Goal: Task Accomplishment & Management: Manage account settings

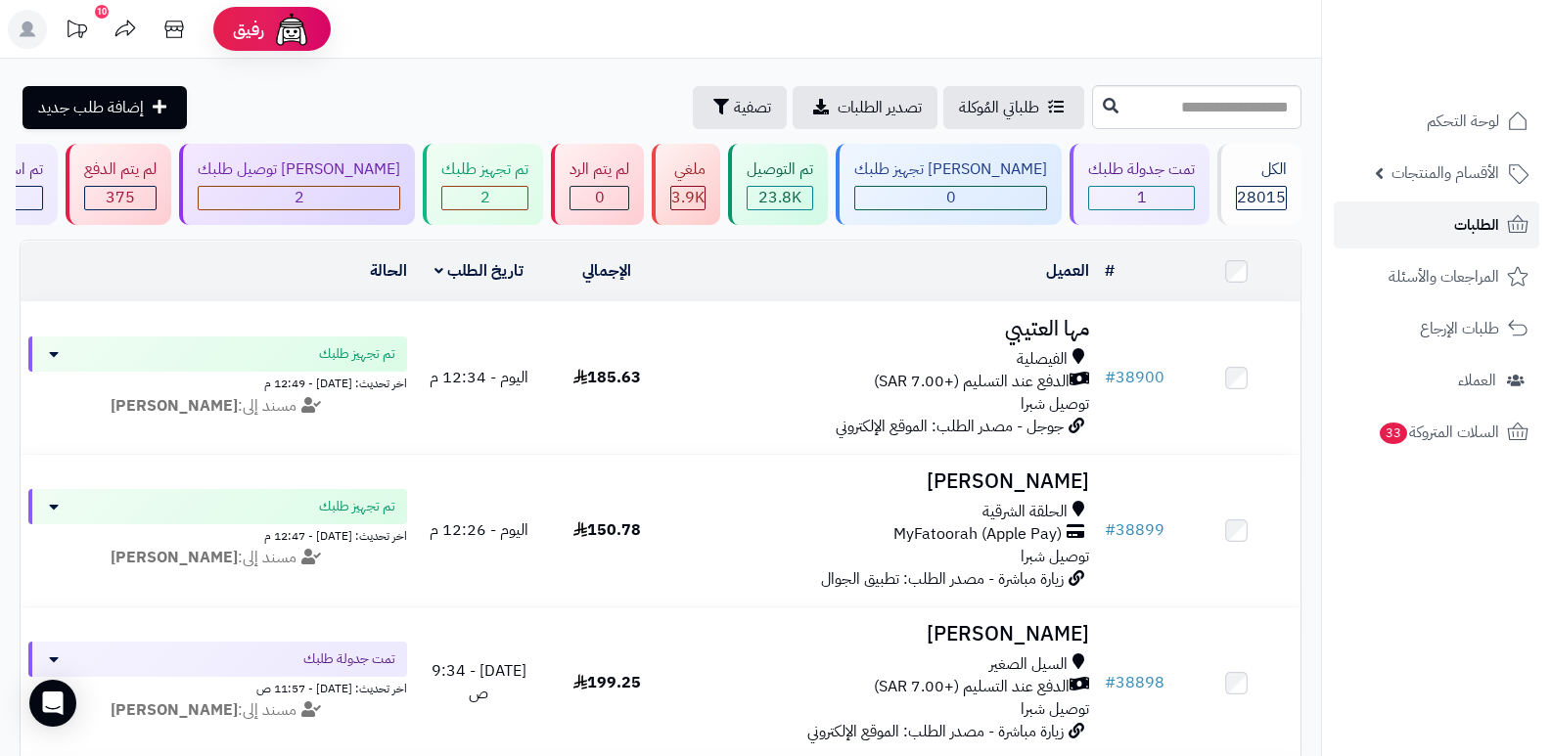
click at [1432, 227] on link "الطلبات" at bounding box center [1436, 225] width 205 height 47
click at [1137, 195] on span "1" at bounding box center [1142, 197] width 10 height 23
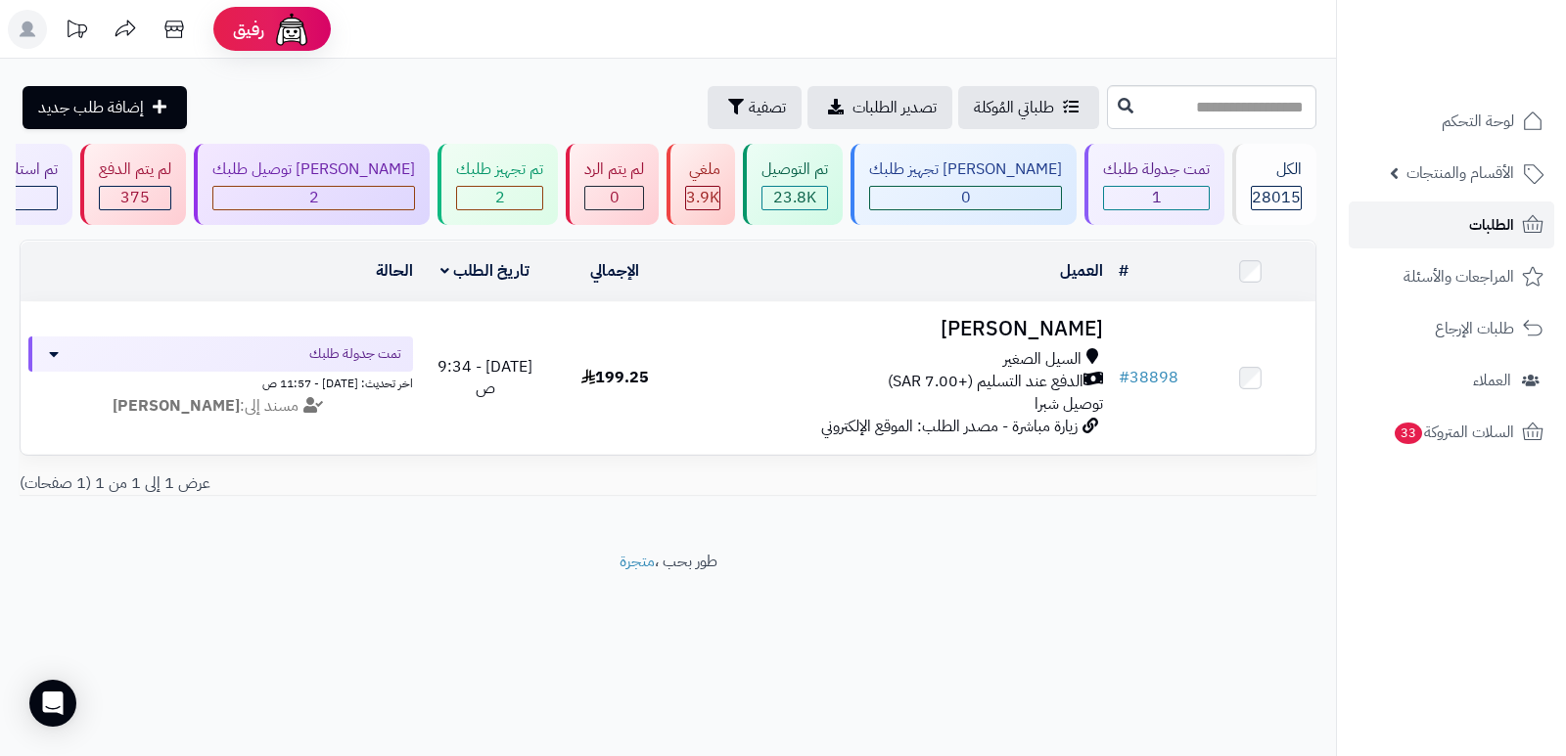
click at [1473, 224] on span "الطلبات" at bounding box center [1491, 224] width 45 height 27
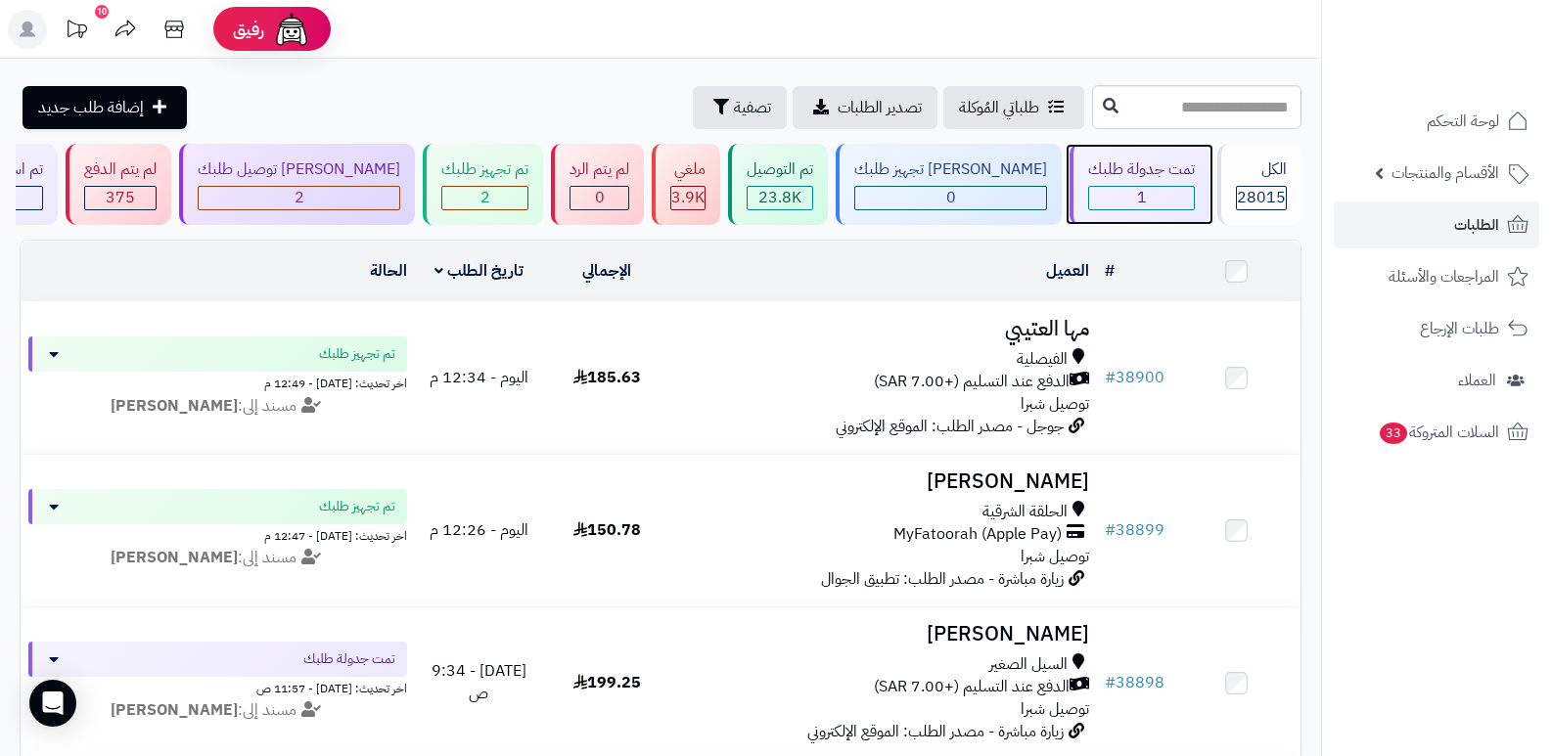
click at [1137, 186] on span "1" at bounding box center [1142, 197] width 10 height 23
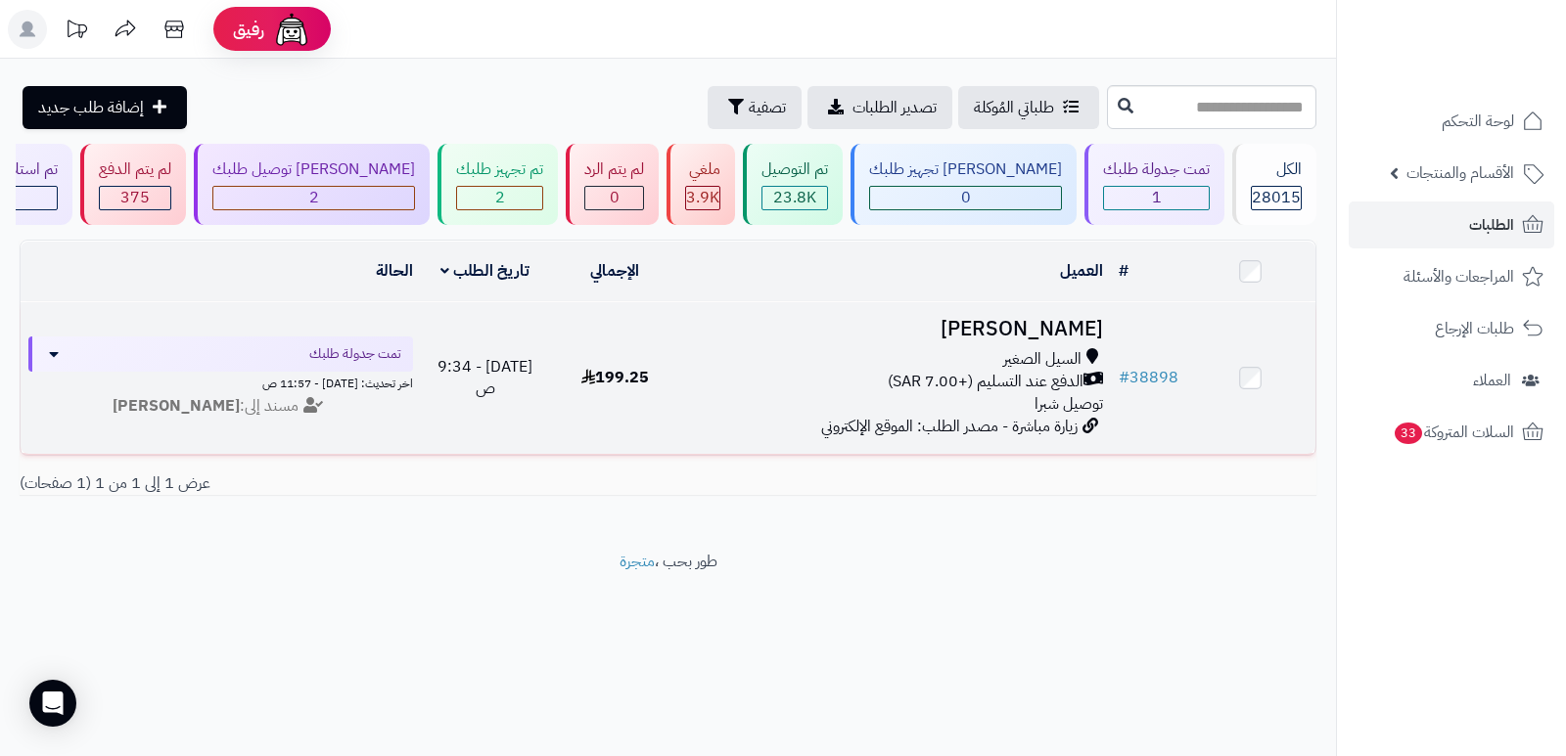
click at [1055, 328] on h3 "[PERSON_NAME]" at bounding box center [895, 329] width 416 height 23
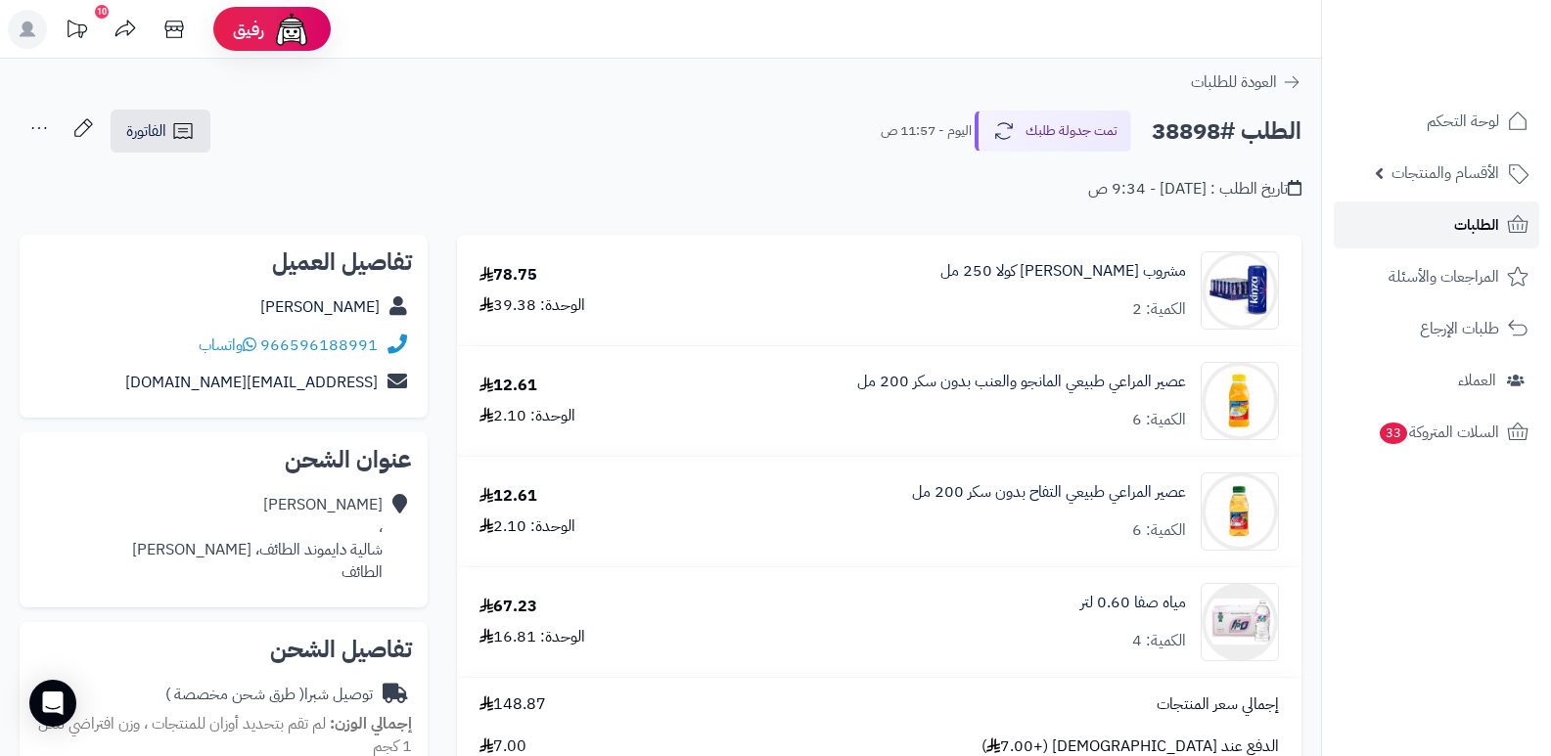
click at [1483, 223] on span "الطلبات" at bounding box center [1476, 224] width 45 height 27
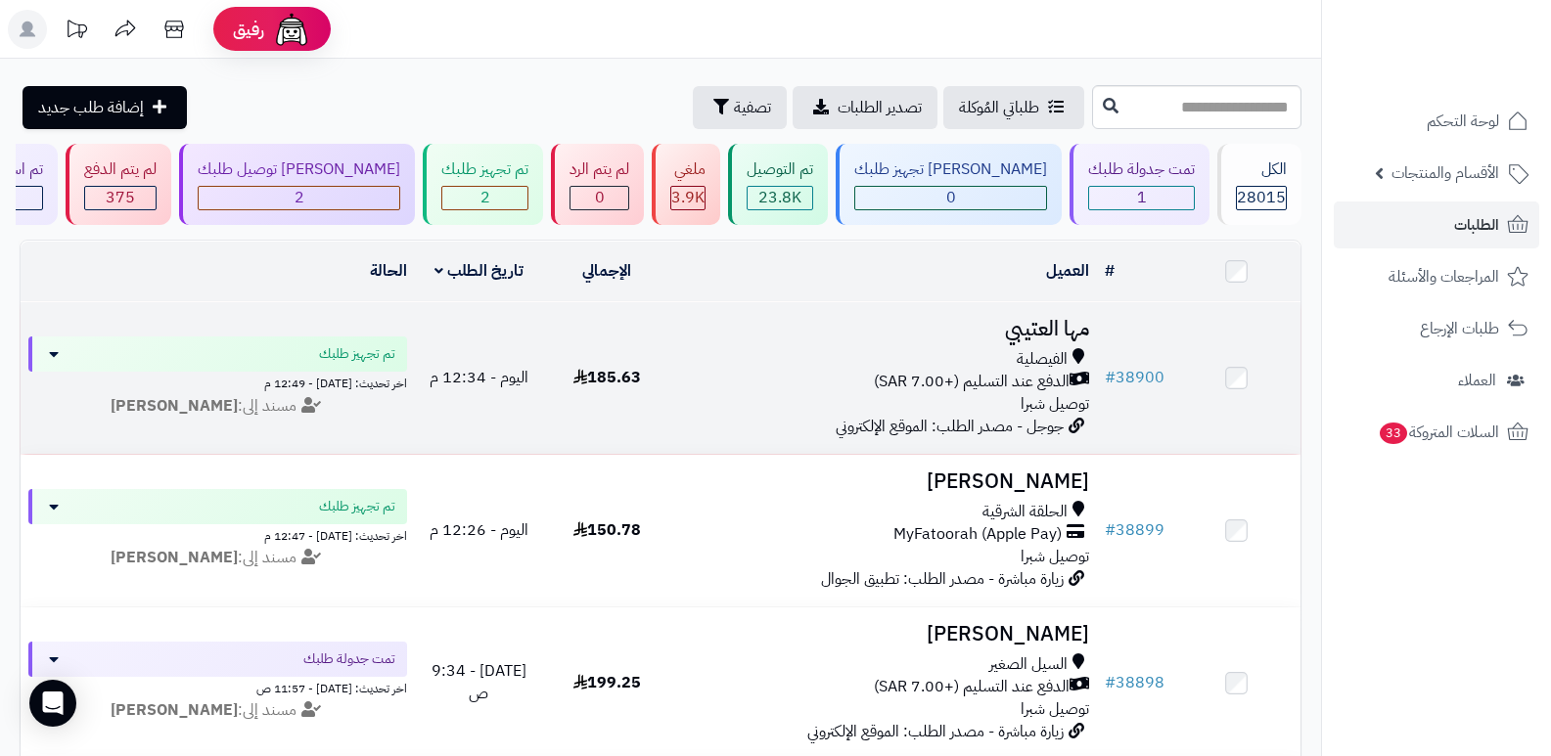
click at [1046, 326] on h3 "مها العتيبي" at bounding box center [884, 329] width 411 height 23
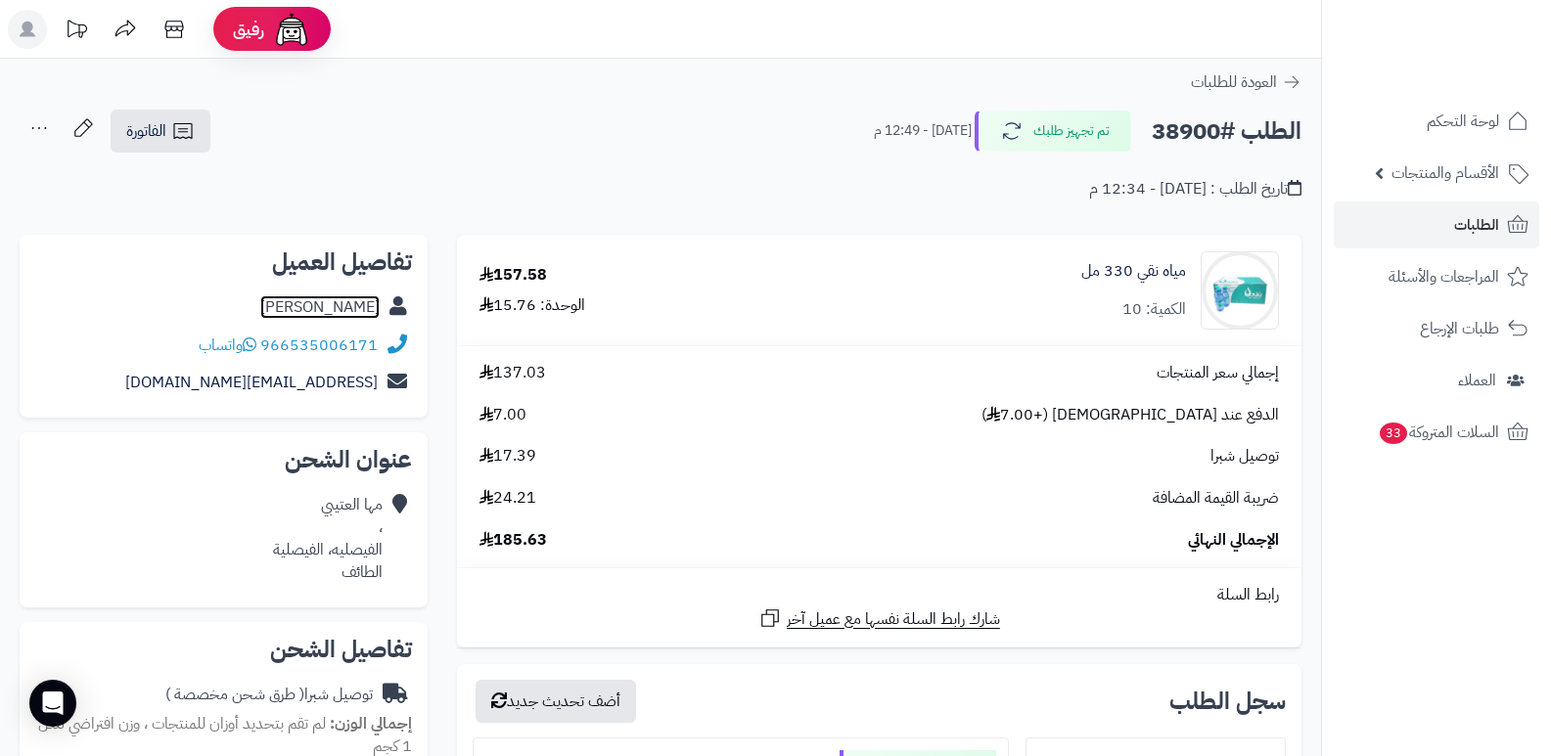
click at [355, 310] on link "[PERSON_NAME]" at bounding box center [319, 307] width 119 height 23
click at [1496, 225] on span "الطلبات" at bounding box center [1476, 224] width 45 height 27
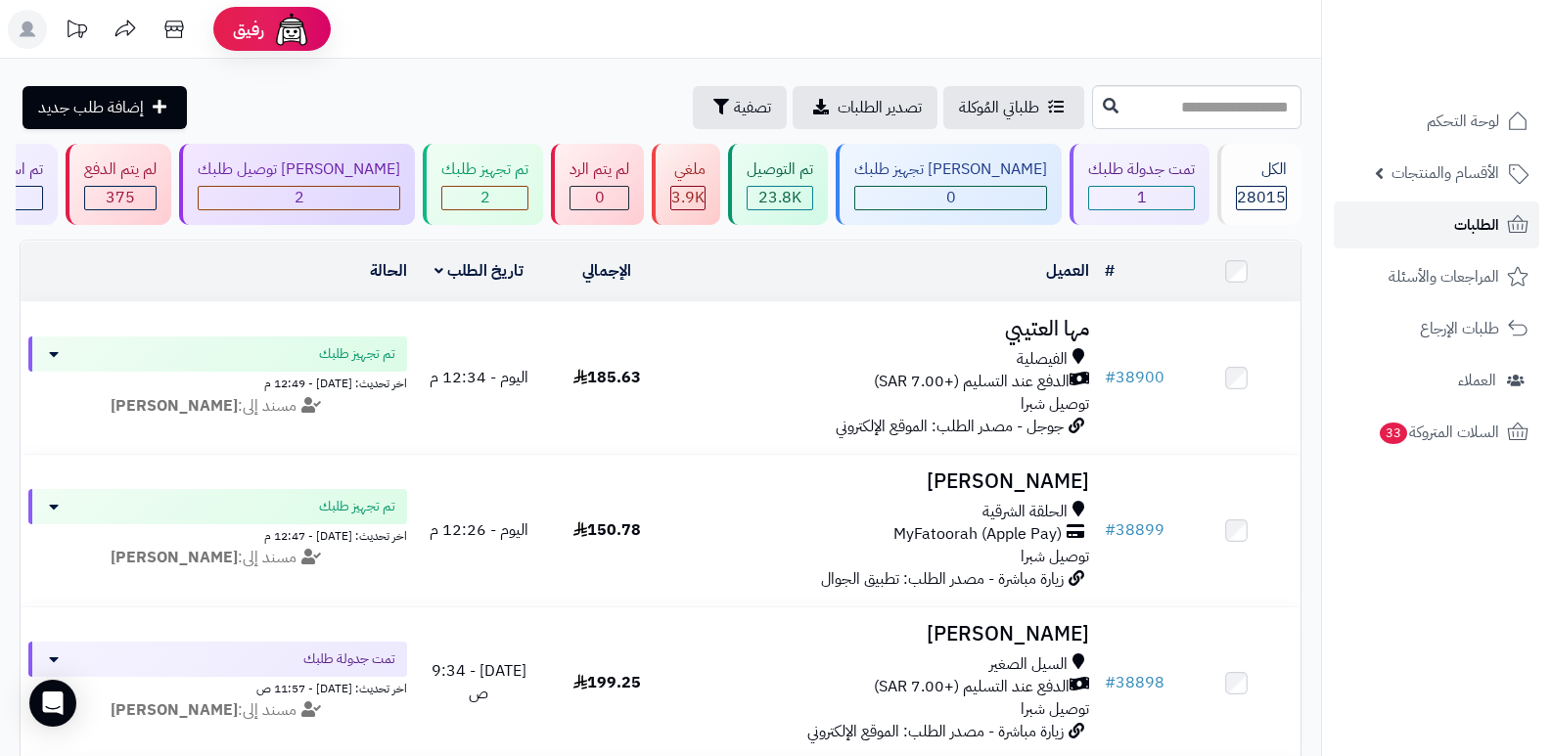
click at [1496, 225] on span "الطلبات" at bounding box center [1476, 224] width 45 height 27
click at [1469, 223] on span "الطلبات" at bounding box center [1476, 224] width 45 height 27
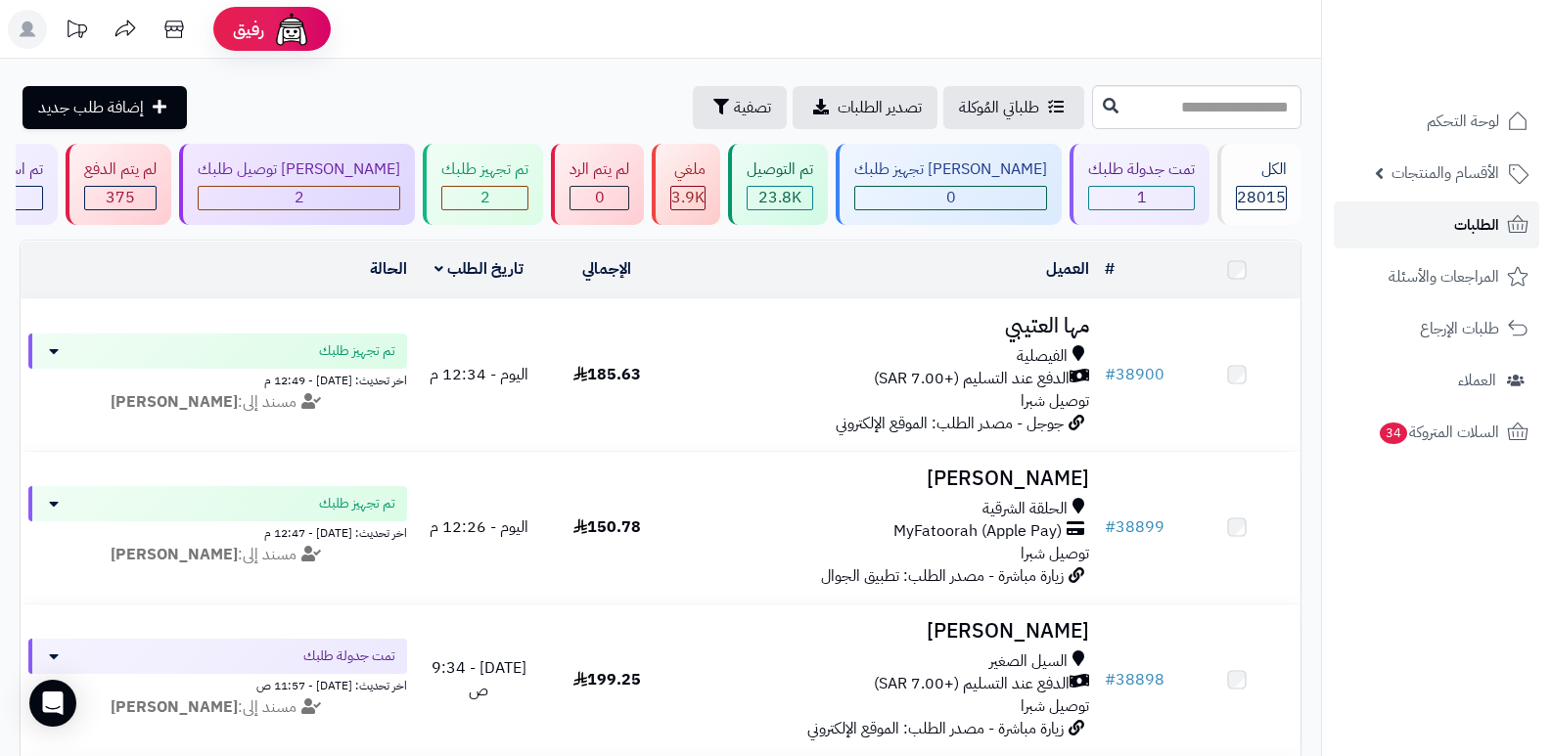
click at [1450, 219] on link "الطلبات" at bounding box center [1436, 225] width 205 height 47
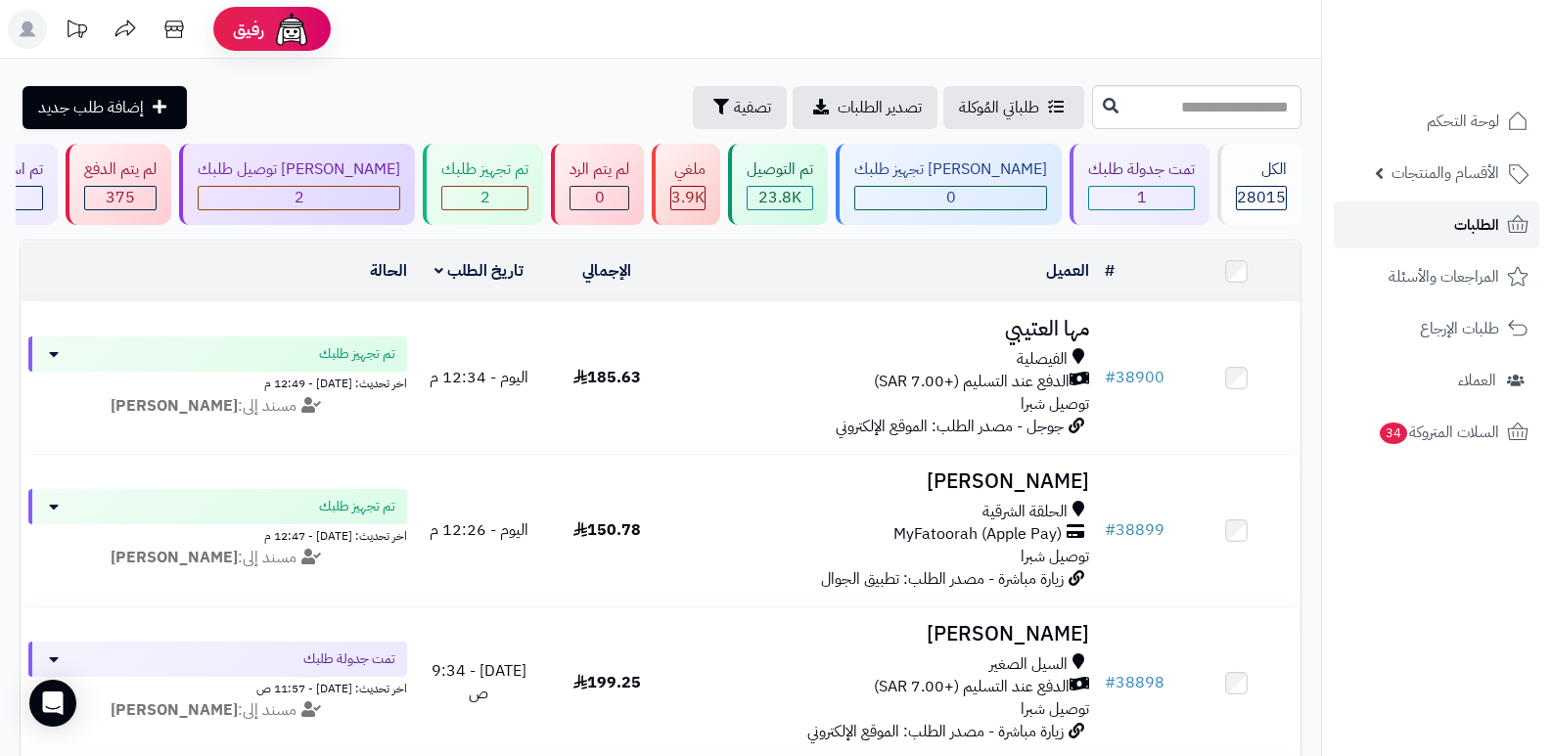
click at [1482, 218] on span "الطلبات" at bounding box center [1476, 224] width 45 height 27
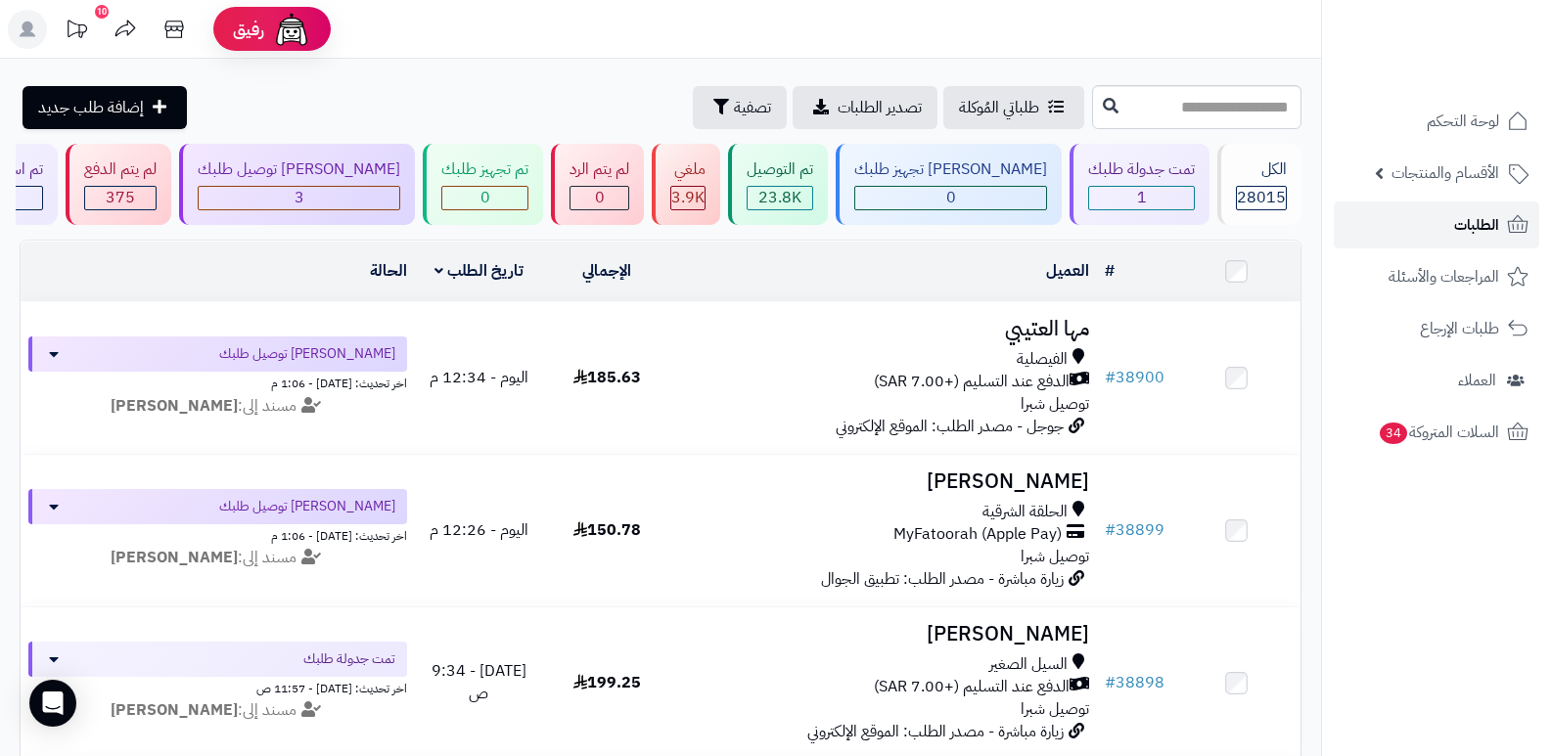
click at [1484, 215] on span "الطلبات" at bounding box center [1476, 224] width 45 height 27
click at [1475, 228] on span "الطلبات" at bounding box center [1476, 224] width 45 height 27
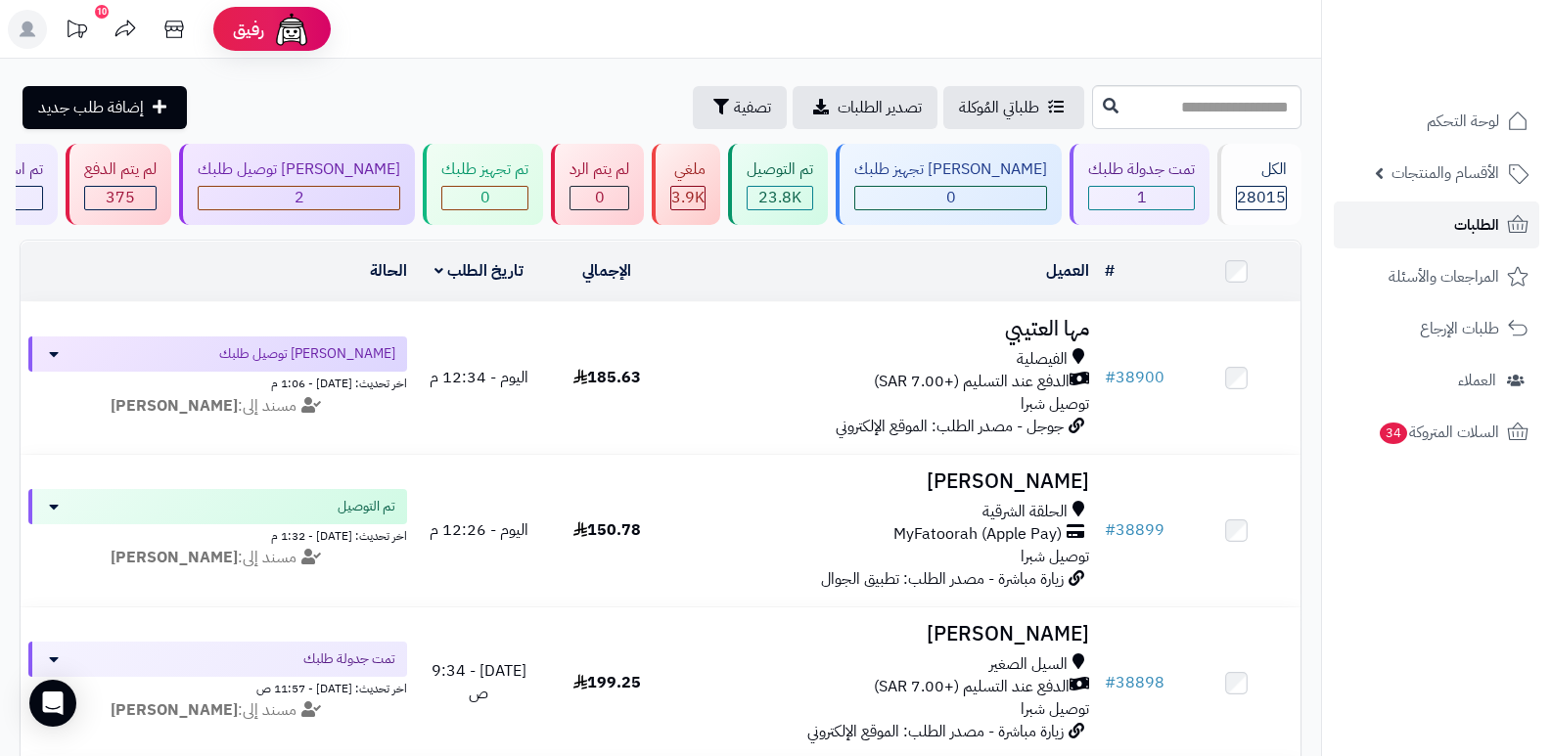
click at [1475, 228] on span "الطلبات" at bounding box center [1476, 224] width 45 height 27
click at [1473, 228] on span "الطلبات" at bounding box center [1476, 224] width 45 height 27
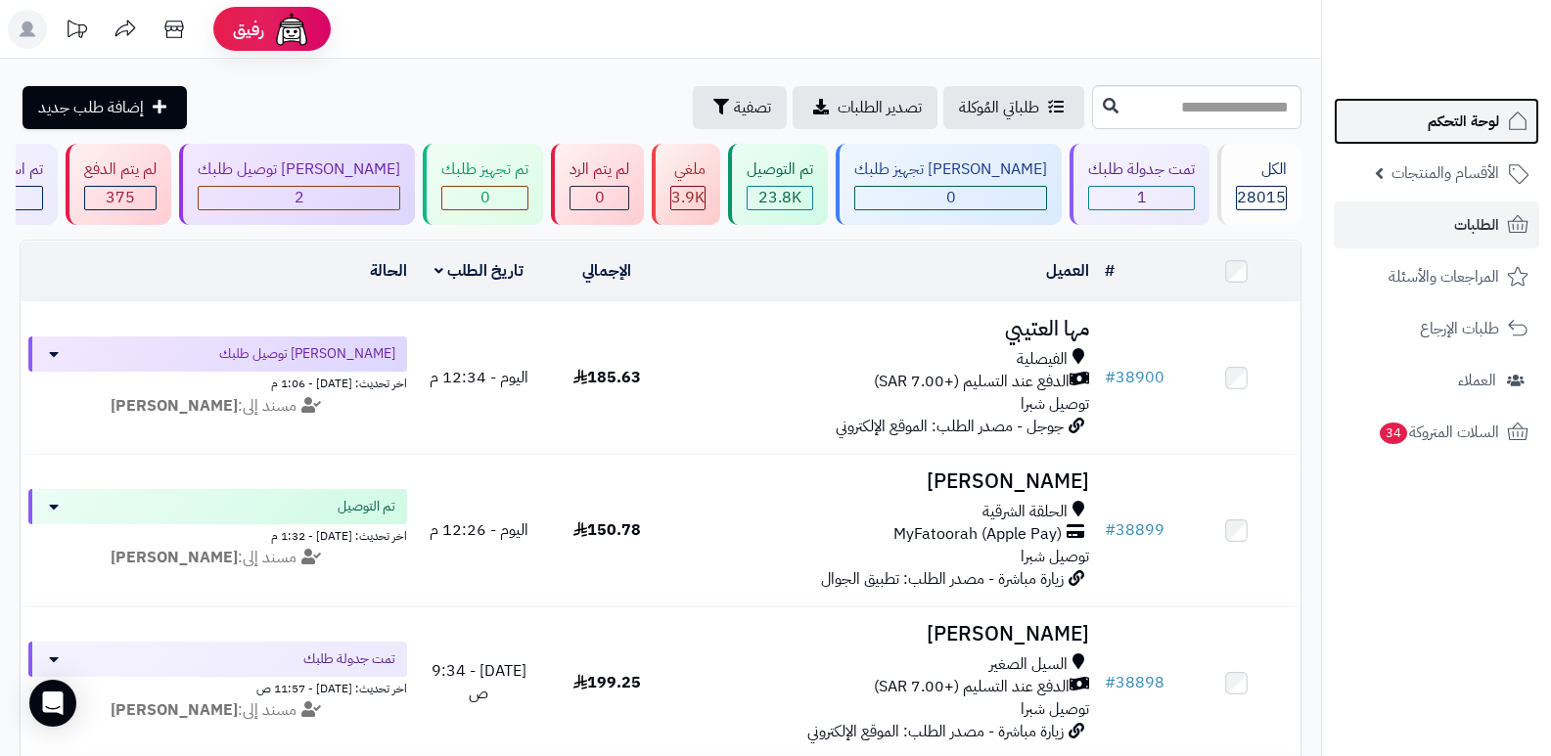
click at [1443, 120] on span "لوحة التحكم" at bounding box center [1463, 121] width 71 height 27
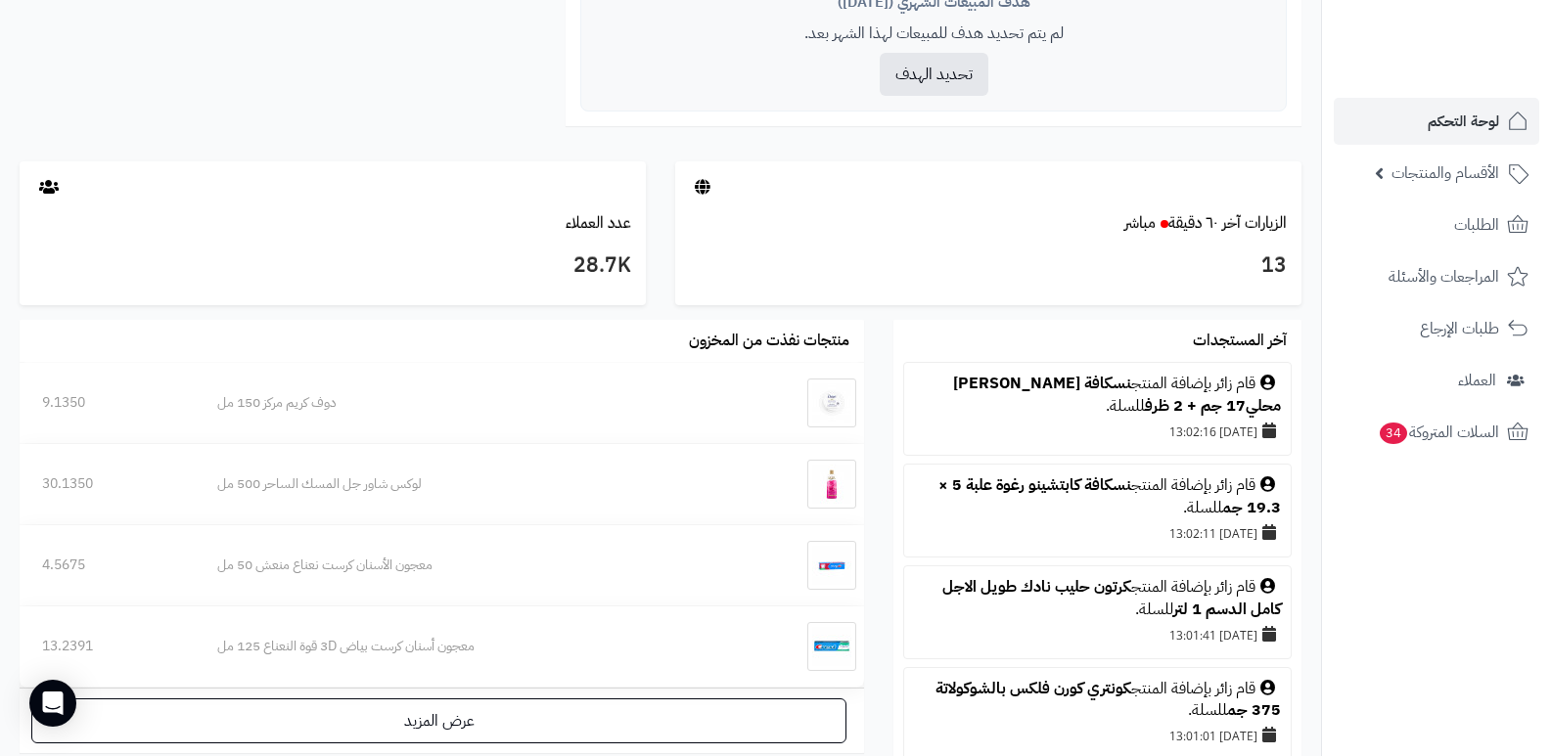
scroll to position [881, 0]
click at [1460, 228] on span "الطلبات" at bounding box center [1476, 224] width 45 height 27
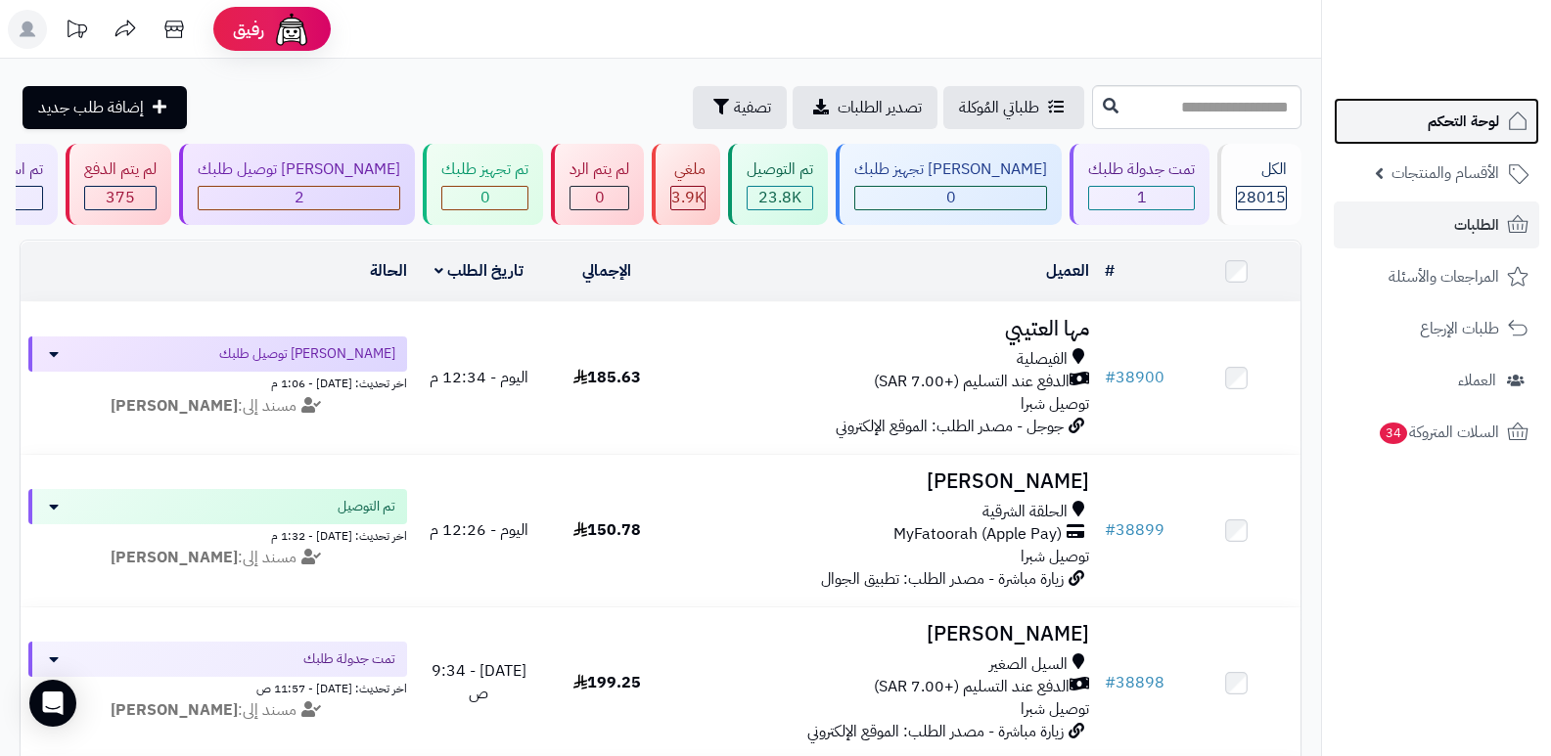
click at [1457, 123] on span "لوحة التحكم" at bounding box center [1463, 121] width 71 height 27
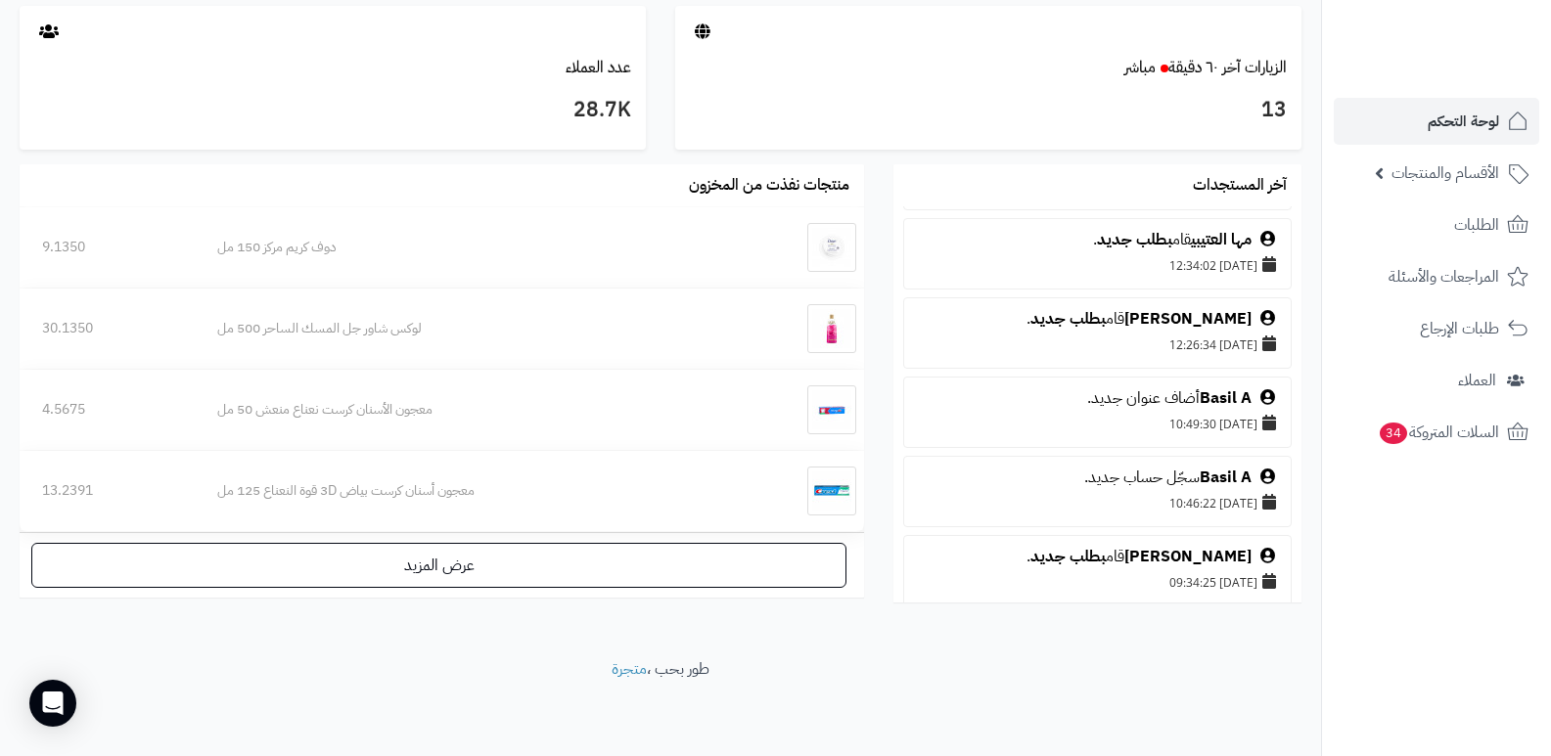
scroll to position [1272, 0]
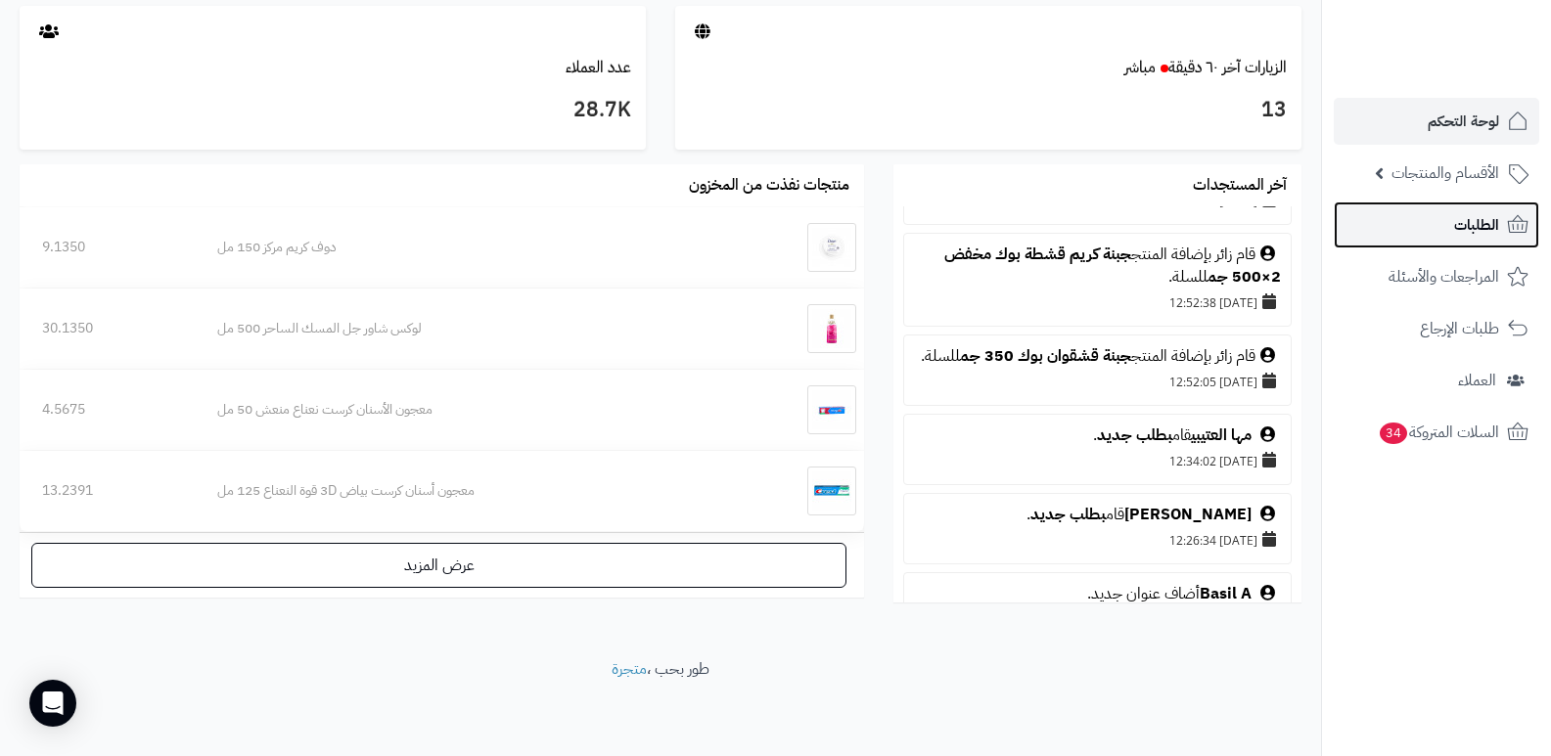
click at [1456, 241] on link "الطلبات" at bounding box center [1436, 225] width 205 height 47
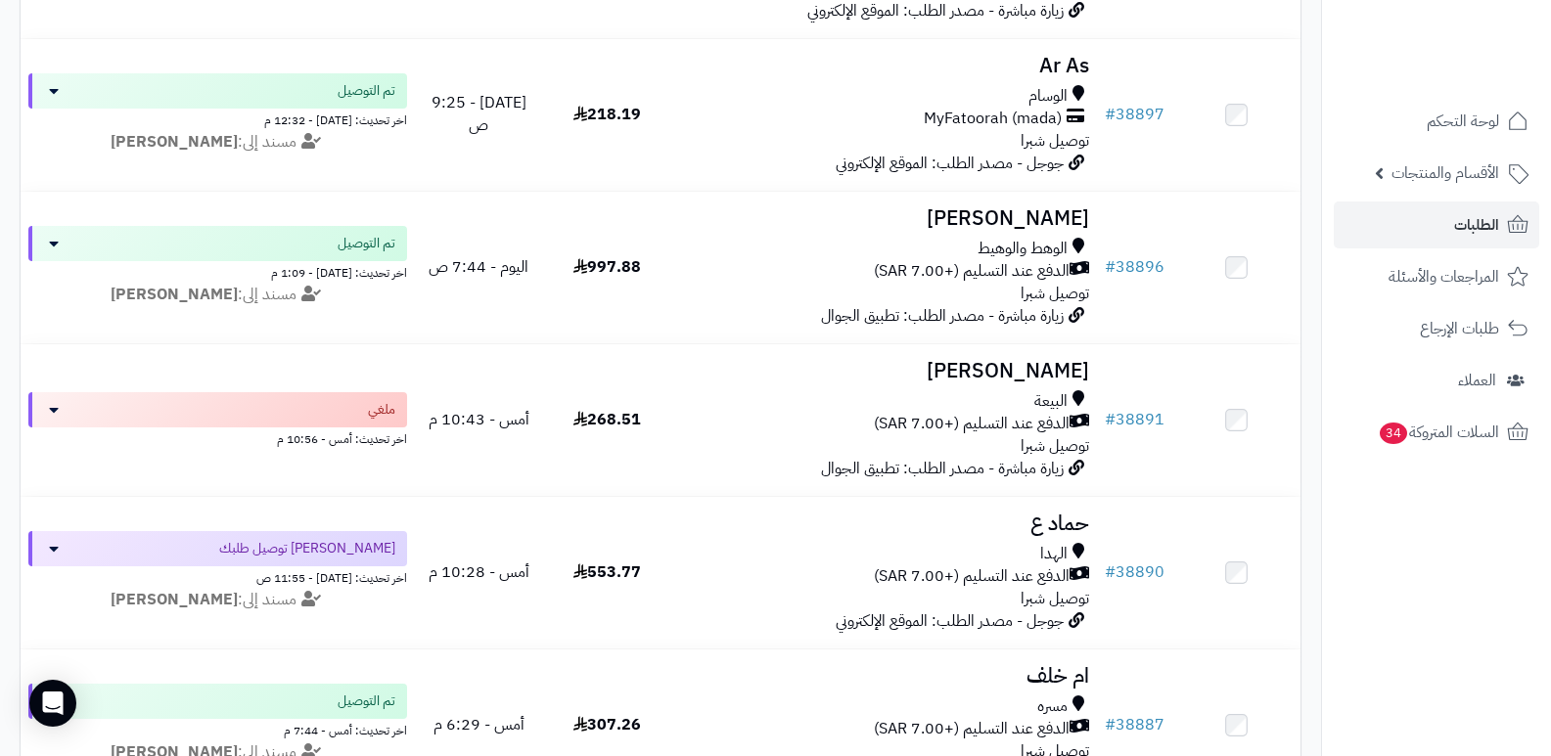
scroll to position [685, 0]
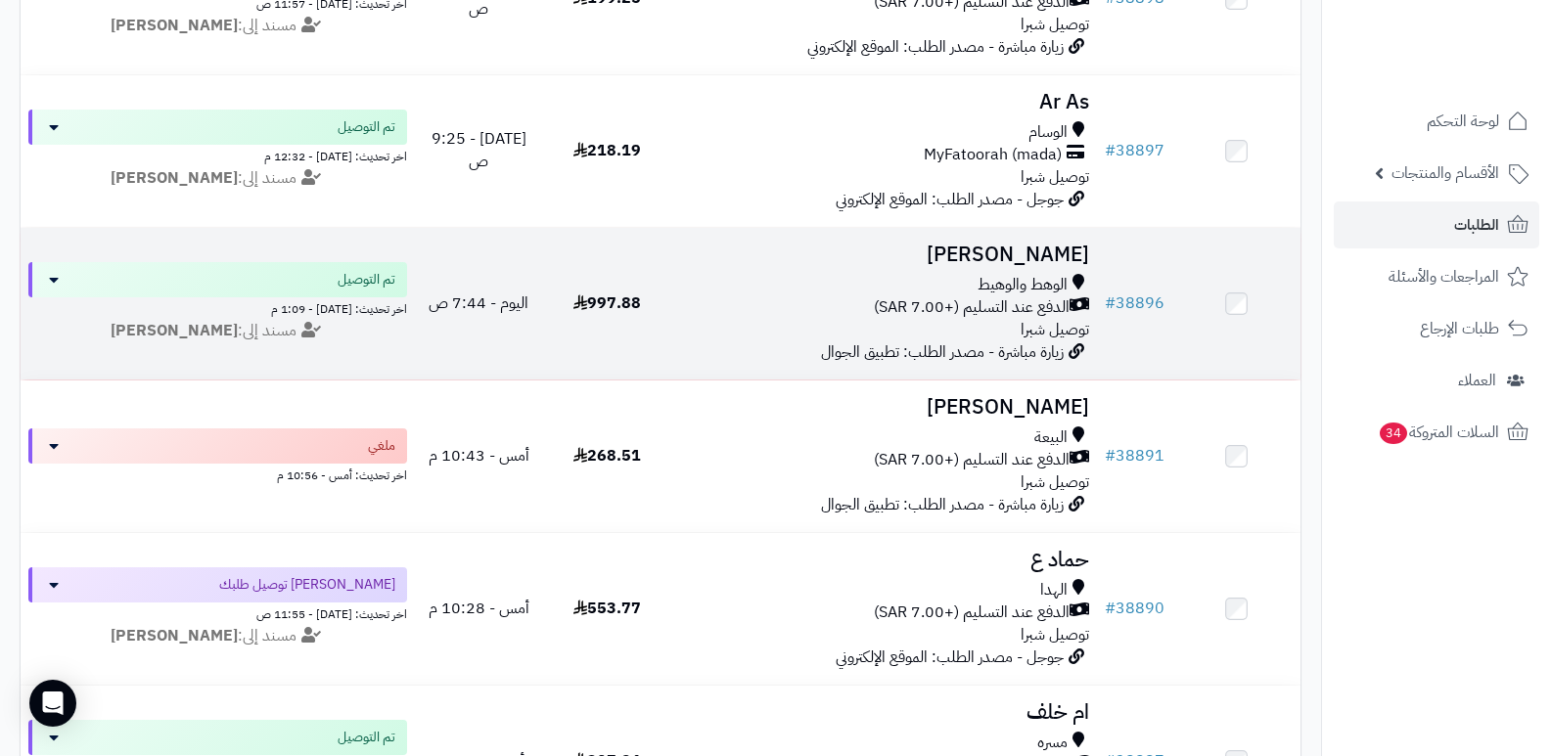
click at [1043, 250] on h3 "سلطان القرشي" at bounding box center [884, 255] width 411 height 23
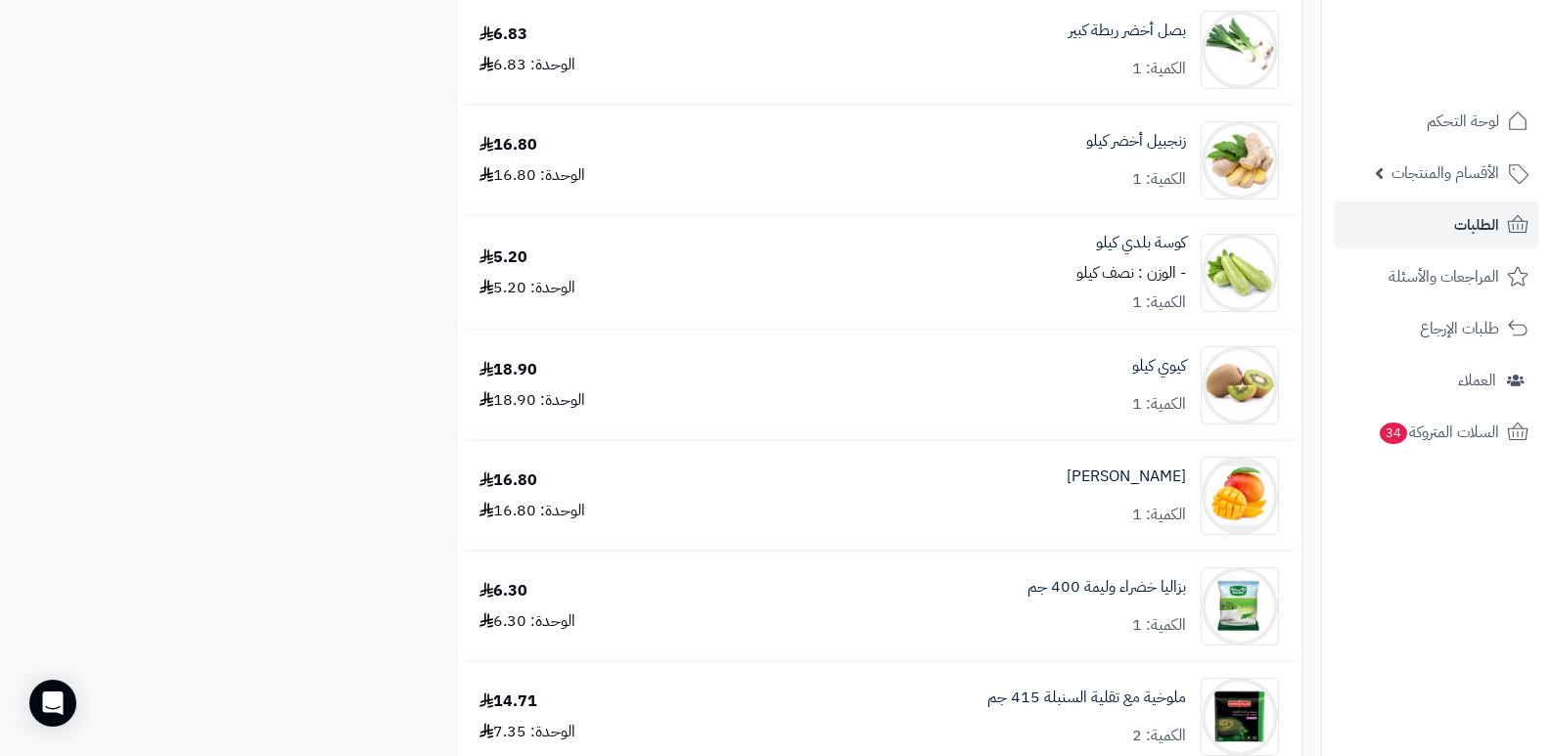
scroll to position [3984, 0]
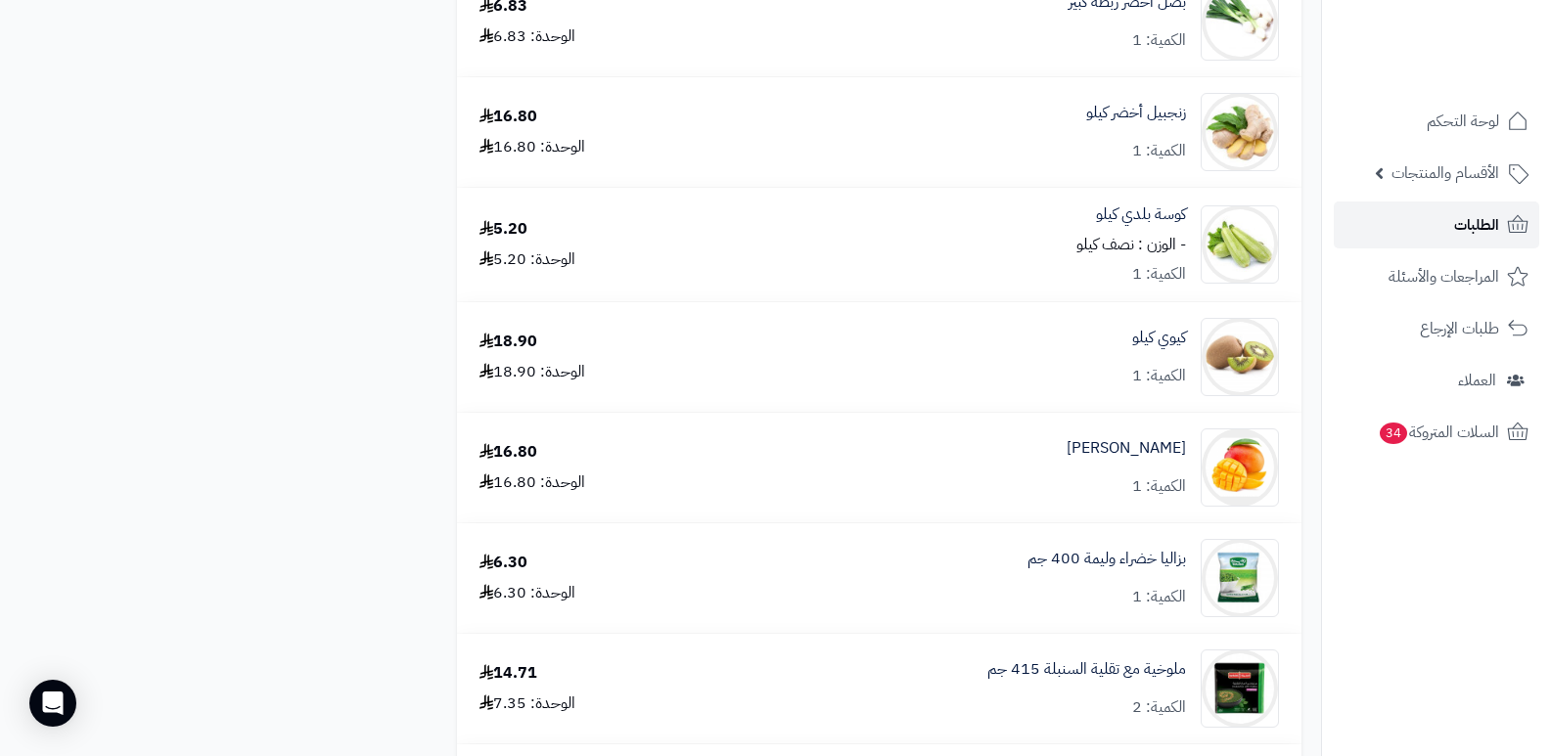
click at [1474, 224] on span "الطلبات" at bounding box center [1476, 224] width 45 height 27
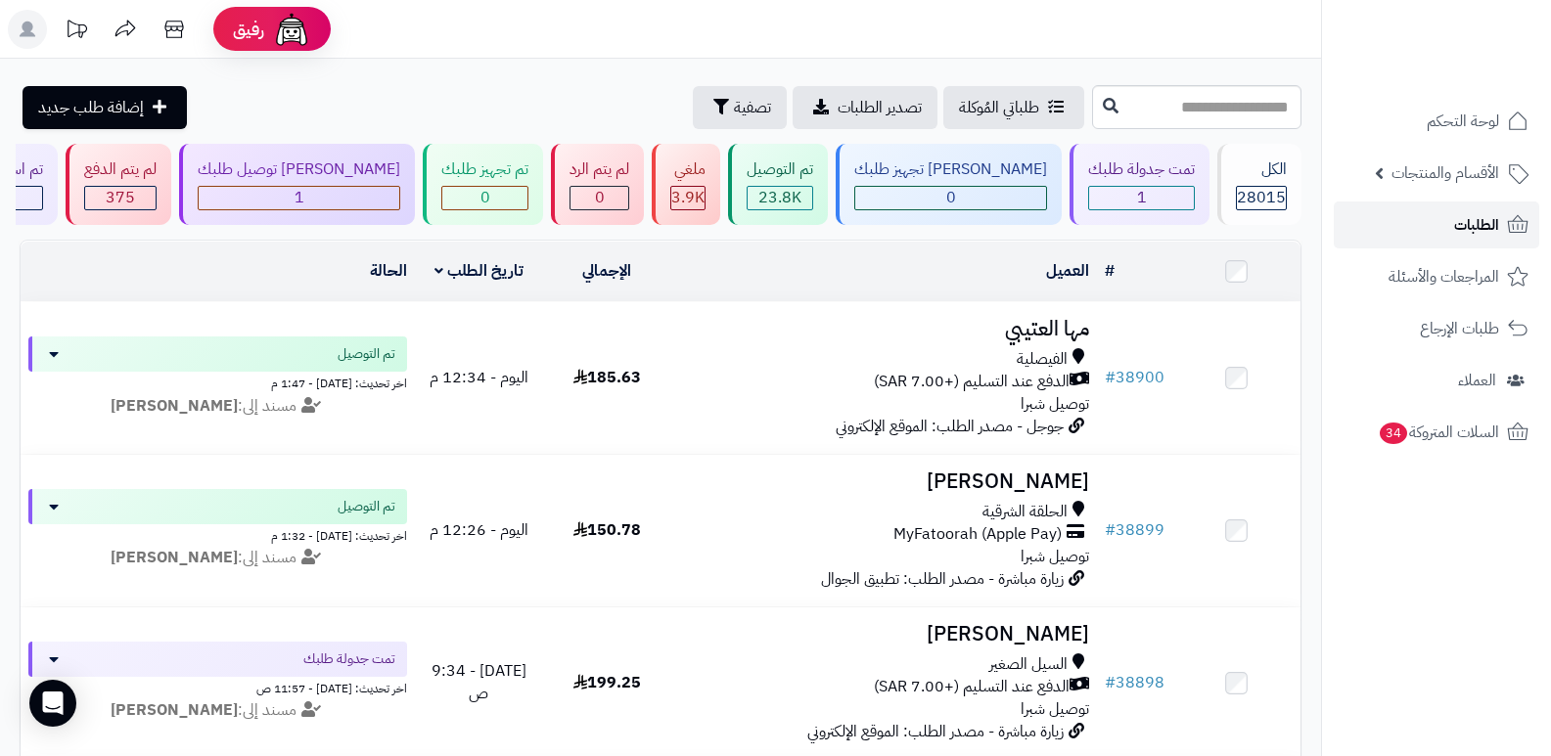
click at [1428, 224] on link "الطلبات" at bounding box center [1436, 225] width 205 height 47
click at [1419, 222] on link "الطلبات" at bounding box center [1436, 225] width 205 height 47
click at [1446, 224] on link "الطلبات" at bounding box center [1436, 225] width 205 height 47
click at [1466, 227] on span "الطلبات" at bounding box center [1476, 224] width 45 height 27
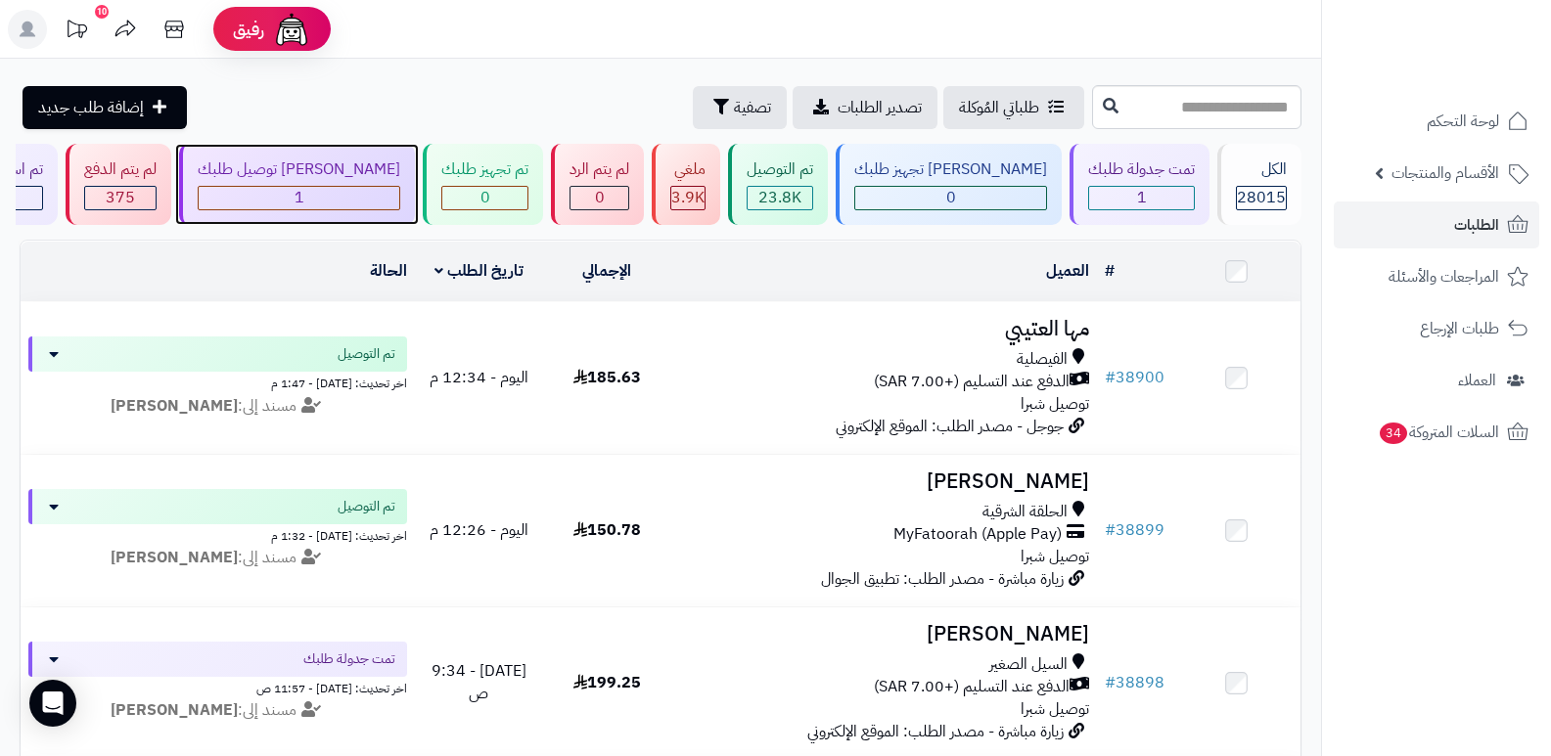
click at [372, 170] on div "[PERSON_NAME] توصيل طلبك" at bounding box center [299, 170] width 203 height 23
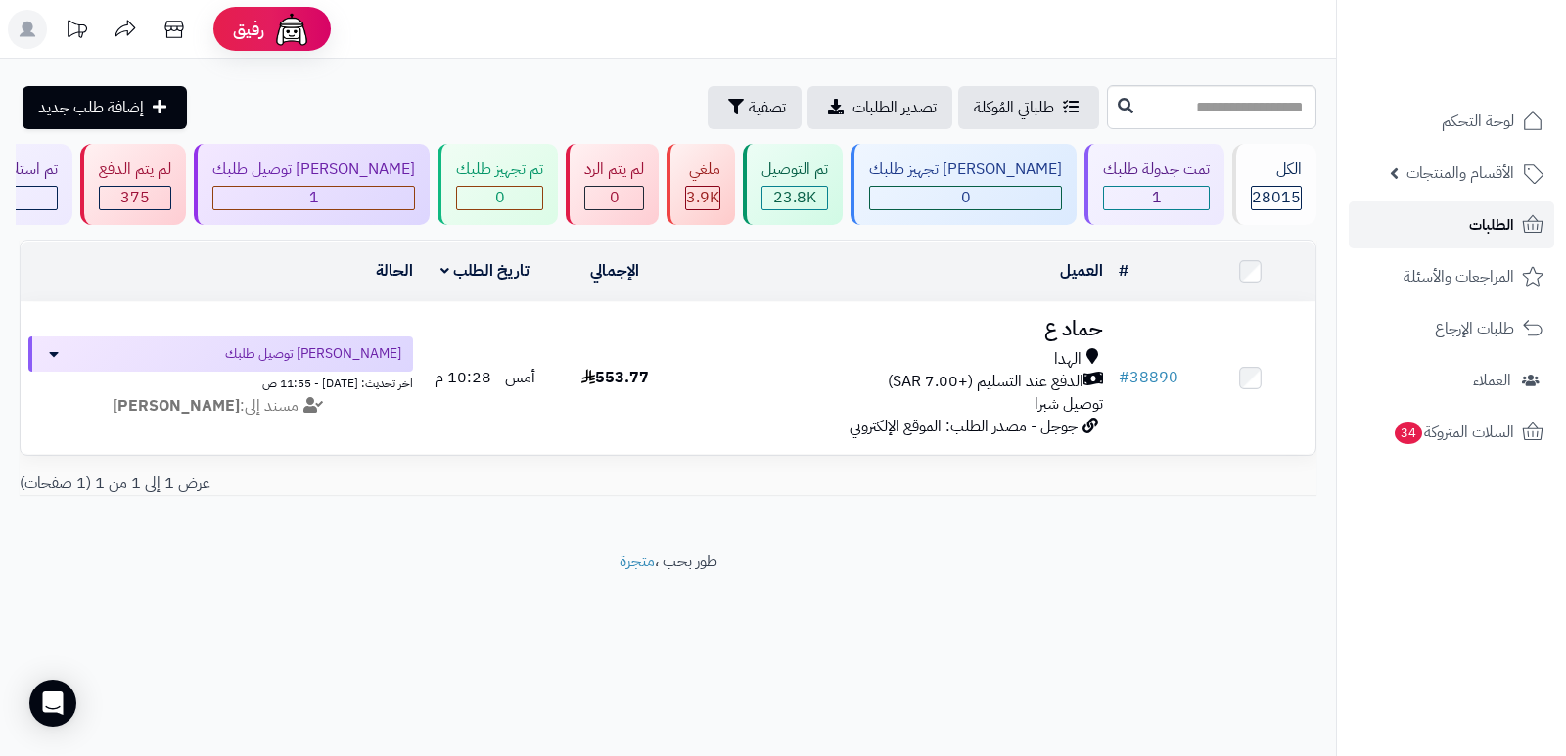
click at [1456, 222] on link "الطلبات" at bounding box center [1450, 225] width 205 height 47
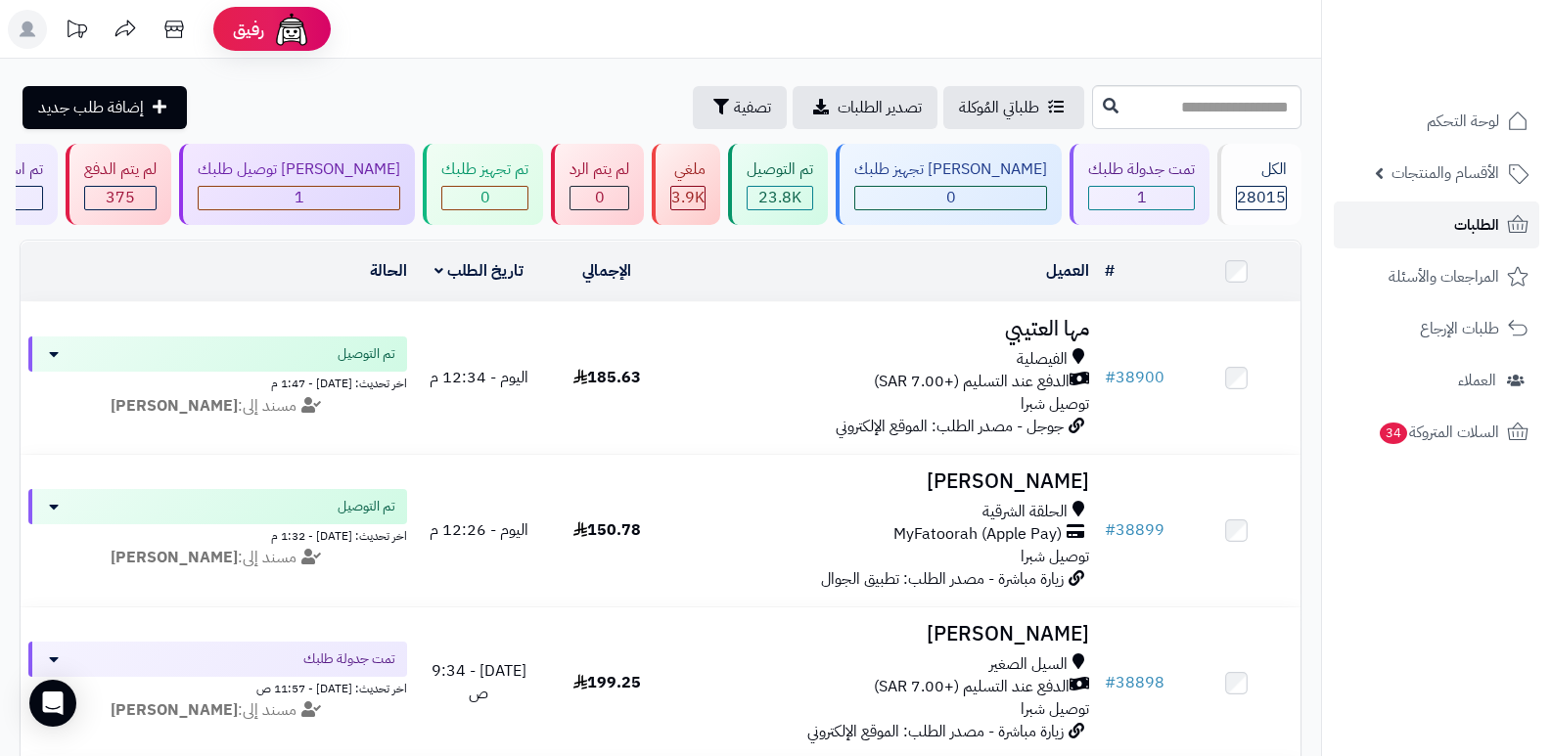
click at [1459, 228] on span "الطلبات" at bounding box center [1476, 224] width 45 height 27
click at [1455, 224] on span "الطلبات" at bounding box center [1476, 224] width 45 height 27
click at [1475, 233] on span "الطلبات" at bounding box center [1476, 224] width 45 height 27
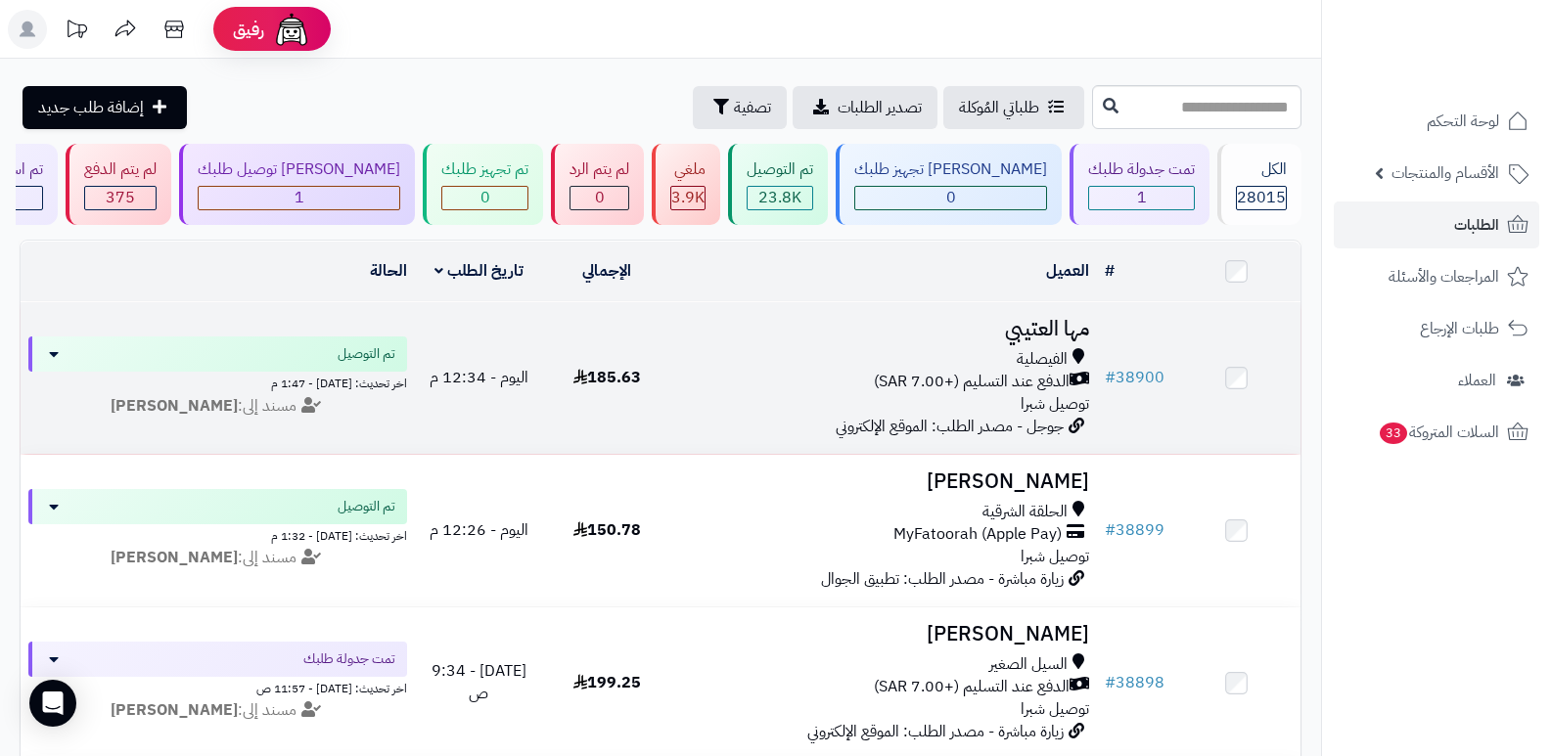
click at [1030, 328] on h3 "مها العتيبي" at bounding box center [884, 329] width 411 height 23
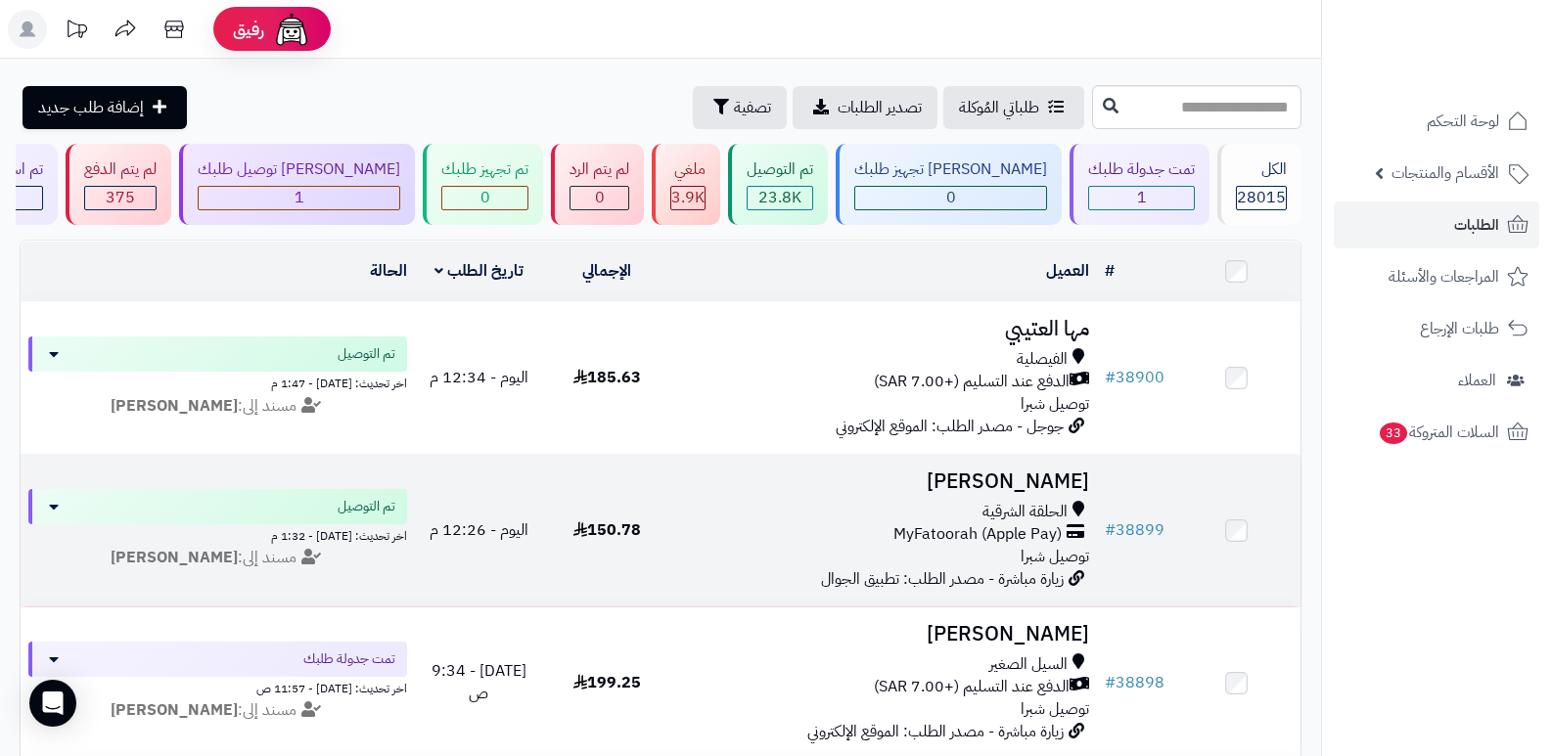
click at [1024, 479] on h3 "[PERSON_NAME]" at bounding box center [884, 482] width 411 height 23
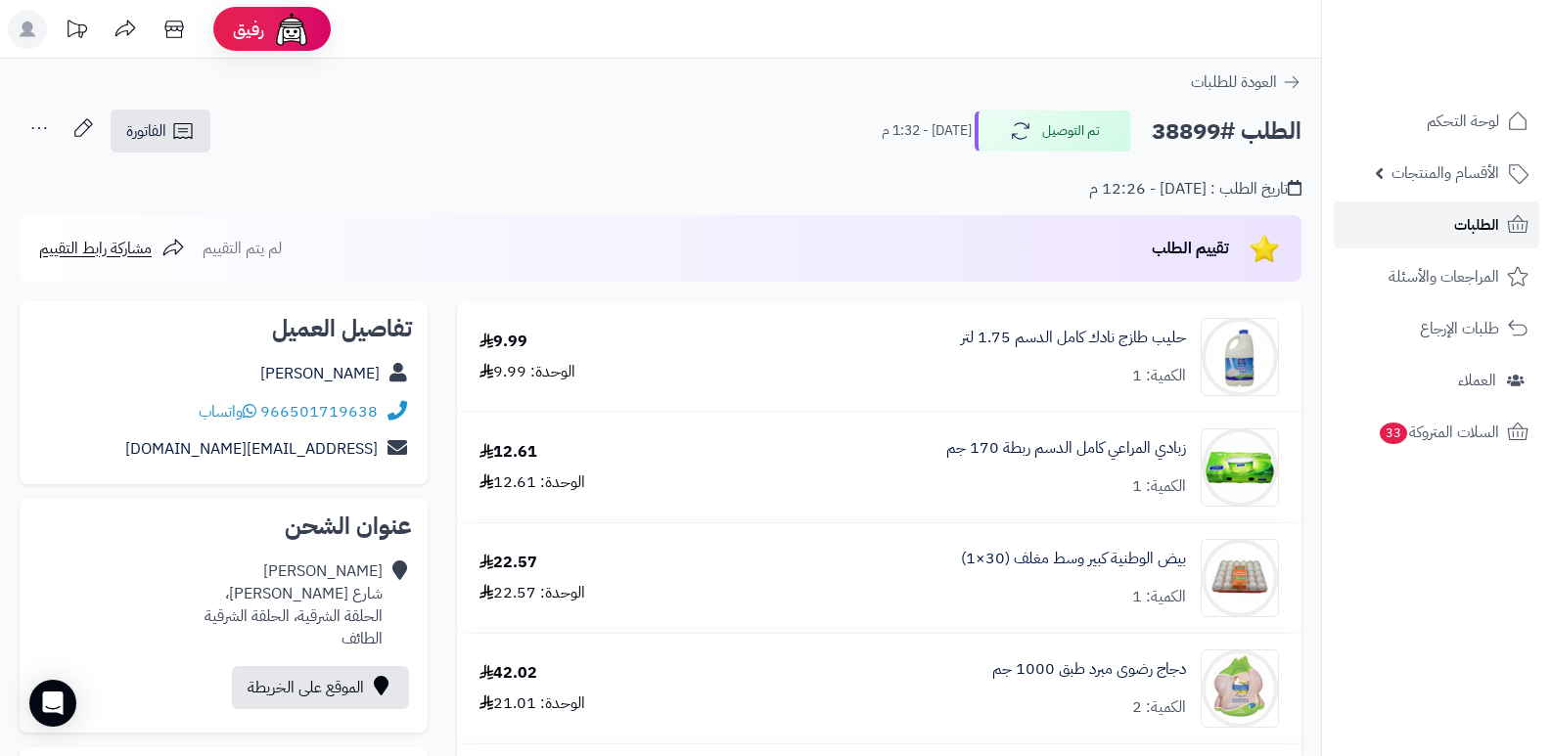
click at [1463, 225] on span "الطلبات" at bounding box center [1476, 224] width 45 height 27
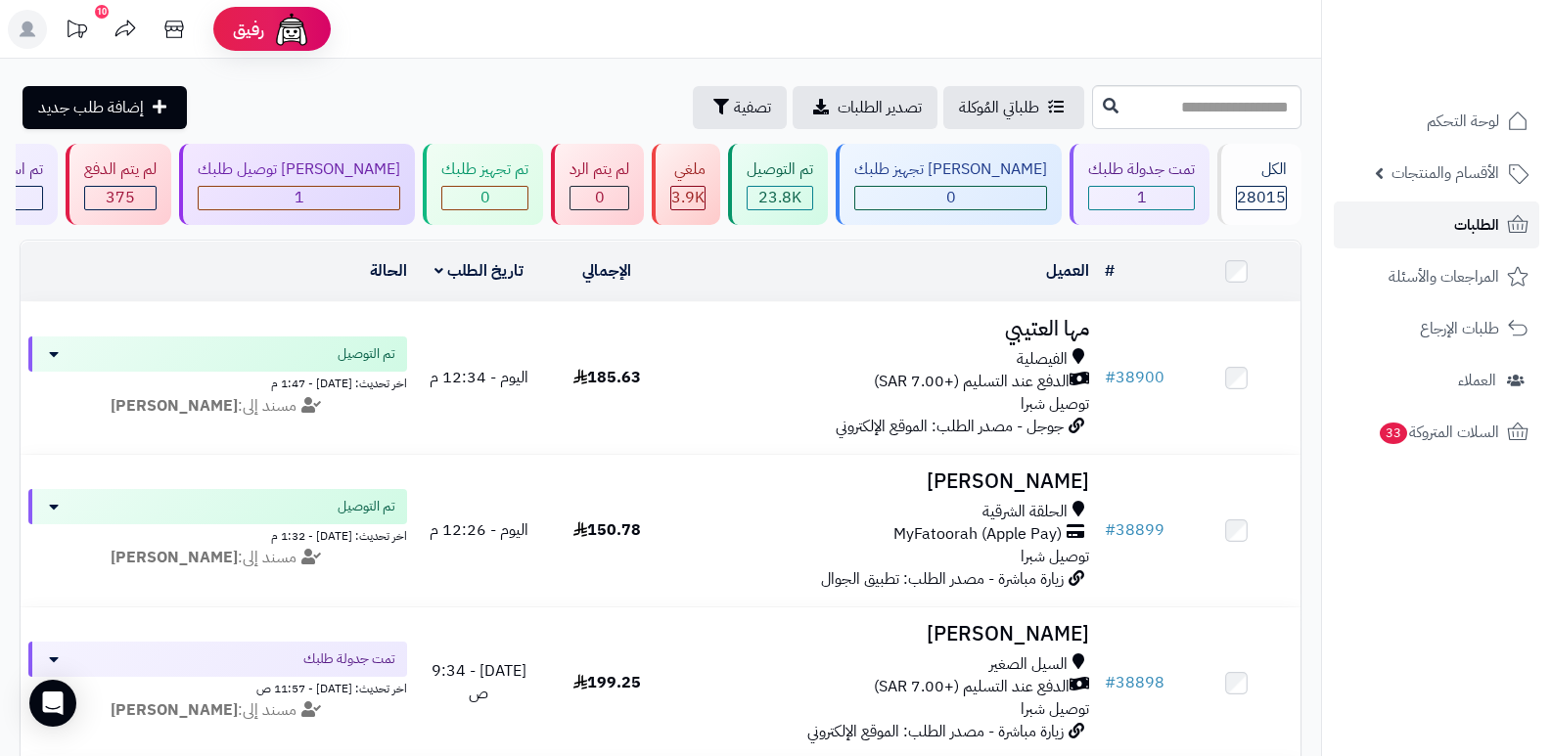
click at [1455, 214] on span "الطلبات" at bounding box center [1476, 224] width 45 height 27
click at [1455, 212] on span "الطلبات" at bounding box center [1476, 224] width 45 height 27
click at [1497, 624] on nav "لوحة التحكم الأقسام والمنتجات المنتجات الأقسام الماركات مواصفات المنتجات مواصفا…" at bounding box center [1436, 402] width 230 height 756
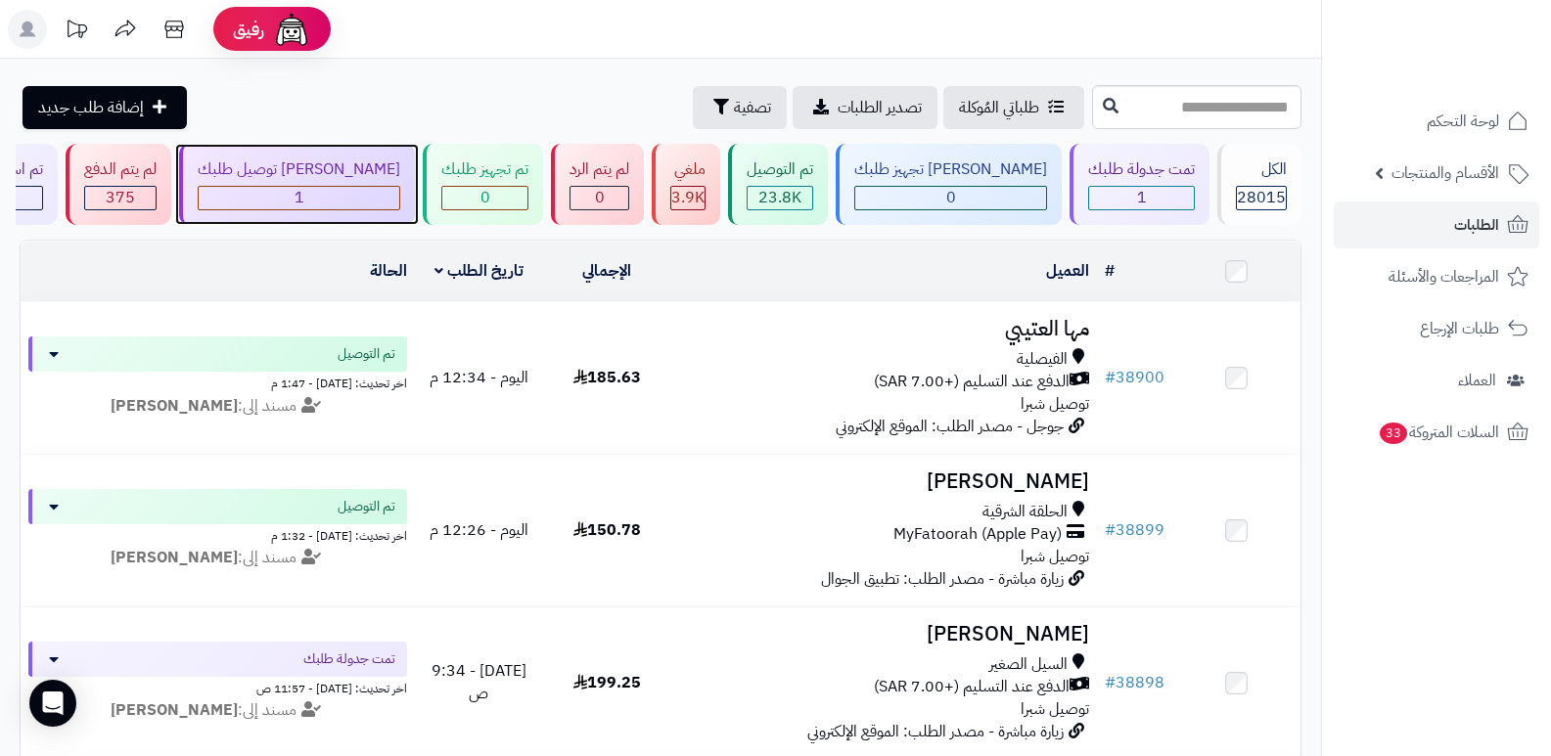
click at [400, 175] on div "[PERSON_NAME] توصيل طلبك" at bounding box center [299, 170] width 203 height 23
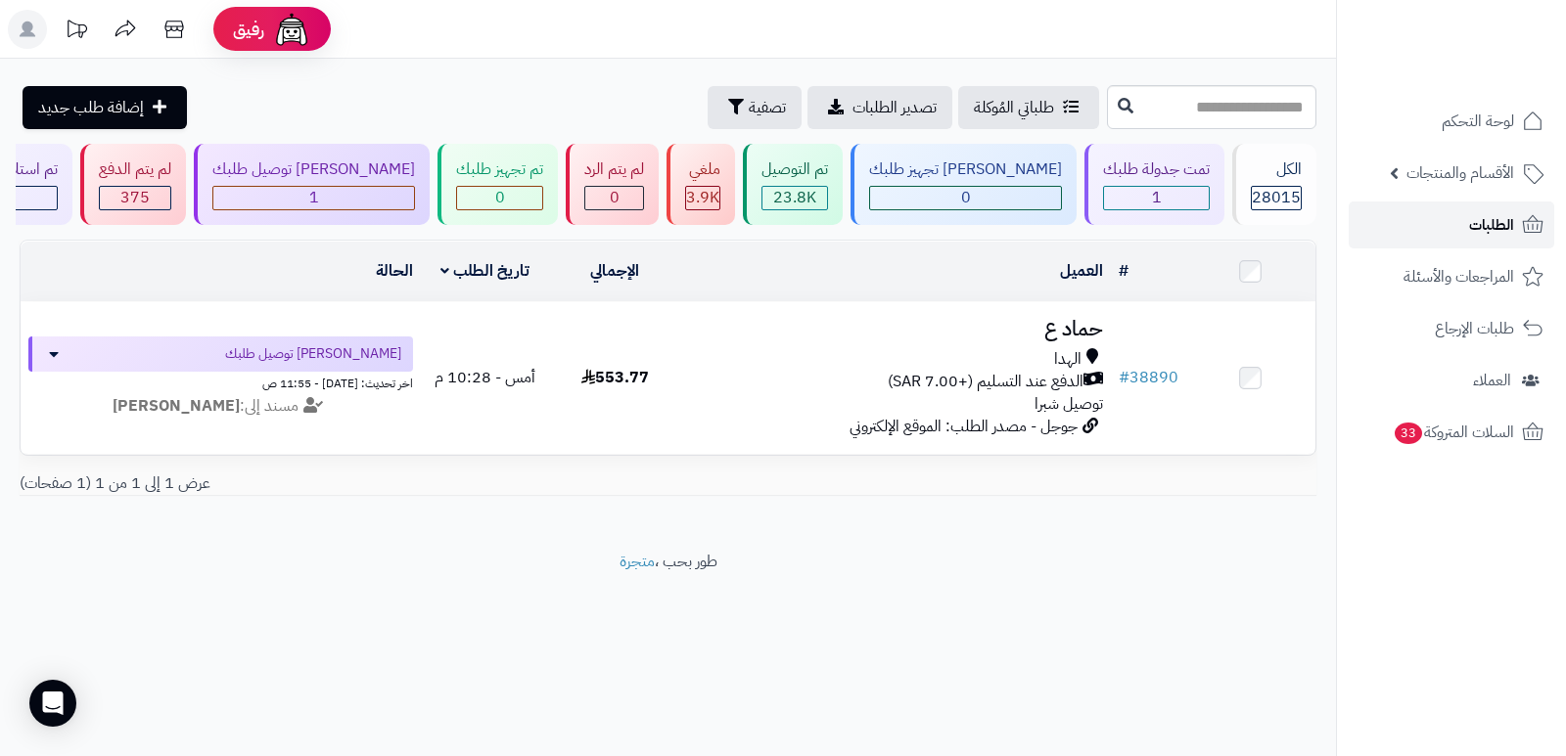
click at [1456, 217] on link "الطلبات" at bounding box center [1450, 225] width 205 height 47
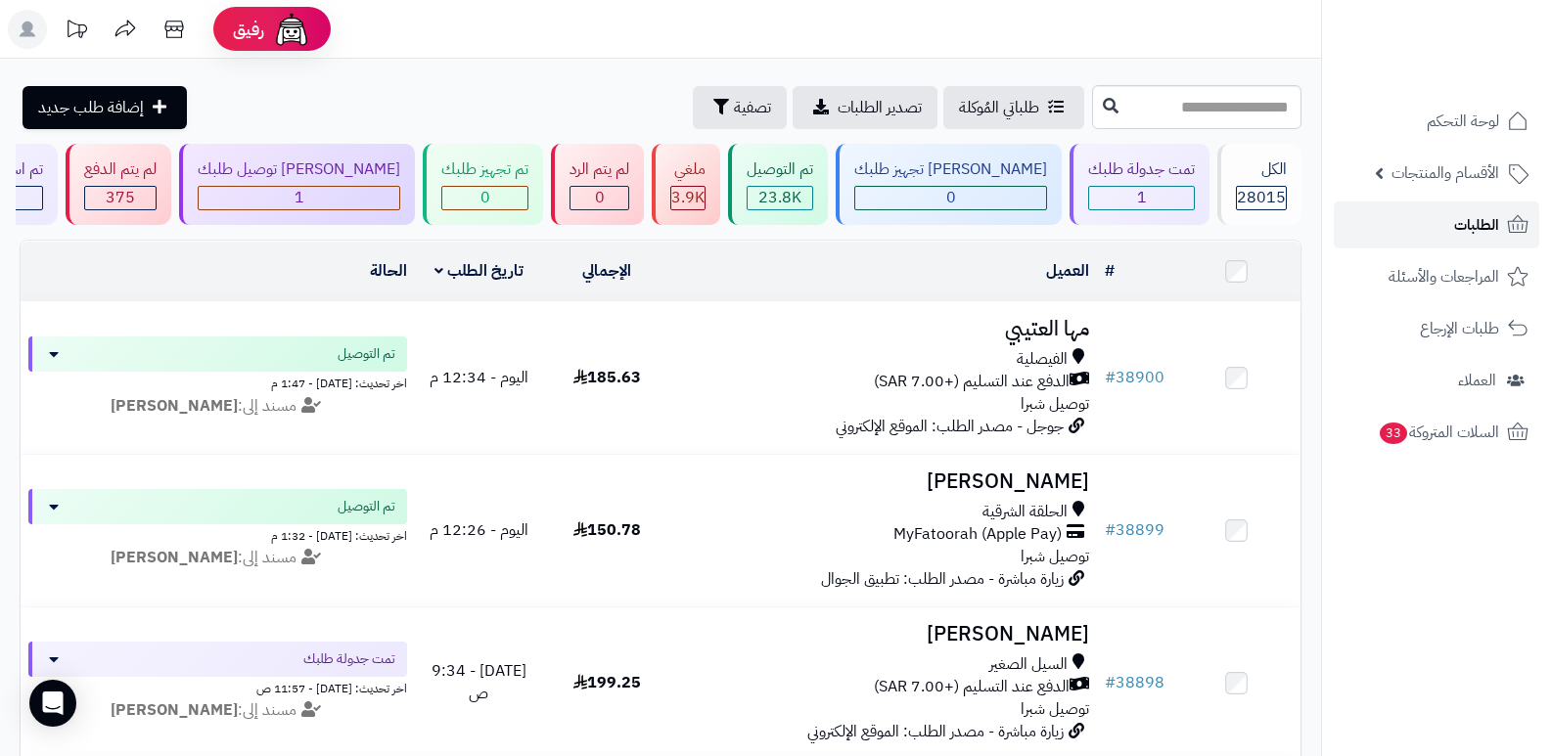
click at [1379, 213] on link "الطلبات" at bounding box center [1436, 225] width 205 height 47
click at [1444, 230] on link "الطلبات" at bounding box center [1436, 225] width 205 height 47
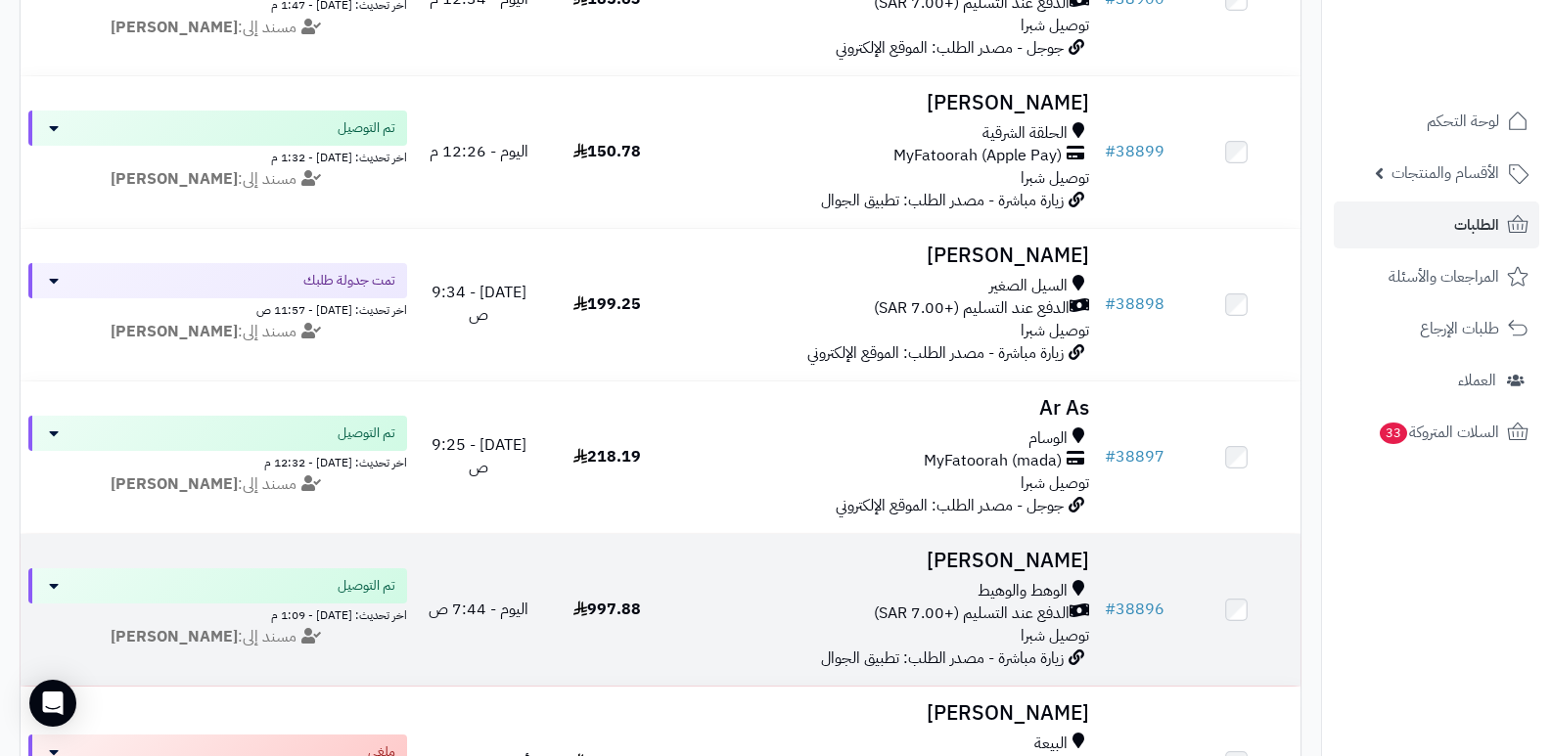
scroll to position [489, 0]
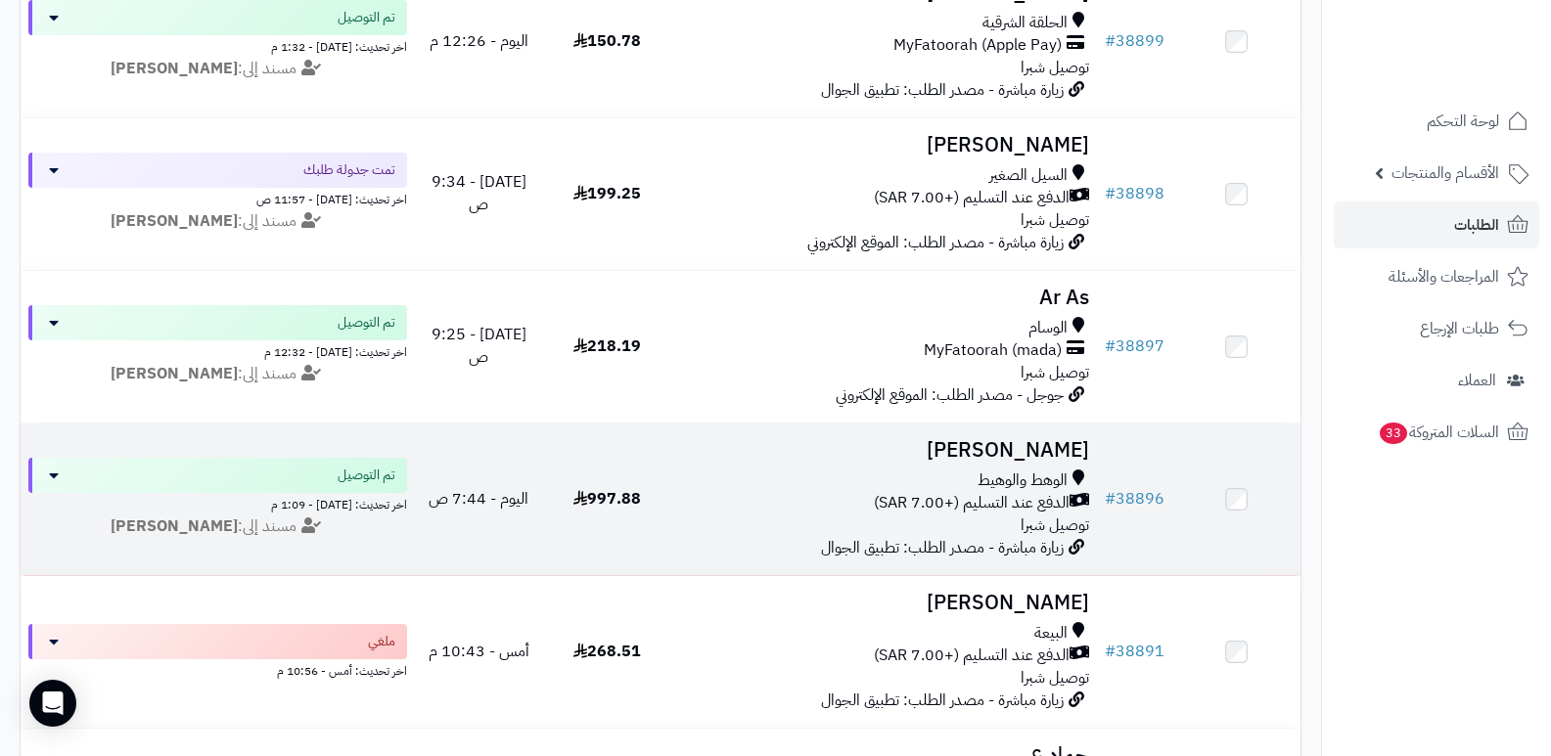
click at [988, 439] on h3 "[PERSON_NAME]" at bounding box center [884, 450] width 411 height 23
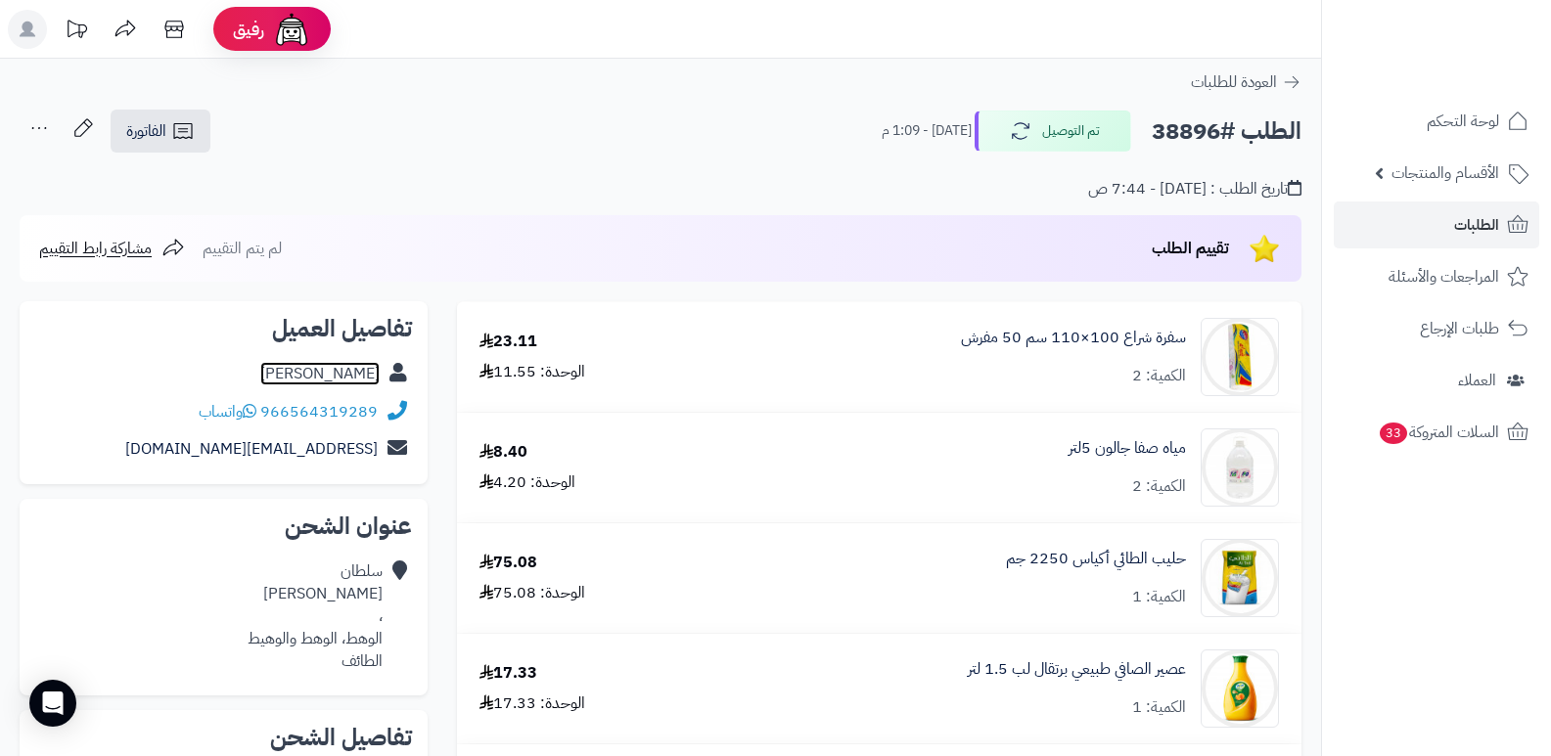
click at [355, 372] on link "سلطان القرشي" at bounding box center [319, 373] width 119 height 23
click at [1424, 223] on link "الطلبات" at bounding box center [1436, 225] width 205 height 47
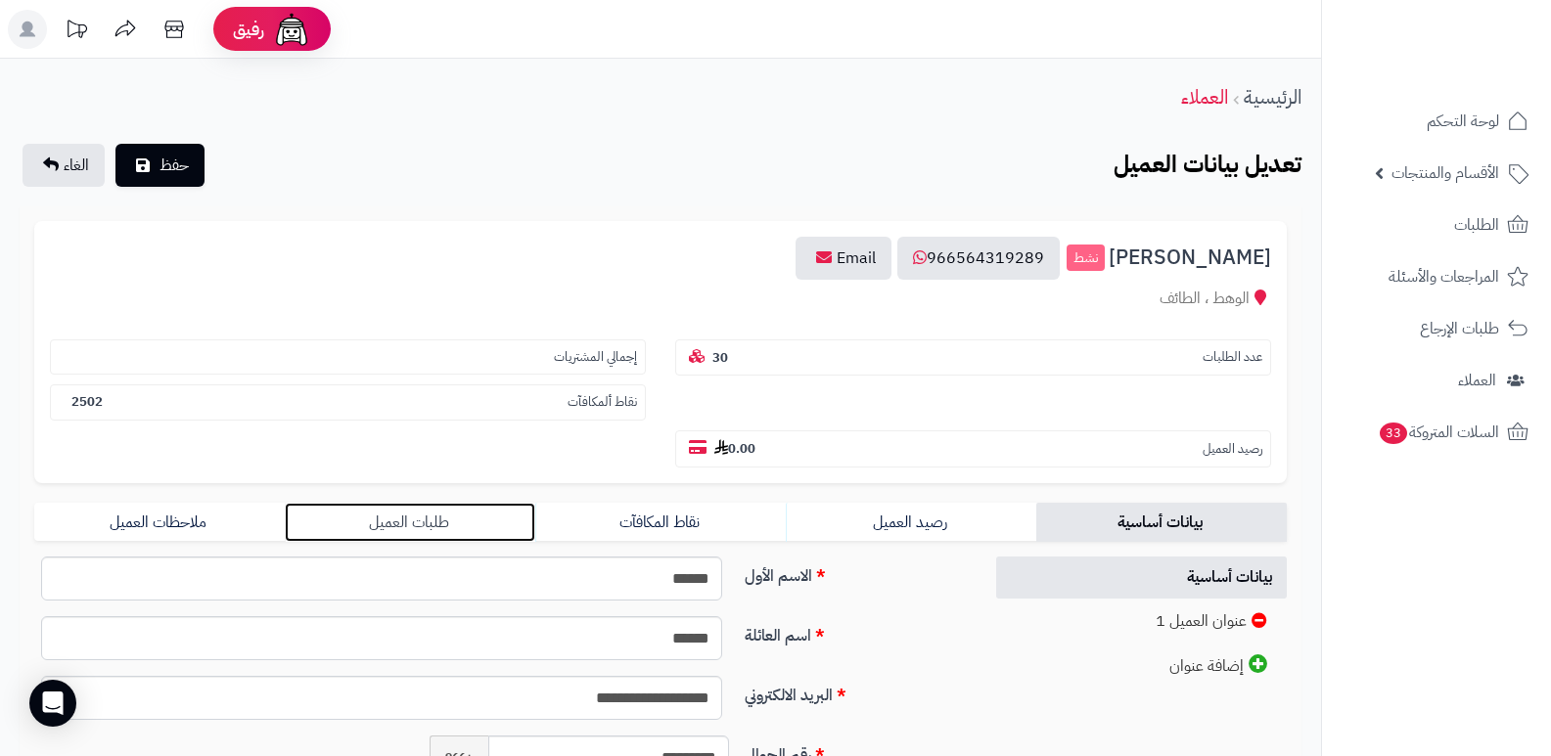
click at [437, 528] on link "طلبات العميل" at bounding box center [410, 522] width 250 height 39
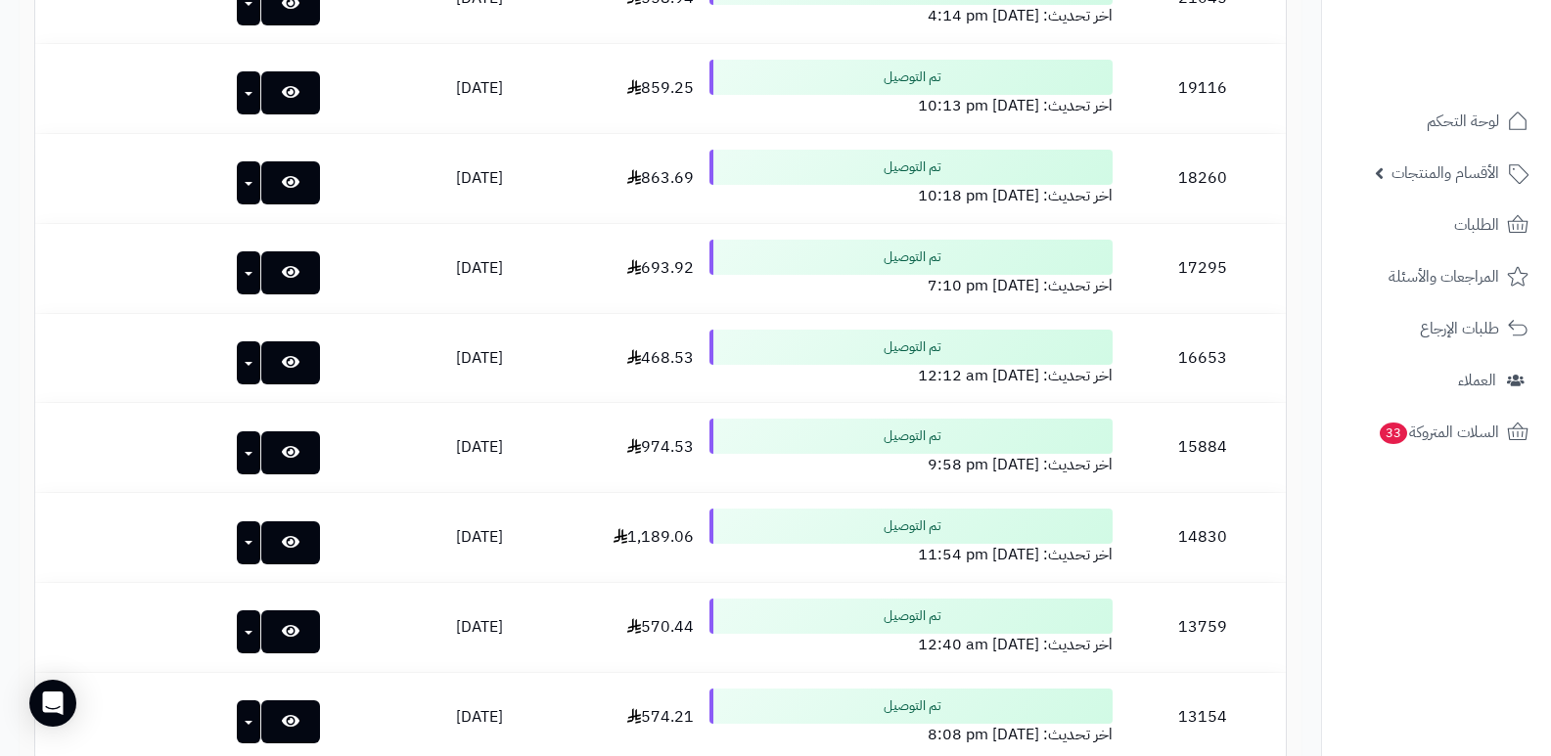
scroll to position [2780, 0]
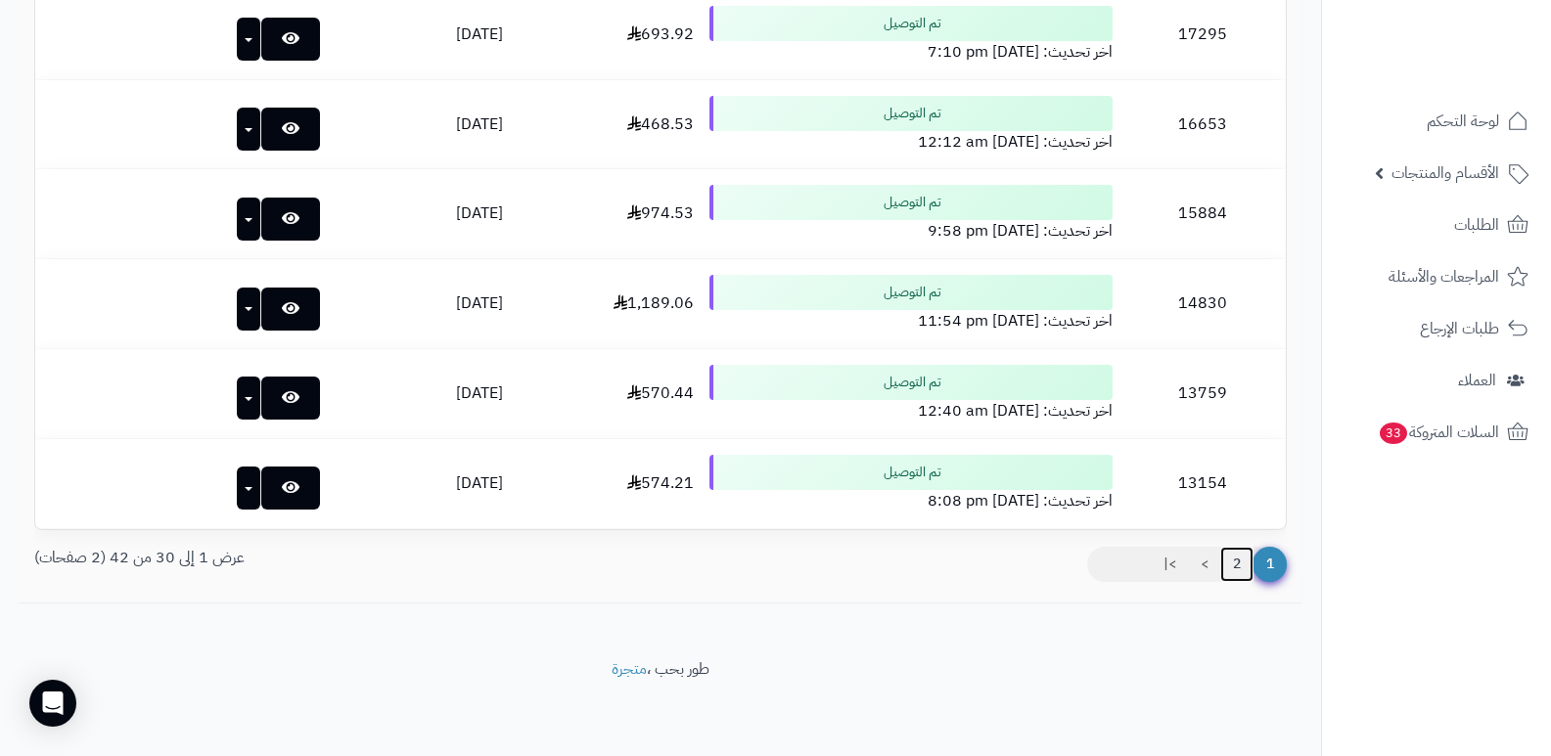
click at [1242, 561] on link "2" at bounding box center [1236, 564] width 33 height 35
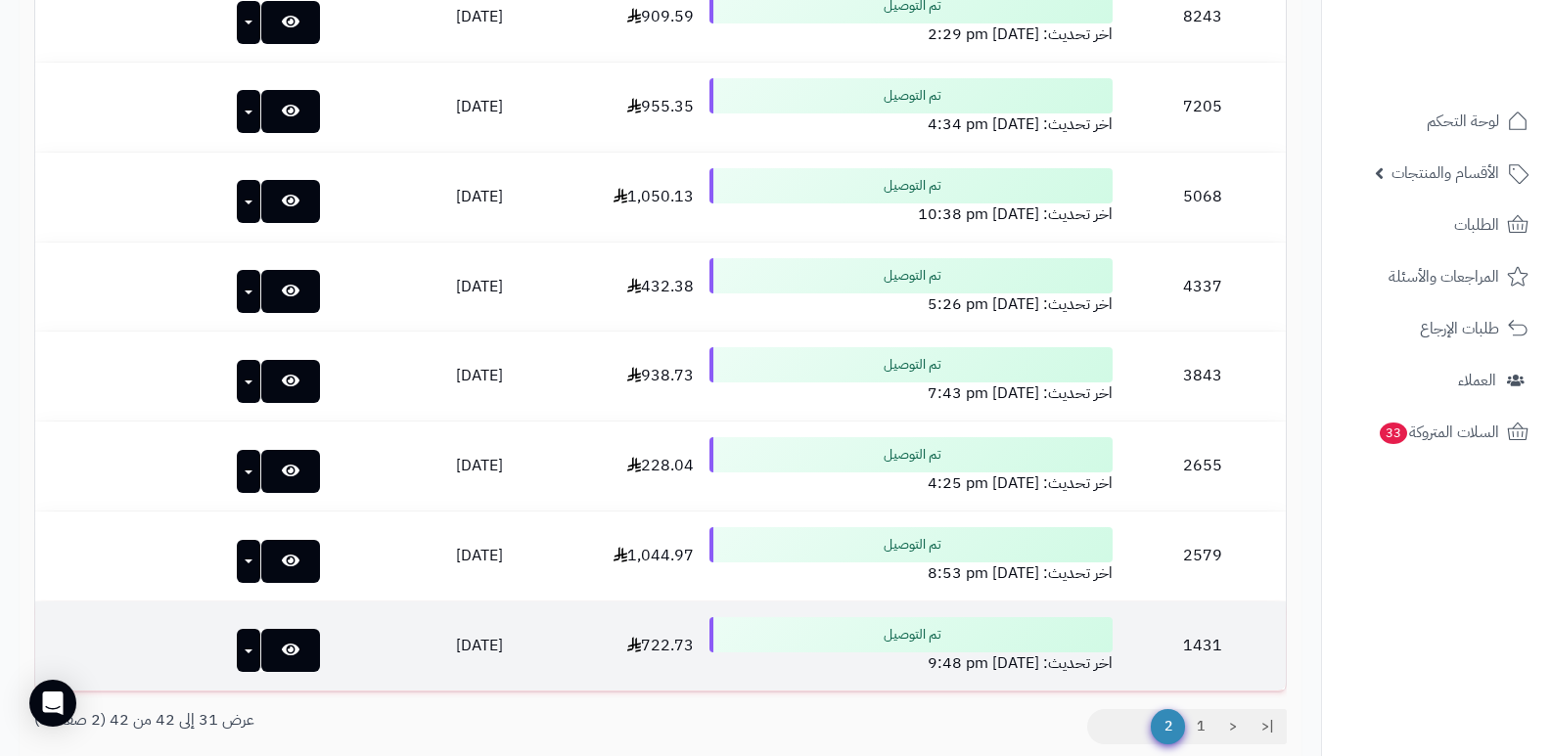
scroll to position [1163, 0]
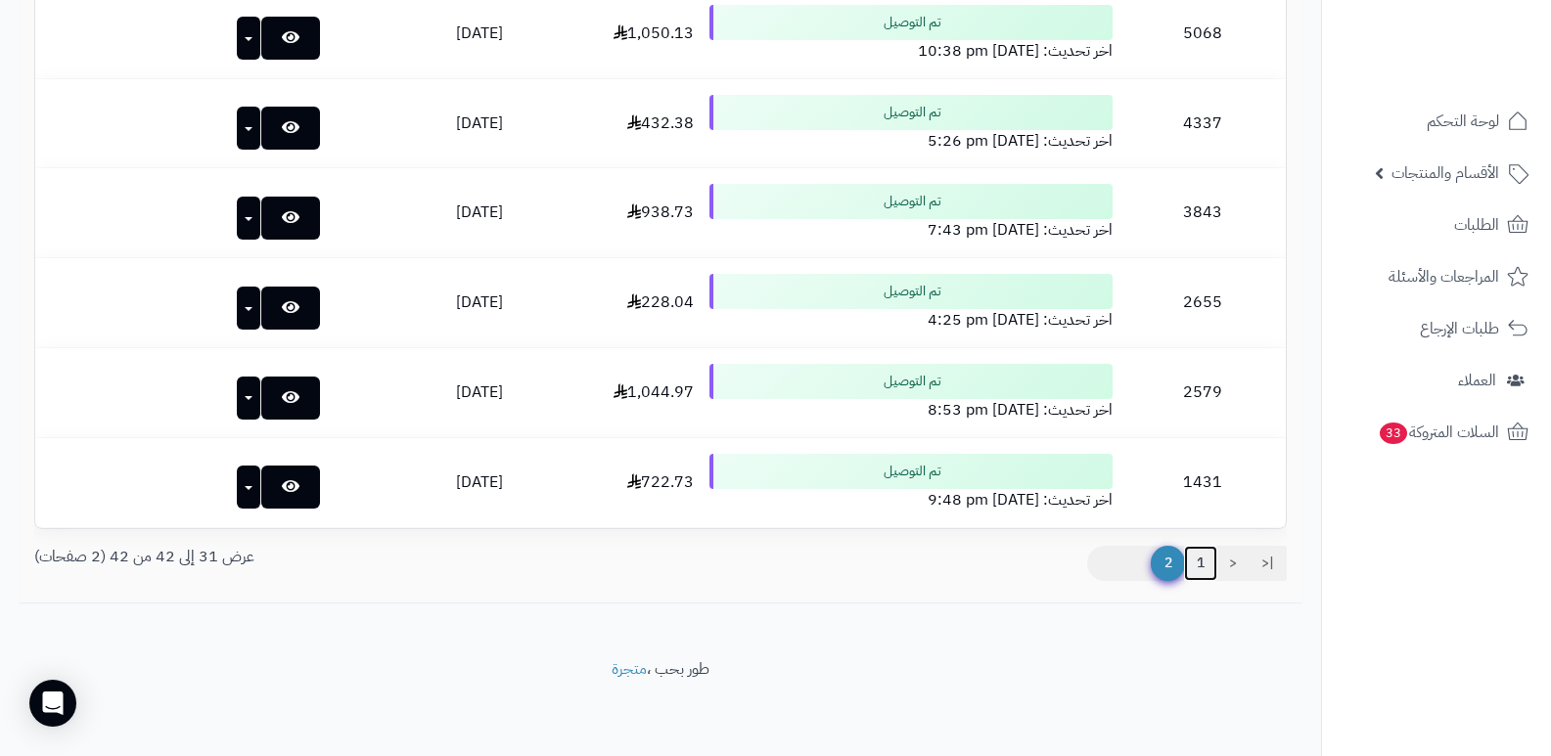
click at [1195, 557] on link "1" at bounding box center [1200, 563] width 33 height 35
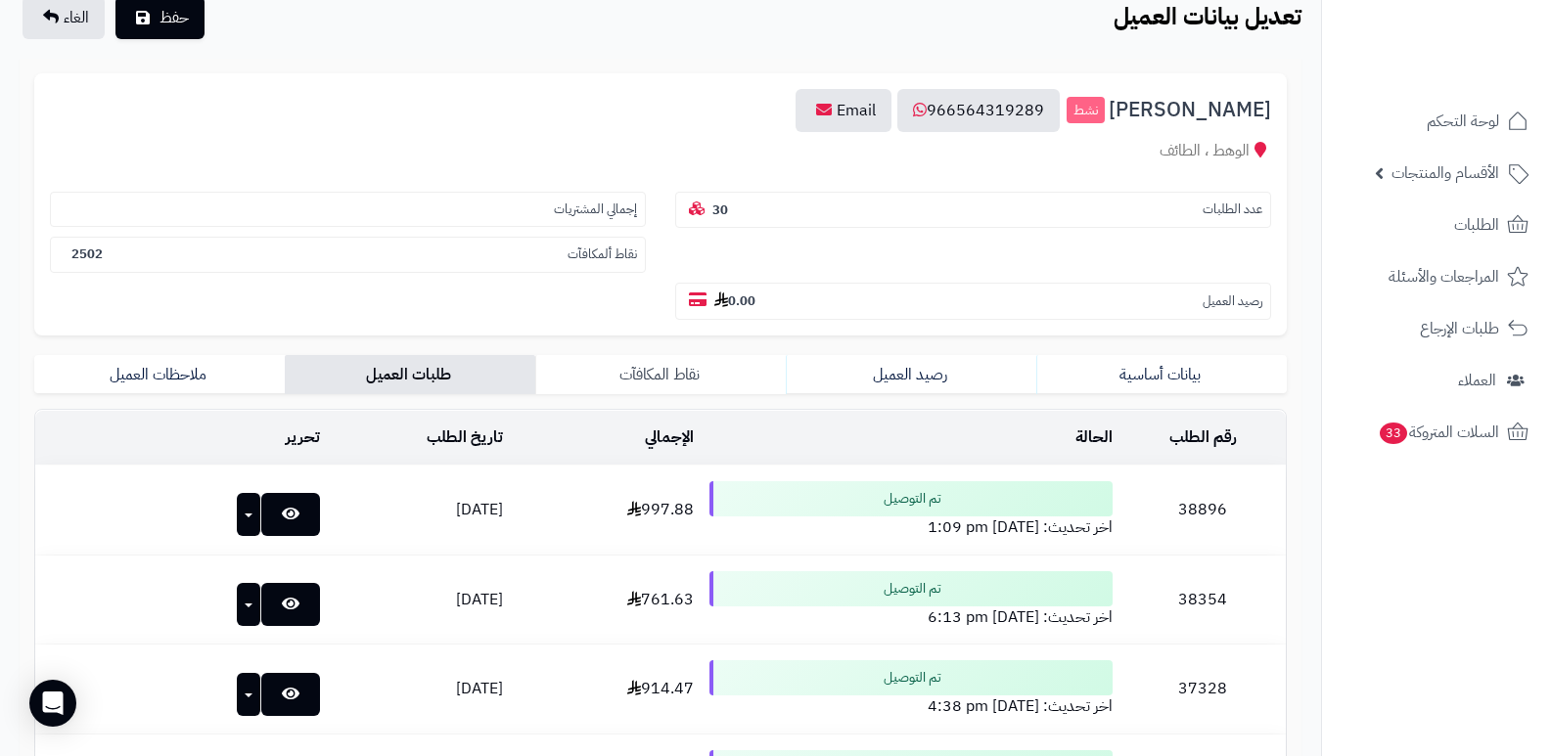
scroll to position [196, 0]
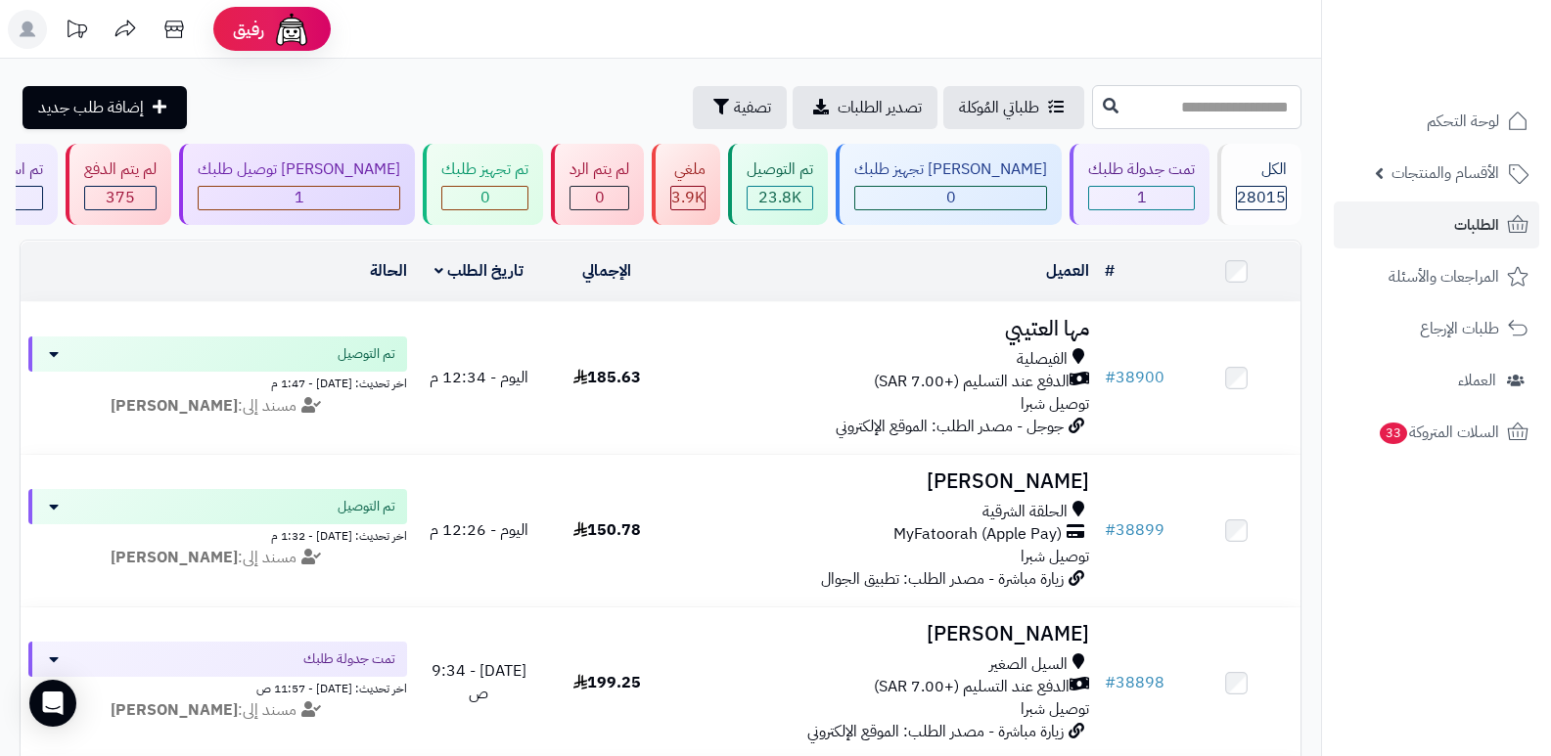
paste input "*****"
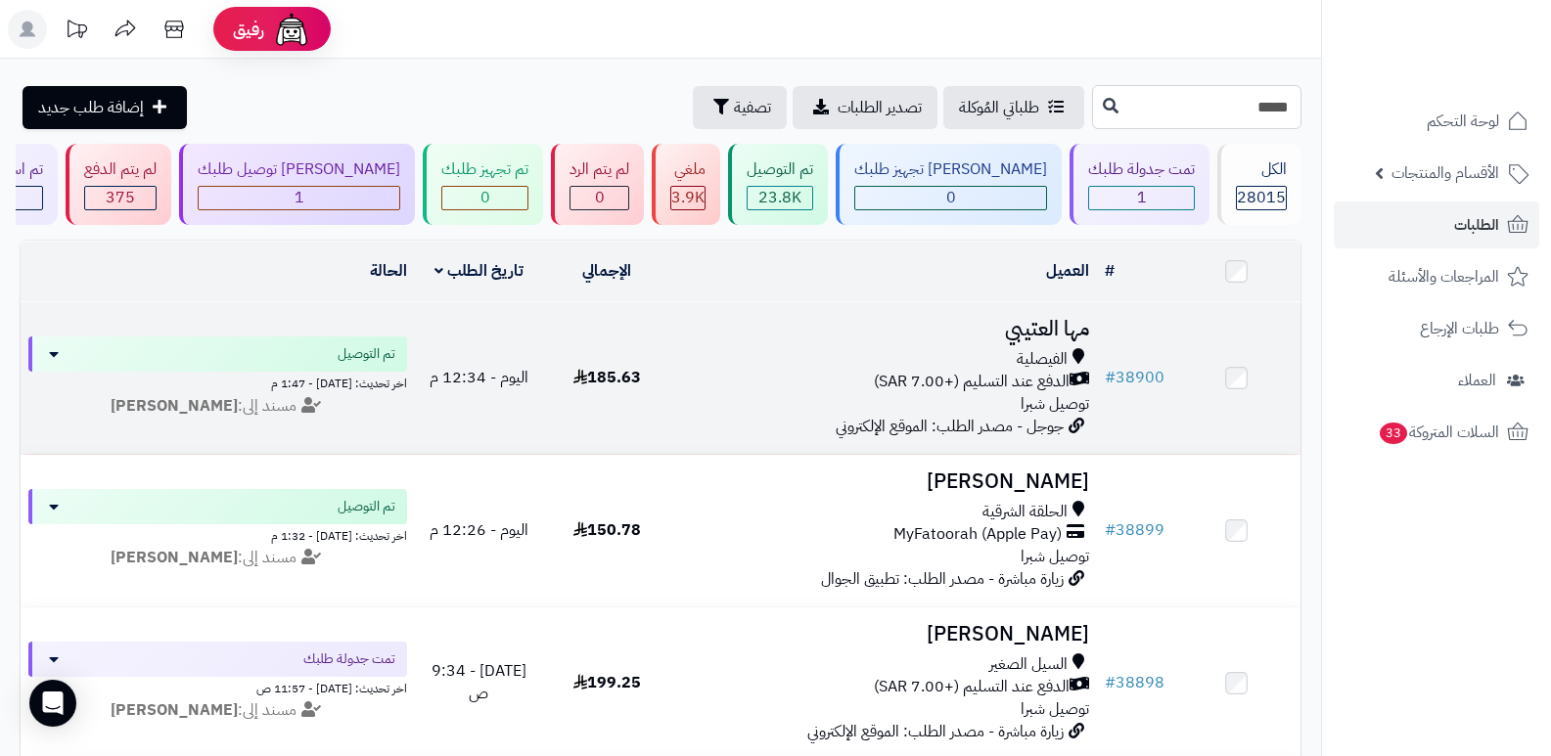
type input "*****"
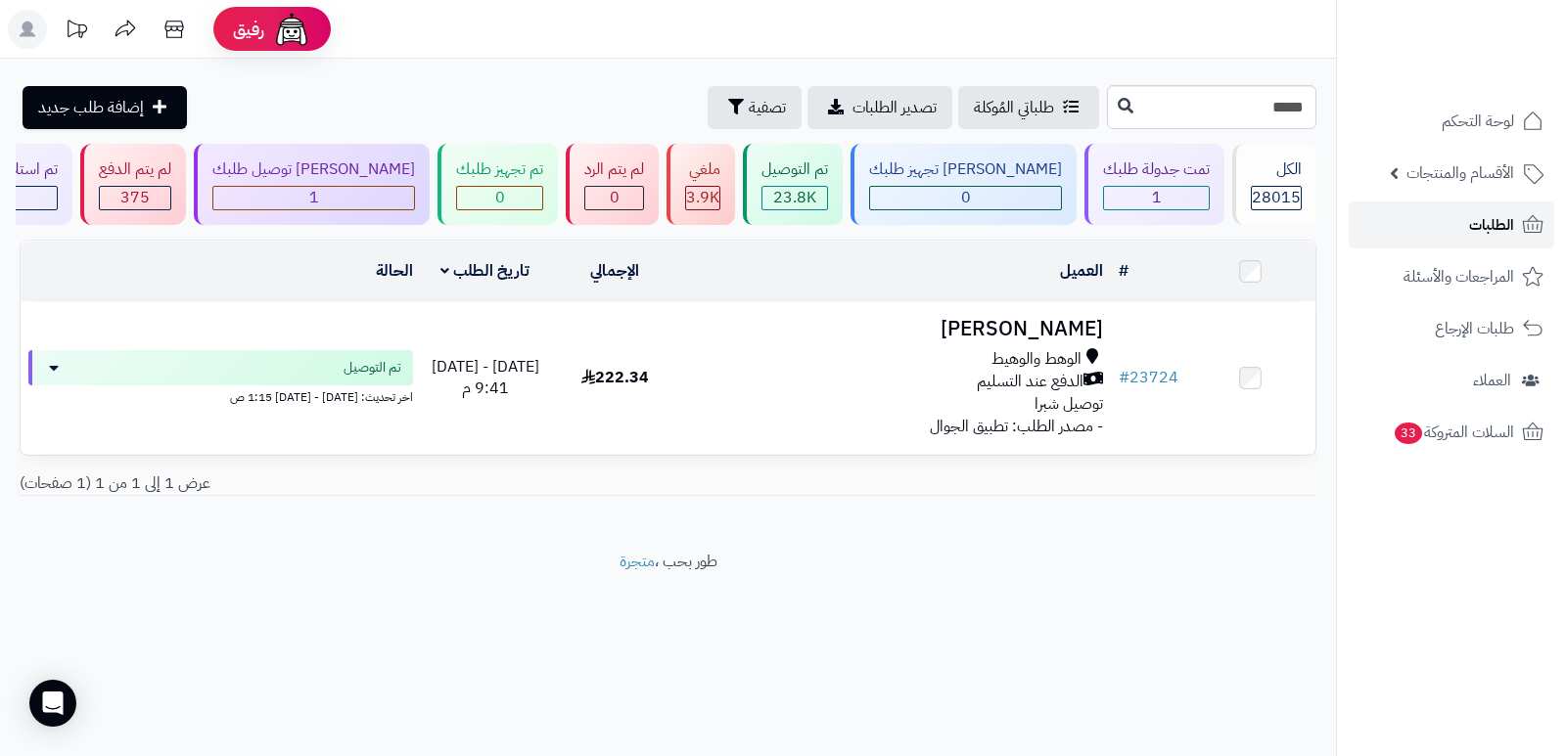
click at [1447, 220] on link "الطلبات" at bounding box center [1450, 225] width 205 height 47
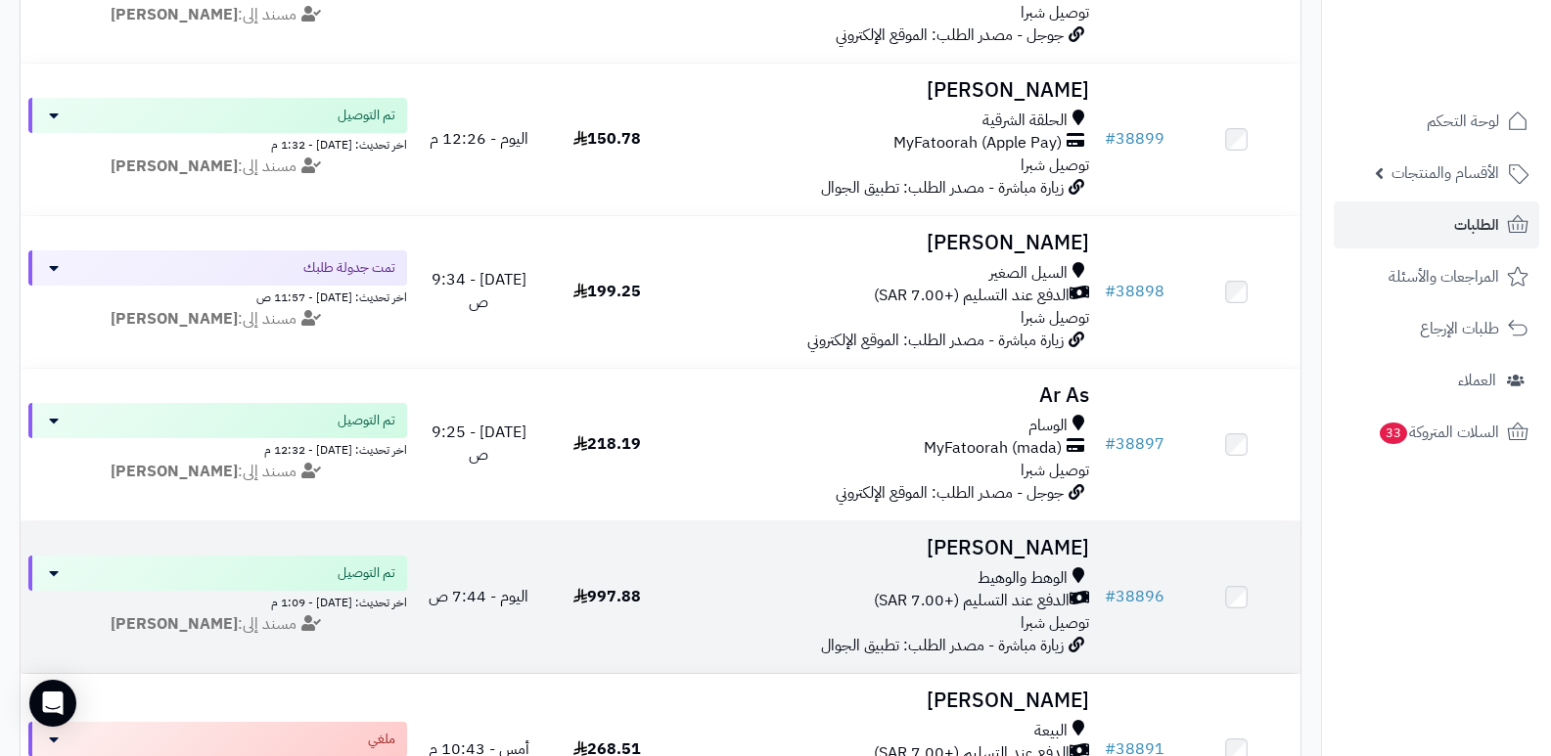
scroll to position [587, 0]
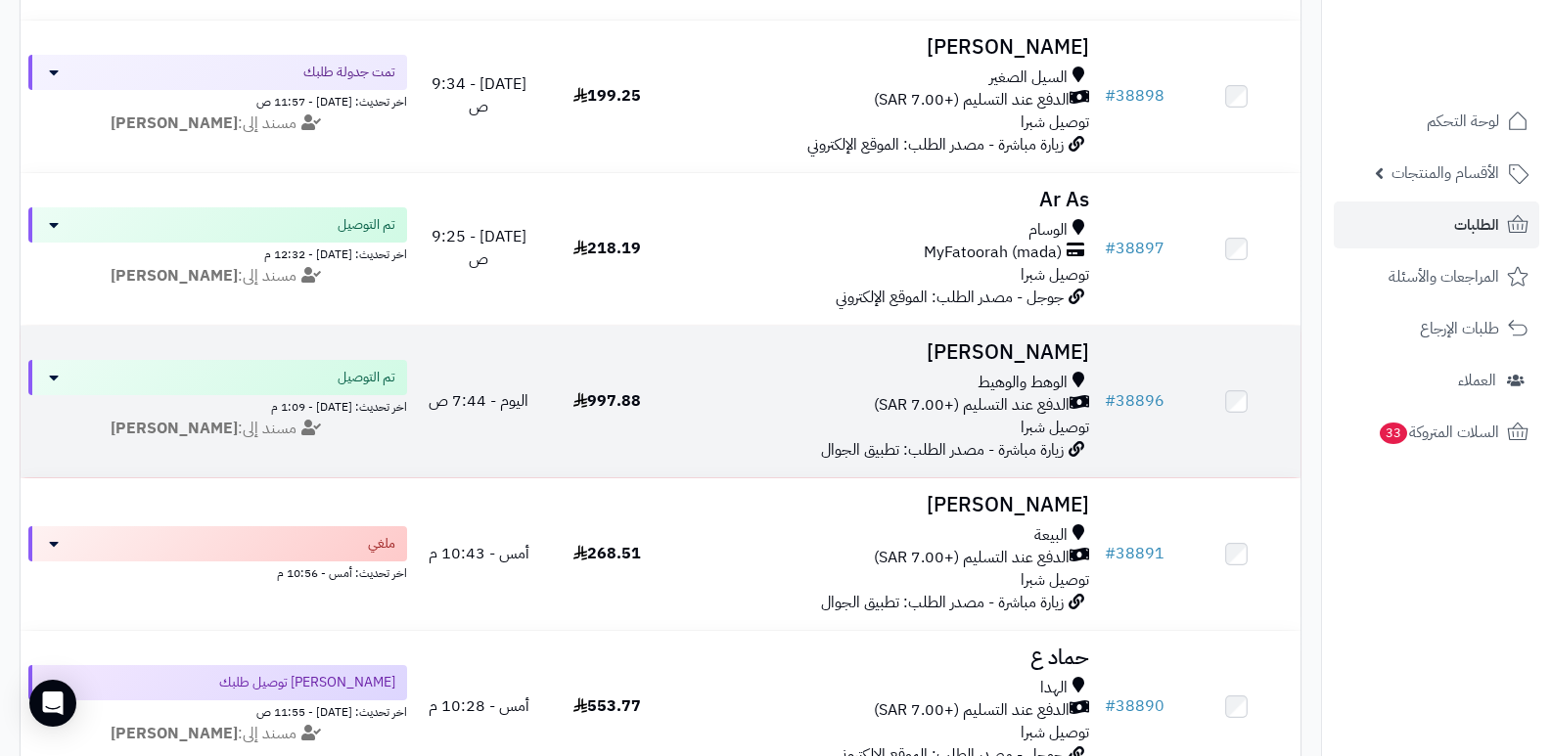
click at [1004, 346] on h3 "سلطان القرشي" at bounding box center [884, 352] width 411 height 23
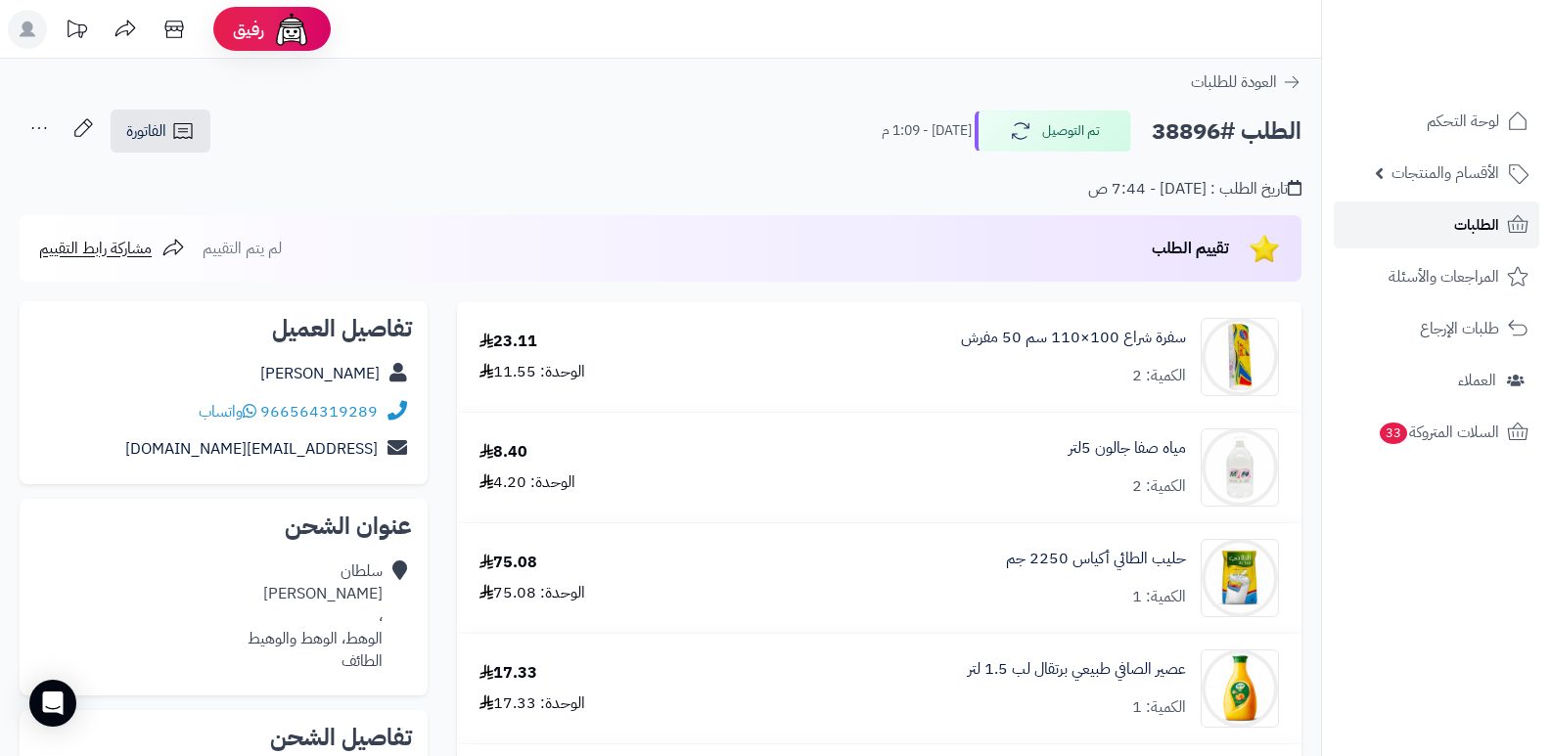
click at [1460, 217] on span "الطلبات" at bounding box center [1476, 224] width 45 height 27
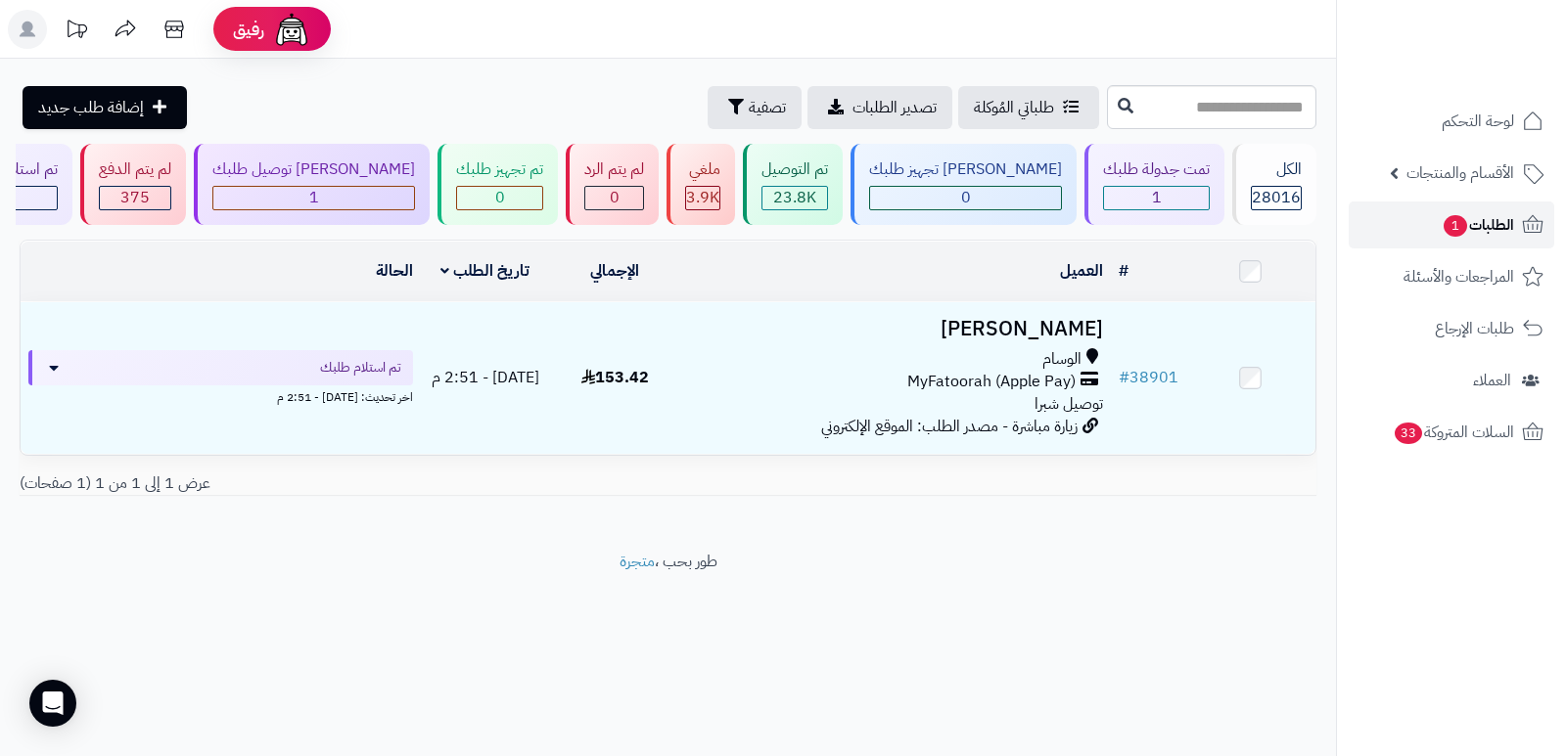
click at [1512, 222] on span "الطلبات 1" at bounding box center [1477, 224] width 72 height 27
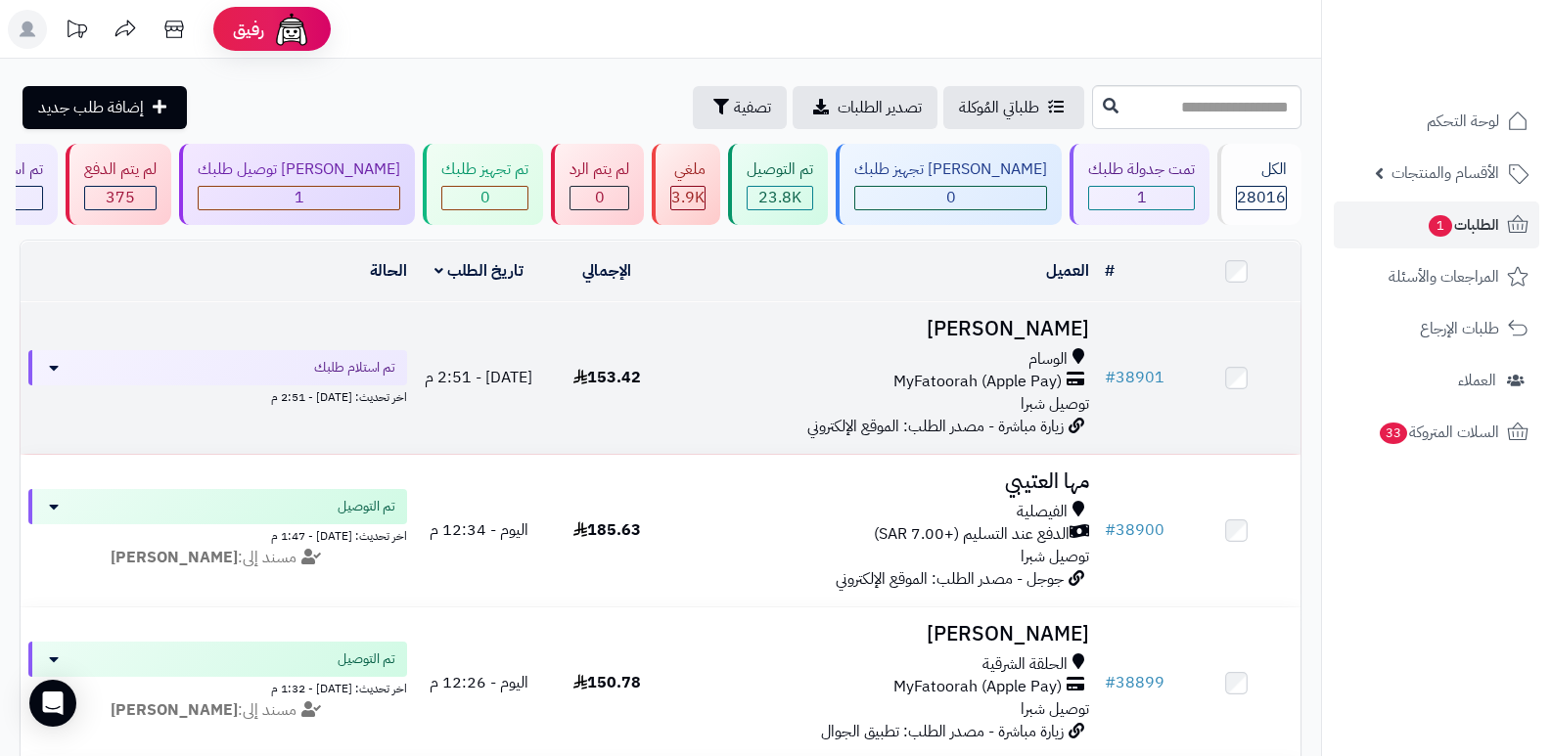
click at [1065, 318] on h3 "Sara M" at bounding box center [884, 329] width 411 height 23
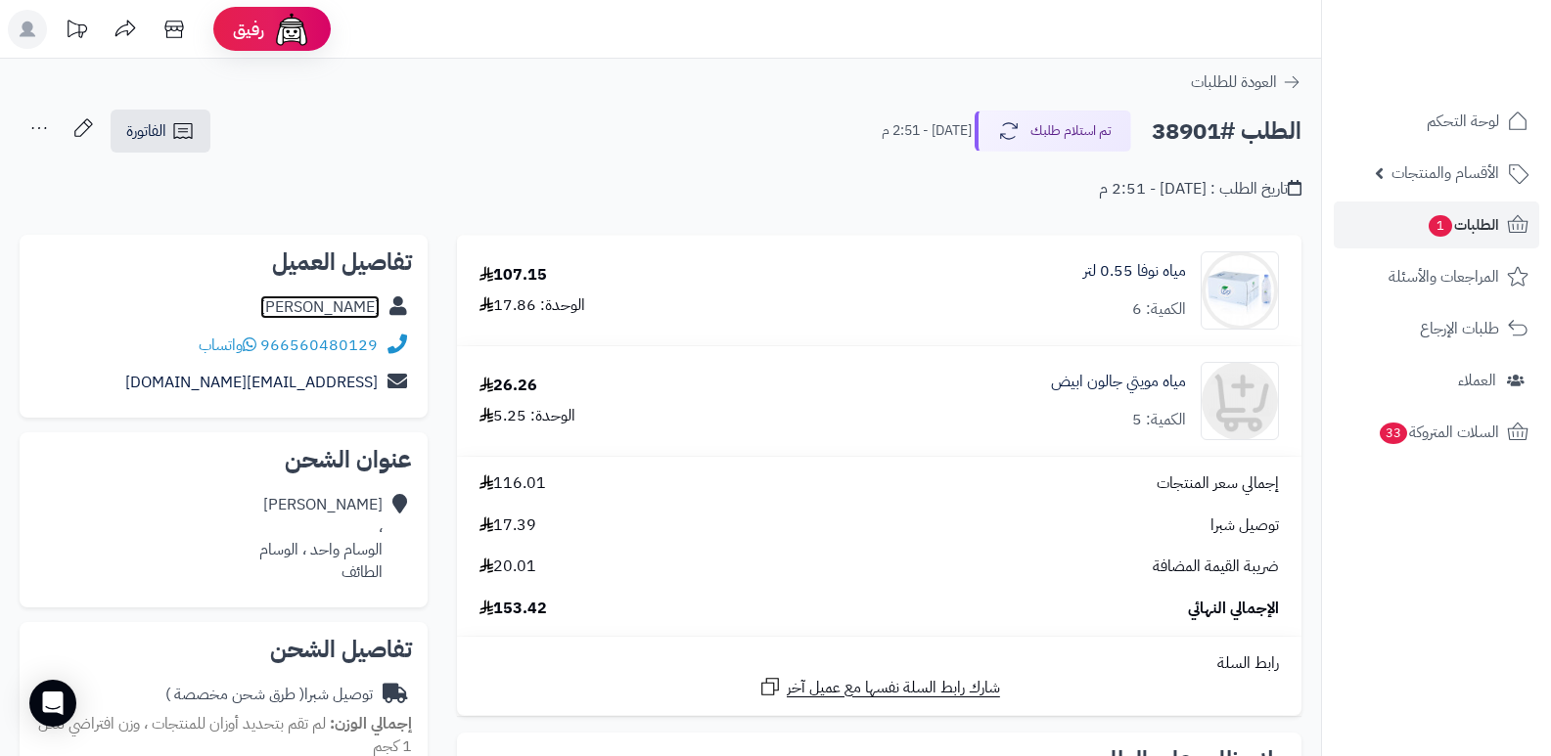
click at [365, 302] on link "Sara M" at bounding box center [319, 307] width 119 height 23
click at [1190, 133] on h2 "الطلب #38901" at bounding box center [1227, 132] width 150 height 40
click at [1190, 132] on h2 "الطلب #38901" at bounding box center [1227, 132] width 150 height 40
copy h2 "38901"
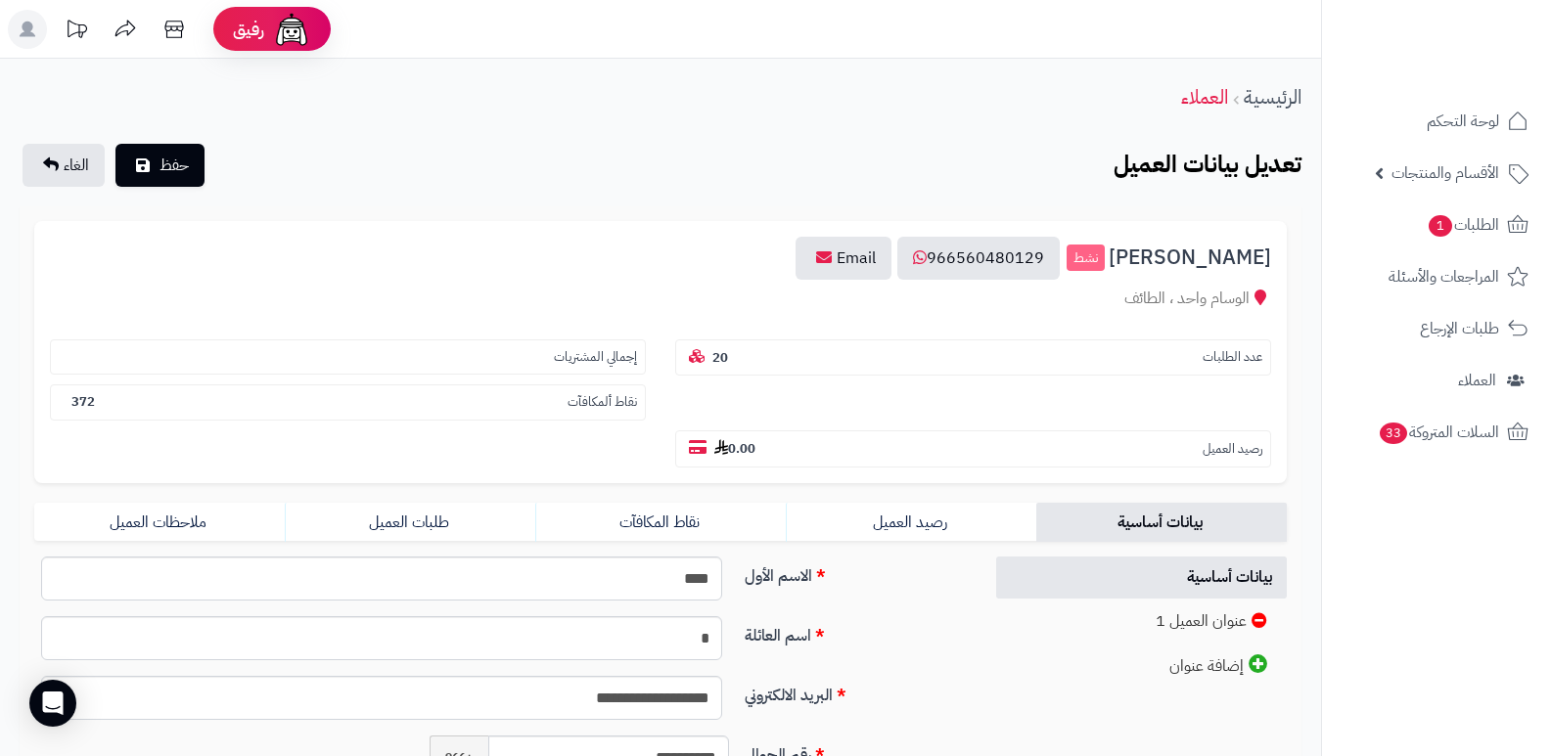
scroll to position [391, 0]
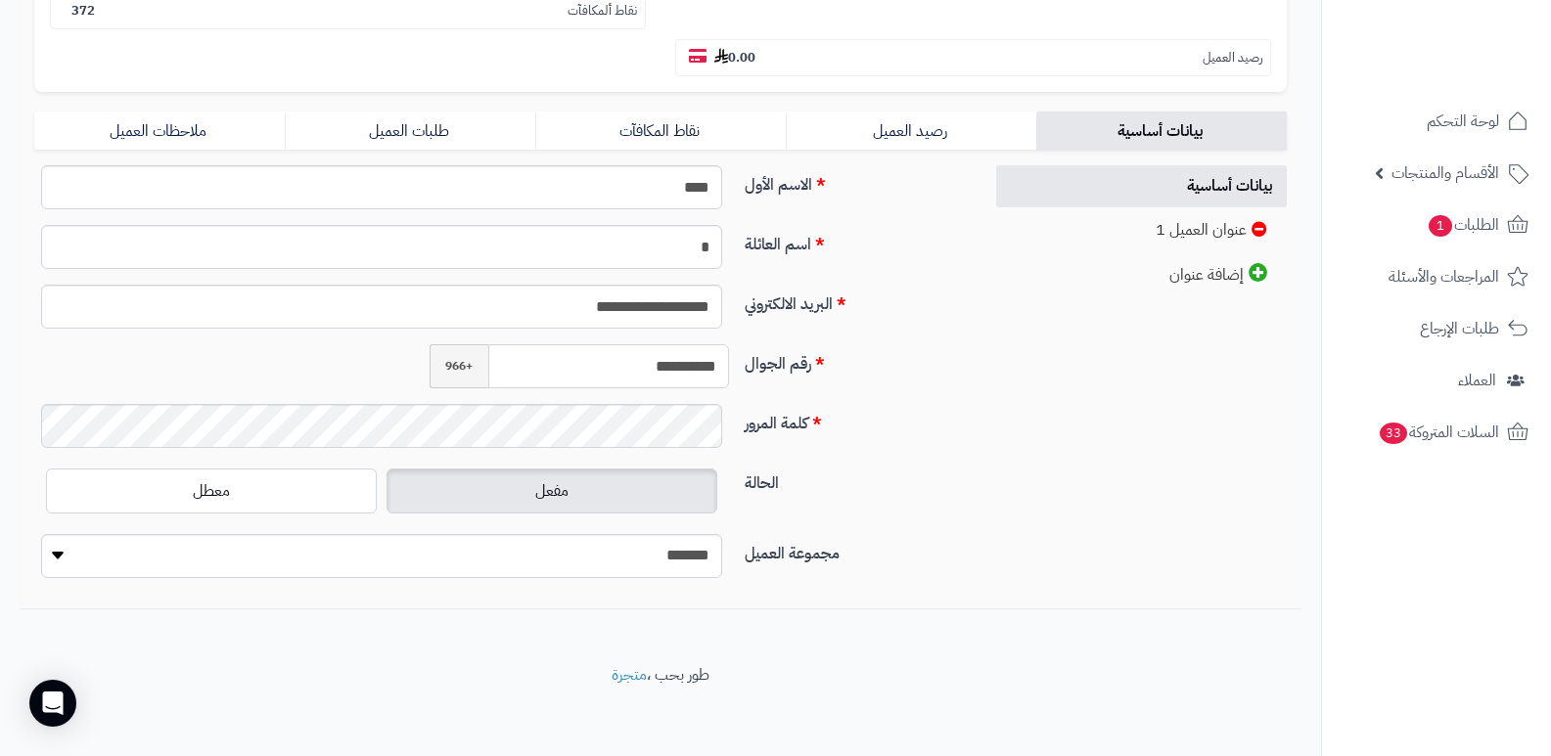
drag, startPoint x: 633, startPoint y: 368, endPoint x: 736, endPoint y: 382, distance: 103.7
click at [739, 371] on div "**********" at bounding box center [500, 374] width 948 height 60
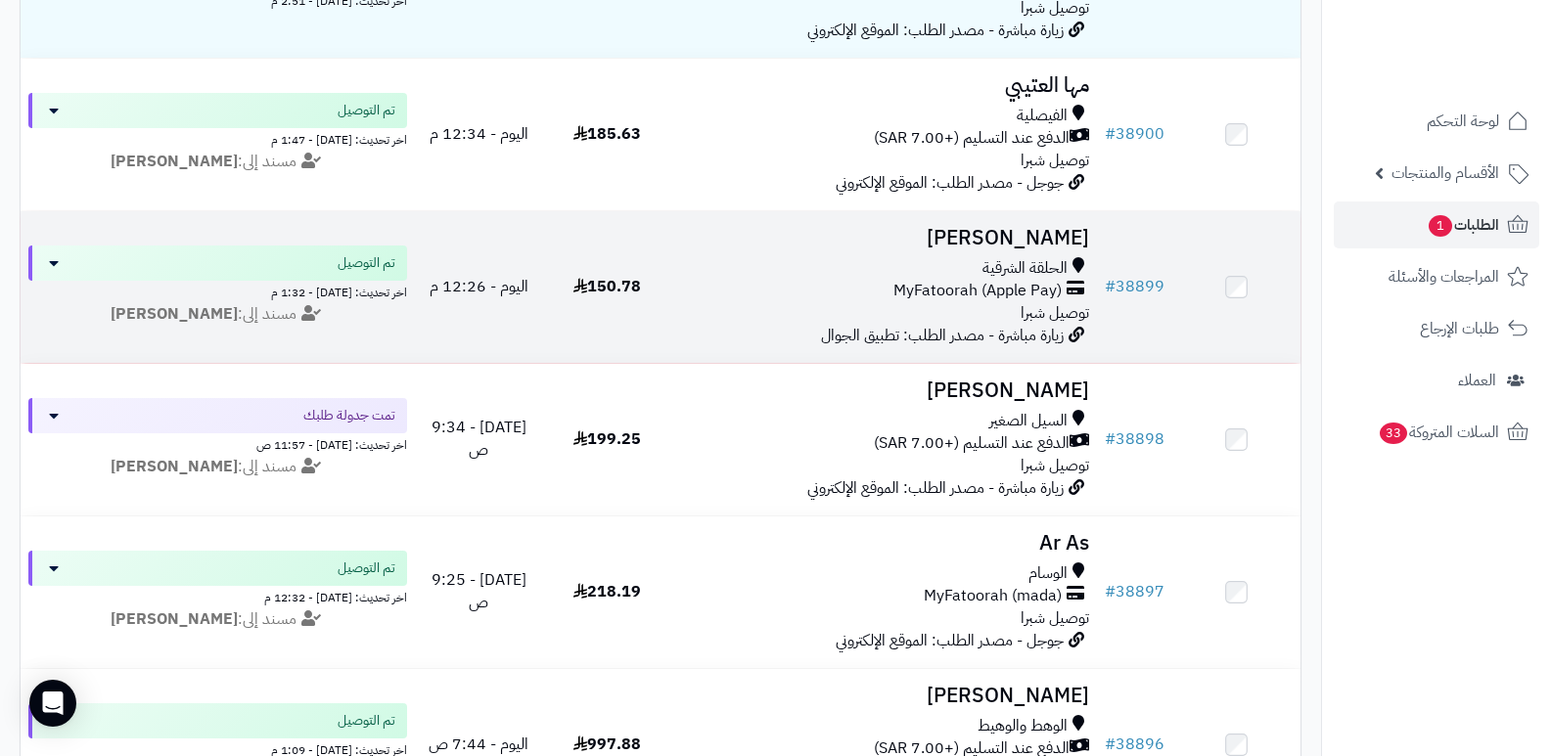
scroll to position [489, 0]
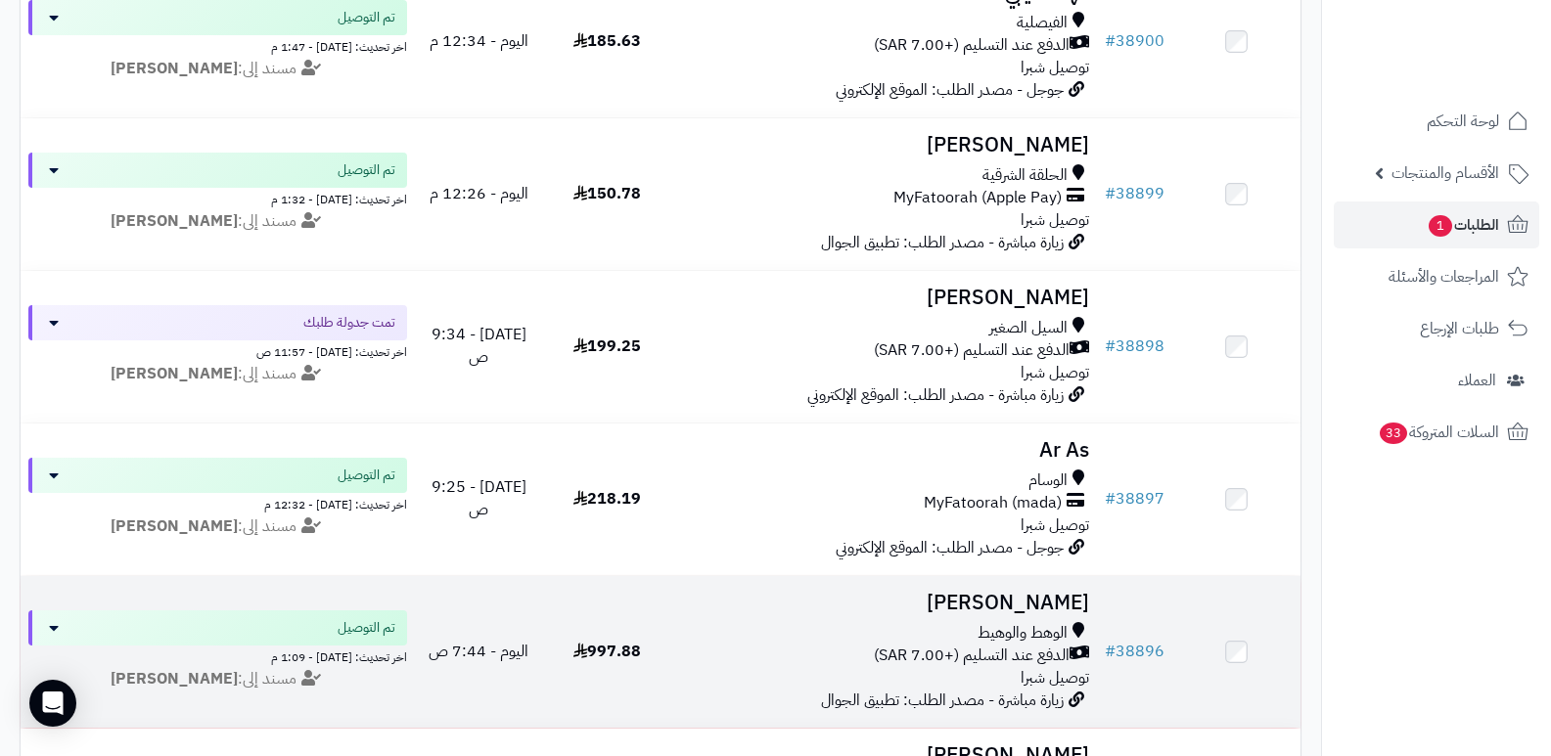
click at [996, 594] on h3 "[PERSON_NAME]" at bounding box center [884, 603] width 411 height 23
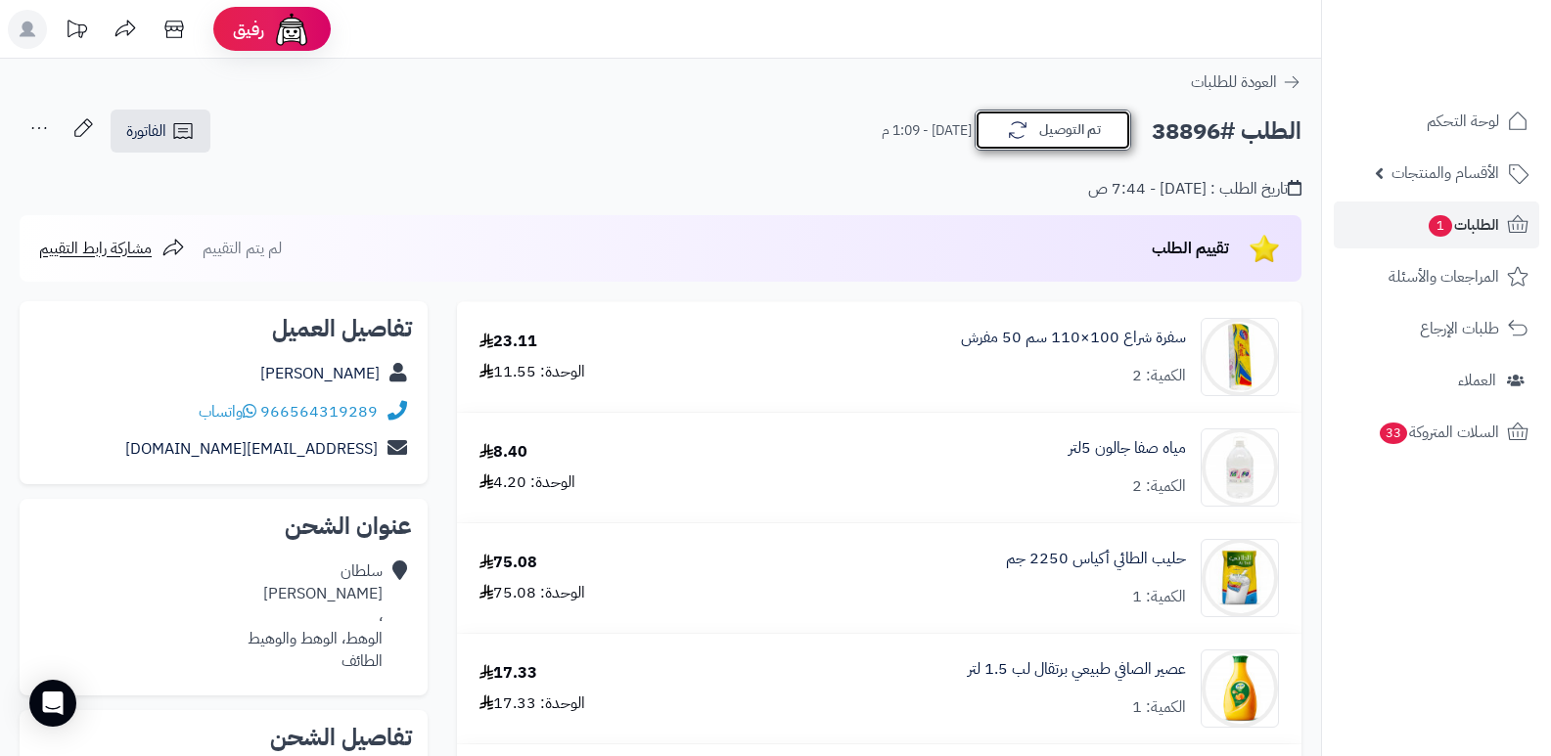
click at [1060, 135] on button "تم التوصيل" at bounding box center [1053, 130] width 157 height 41
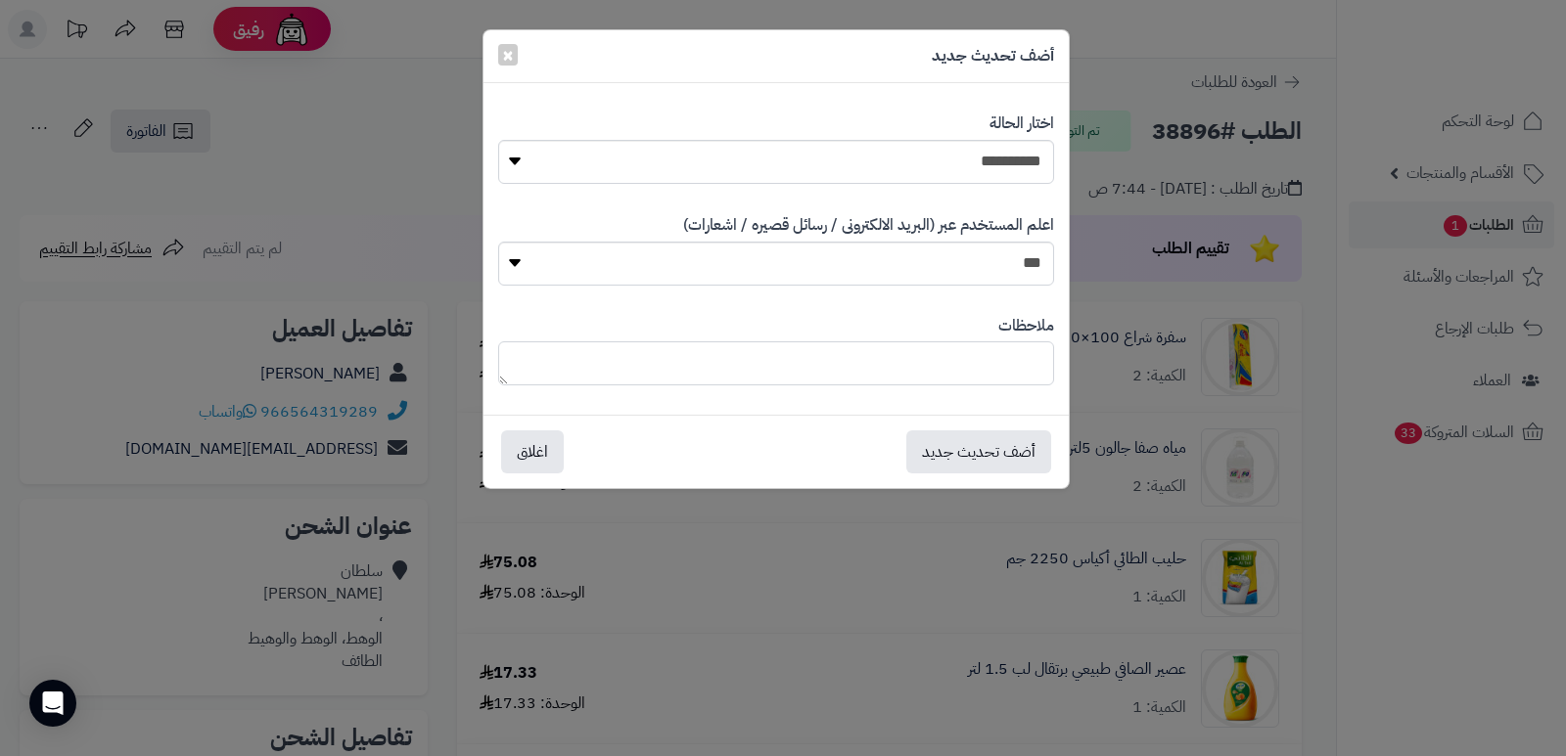
click at [985, 356] on textarea at bounding box center [776, 363] width 556 height 44
click at [1022, 271] on select "*** **" at bounding box center [776, 264] width 556 height 44
select select "*"
click at [498, 242] on select "*** **" at bounding box center [776, 264] width 556 height 44
click at [1021, 380] on textarea at bounding box center [776, 363] width 556 height 44
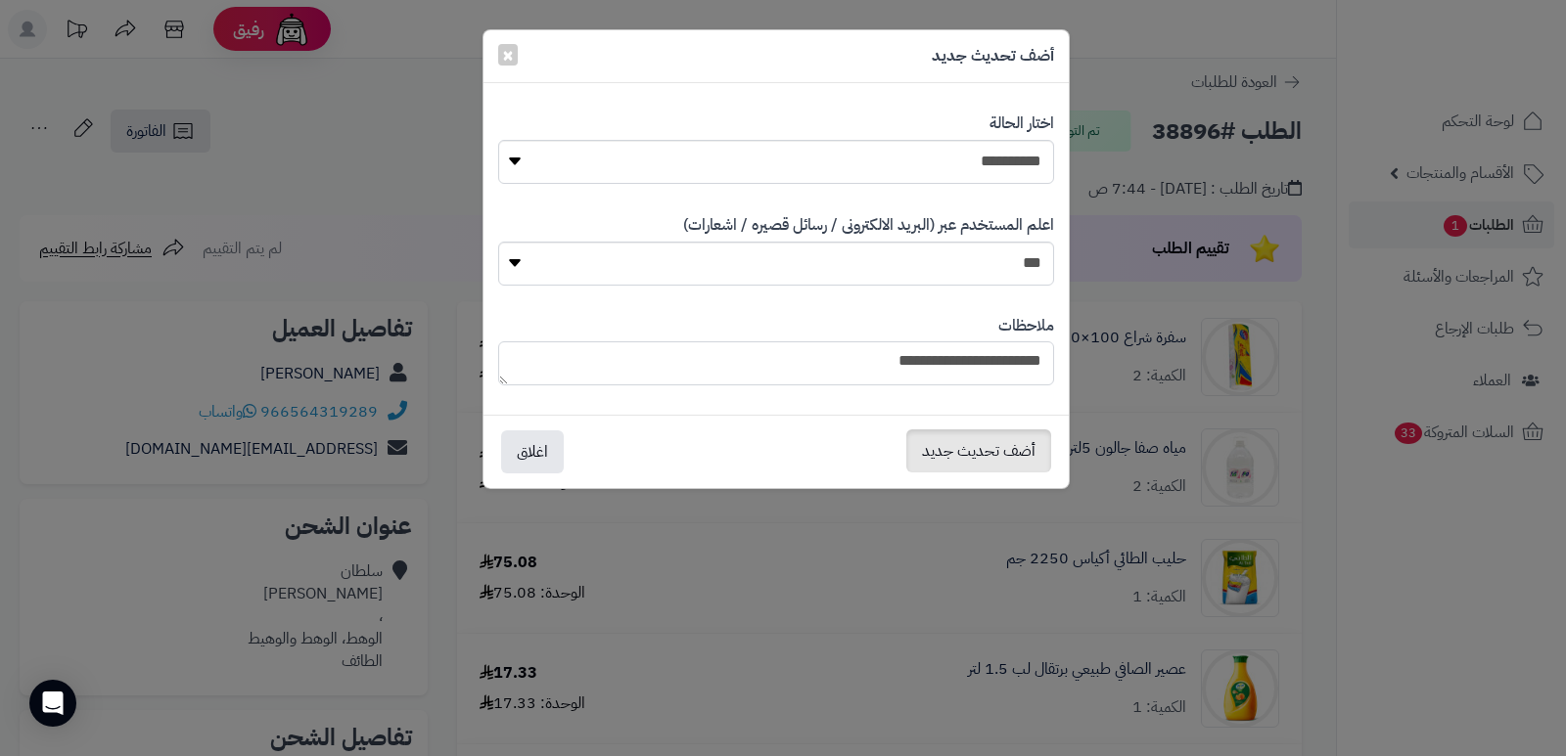
type textarea "**********"
click at [973, 456] on button "أضف تحديث جديد" at bounding box center [978, 451] width 145 height 43
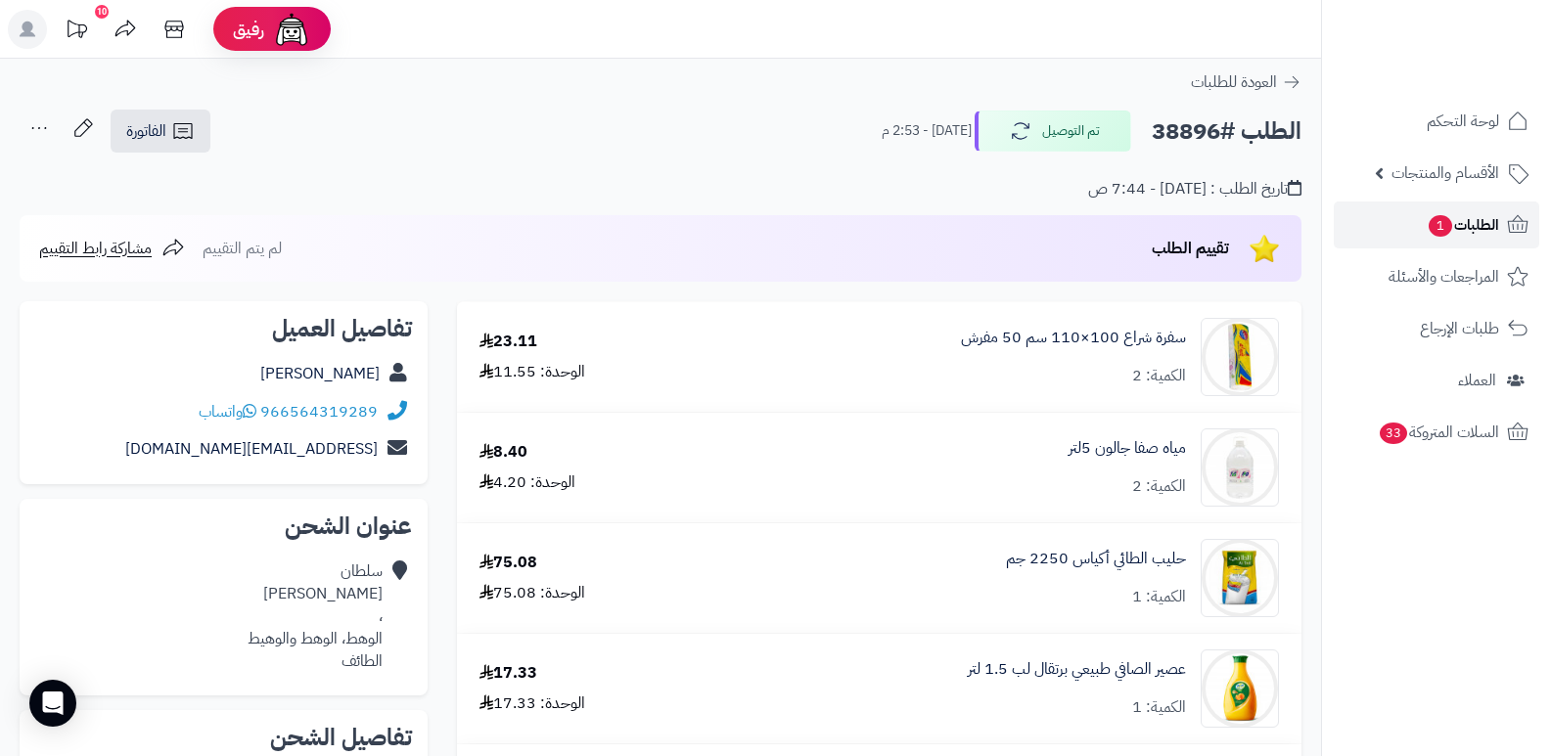
click at [1456, 212] on span "الطلبات 1" at bounding box center [1463, 224] width 72 height 27
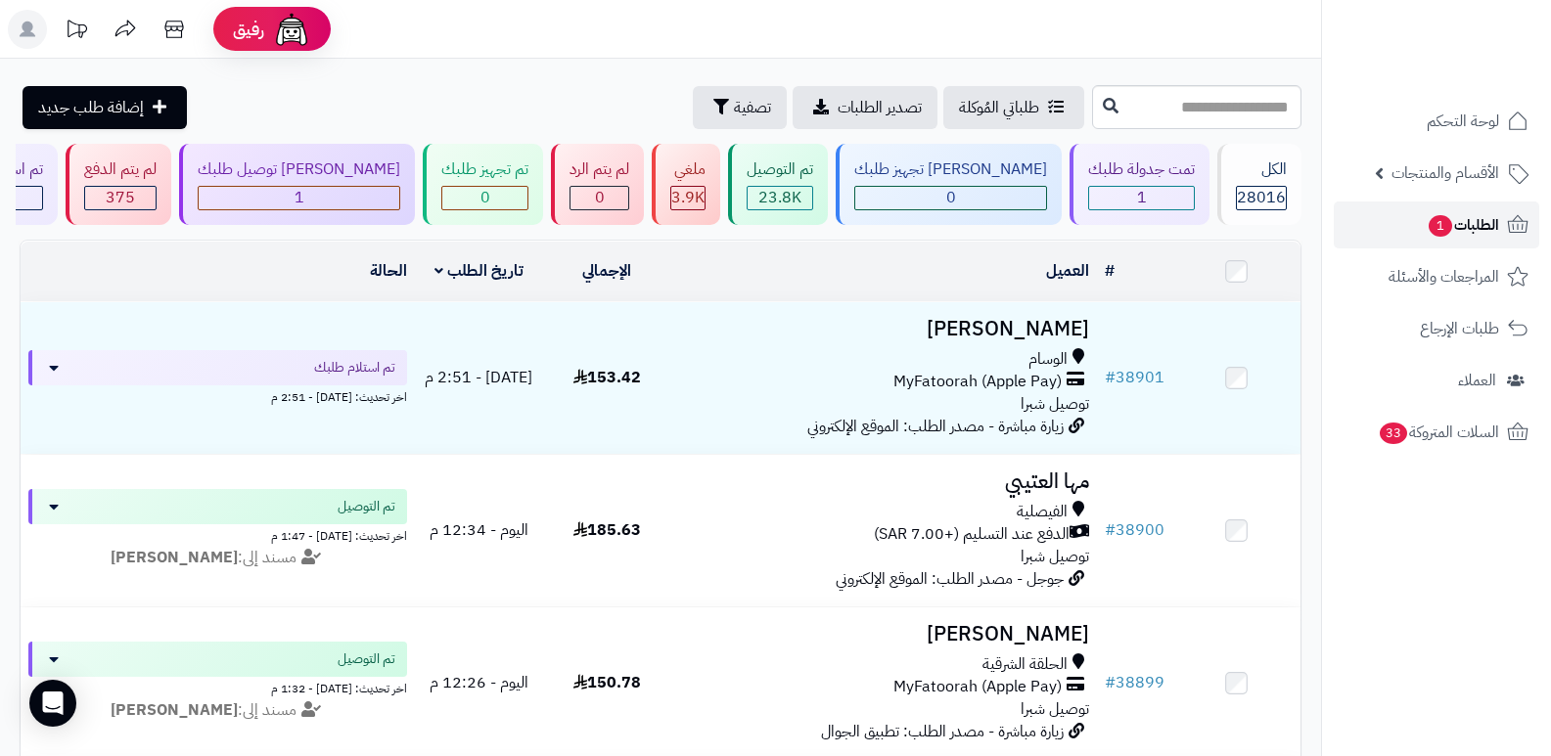
click at [1457, 220] on span "الطلبات 1" at bounding box center [1463, 224] width 72 height 27
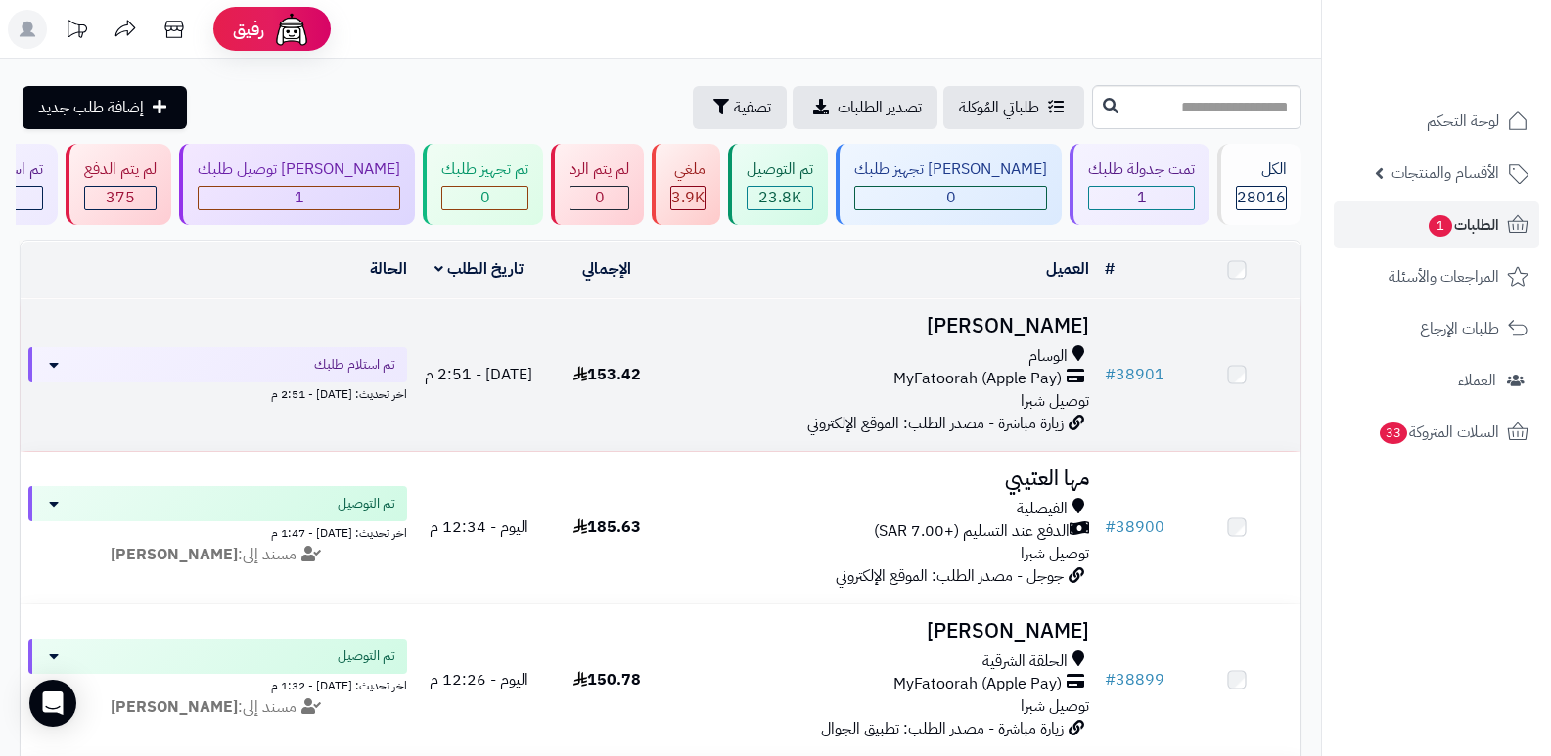
click at [1006, 326] on h3 "[PERSON_NAME]" at bounding box center [884, 326] width 411 height 23
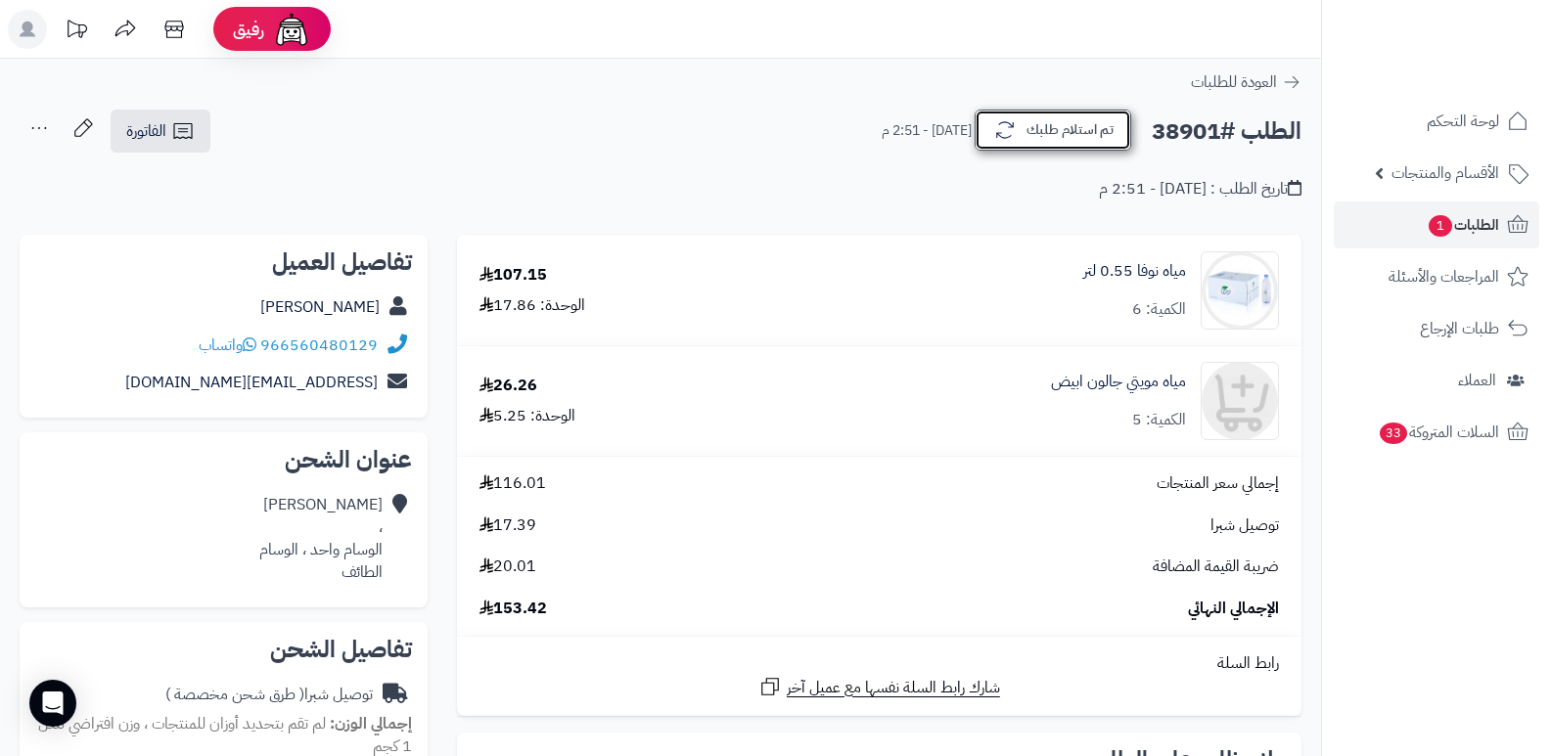
click at [1103, 118] on button "تم استلام طلبك" at bounding box center [1053, 130] width 157 height 41
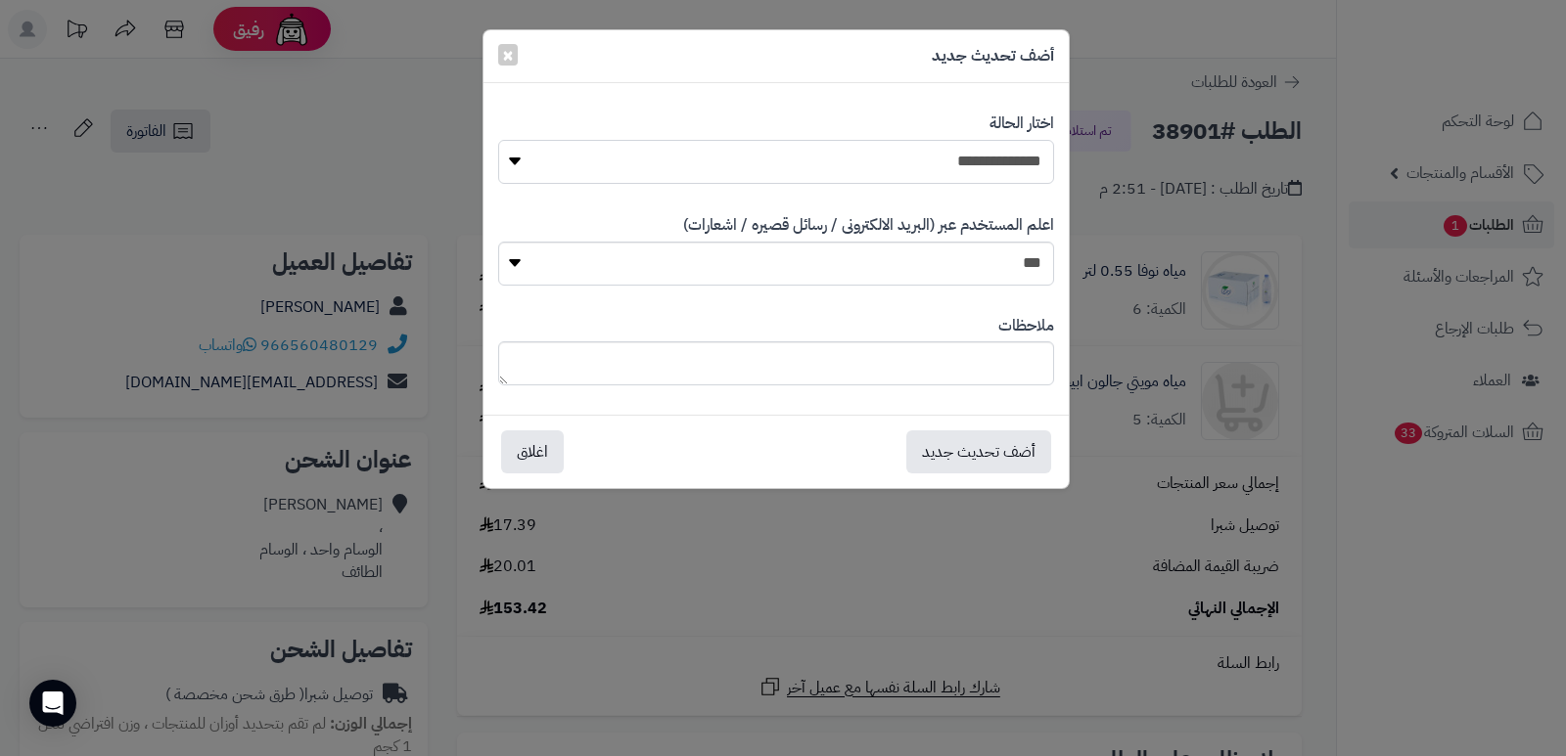
click at [993, 155] on select "**********" at bounding box center [776, 162] width 556 height 44
select select "*"
click at [498, 140] on select "**********" at bounding box center [776, 162] width 556 height 44
click at [994, 441] on button "أضف تحديث جديد" at bounding box center [978, 451] width 145 height 43
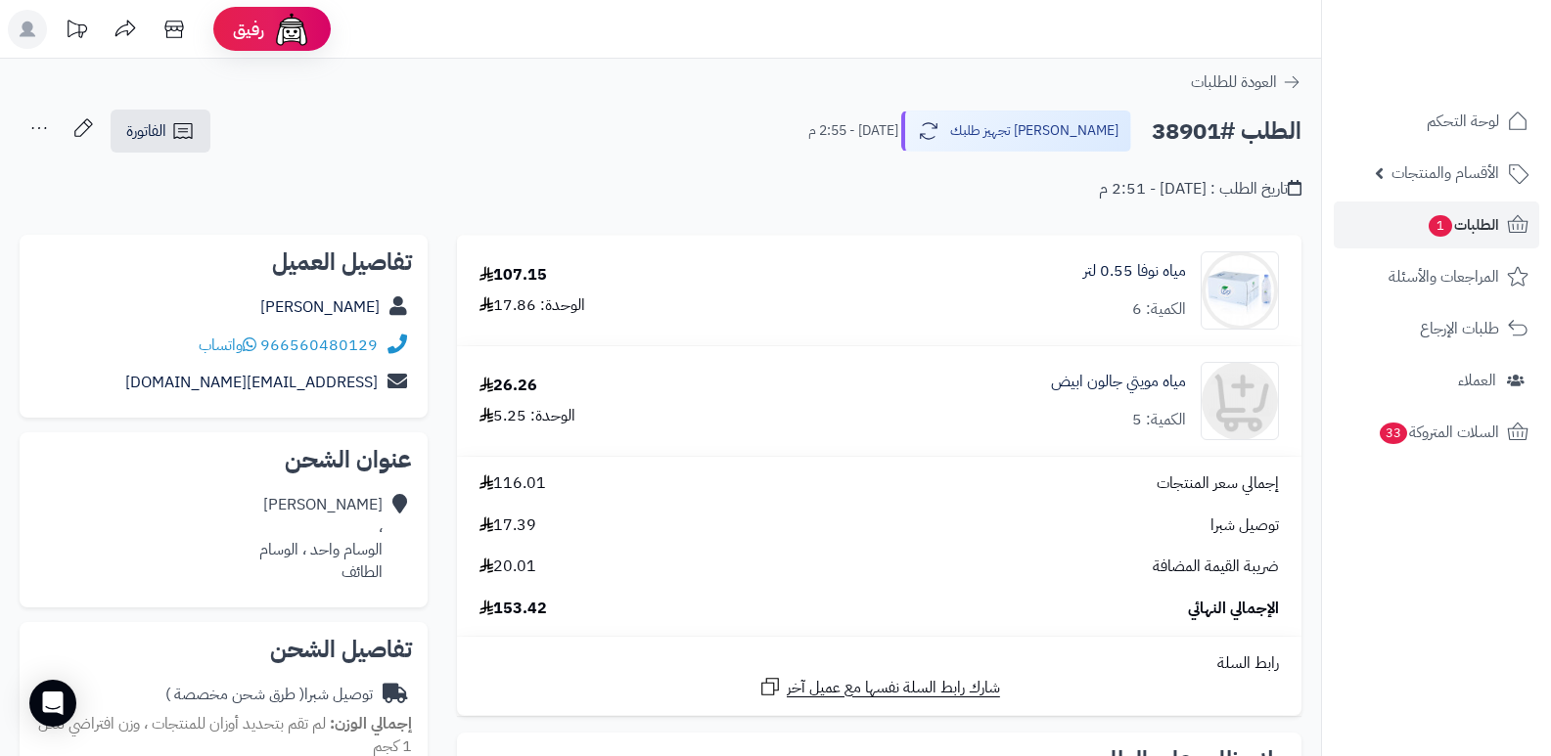
click at [35, 133] on icon at bounding box center [39, 128] width 39 height 39
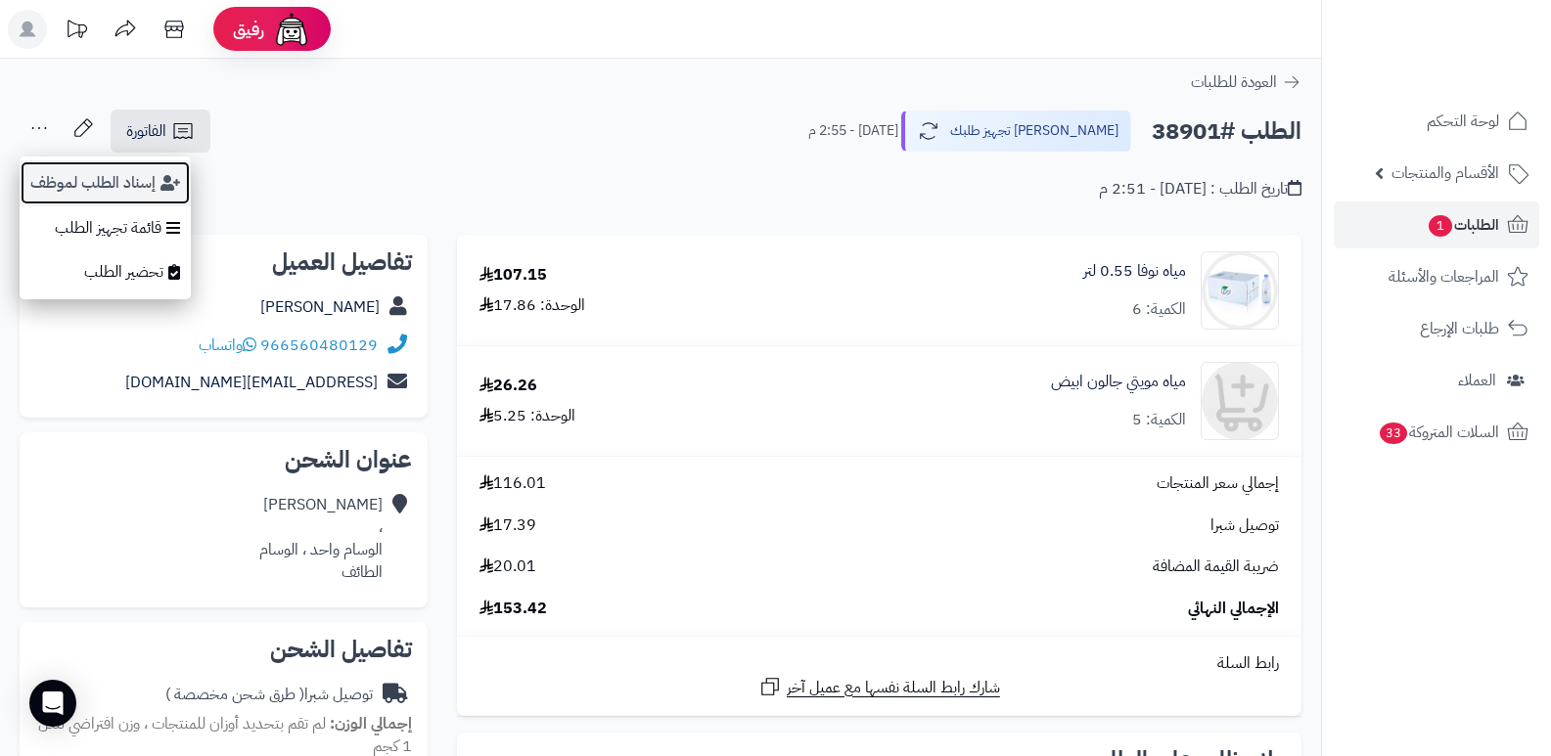
click at [57, 174] on button "إسناد الطلب لموظف" at bounding box center [105, 182] width 171 height 45
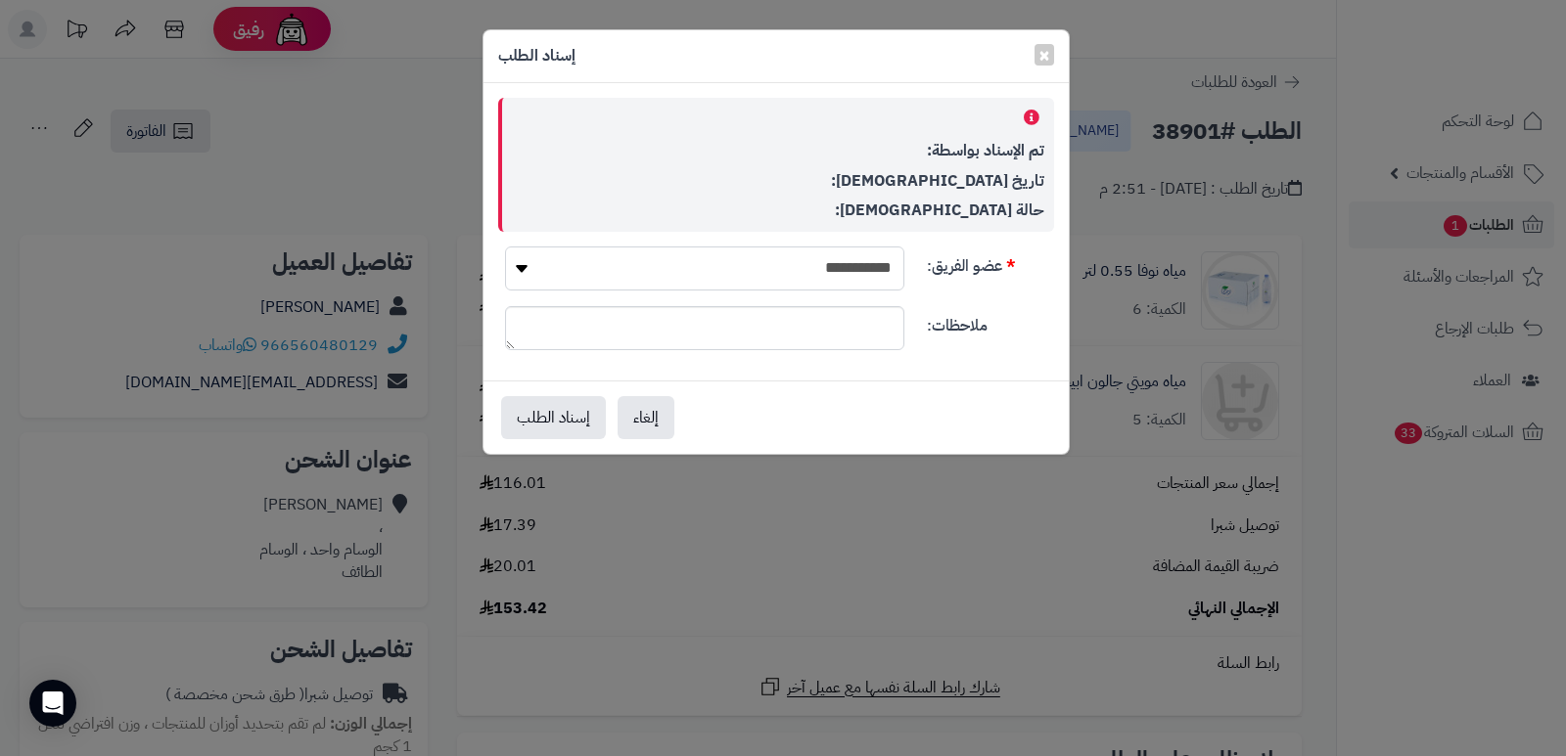
click at [718, 259] on select "**********" at bounding box center [704, 269] width 399 height 44
select select "**"
click at [505, 247] on select "**********" at bounding box center [704, 269] width 399 height 44
click at [585, 420] on button "إسناد الطلب" at bounding box center [553, 416] width 105 height 43
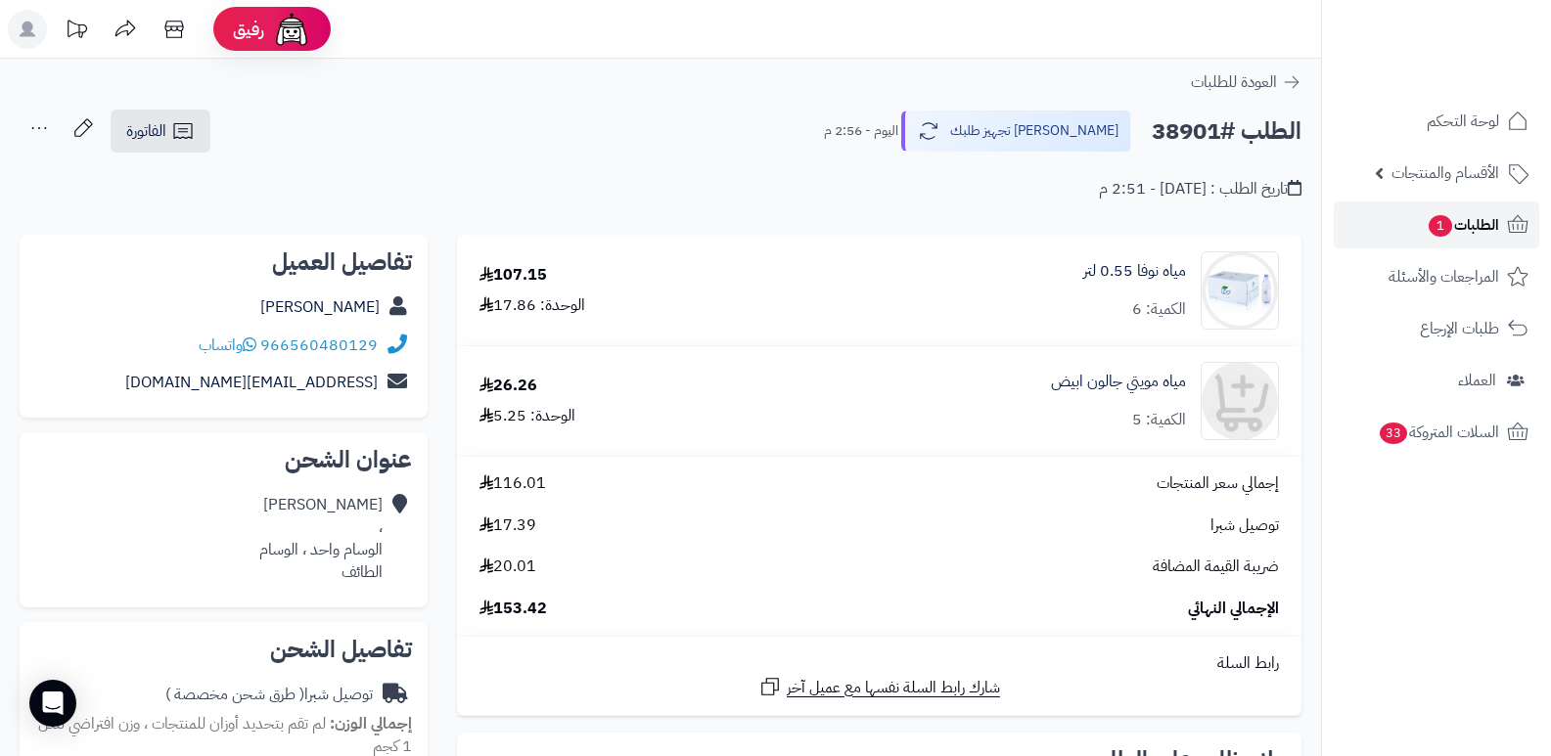
click at [1480, 227] on span "الطلبات 1" at bounding box center [1463, 224] width 72 height 27
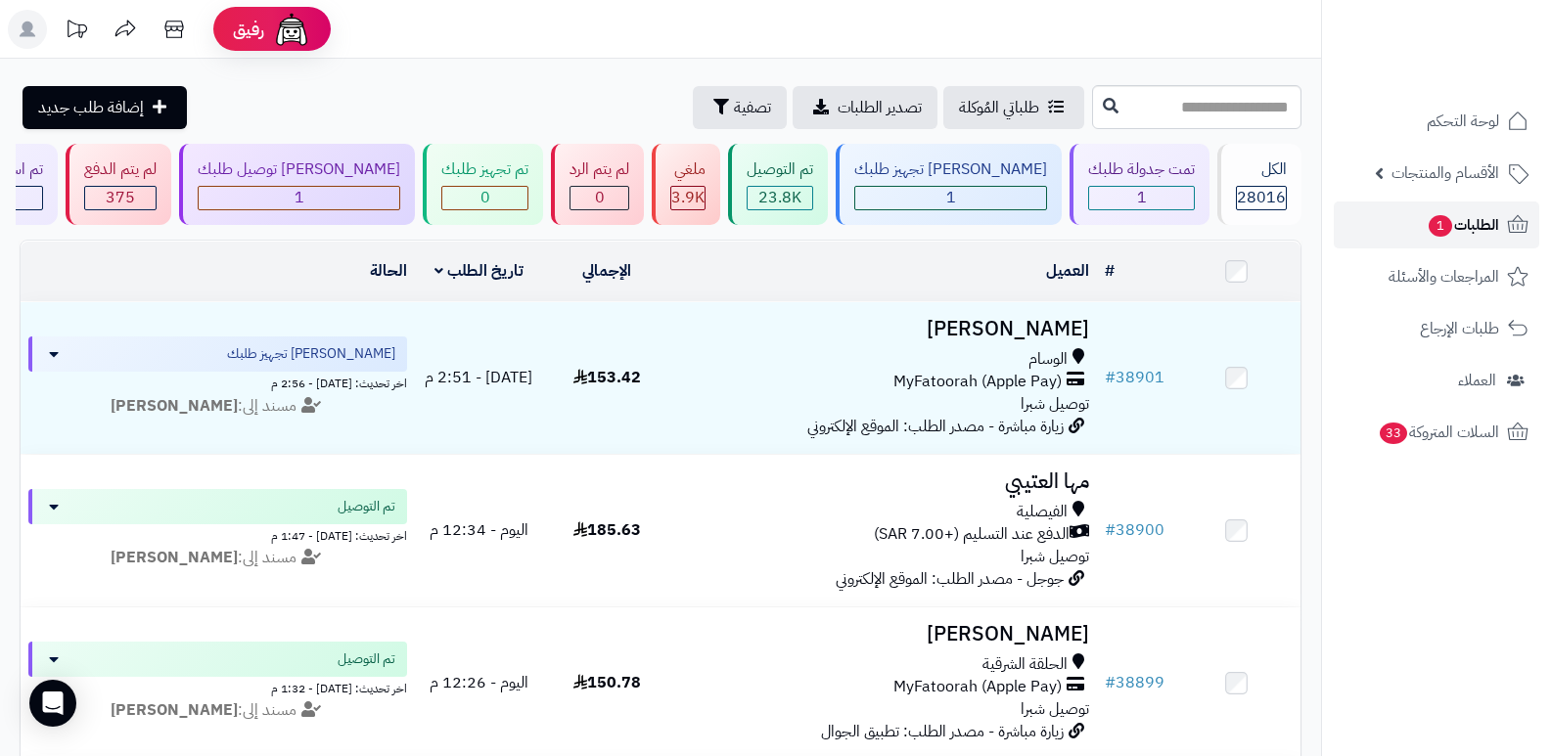
click at [1453, 218] on span "الطلبات 1" at bounding box center [1463, 224] width 72 height 27
click at [1459, 218] on span "الطلبات 1" at bounding box center [1463, 224] width 72 height 27
click at [1460, 217] on span "الطلبات 1" at bounding box center [1463, 224] width 72 height 27
click at [1441, 220] on span "1" at bounding box center [1440, 226] width 23 height 22
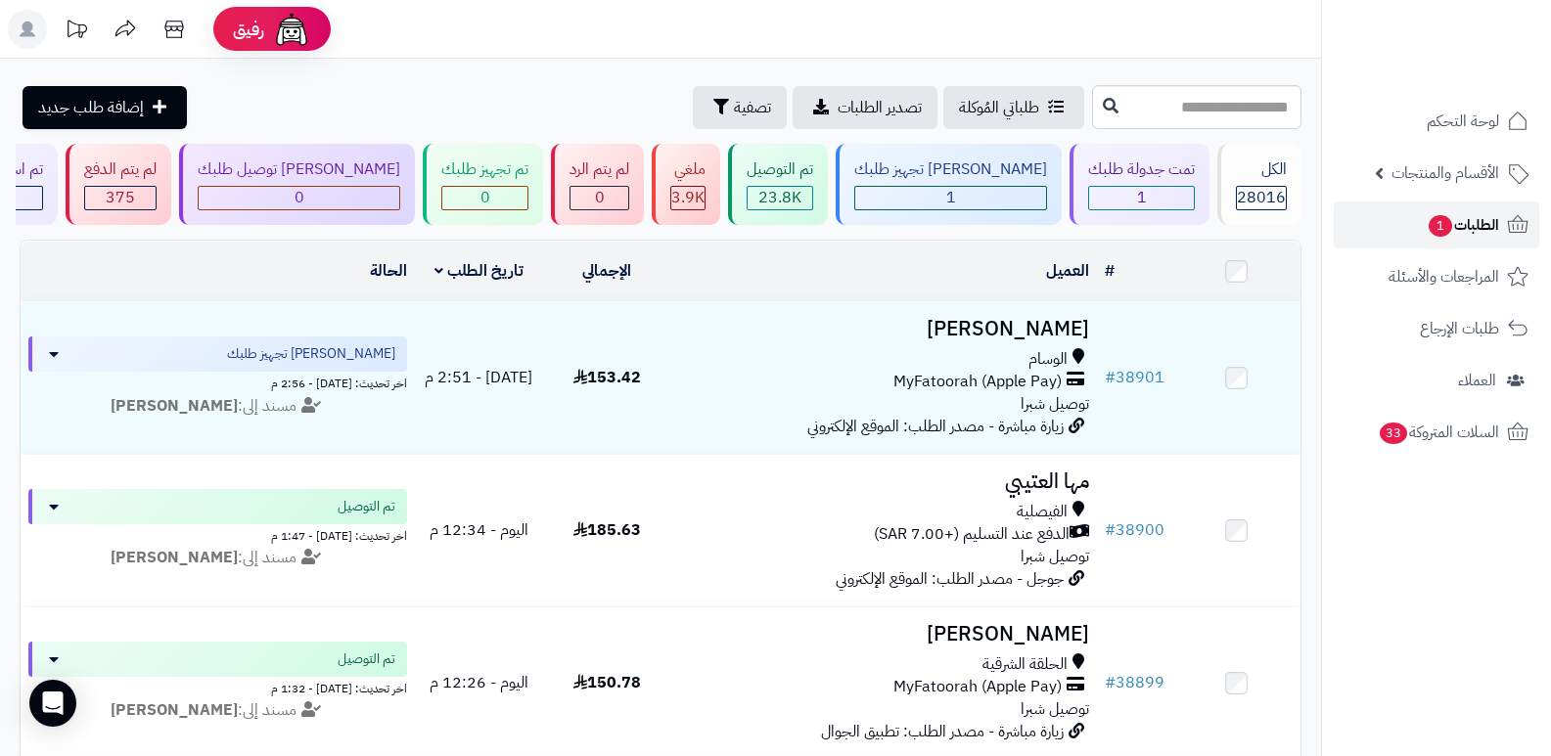
click at [1450, 218] on span "الطلبات 1" at bounding box center [1463, 224] width 72 height 27
click at [1489, 211] on span "الطلبات 1" at bounding box center [1463, 224] width 72 height 27
click at [1474, 223] on span "الطلبات 1" at bounding box center [1463, 224] width 72 height 27
click at [1480, 225] on span "الطلبات 1" at bounding box center [1463, 224] width 72 height 27
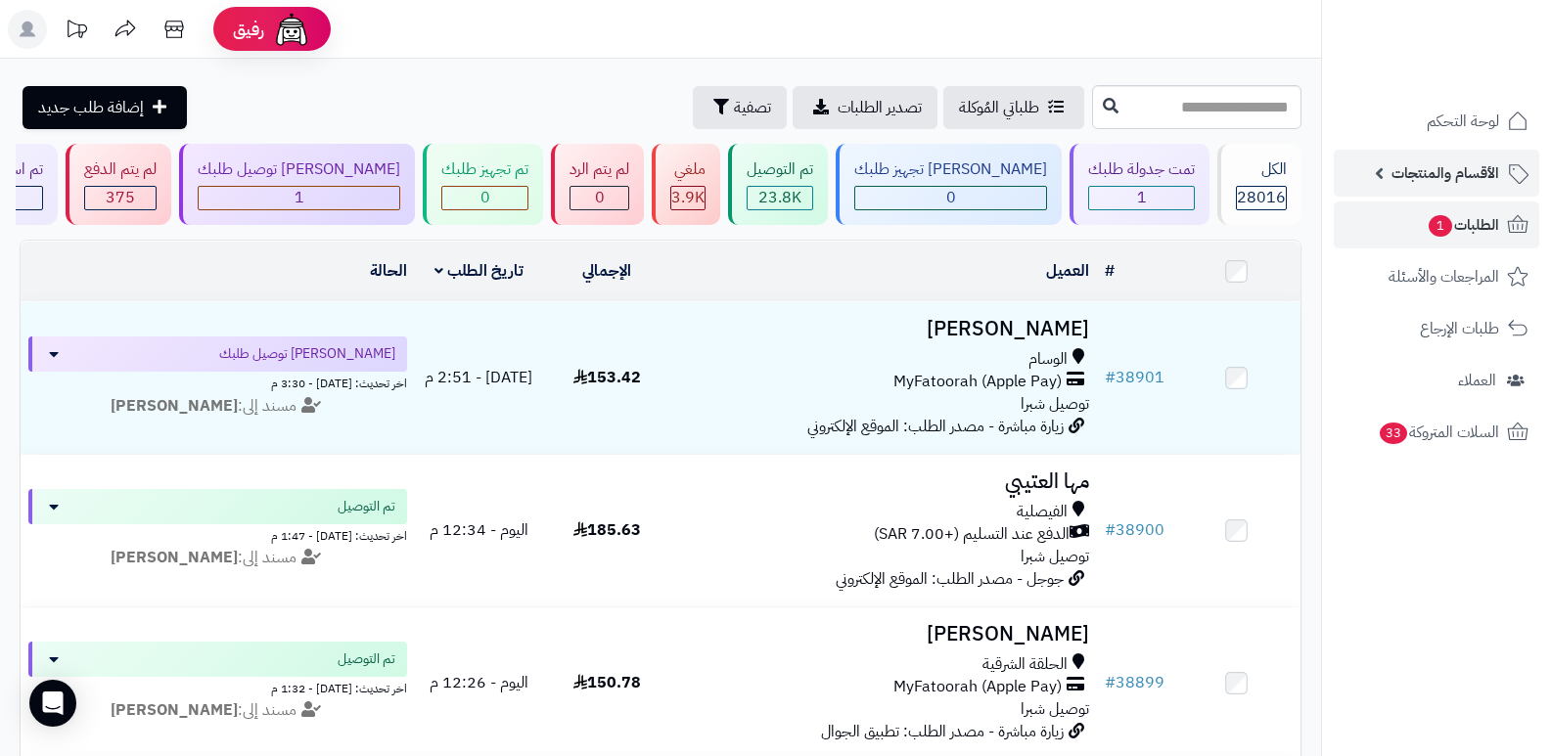
click at [1486, 179] on span "الأقسام والمنتجات" at bounding box center [1445, 172] width 108 height 27
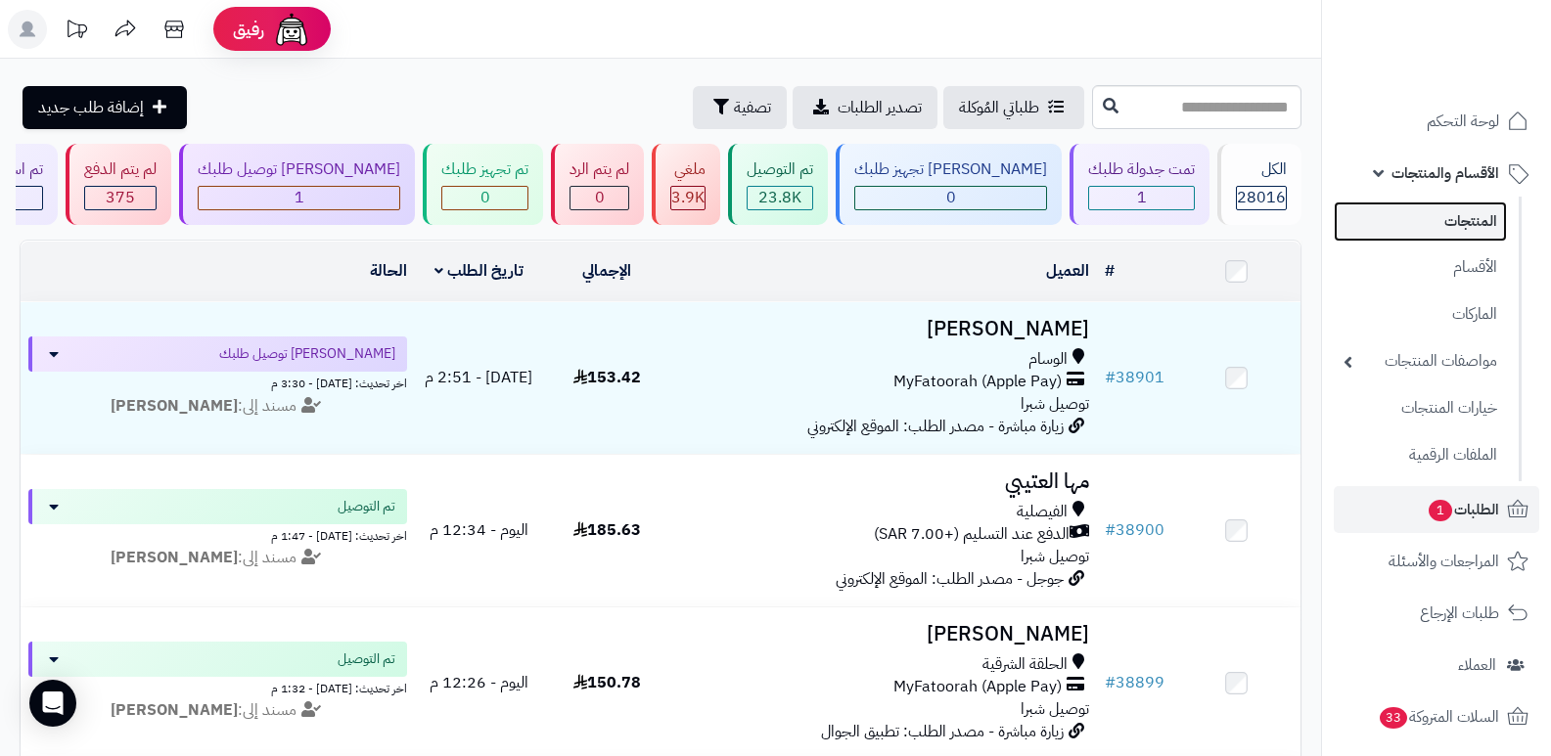
click at [1482, 221] on link "المنتجات" at bounding box center [1420, 222] width 173 height 40
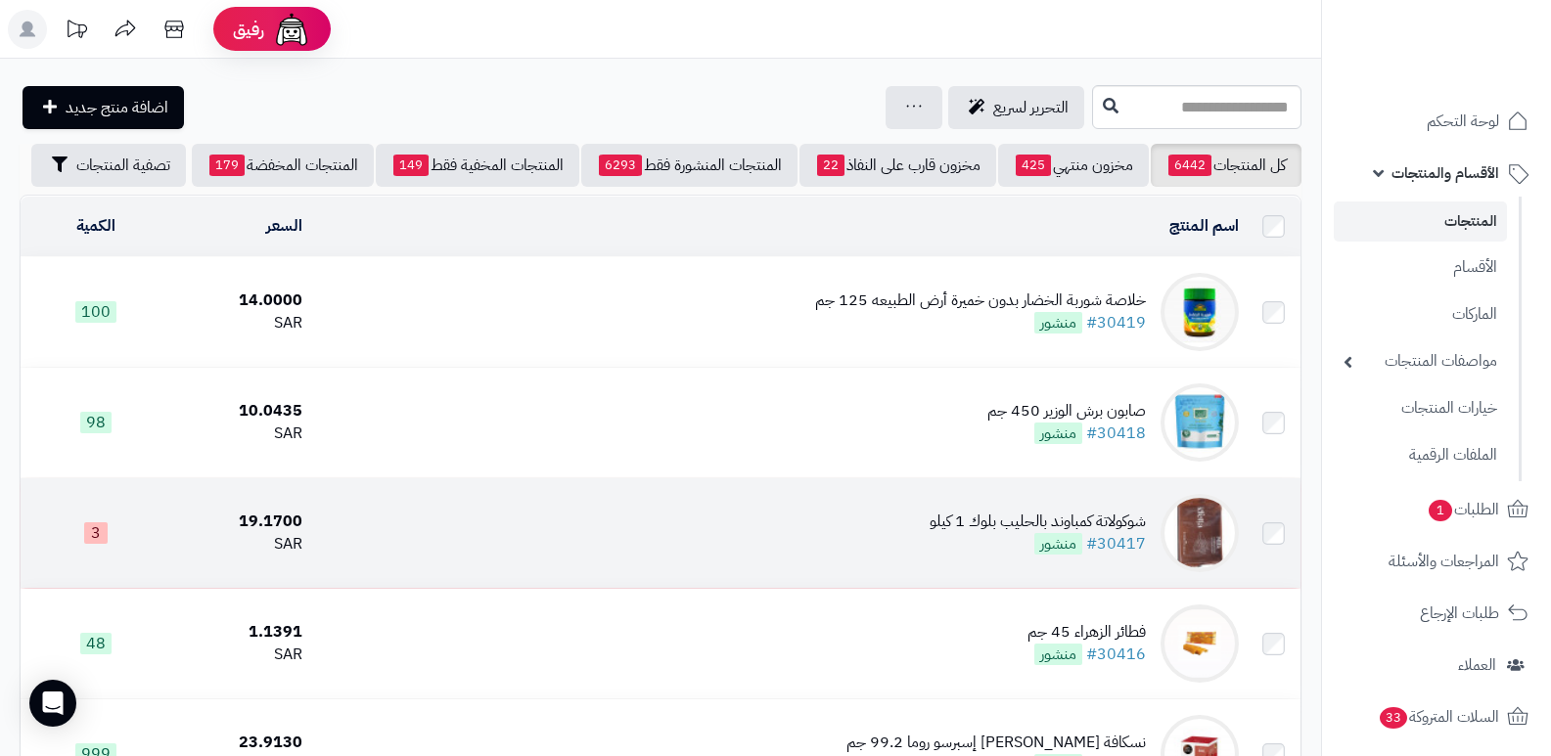
scroll to position [98, 0]
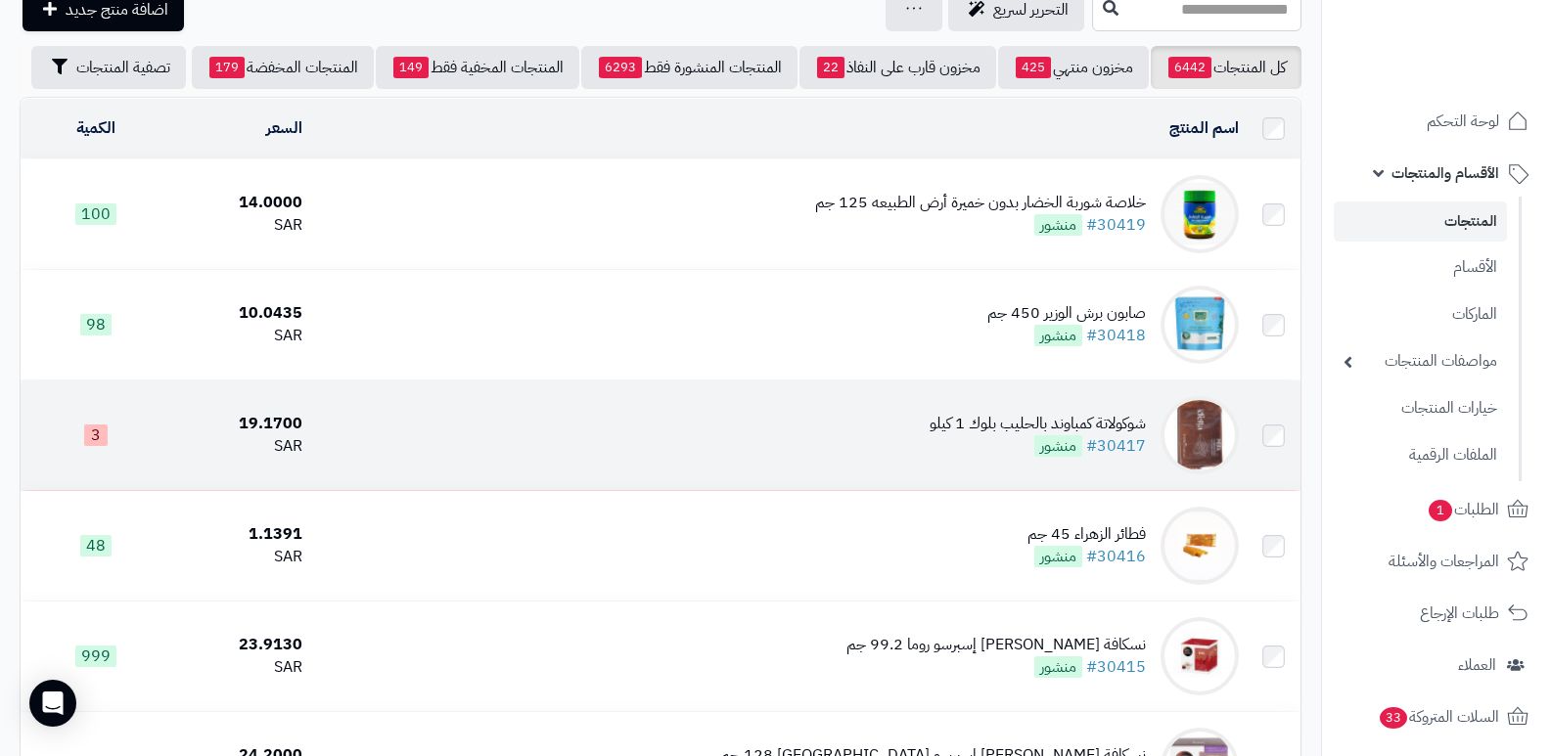
click at [1026, 413] on div "شوكولاتة كمباوند بالحليب بلوك 1 كيلو" at bounding box center [1038, 424] width 216 height 23
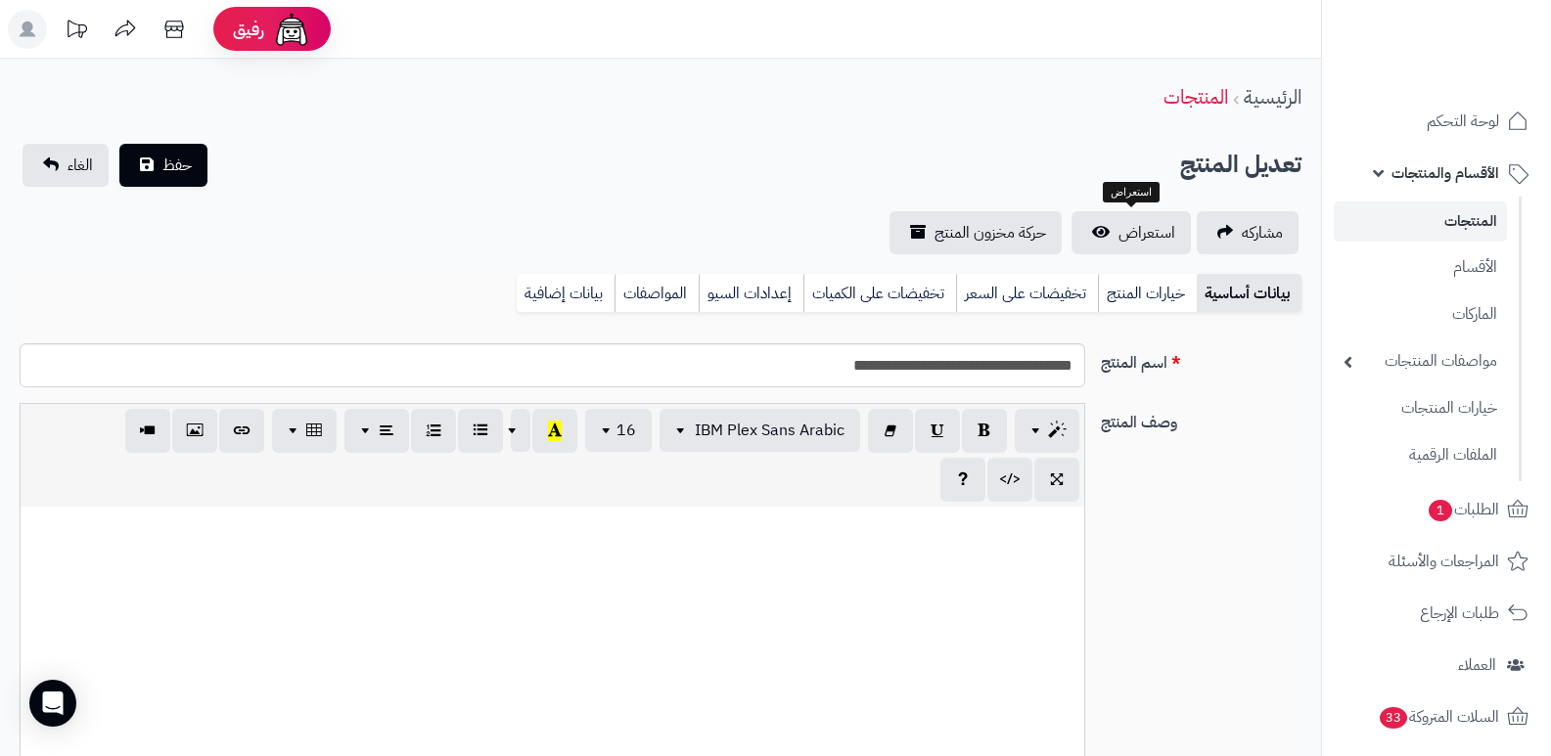
select select
click at [1149, 245] on link "استعراض" at bounding box center [1130, 232] width 119 height 43
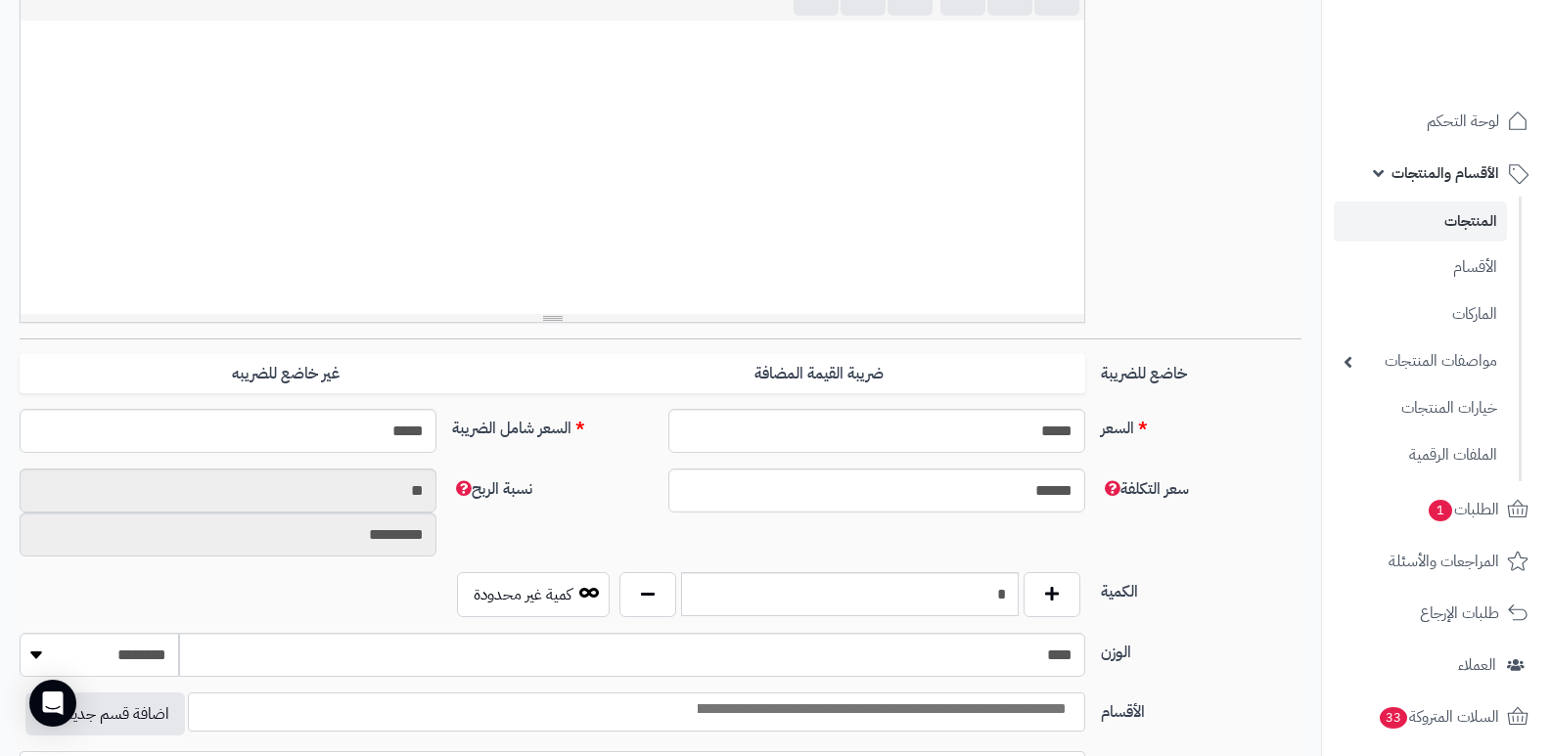
scroll to position [685, 0]
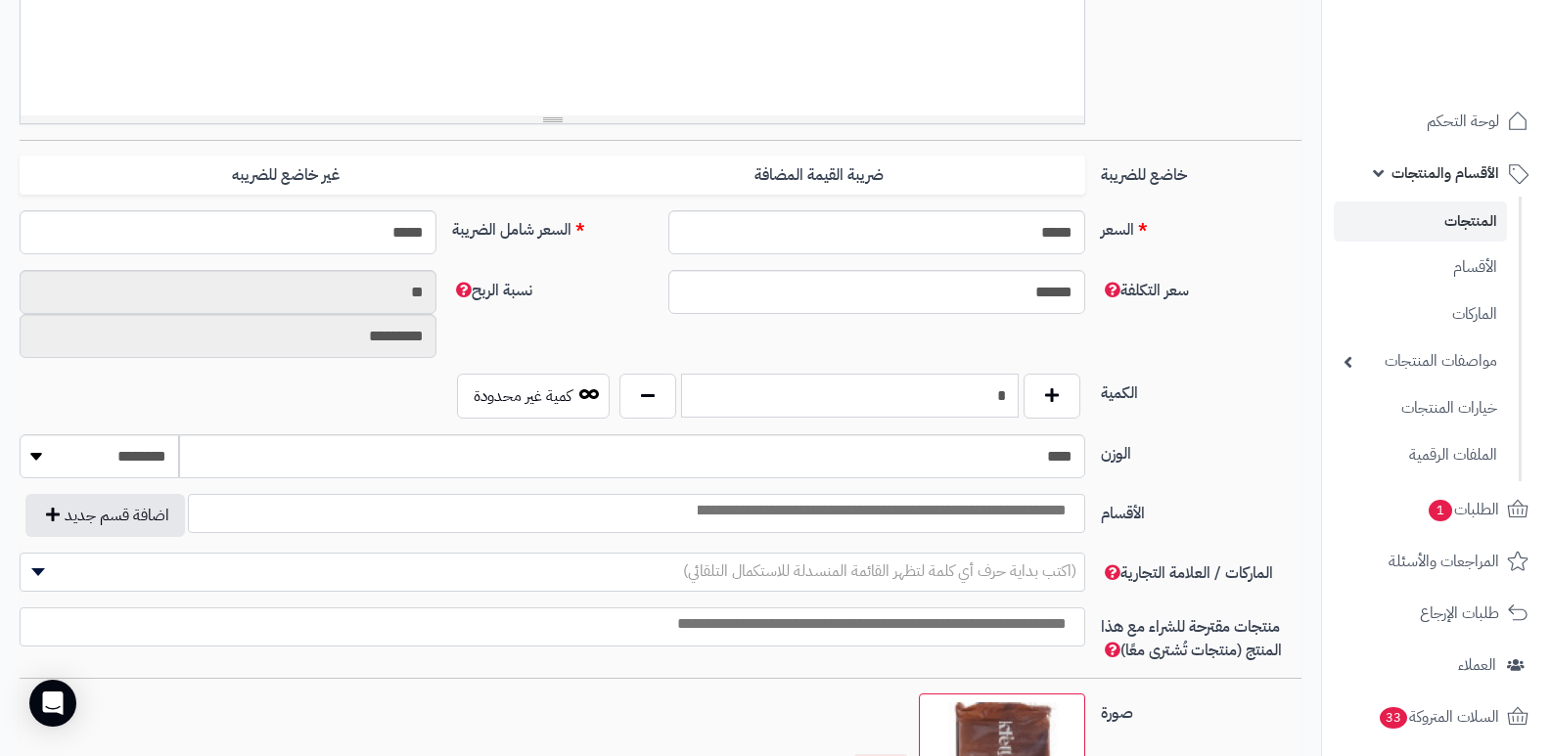
click at [1004, 386] on input "*" at bounding box center [850, 396] width 338 height 44
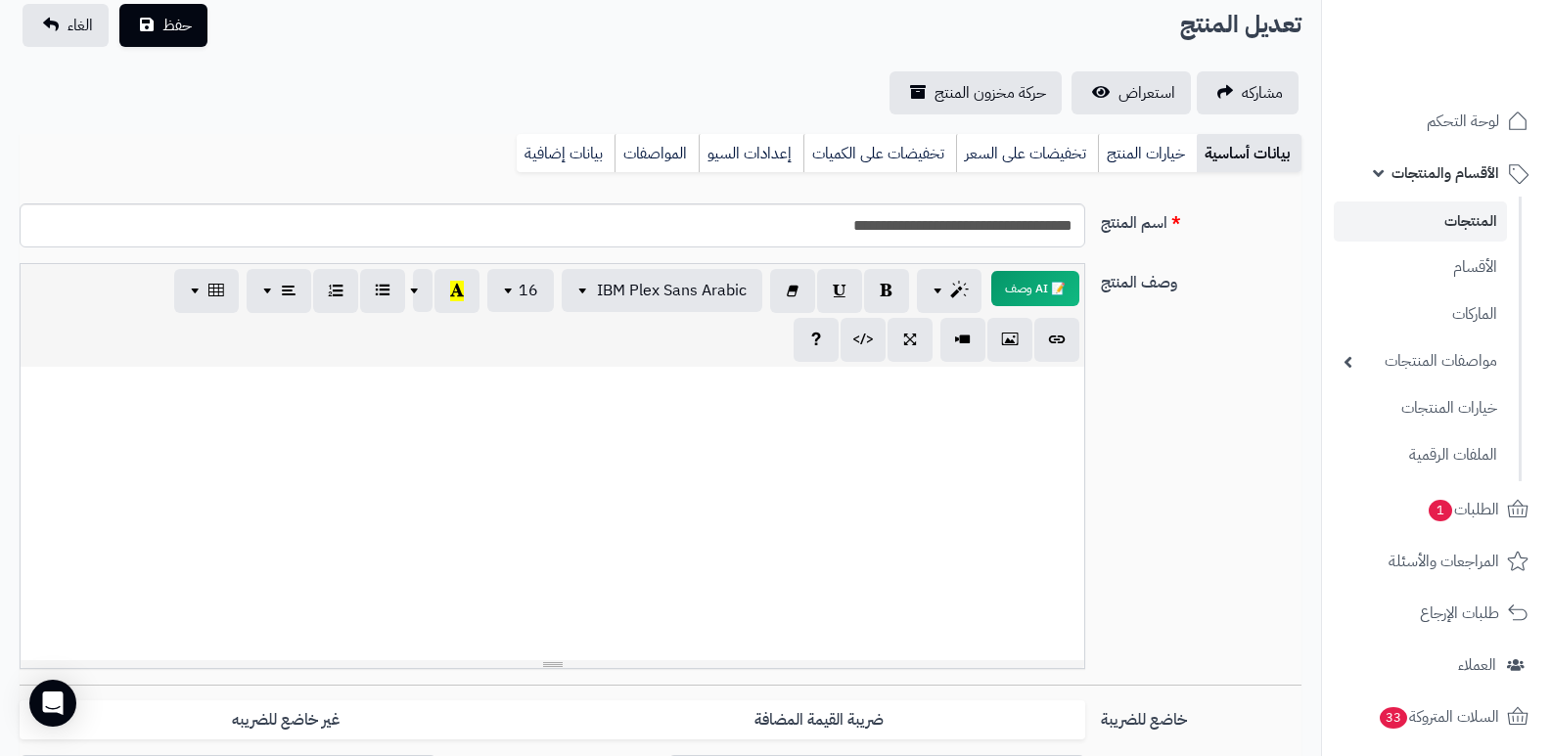
scroll to position [0, 0]
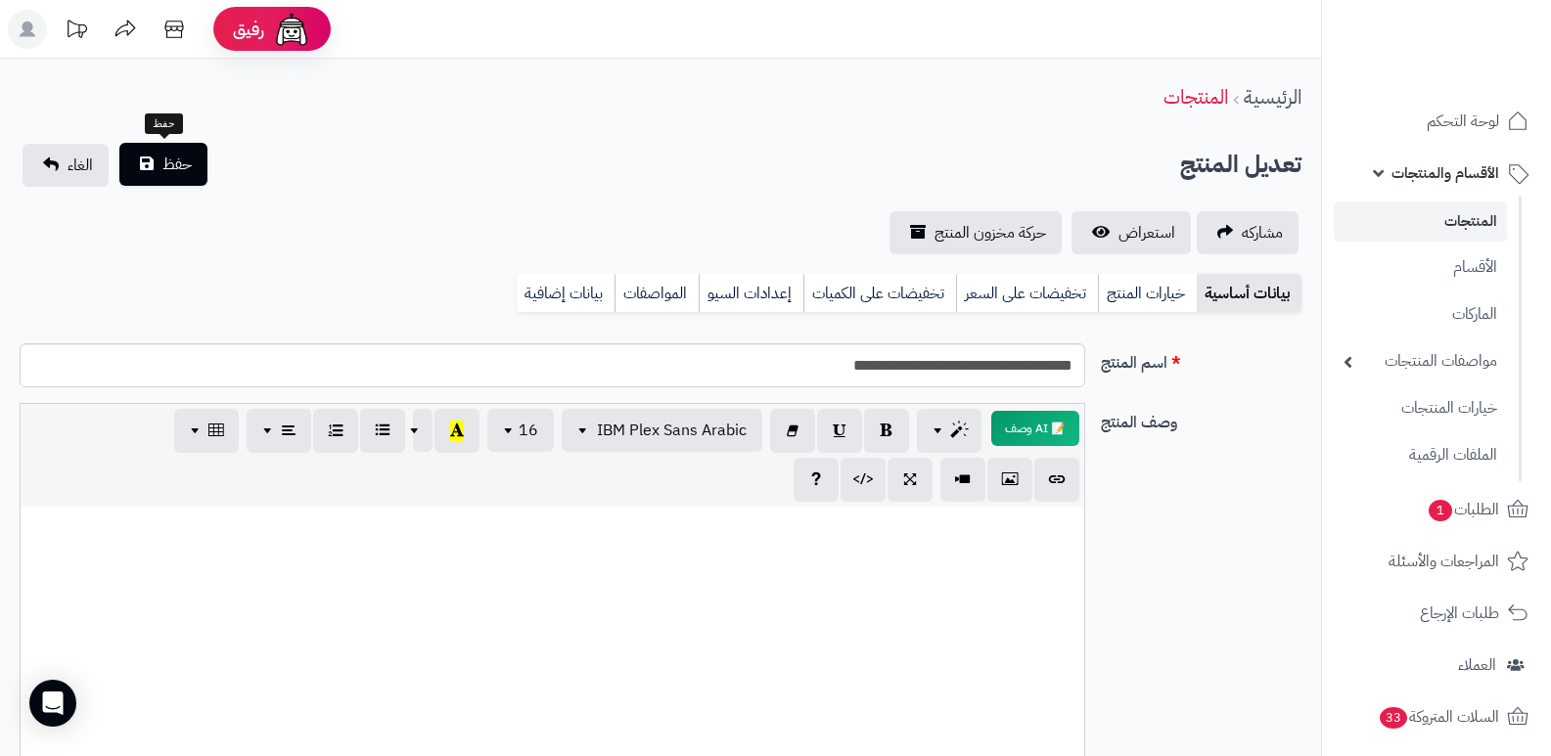
type input "*"
click at [172, 174] on span "حفظ" at bounding box center [176, 164] width 29 height 23
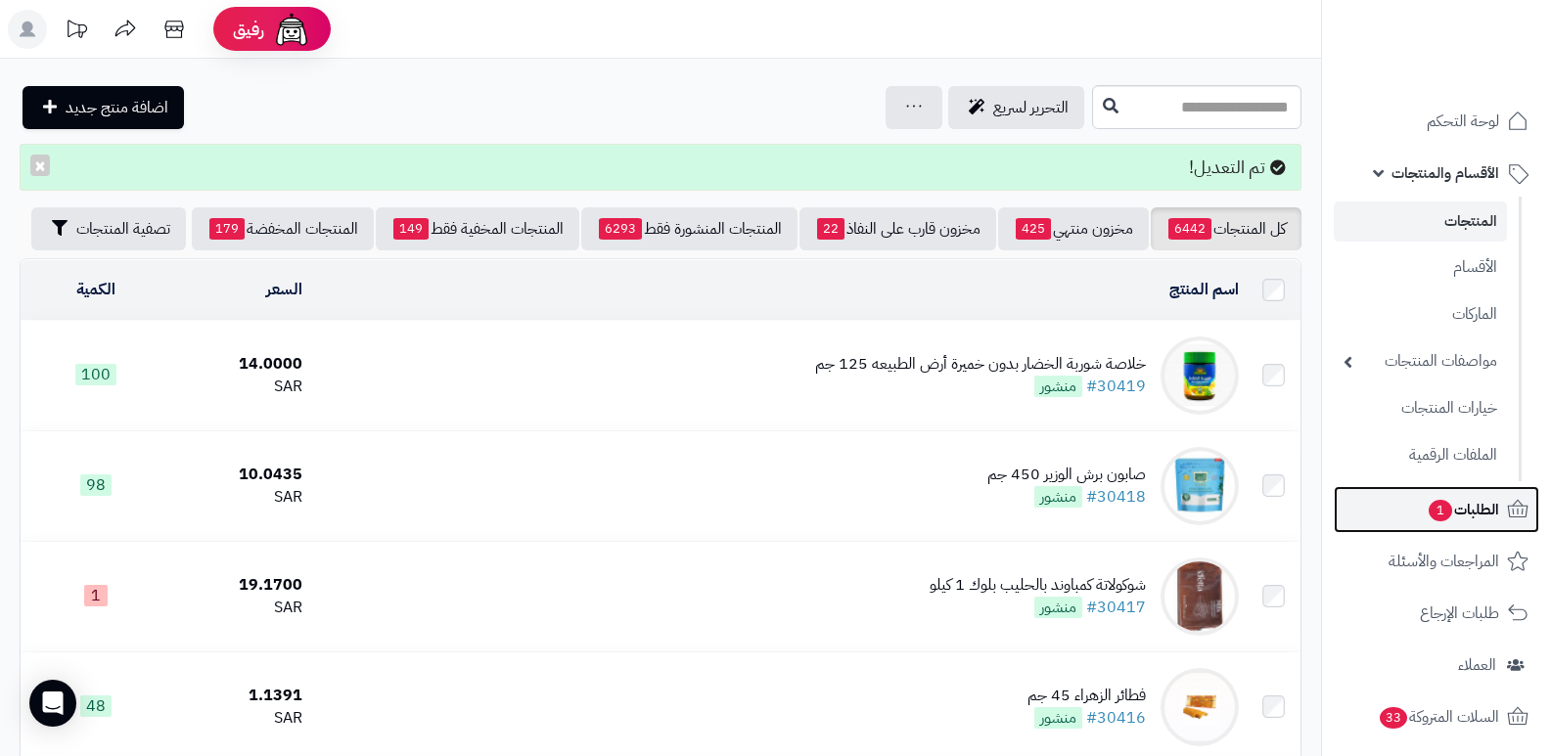
click at [1489, 522] on span "الطلبات 1" at bounding box center [1463, 509] width 72 height 27
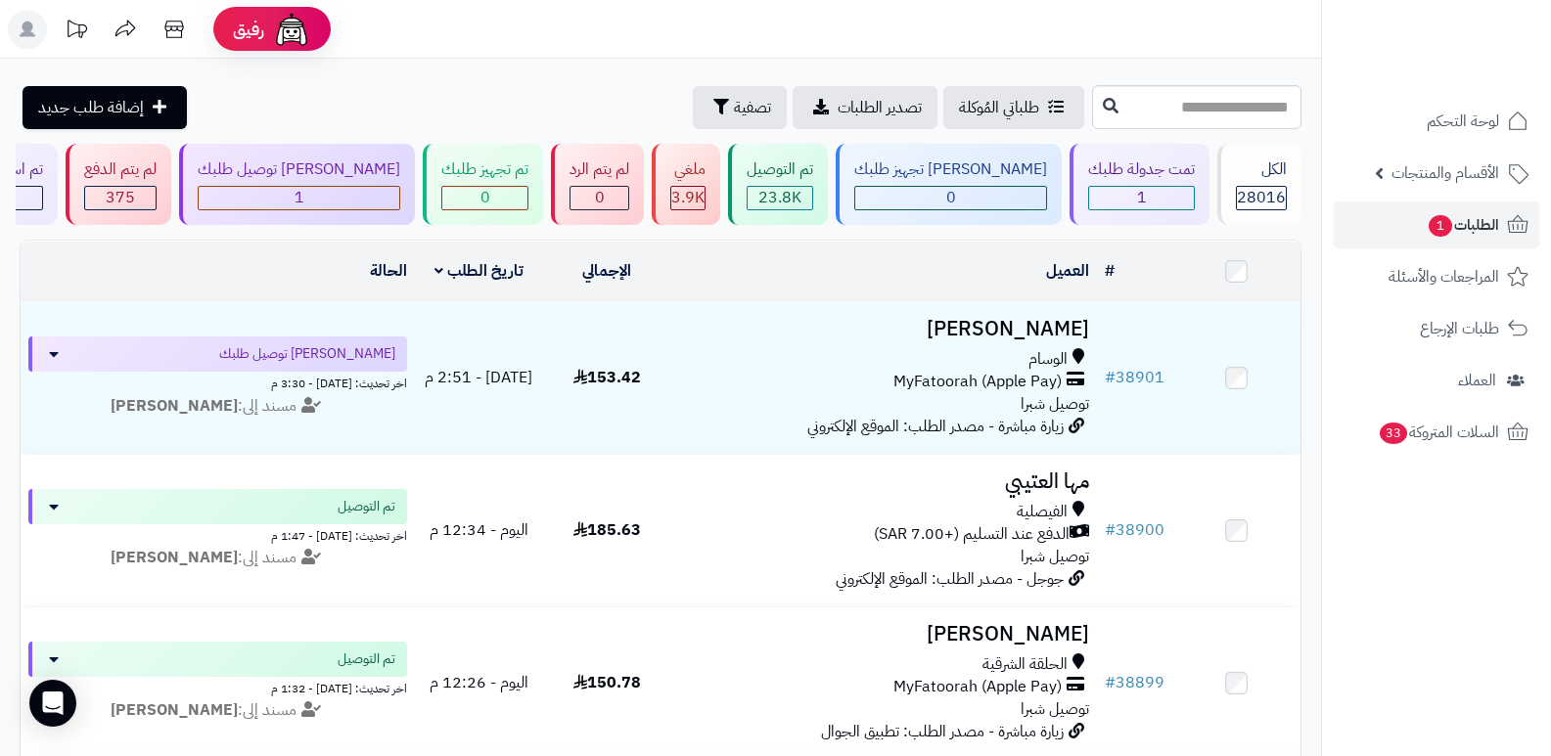
click at [1456, 198] on ul "لوحة التحكم الأقسام والمنتجات المنتجات الأقسام الماركات مواصفات المنتجات مواصفا…" at bounding box center [1436, 277] width 229 height 358
click at [1462, 220] on span "الطلبات 1" at bounding box center [1463, 224] width 72 height 27
click at [1464, 216] on span "الطلبات 1" at bounding box center [1463, 224] width 72 height 27
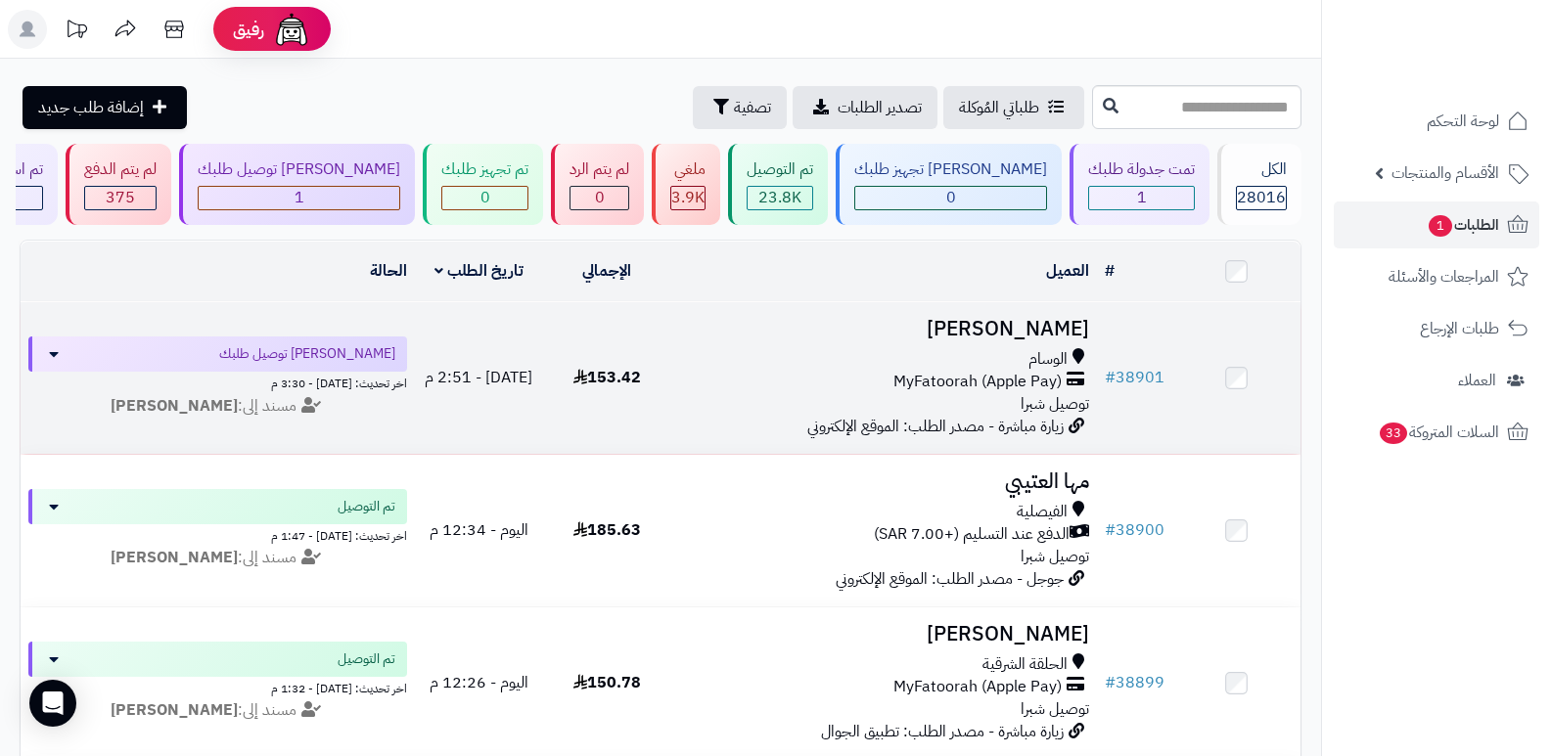
click at [1065, 303] on td "[PERSON_NAME] الوسام MyFatoorah (Apple Pay) توصيل شبرا زيارة مباشرة - مصدر الطل…" at bounding box center [884, 378] width 427 height 152
click at [1059, 333] on h3 "[PERSON_NAME]" at bounding box center [884, 329] width 411 height 23
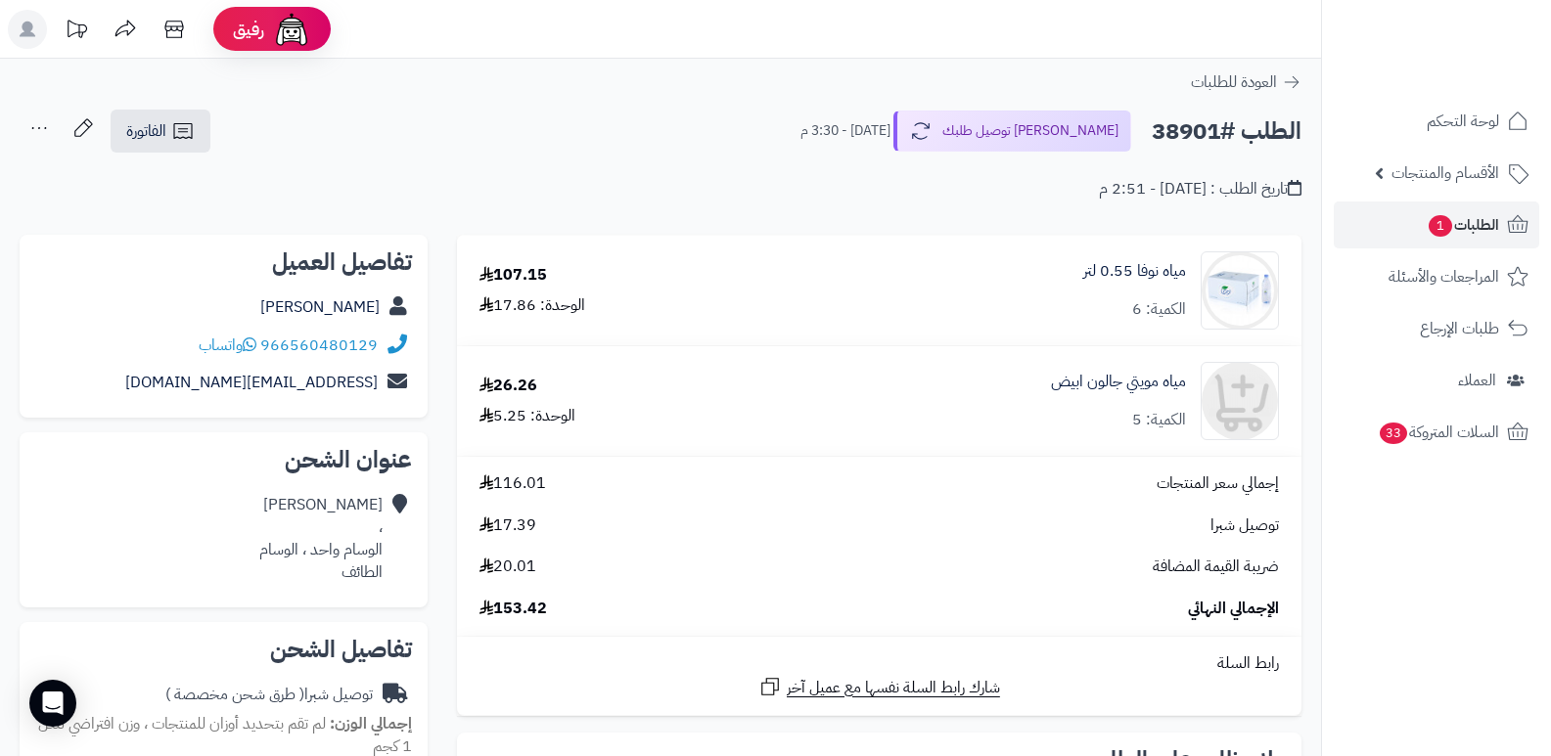
scroll to position [294, 0]
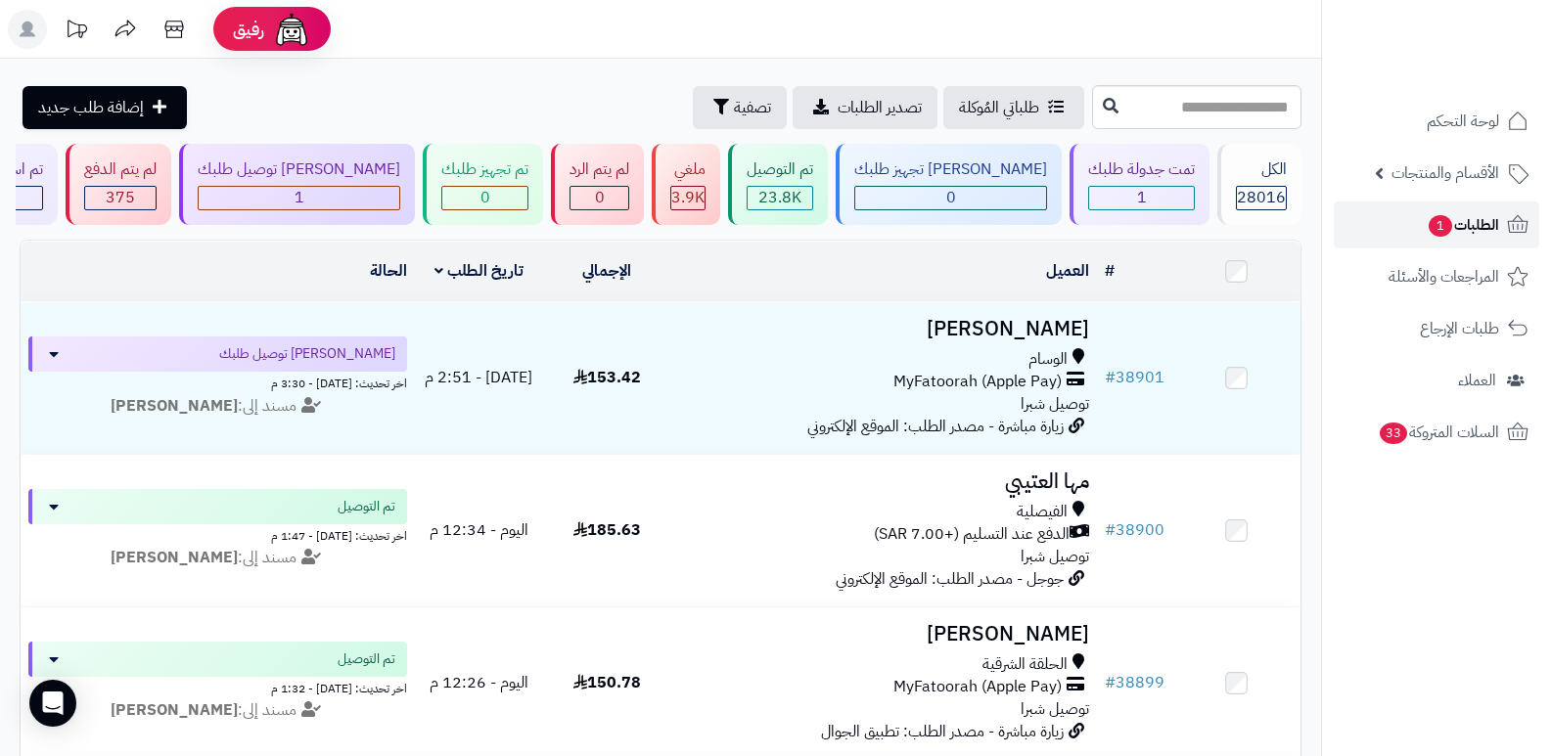
click at [1478, 227] on span "الطلبات 1" at bounding box center [1463, 224] width 72 height 27
drag, startPoint x: 1461, startPoint y: 239, endPoint x: 1451, endPoint y: 207, distance: 32.8
click at [1463, 237] on link "الطلبات 1" at bounding box center [1436, 225] width 205 height 47
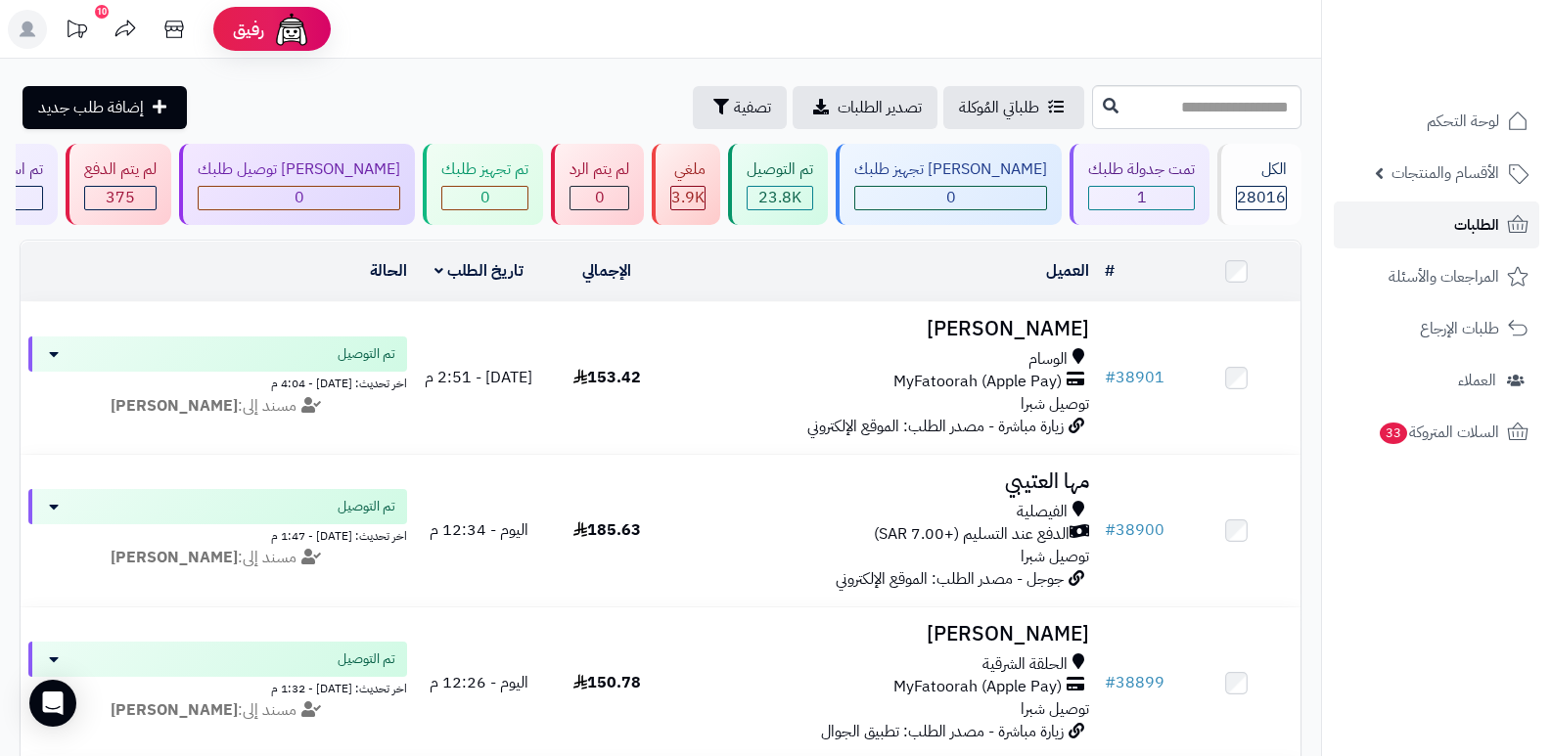
click at [1439, 225] on link "الطلبات" at bounding box center [1436, 225] width 205 height 47
click at [1454, 231] on span "الطلبات" at bounding box center [1476, 224] width 45 height 27
click at [1478, 221] on span "الطلبات" at bounding box center [1476, 224] width 45 height 27
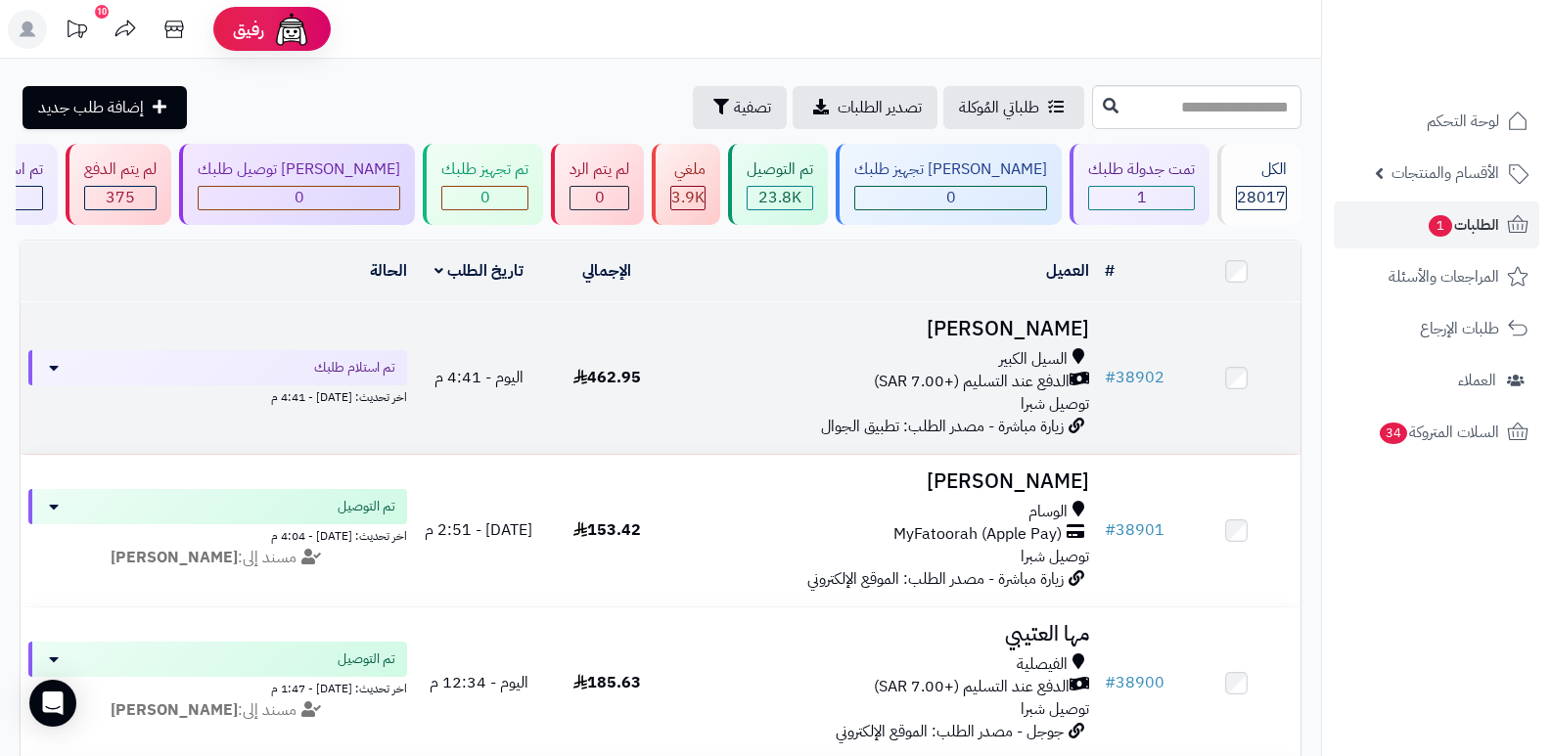
click at [1055, 337] on h3 "[PERSON_NAME]" at bounding box center [884, 329] width 411 height 23
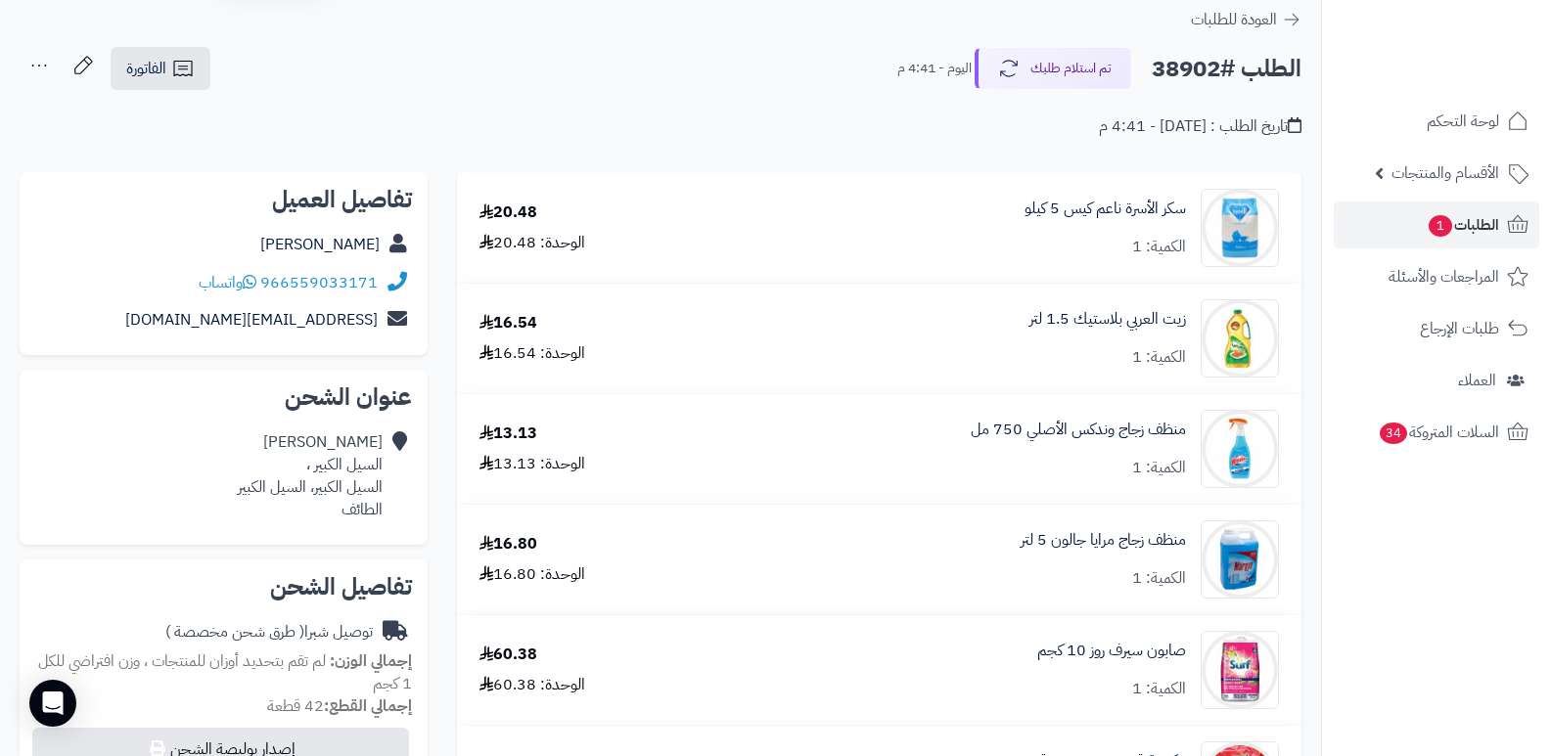
scroll to position [98, 0]
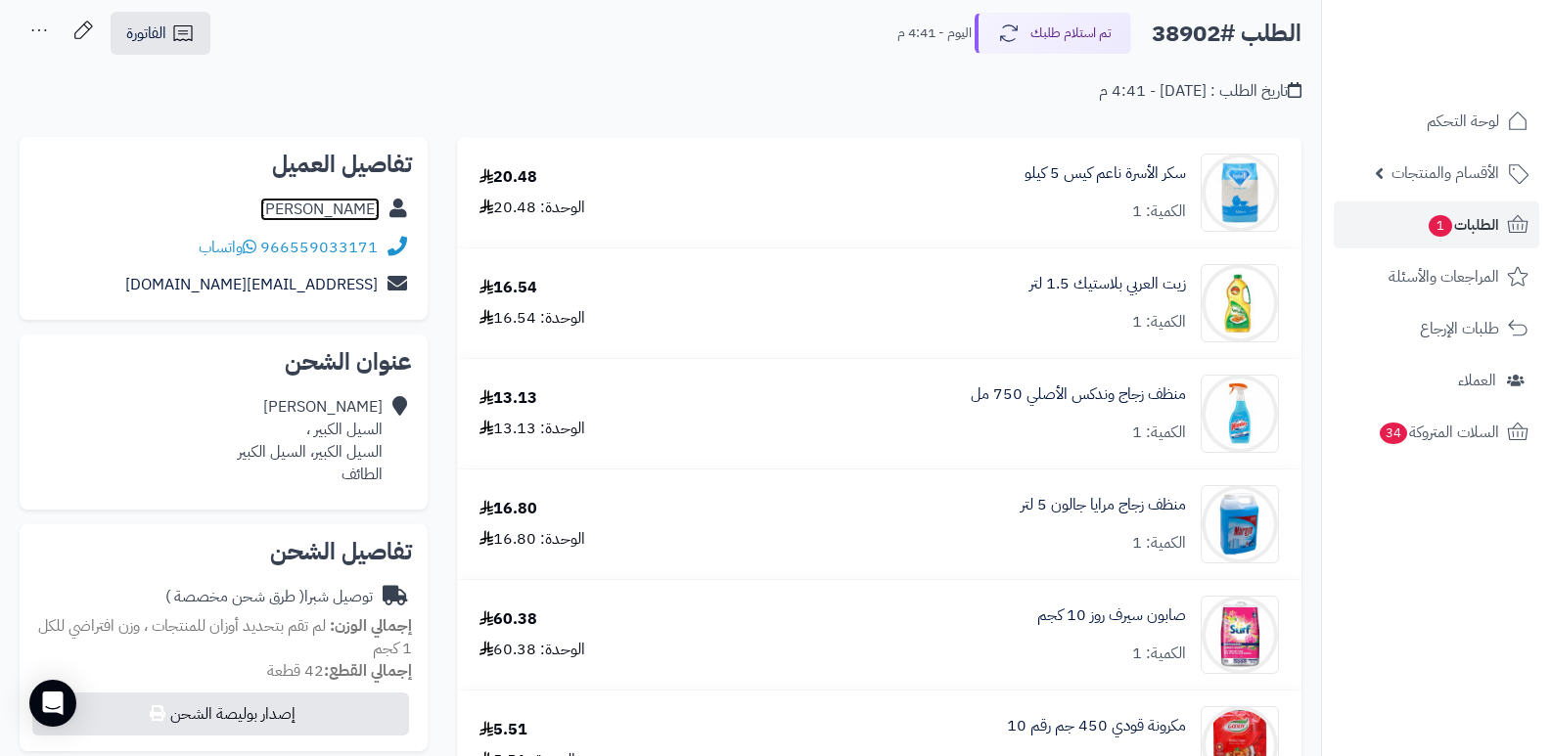
click at [321, 203] on link "عارف الثبيتي" at bounding box center [319, 209] width 119 height 23
click at [1195, 24] on h2 "الطلب #38902" at bounding box center [1227, 34] width 150 height 40
click at [1200, 32] on h2 "الطلب #38902" at bounding box center [1227, 34] width 150 height 40
copy h2 "38902"
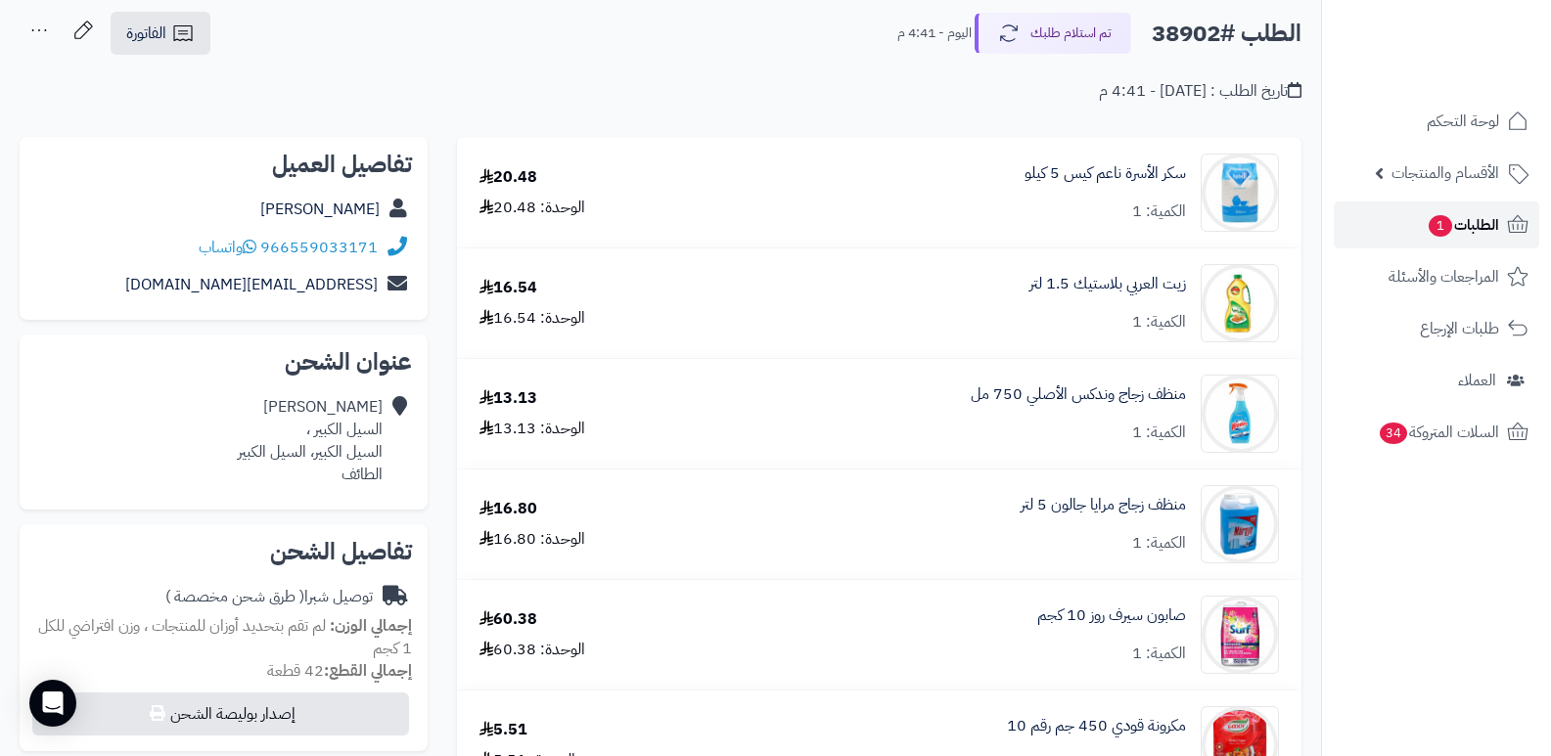
click at [1475, 229] on span "الطلبات 1" at bounding box center [1463, 224] width 72 height 27
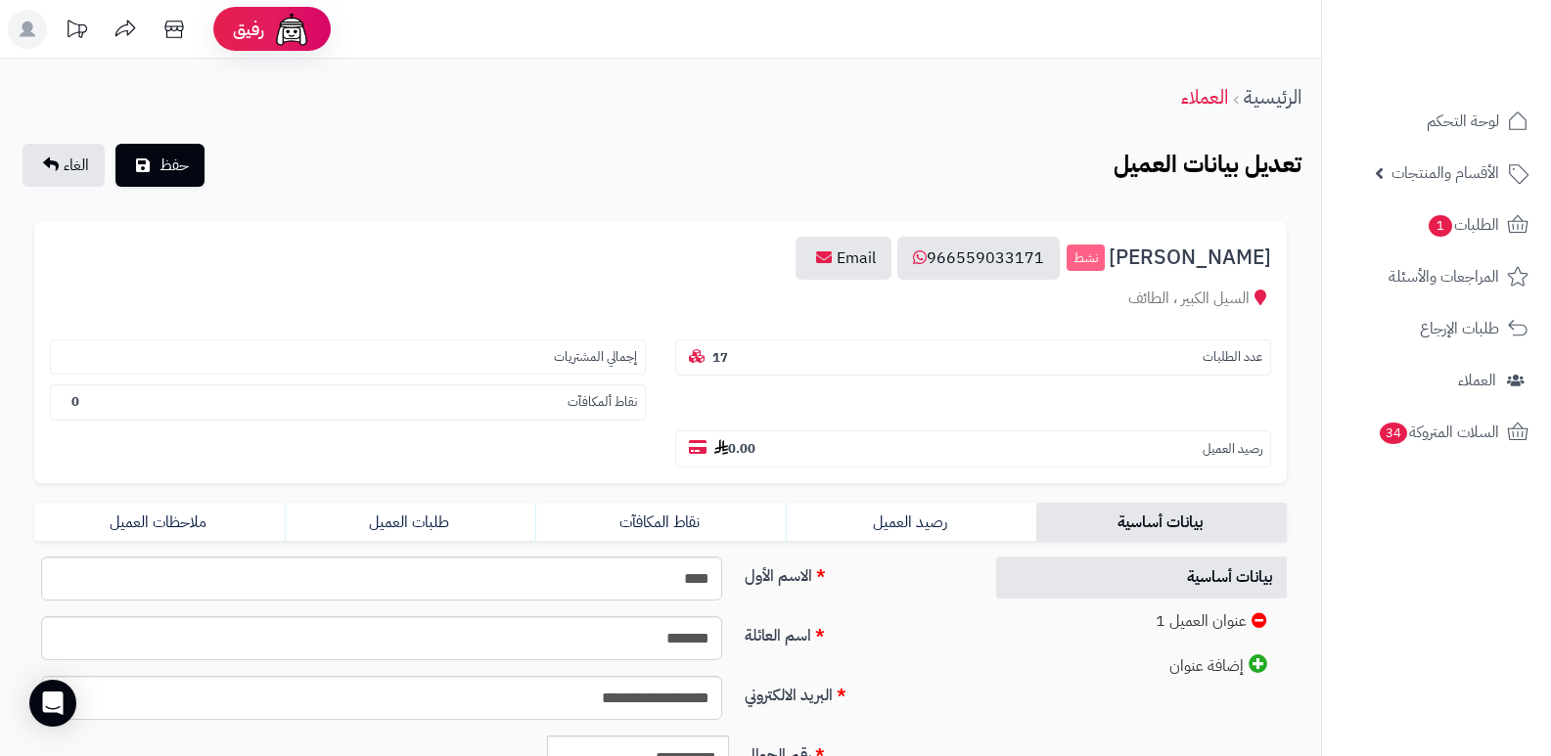
scroll to position [391, 0]
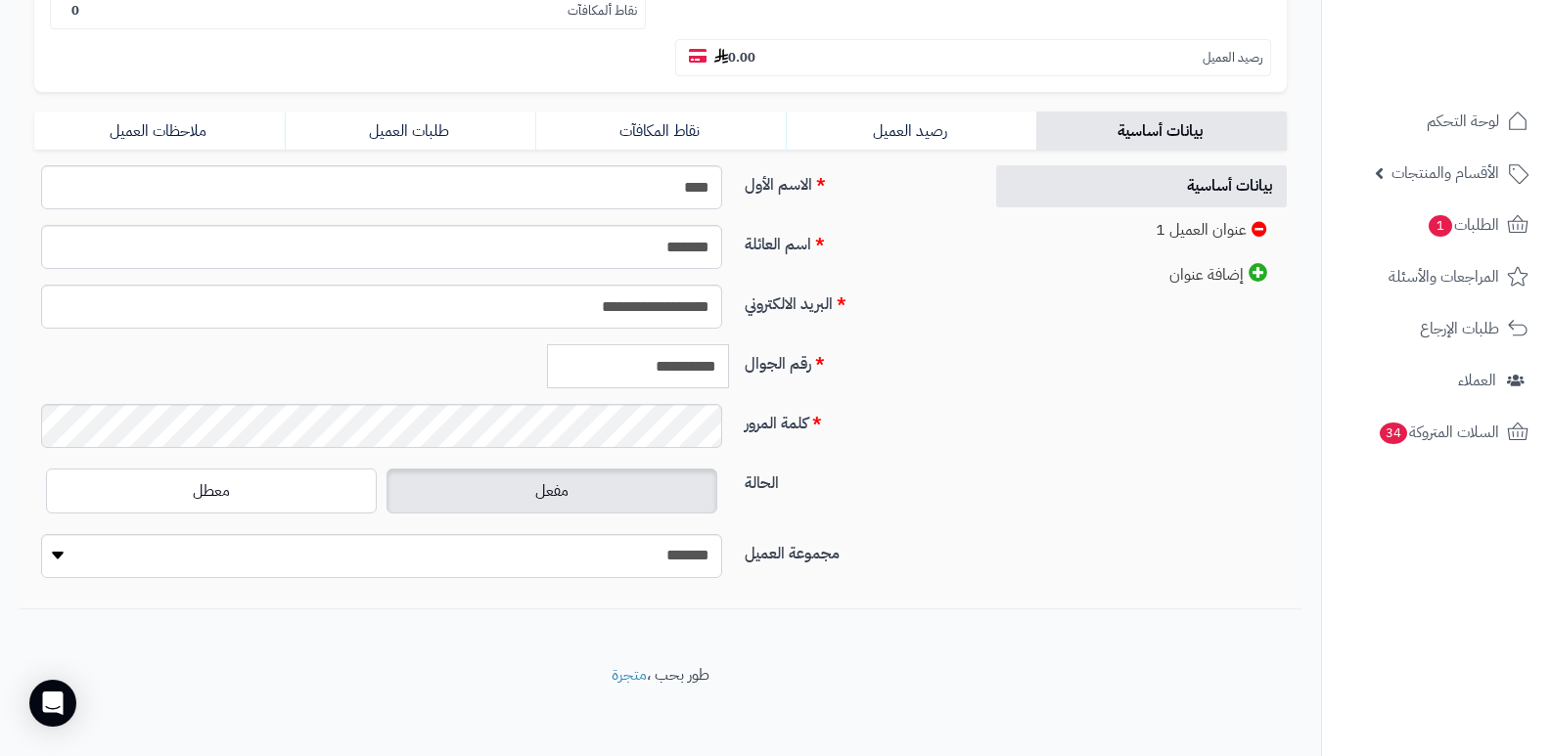
click at [637, 375] on input "**********" at bounding box center [638, 366] width 182 height 44
drag, startPoint x: 634, startPoint y: 372, endPoint x: 718, endPoint y: 352, distance: 86.4
click at [718, 352] on input "**********" at bounding box center [638, 366] width 182 height 44
drag, startPoint x: 716, startPoint y: 362, endPoint x: 982, endPoint y: 441, distance: 277.7
click at [1047, 453] on div "**********" at bounding box center [661, 379] width 1282 height 429
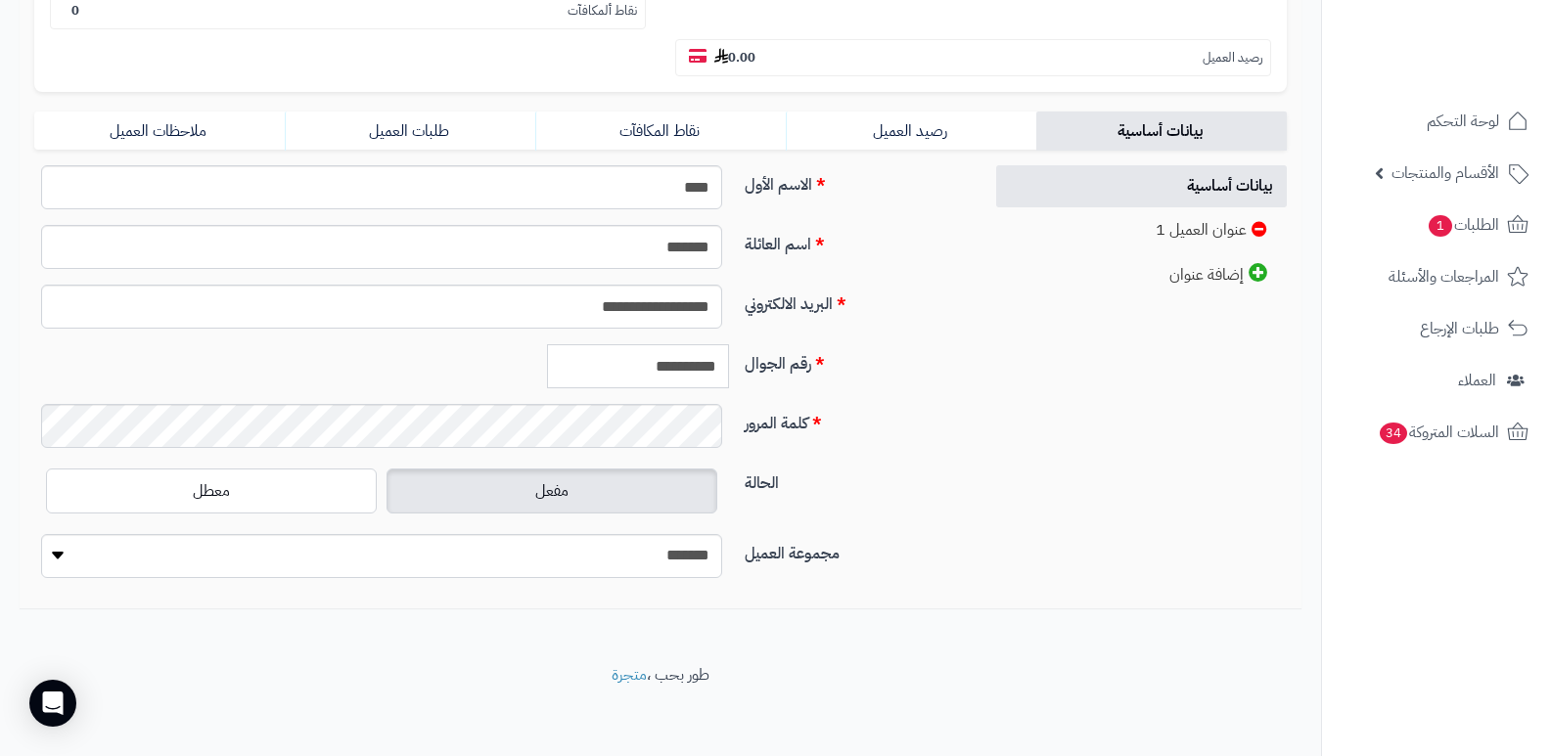
drag, startPoint x: 631, startPoint y: 368, endPoint x: 732, endPoint y: 363, distance: 100.9
click at [732, 363] on div "**********" at bounding box center [580, 366] width 316 height 44
click at [625, 302] on input "**********" at bounding box center [381, 307] width 681 height 44
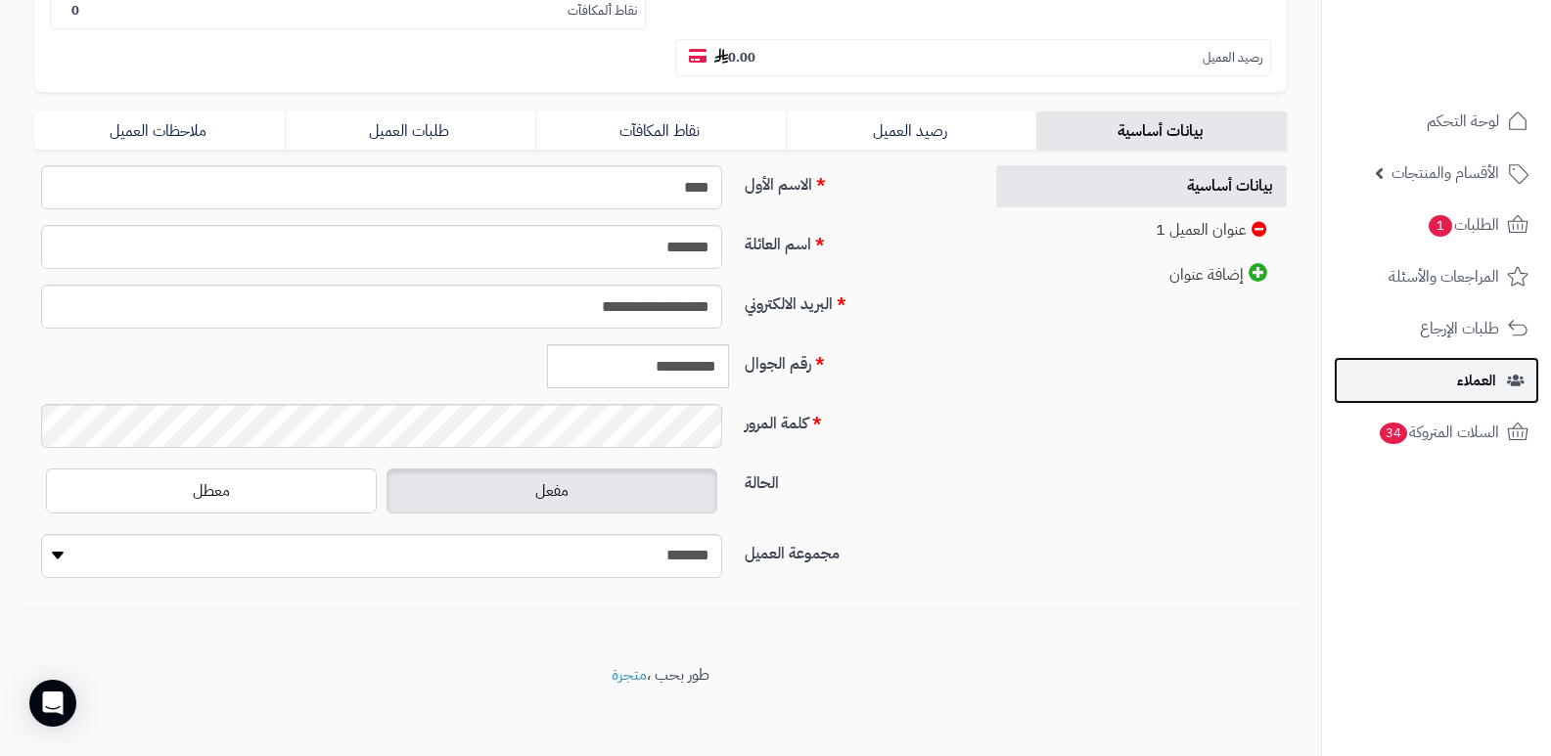
click at [1480, 381] on span "العملاء" at bounding box center [1476, 380] width 39 height 27
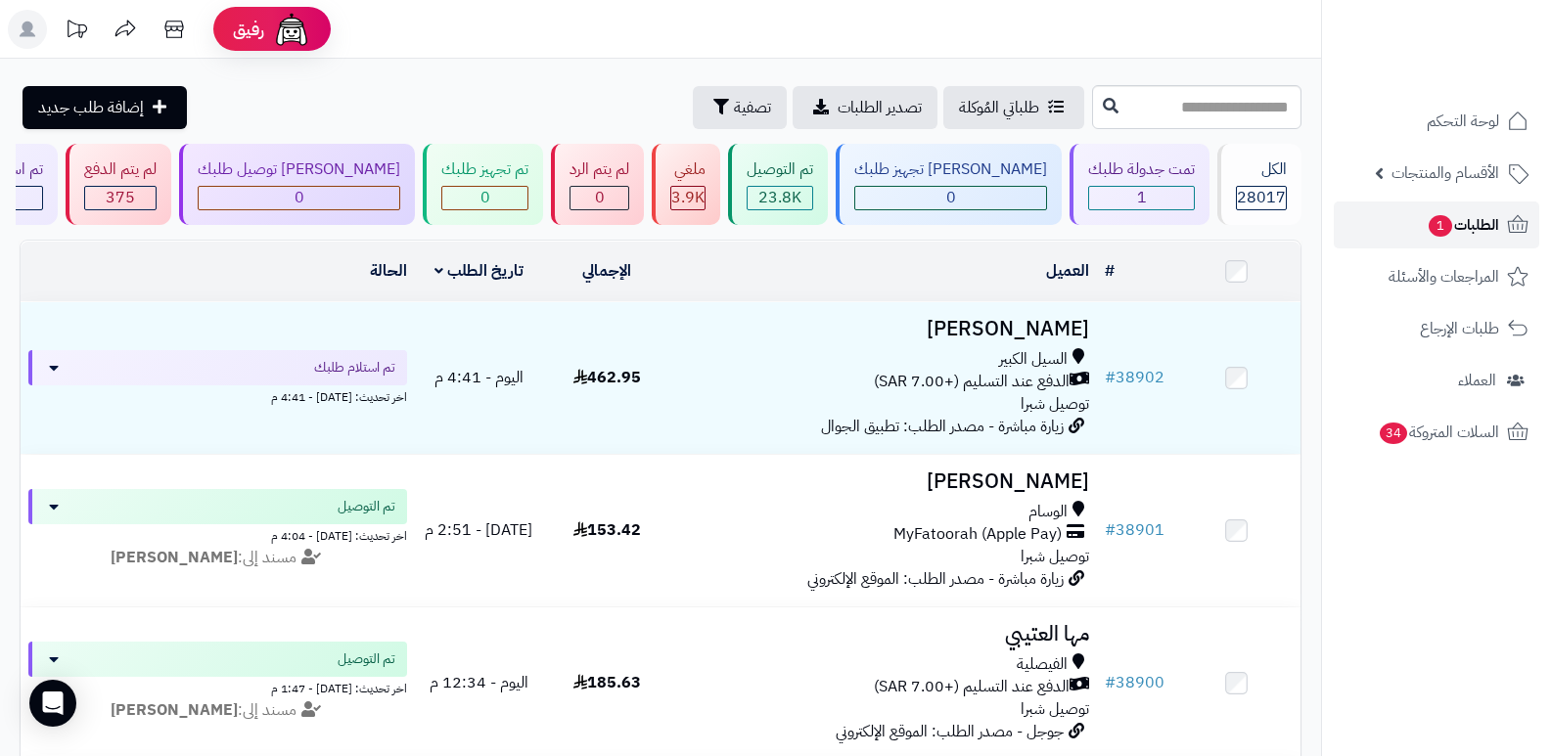
click at [1491, 220] on span "الطلبات 1" at bounding box center [1463, 224] width 72 height 27
click at [1474, 229] on span "الطلبات 1" at bounding box center [1463, 224] width 72 height 27
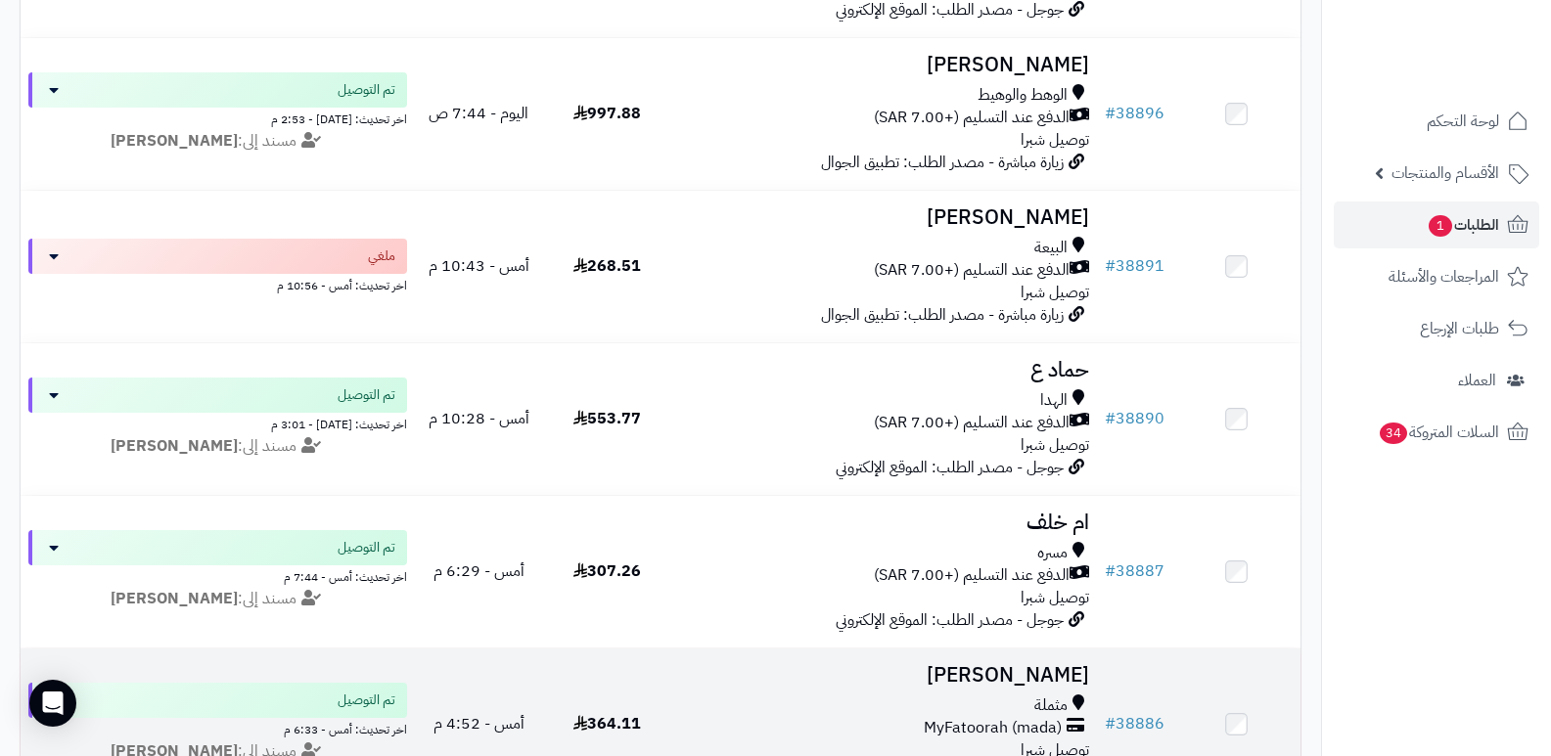
scroll to position [1174, 0]
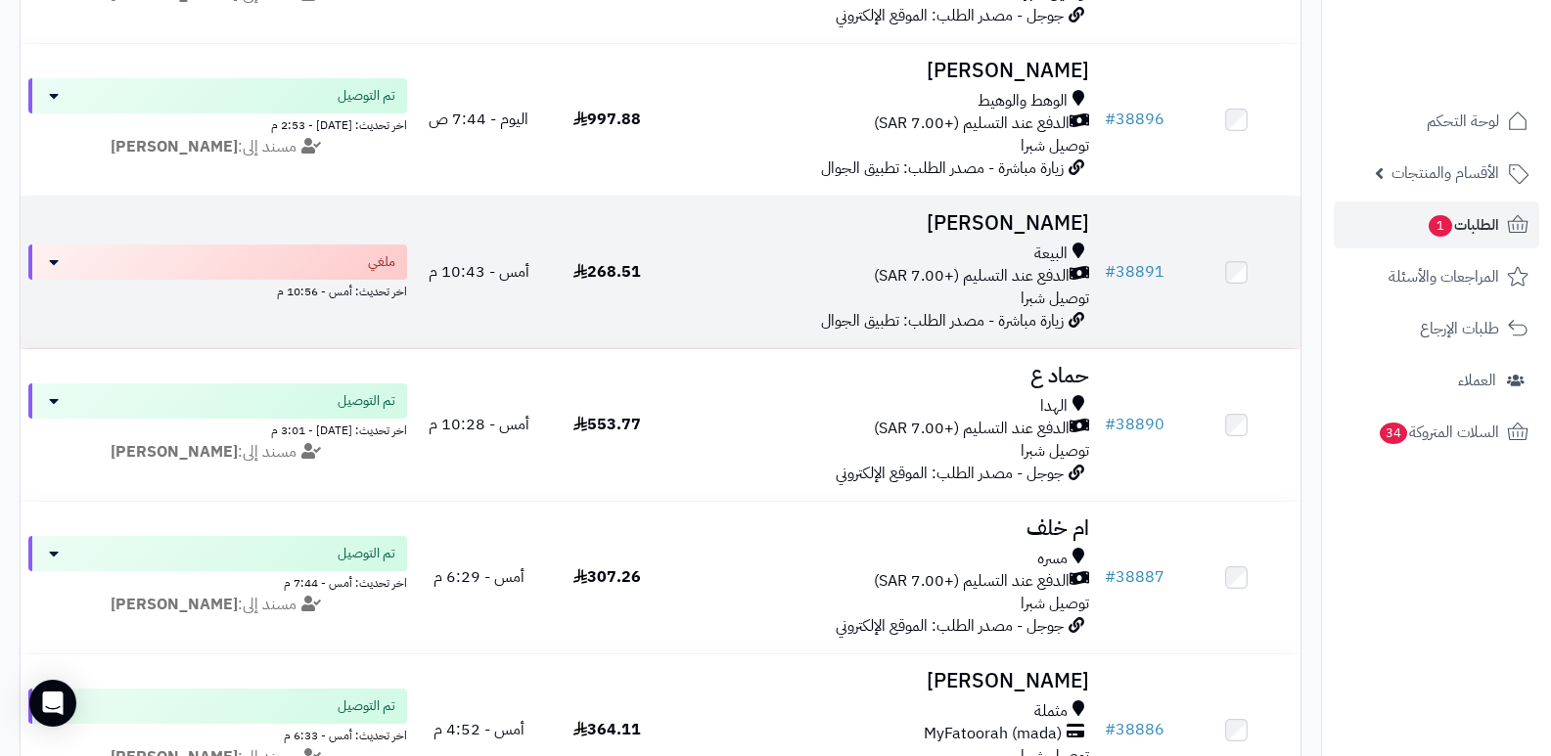
click at [1006, 216] on h3 "[PERSON_NAME]" at bounding box center [884, 223] width 411 height 23
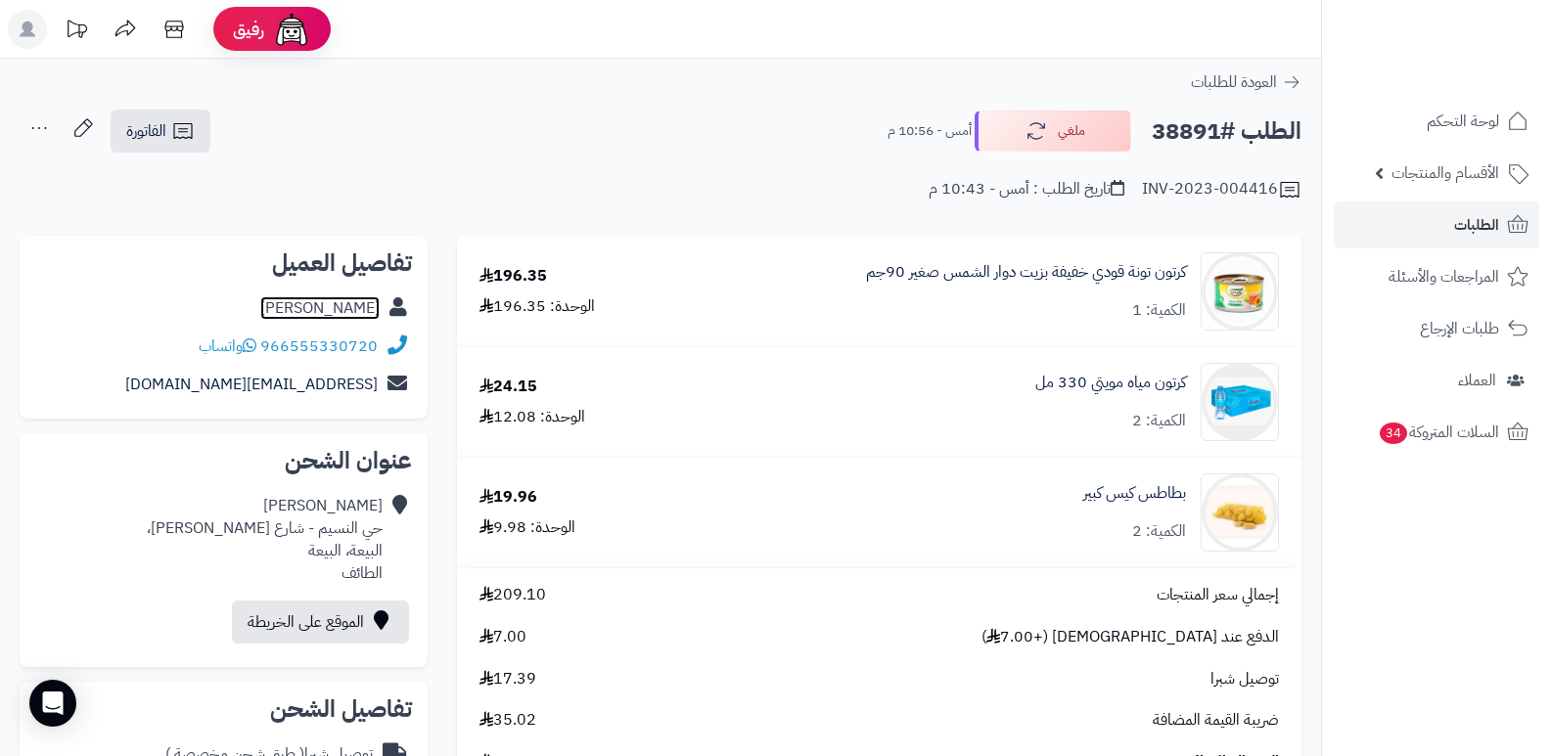
click at [320, 304] on link "أبو مهند العيسى" at bounding box center [319, 307] width 119 height 23
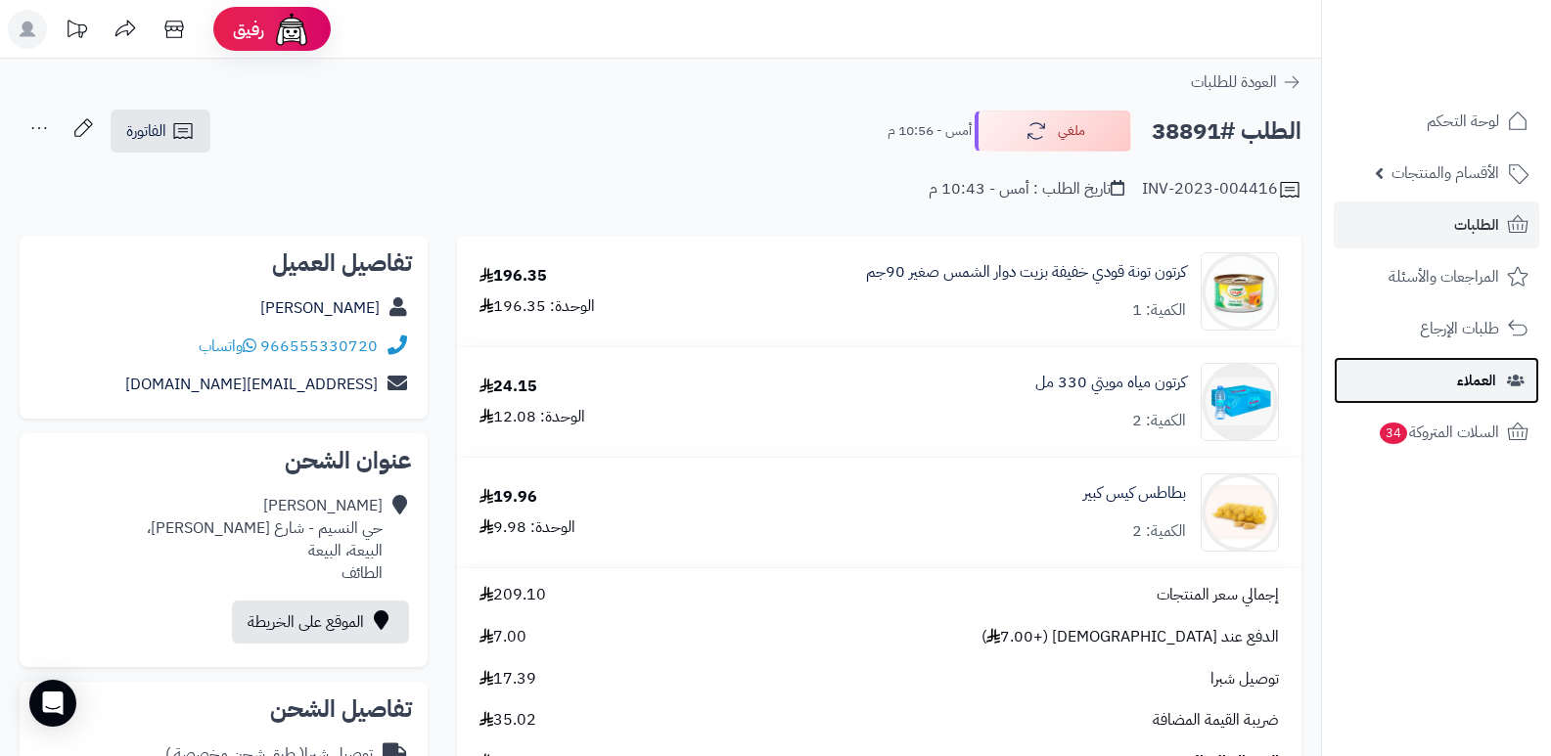
click at [1491, 386] on span "العملاء" at bounding box center [1476, 380] width 39 height 27
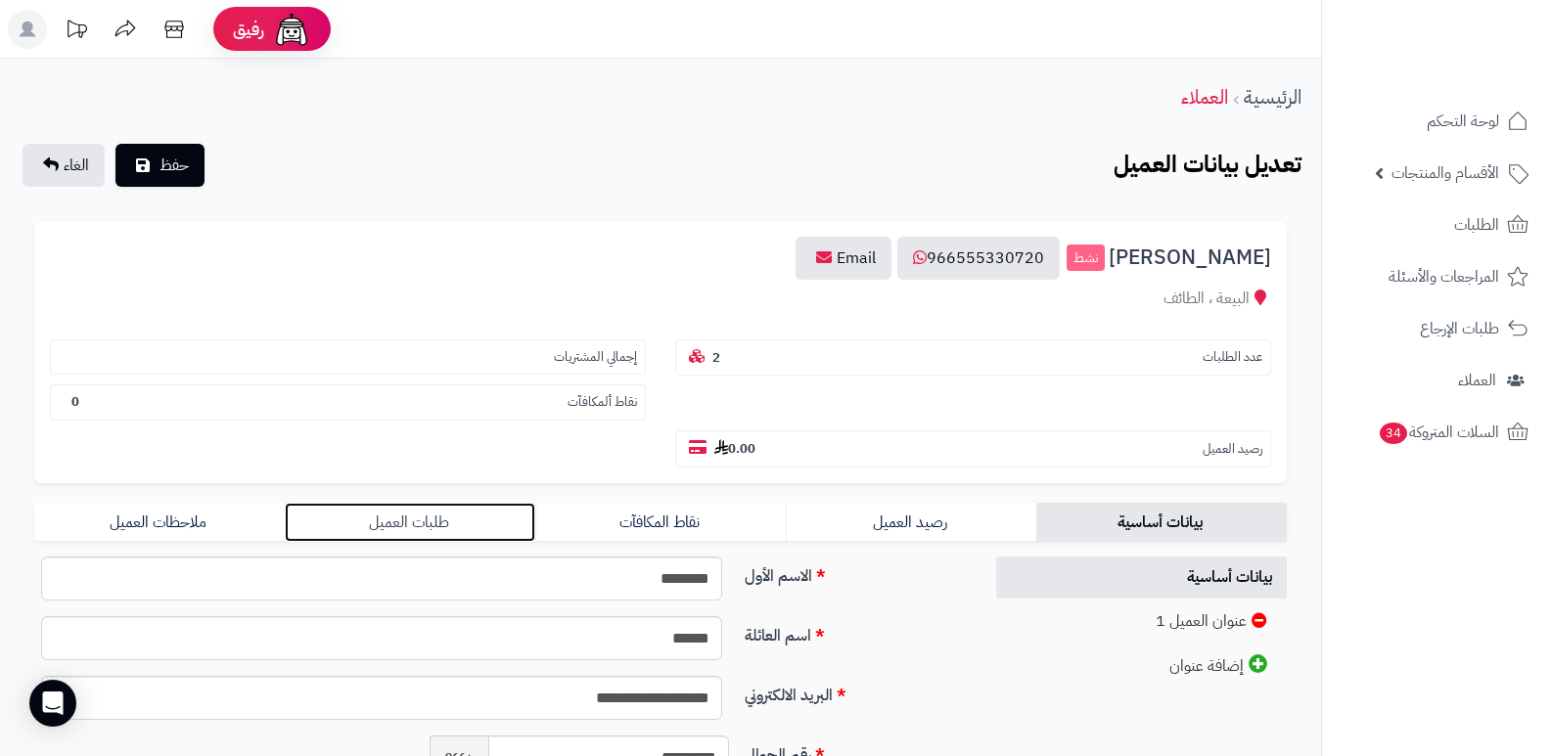
click at [410, 524] on link "طلبات العميل" at bounding box center [410, 522] width 250 height 39
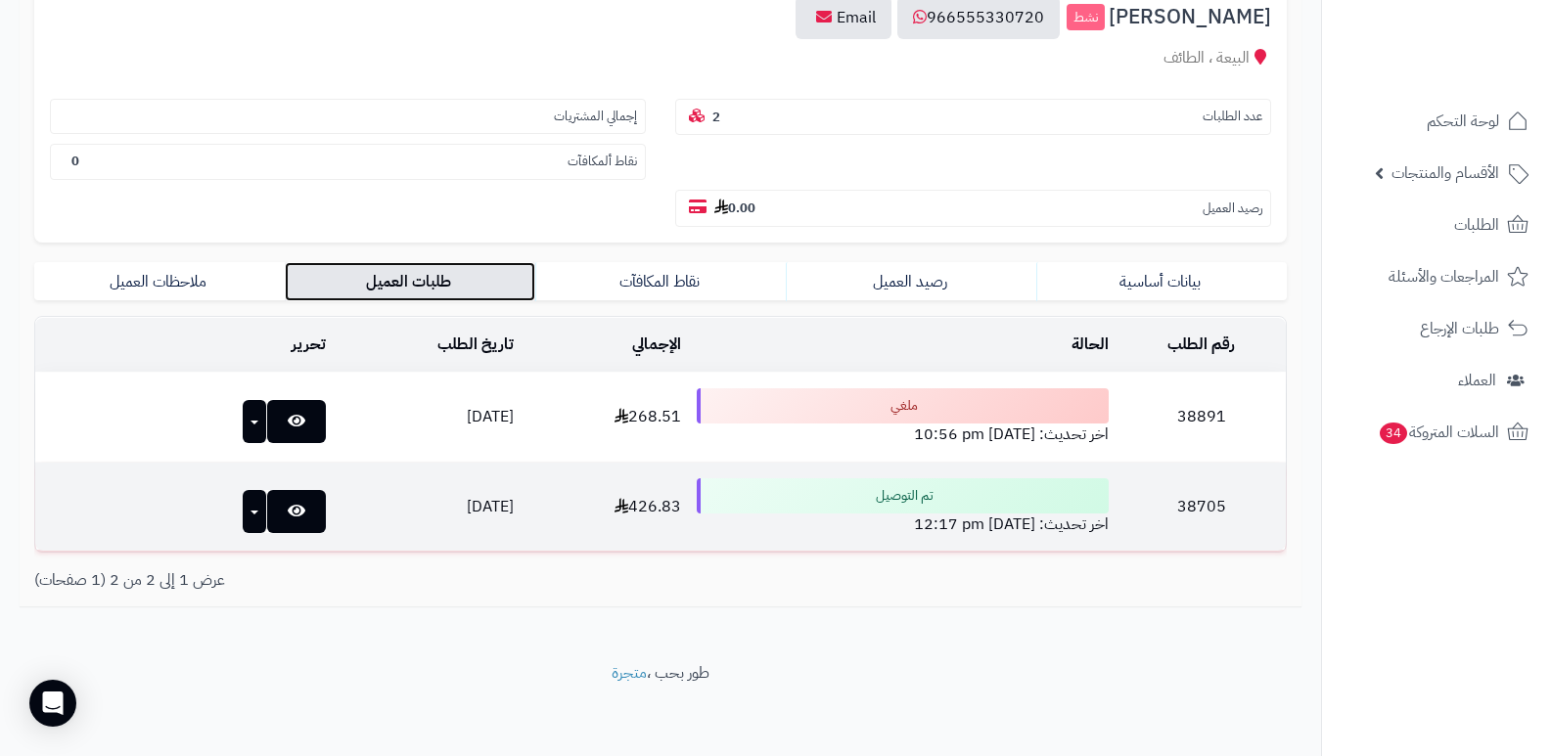
scroll to position [245, 0]
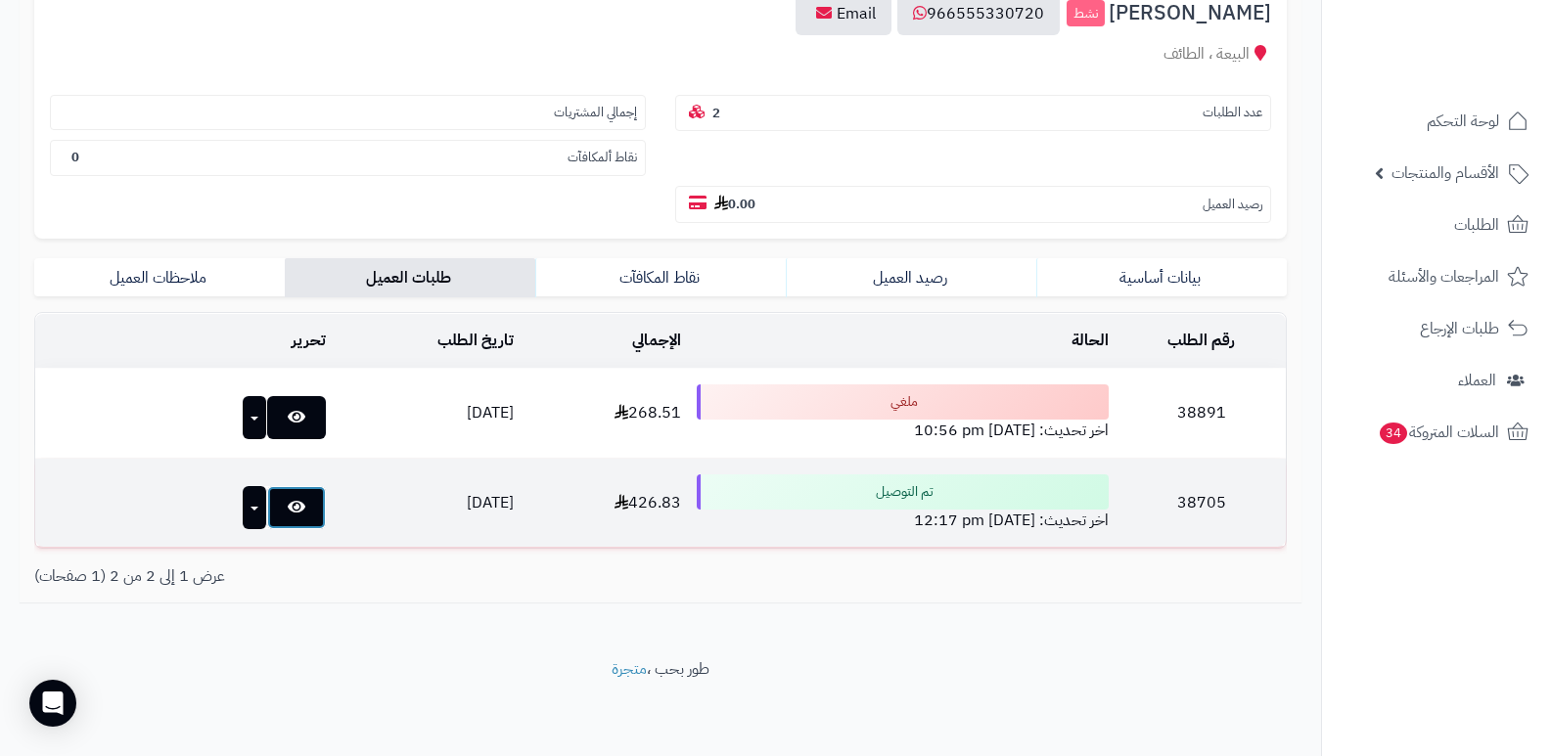
click at [267, 508] on link at bounding box center [296, 507] width 59 height 43
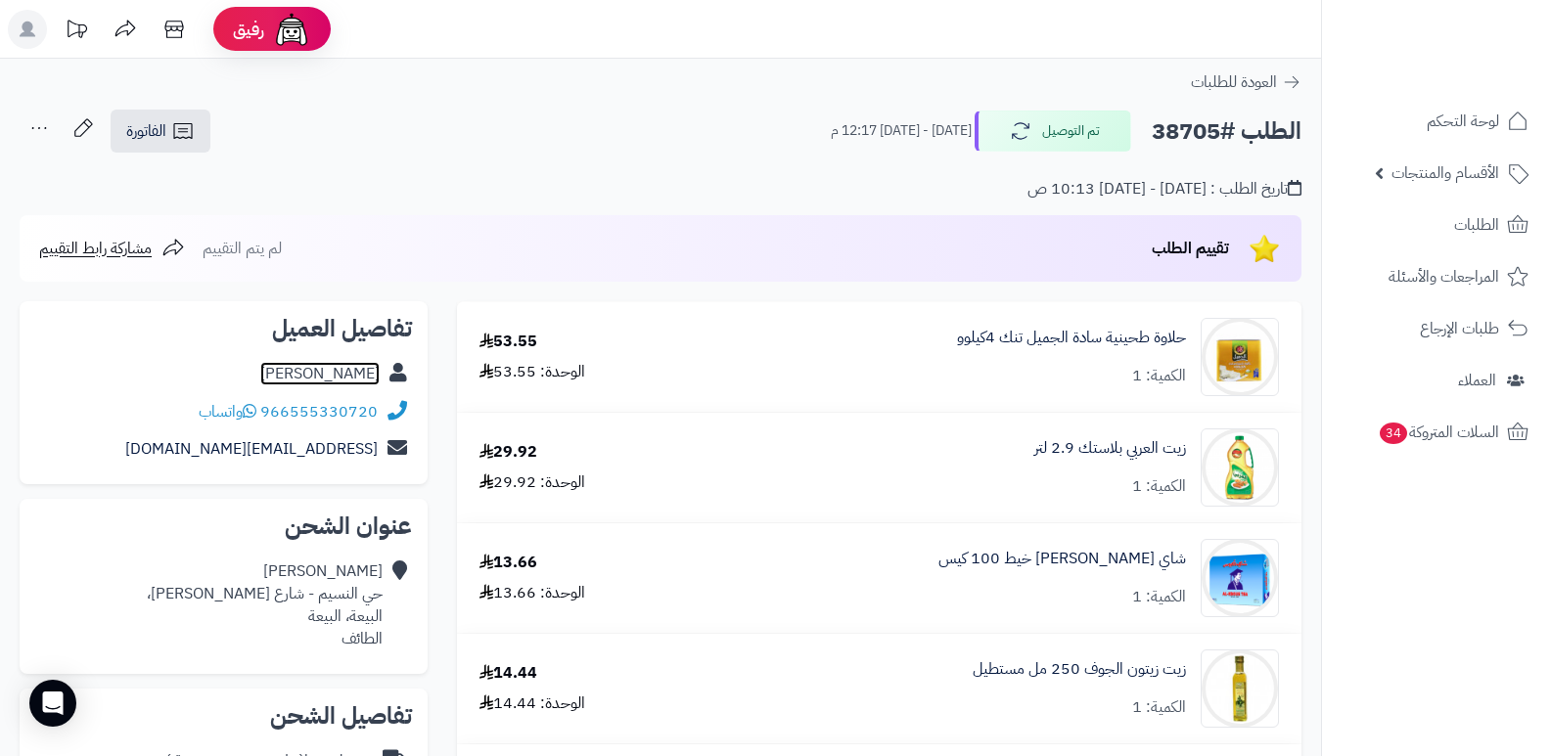
click at [324, 371] on link "أبو مهند العيسى" at bounding box center [319, 373] width 119 height 23
click at [323, 366] on link "أبو مهند العيسى" at bounding box center [319, 373] width 119 height 23
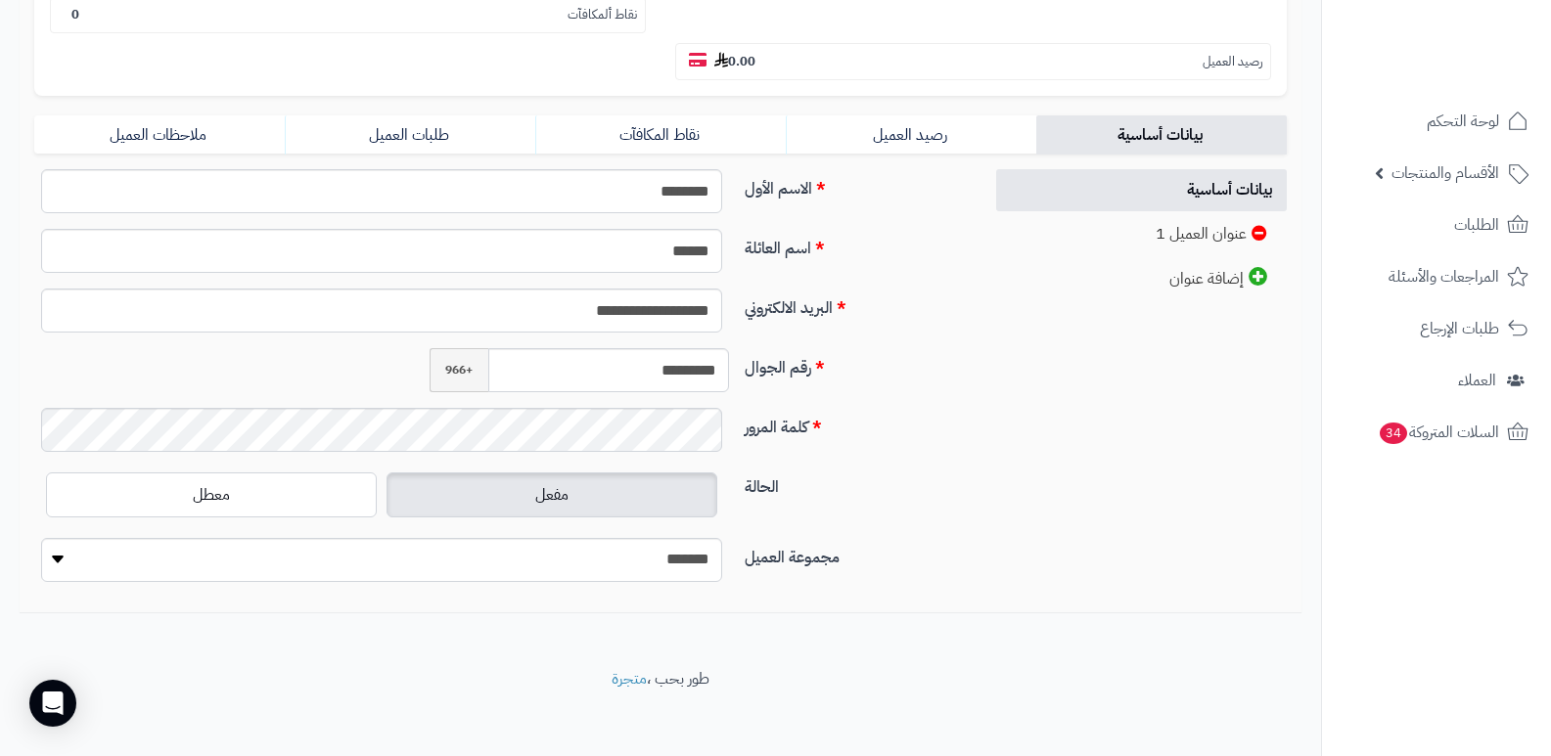
scroll to position [391, 0]
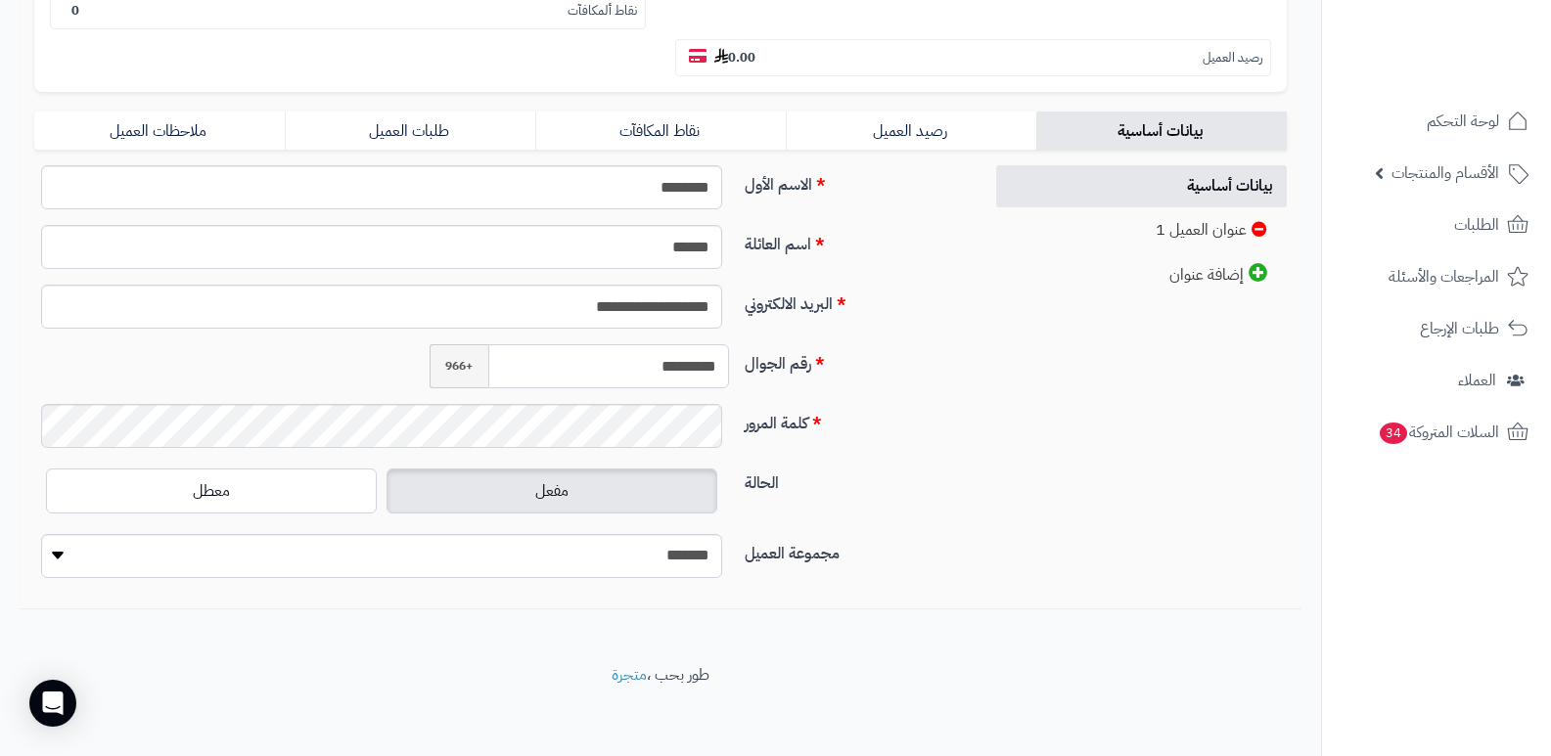
click at [656, 356] on input "*********" at bounding box center [609, 366] width 242 height 44
click at [1473, 377] on span "العملاء" at bounding box center [1476, 380] width 39 height 27
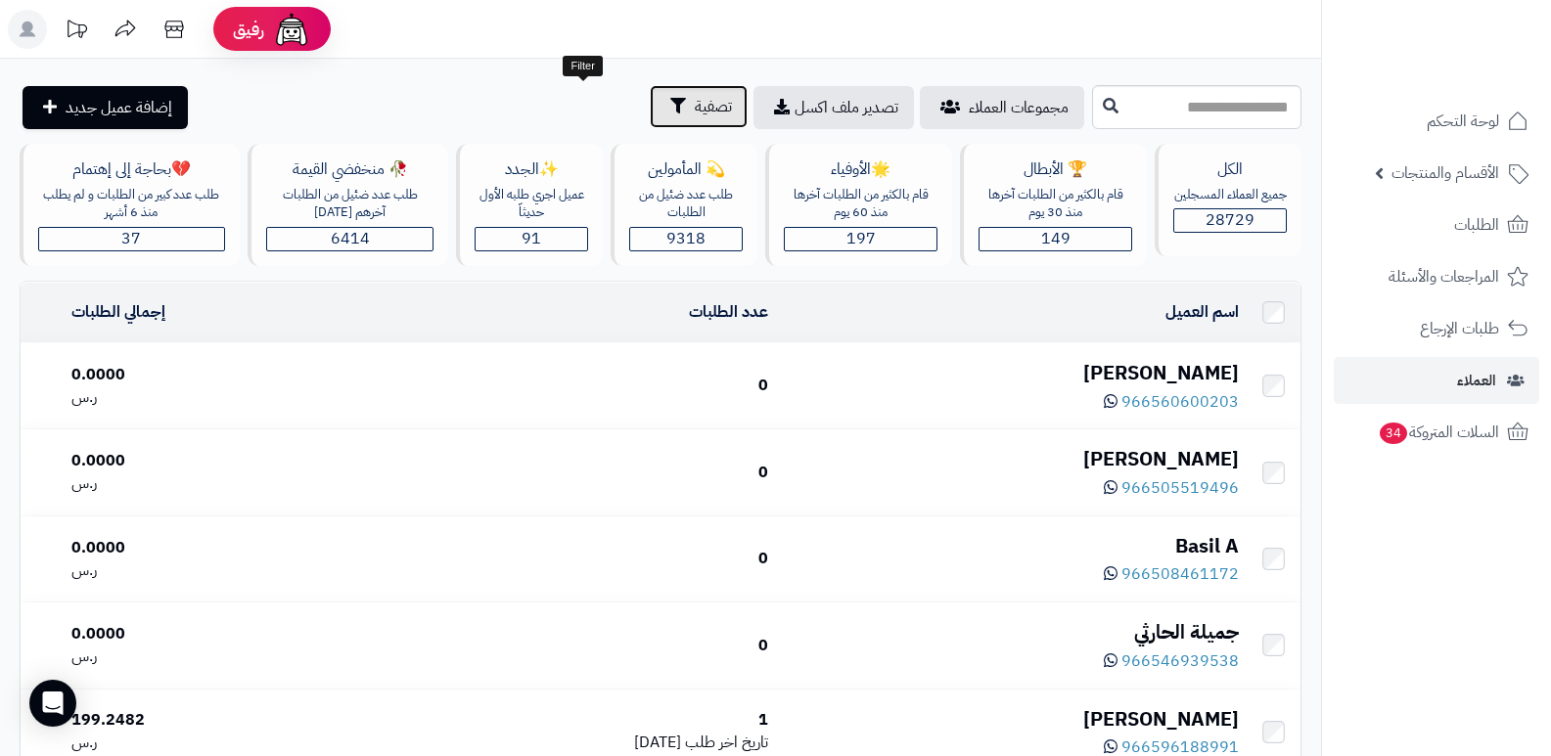
click at [695, 114] on span "تصفية" at bounding box center [713, 106] width 37 height 23
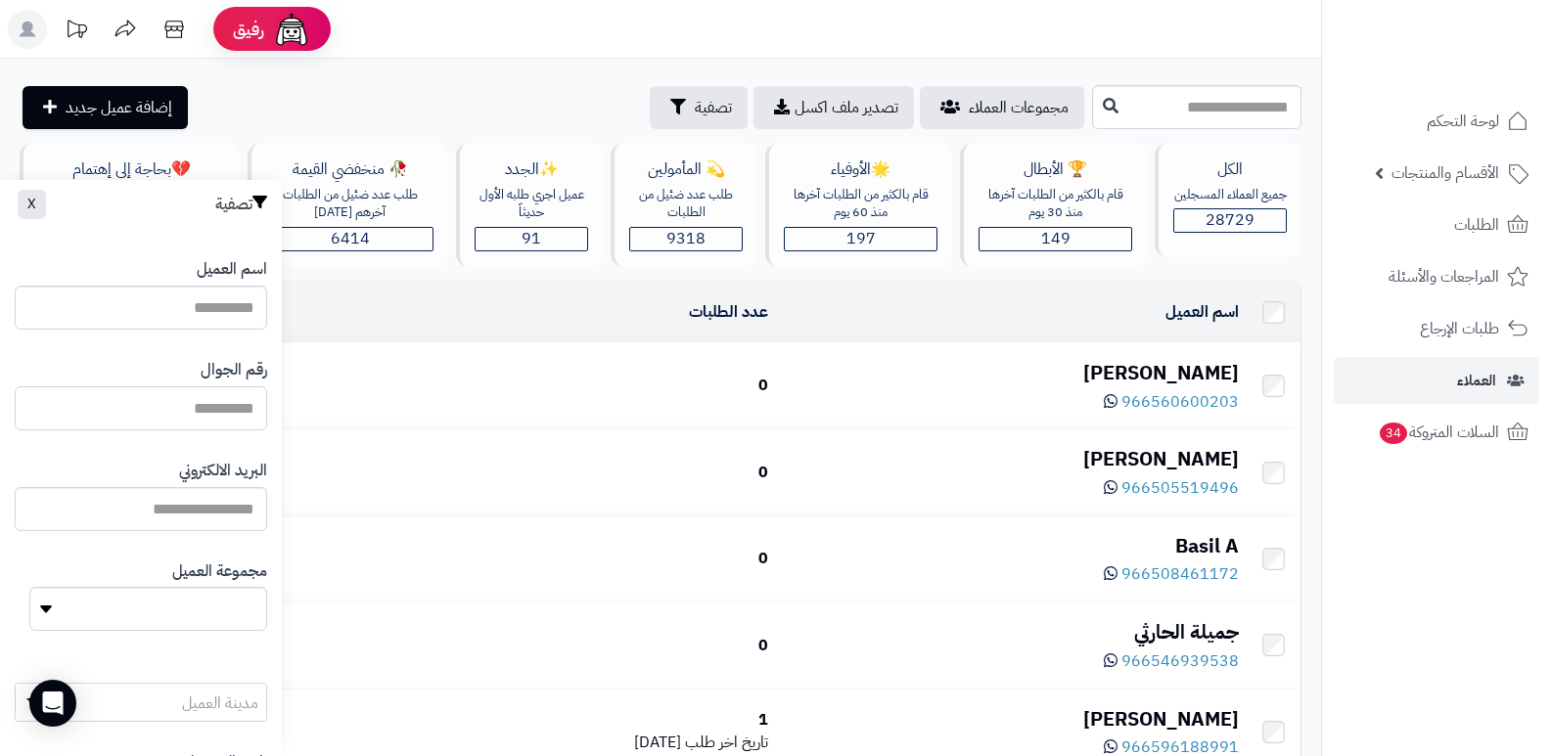
click at [253, 400] on input "اسم العميل" at bounding box center [141, 409] width 252 height 44
paste input "*********"
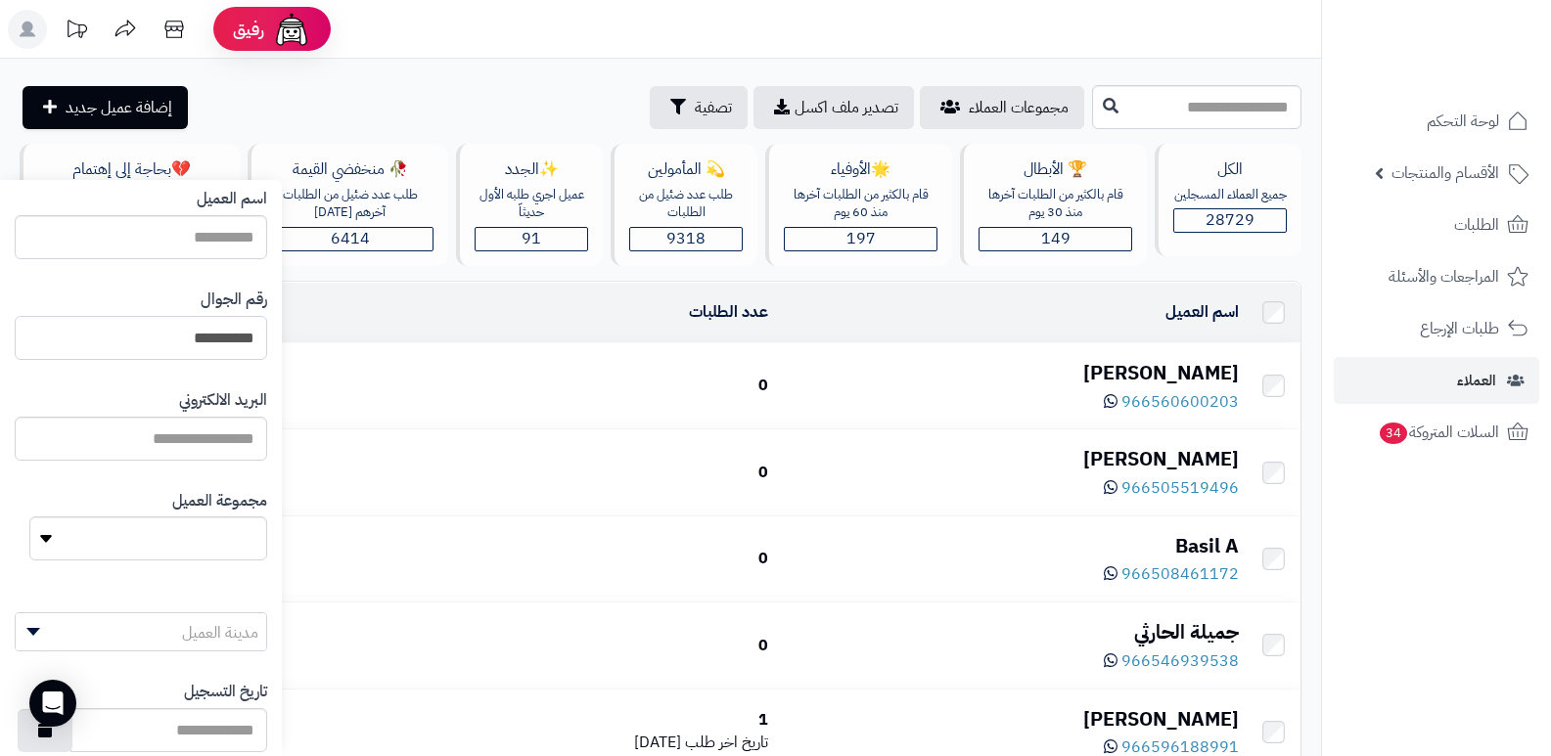
scroll to position [185, 0]
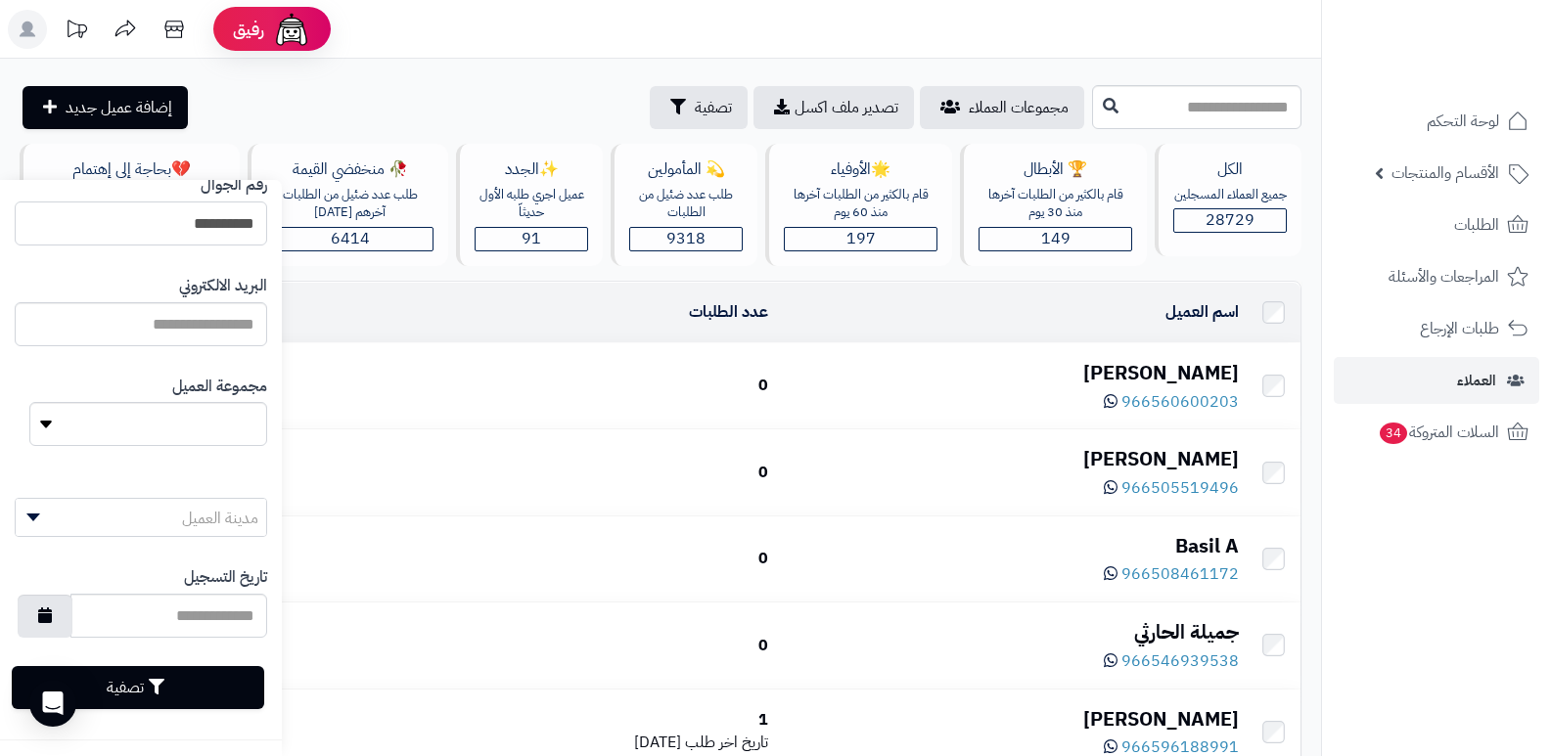
type input "**********"
click at [217, 680] on button "تصفية" at bounding box center [138, 687] width 252 height 43
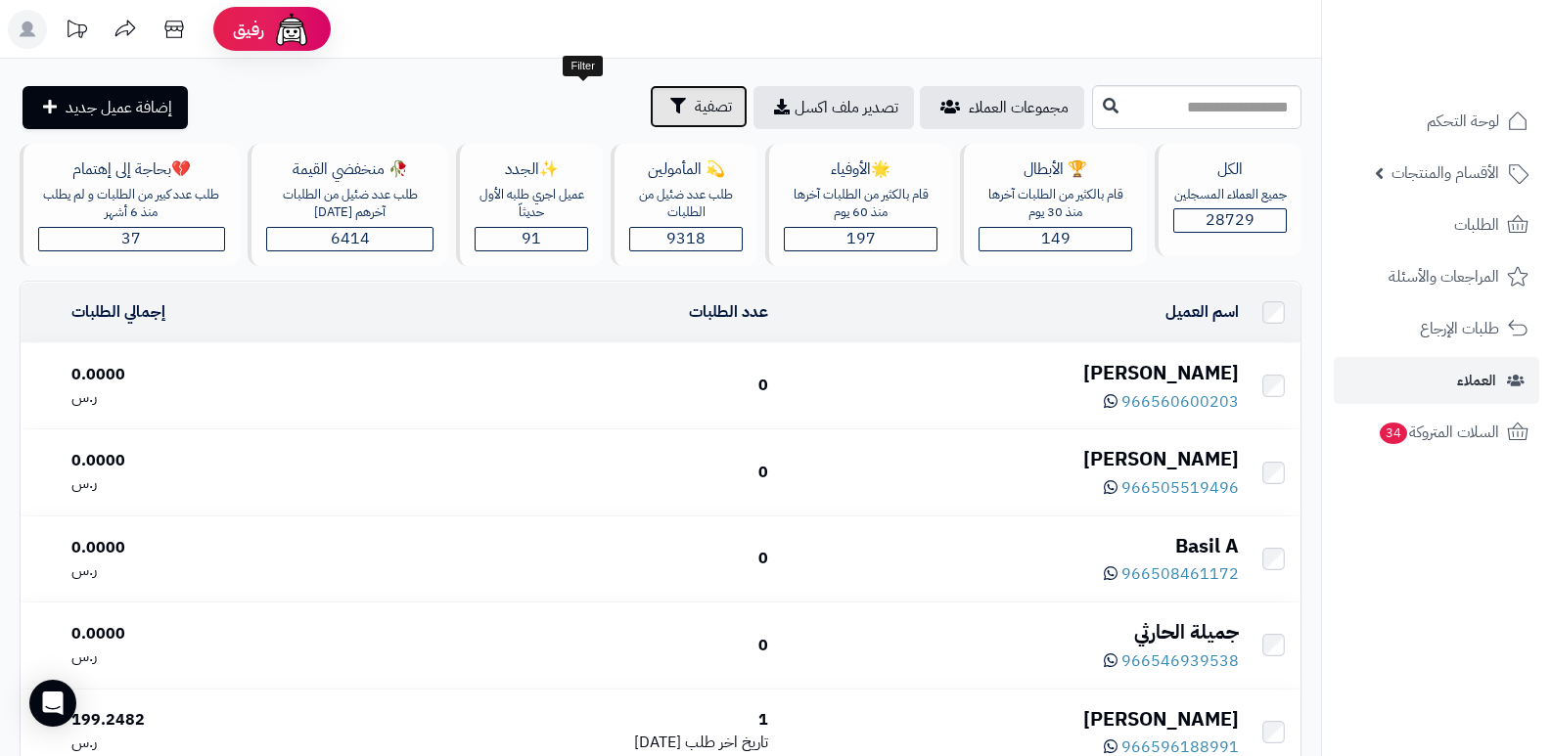
click at [695, 95] on span "تصفية" at bounding box center [713, 106] width 37 height 23
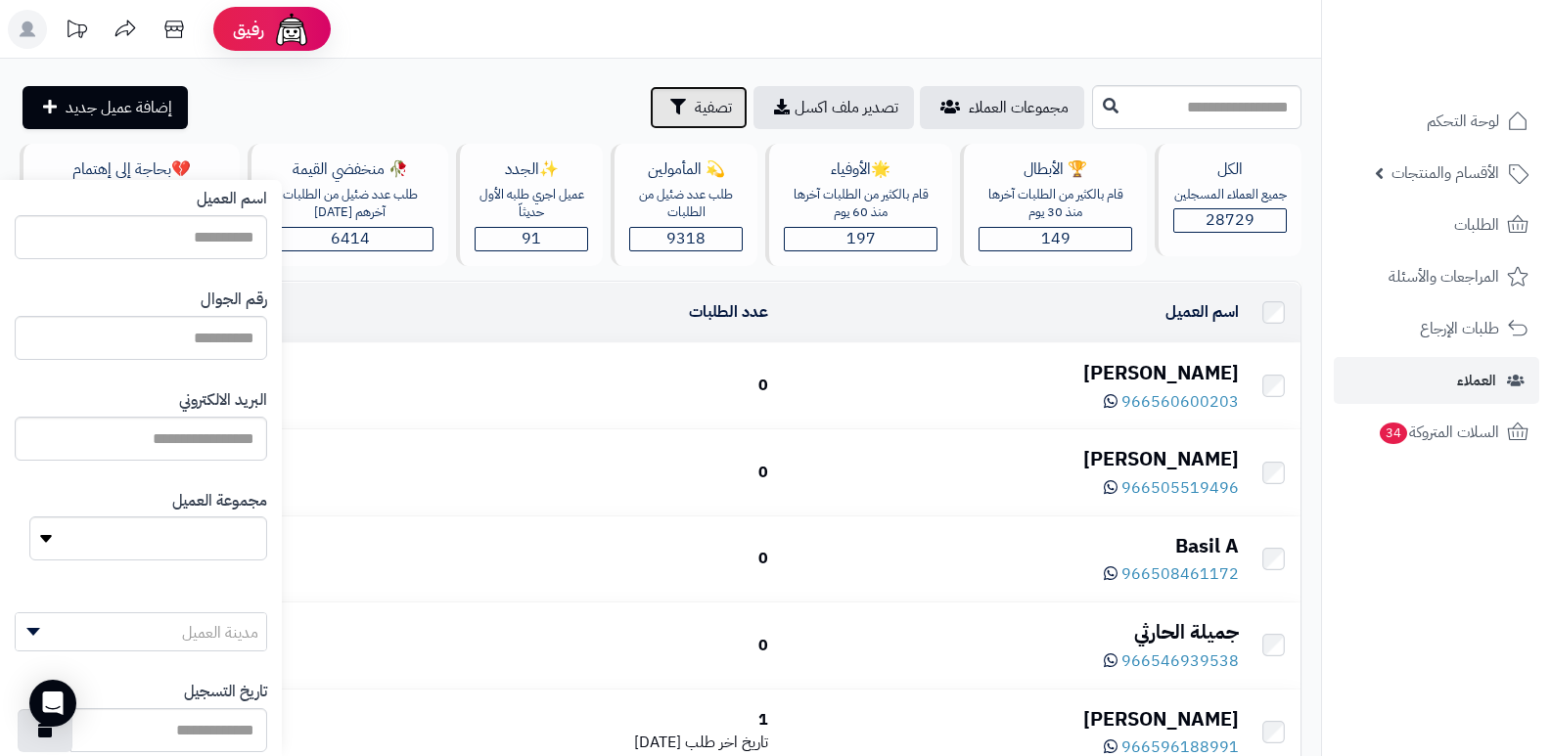
scroll to position [98, 0]
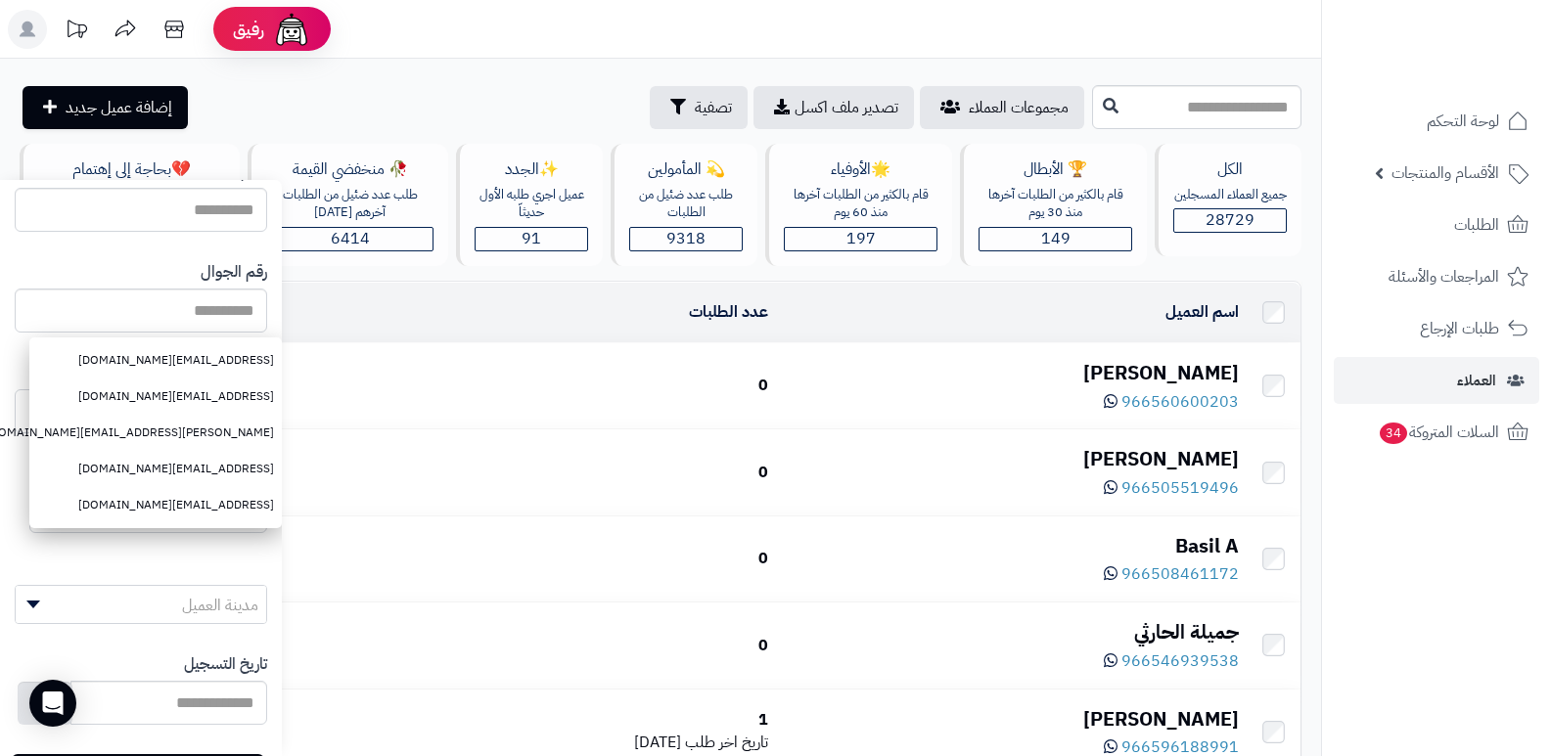
paste input "**********"
type input "**********"
click at [90, 250] on div "رقم الجوال" at bounding box center [141, 297] width 252 height 101
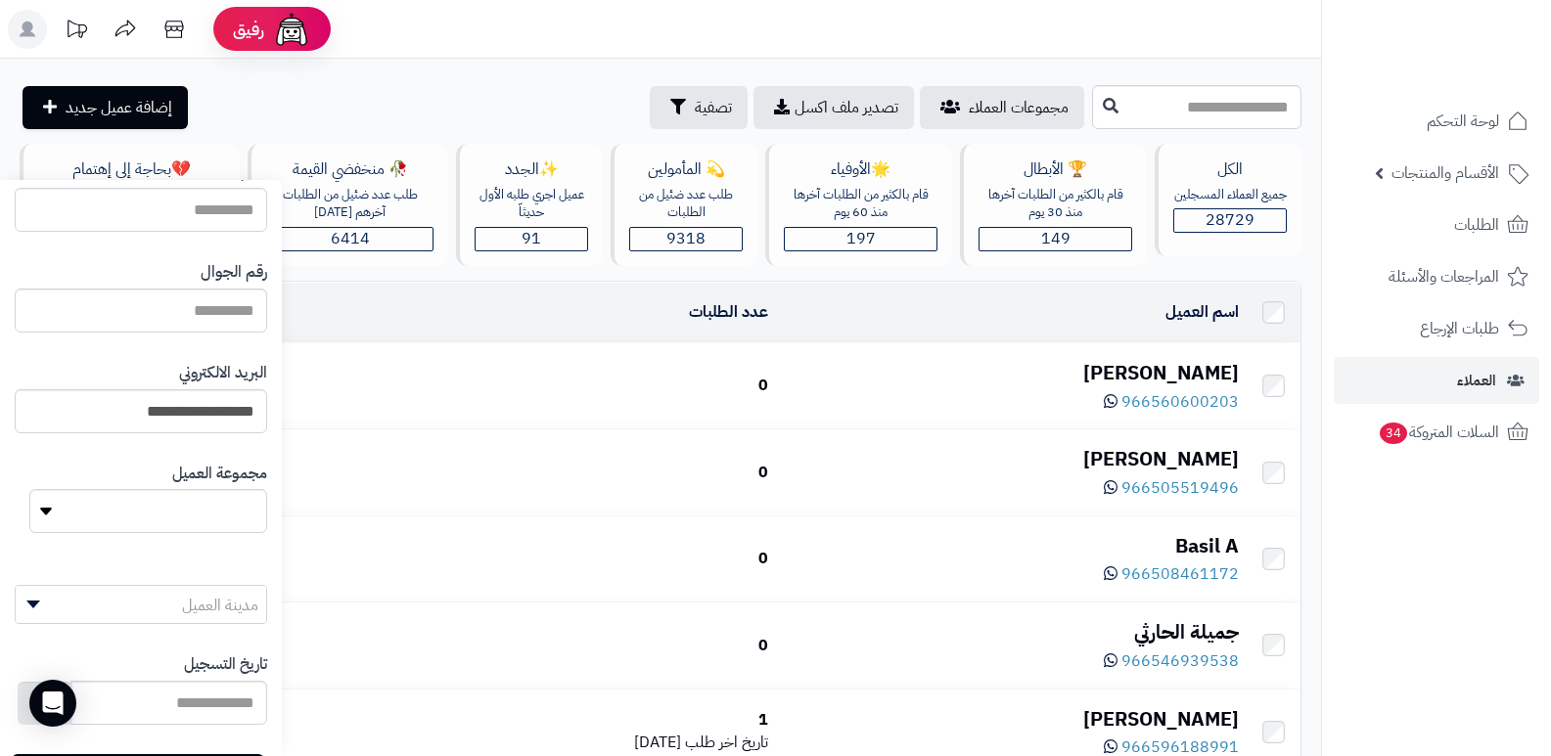
scroll to position [185, 0]
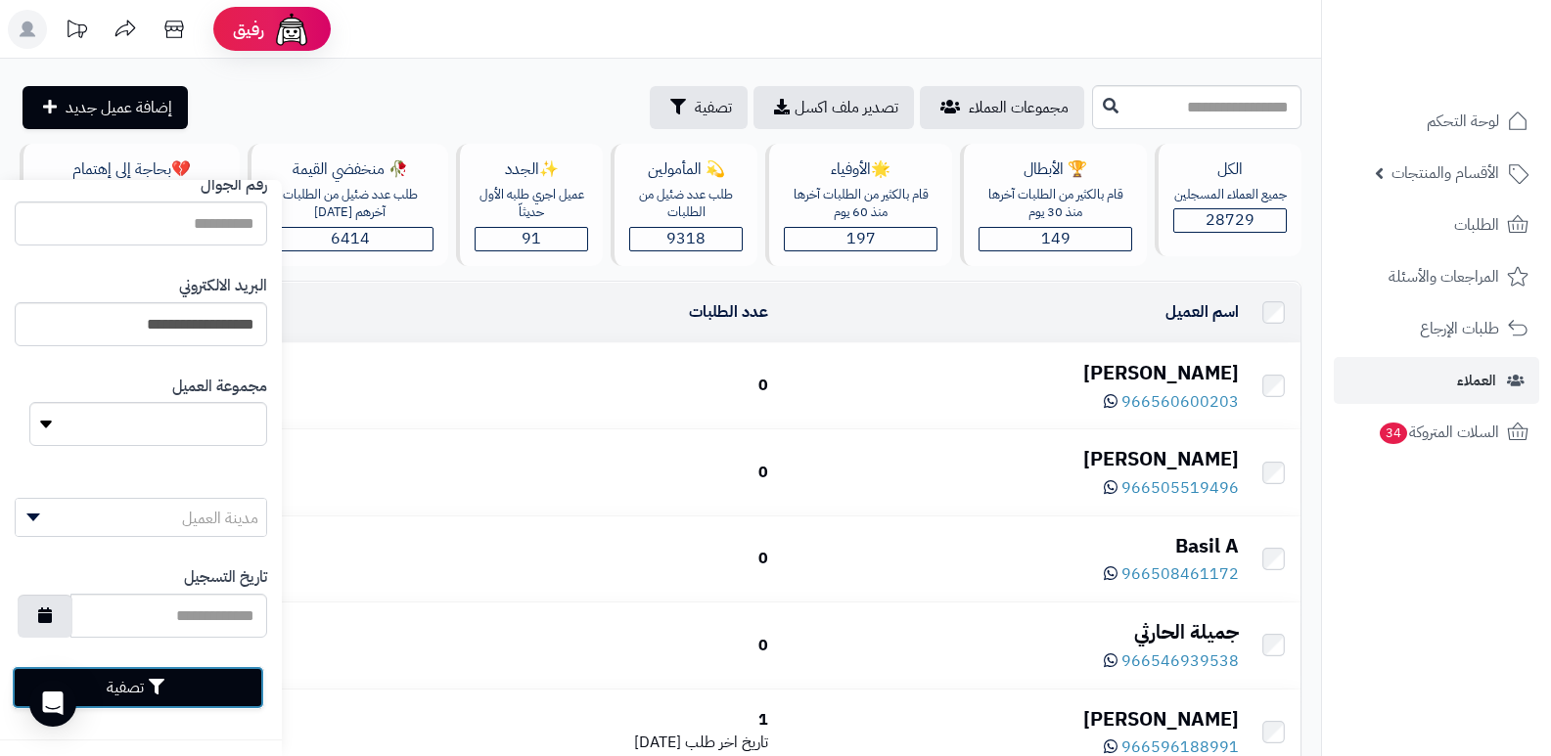
click at [224, 692] on button "تصفية" at bounding box center [138, 687] width 252 height 43
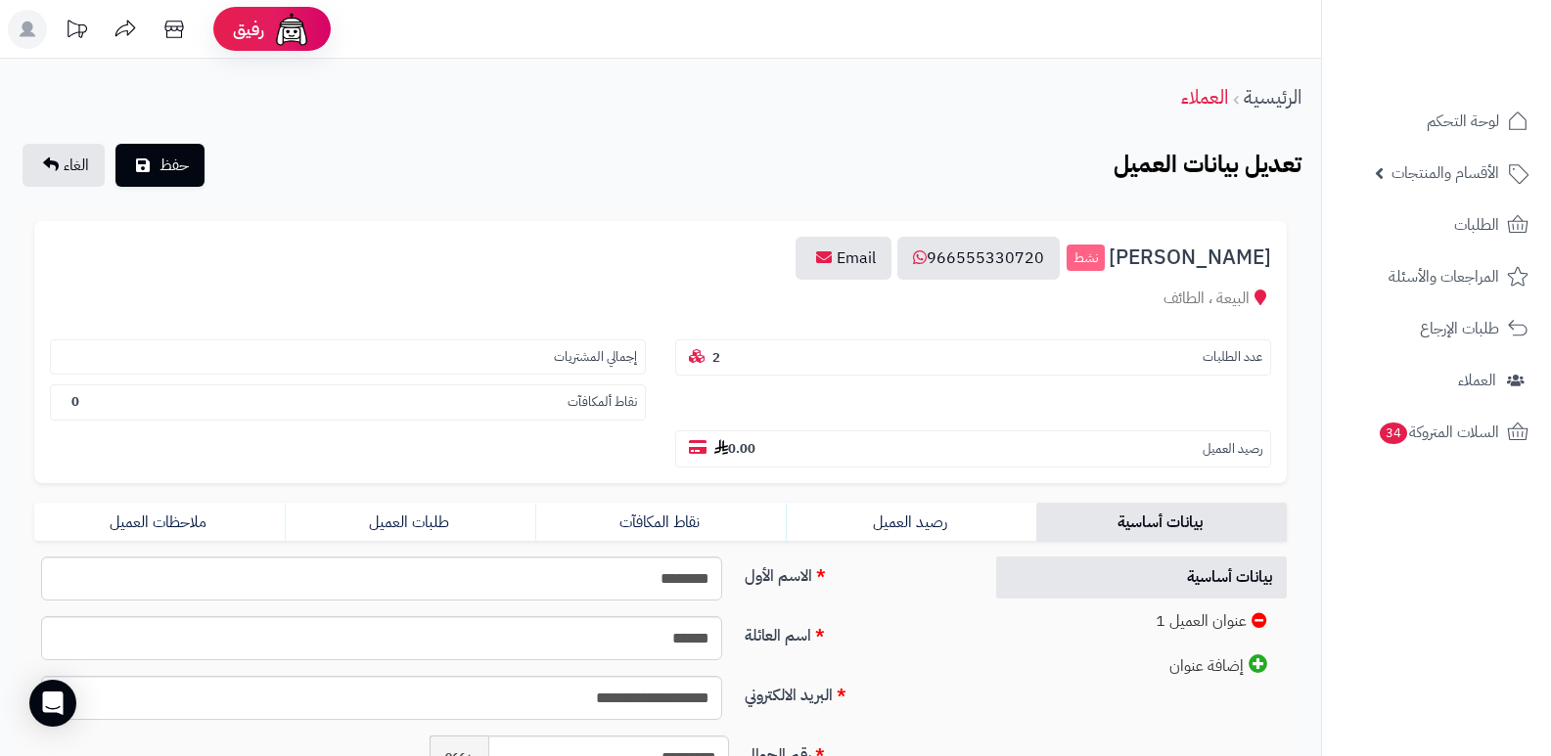
scroll to position [196, 0]
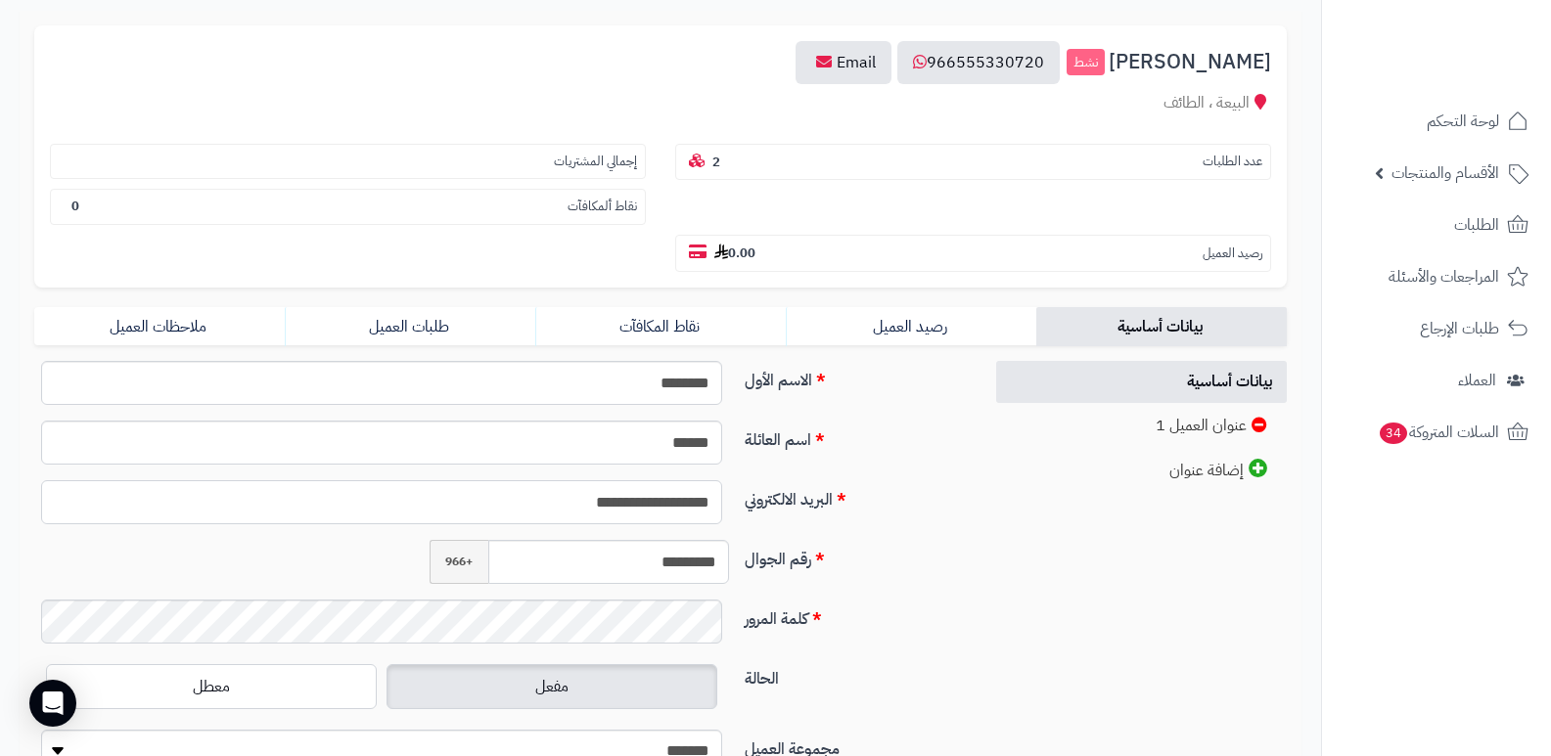
click at [652, 513] on input "**********" at bounding box center [381, 502] width 681 height 44
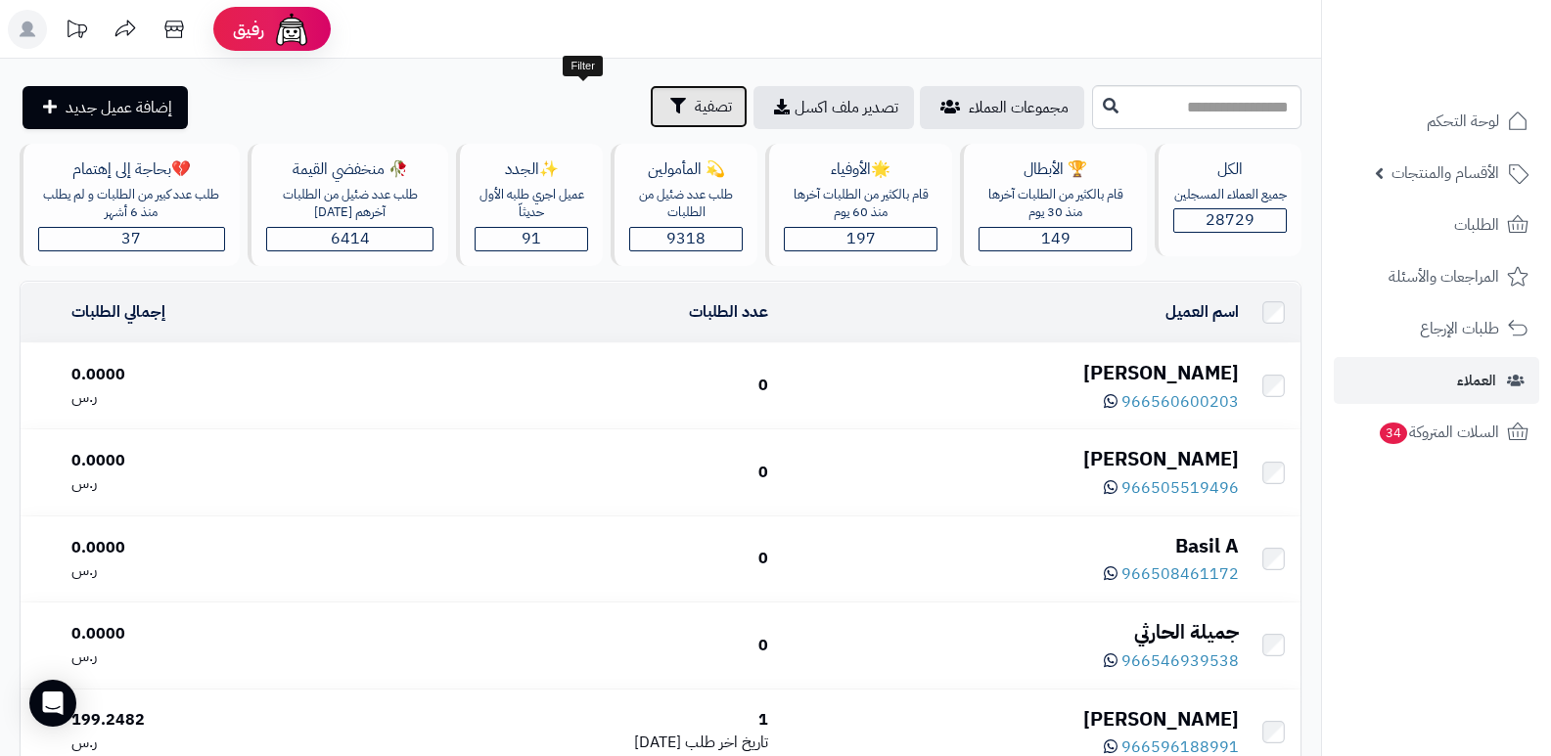
click at [650, 111] on button "تصفية" at bounding box center [699, 106] width 98 height 43
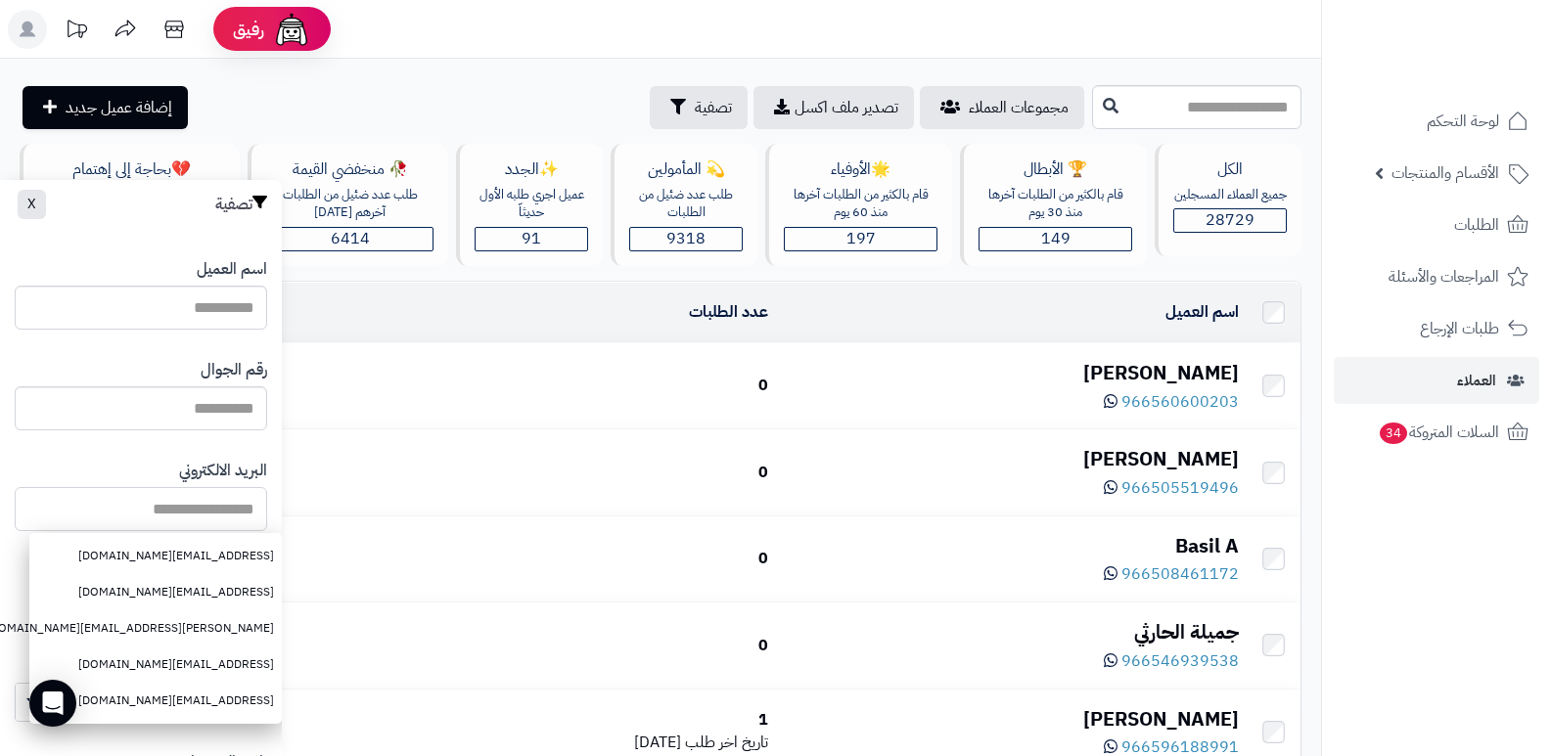
paste input "**********"
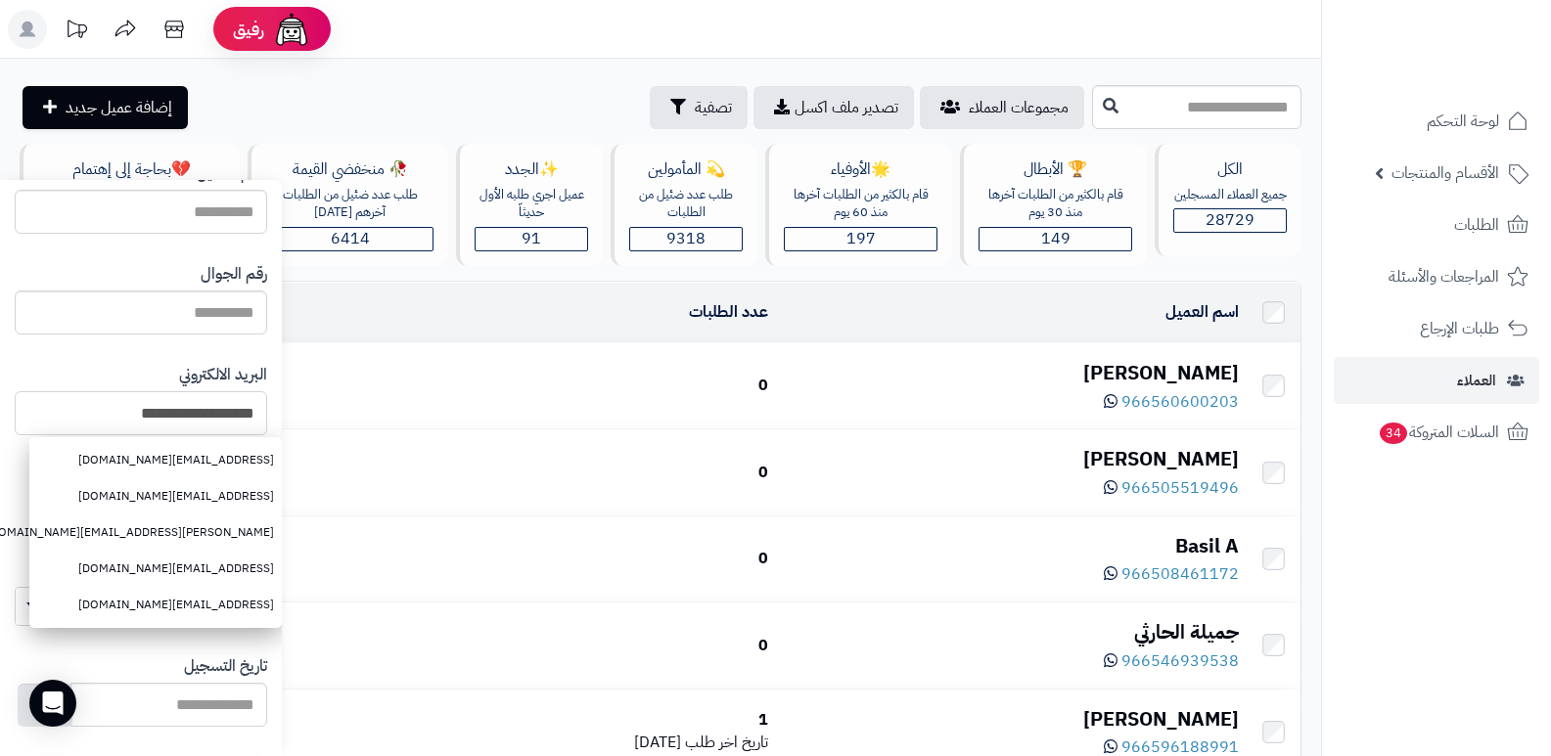
scroll to position [185, 0]
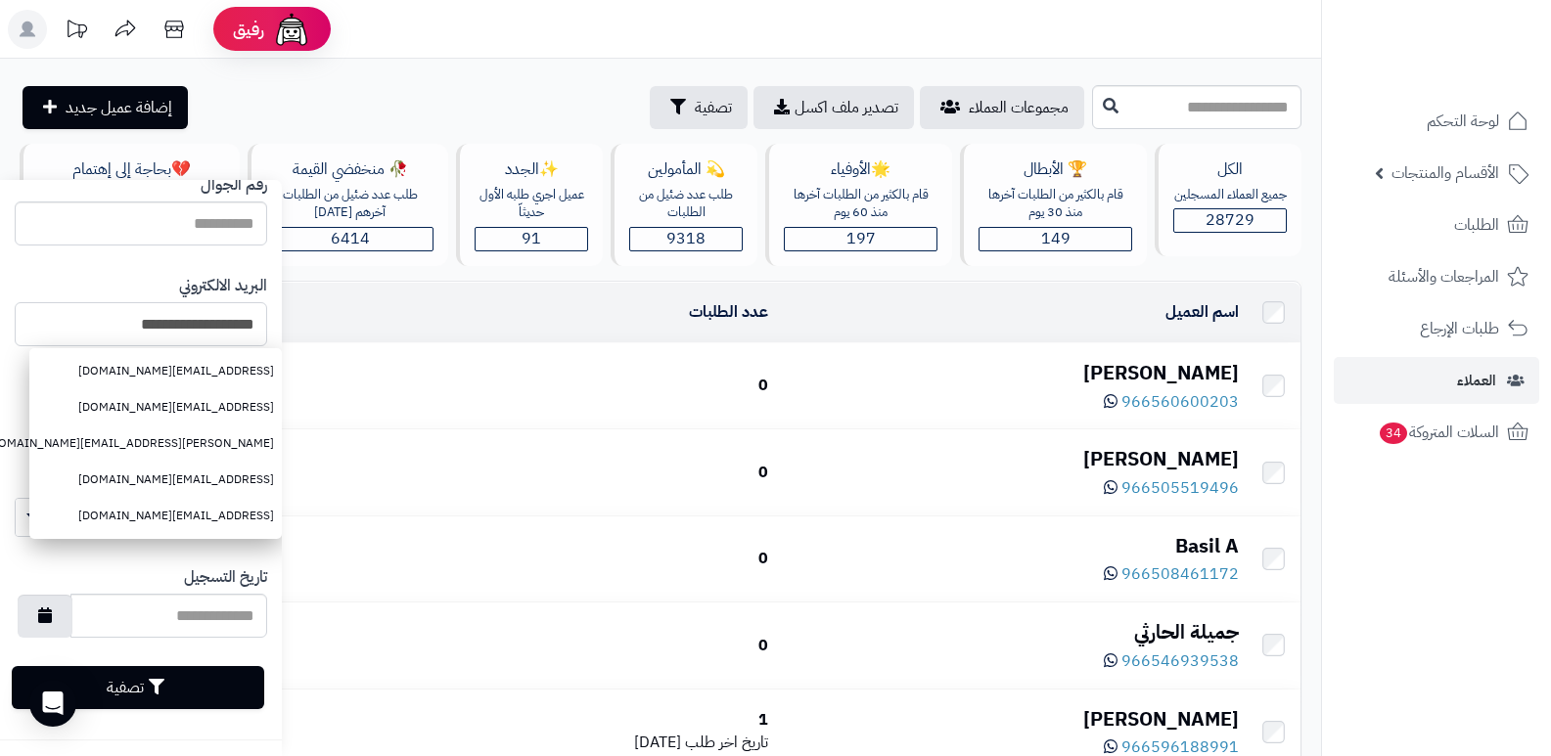
type input "**********"
click at [151, 695] on button "تصفية" at bounding box center [138, 687] width 252 height 43
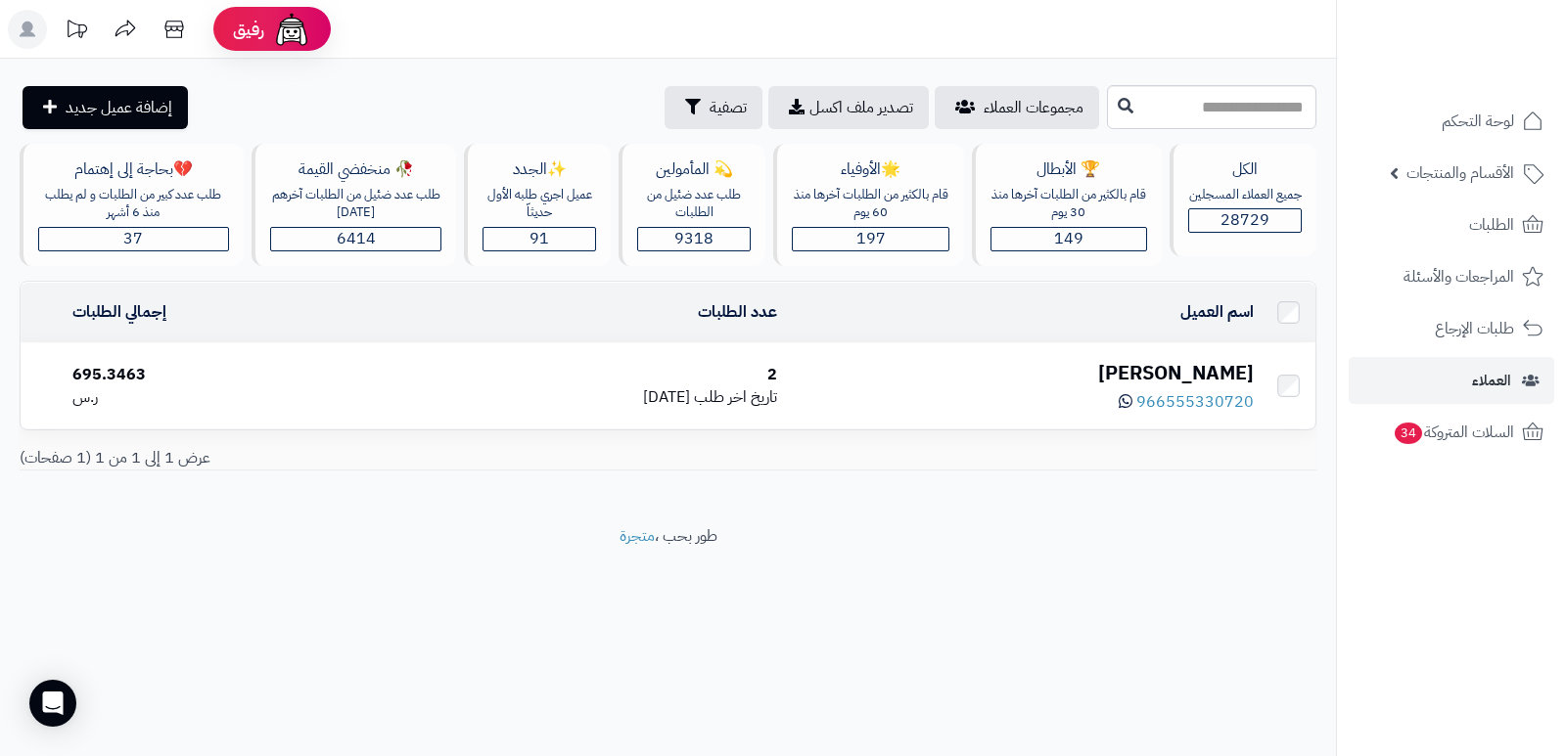
click at [1216, 370] on div "[PERSON_NAME]" at bounding box center [1023, 373] width 461 height 28
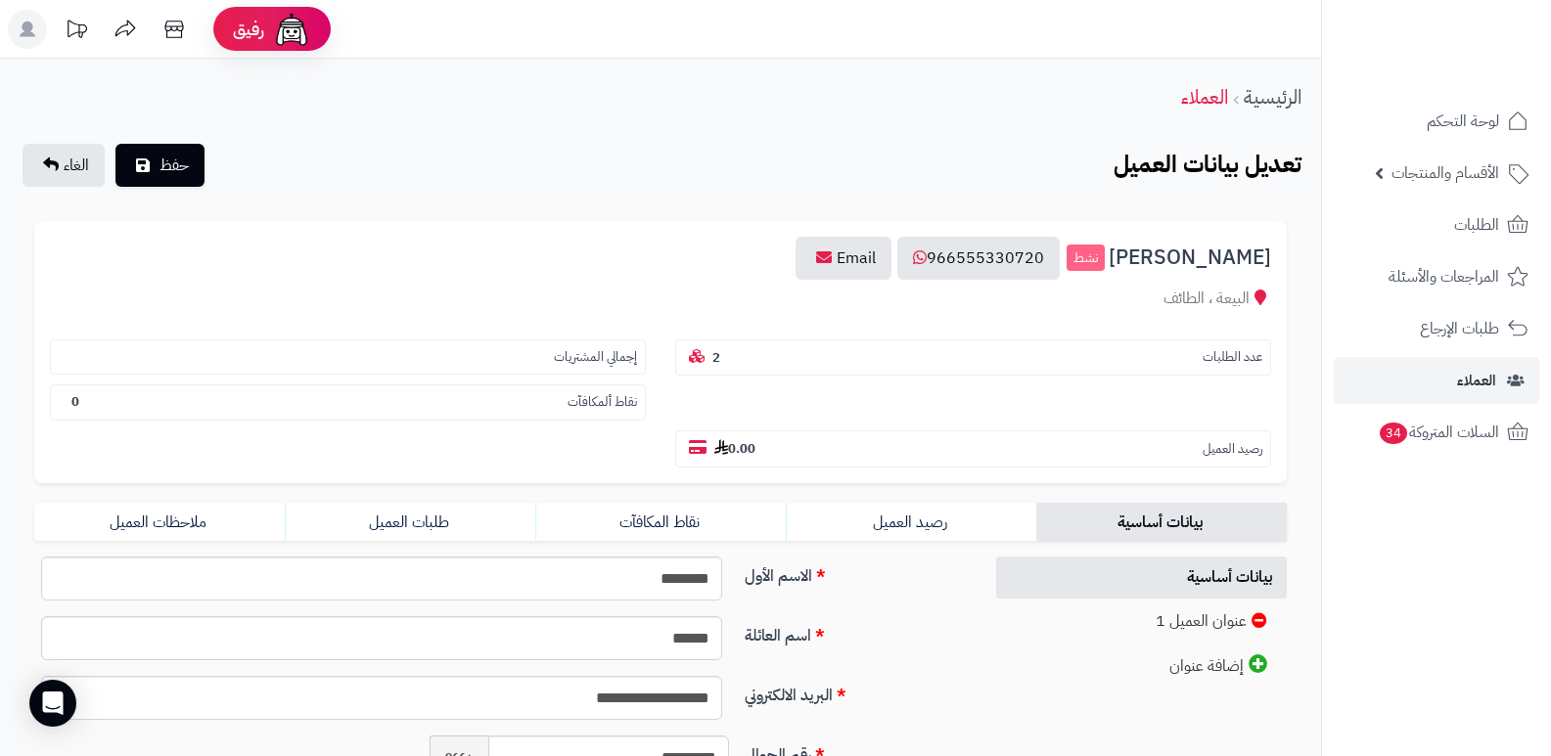
scroll to position [294, 0]
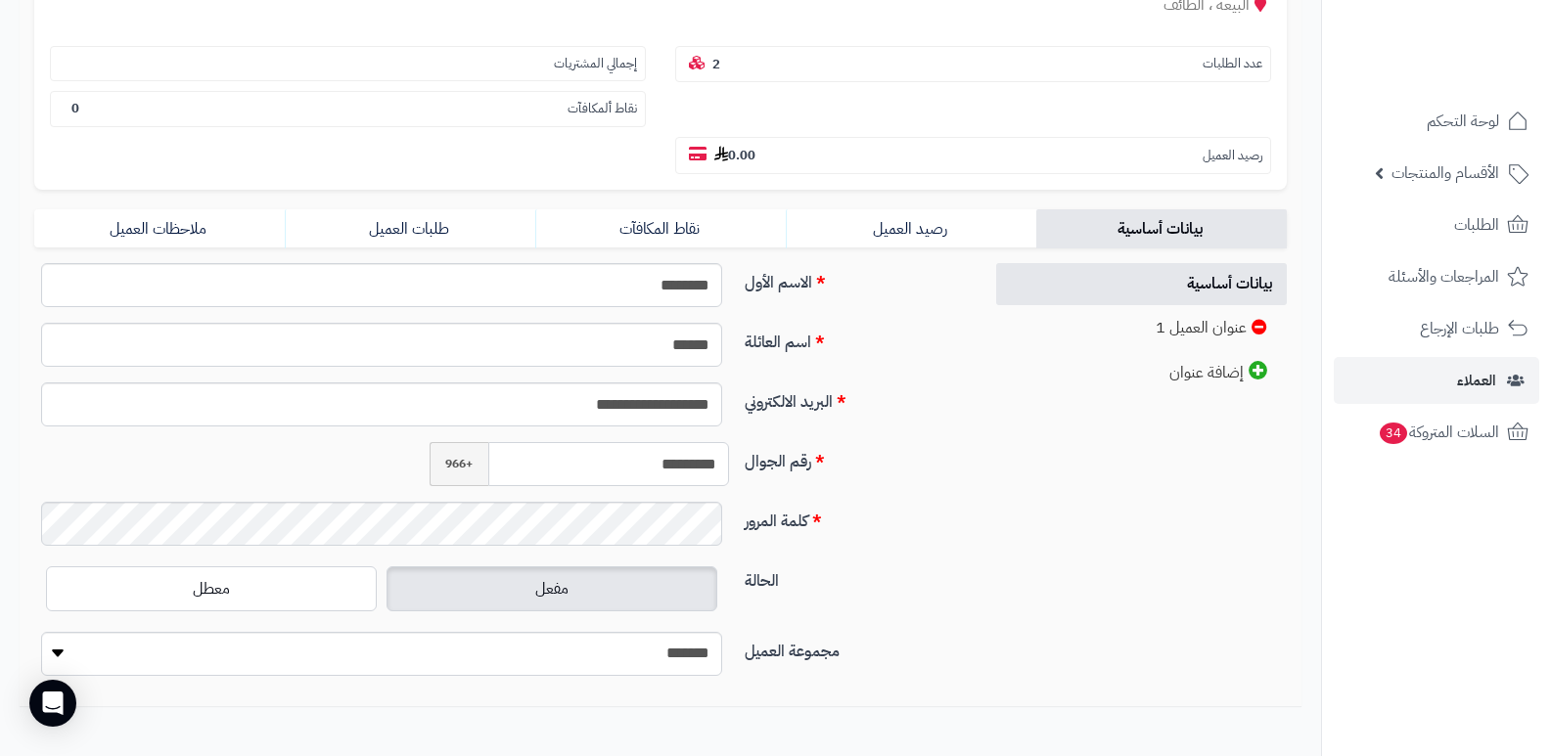
click at [697, 458] on input "*********" at bounding box center [609, 464] width 242 height 44
click at [438, 222] on link "طلبات العميل" at bounding box center [410, 228] width 250 height 39
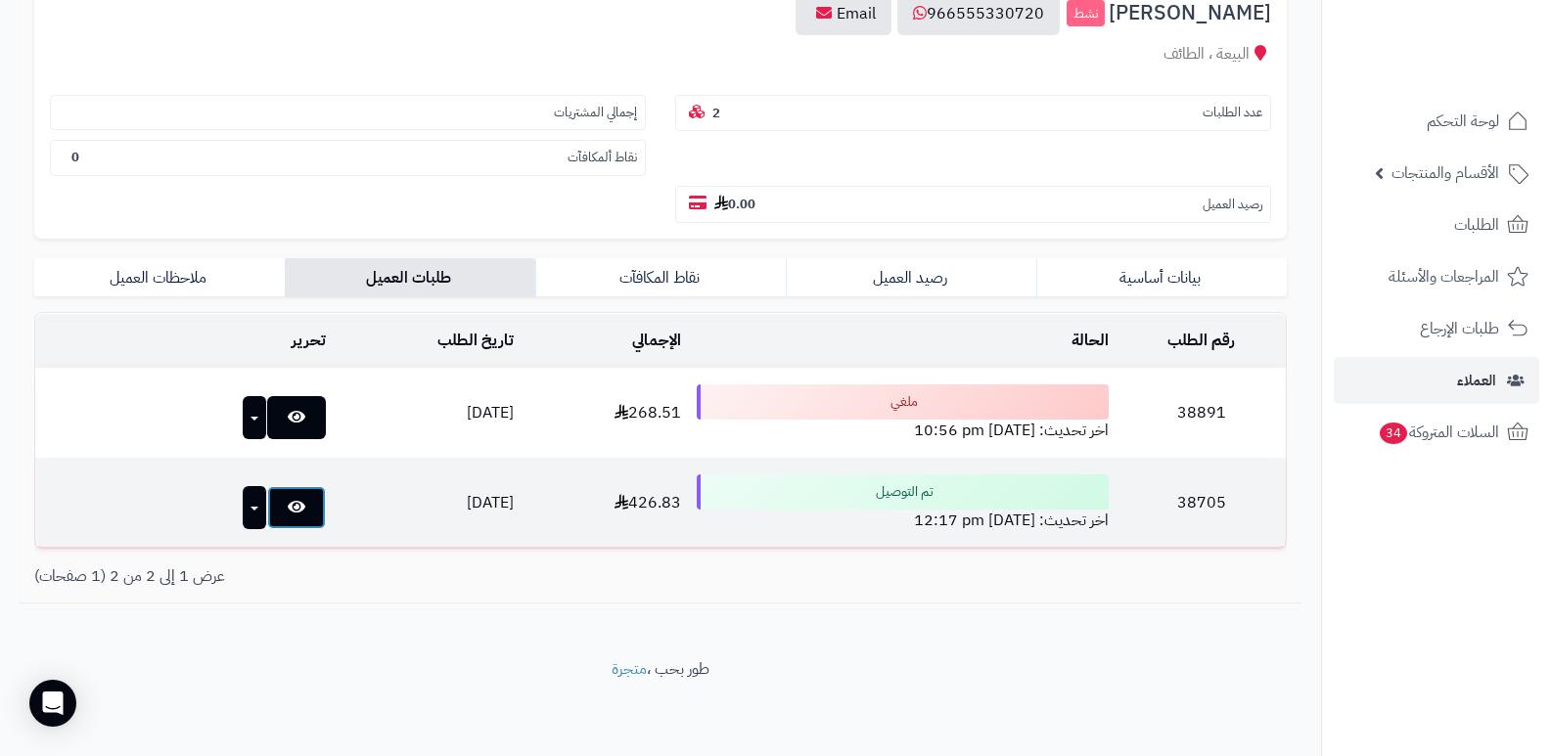
click at [267, 518] on link at bounding box center [296, 507] width 59 height 43
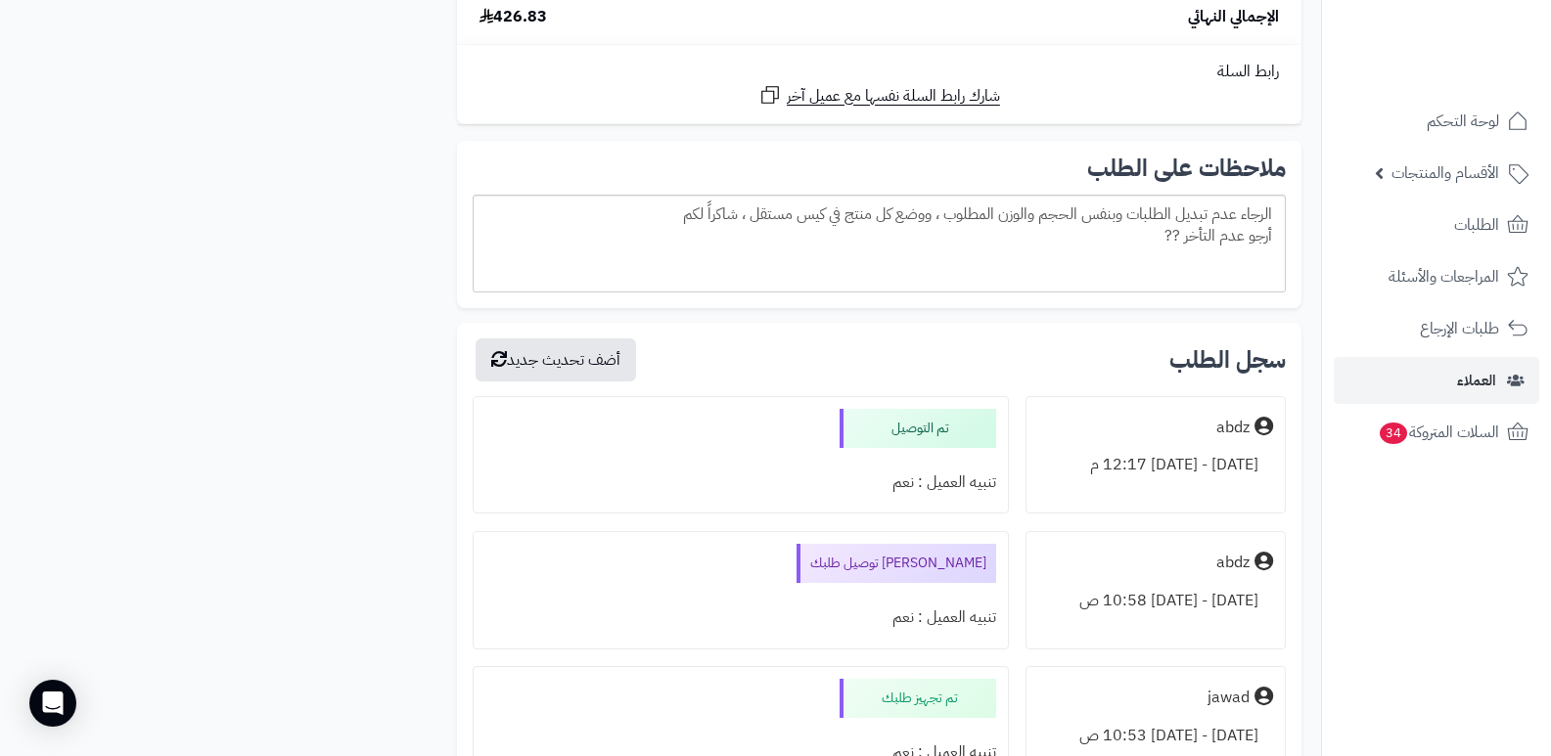
scroll to position [2446, 0]
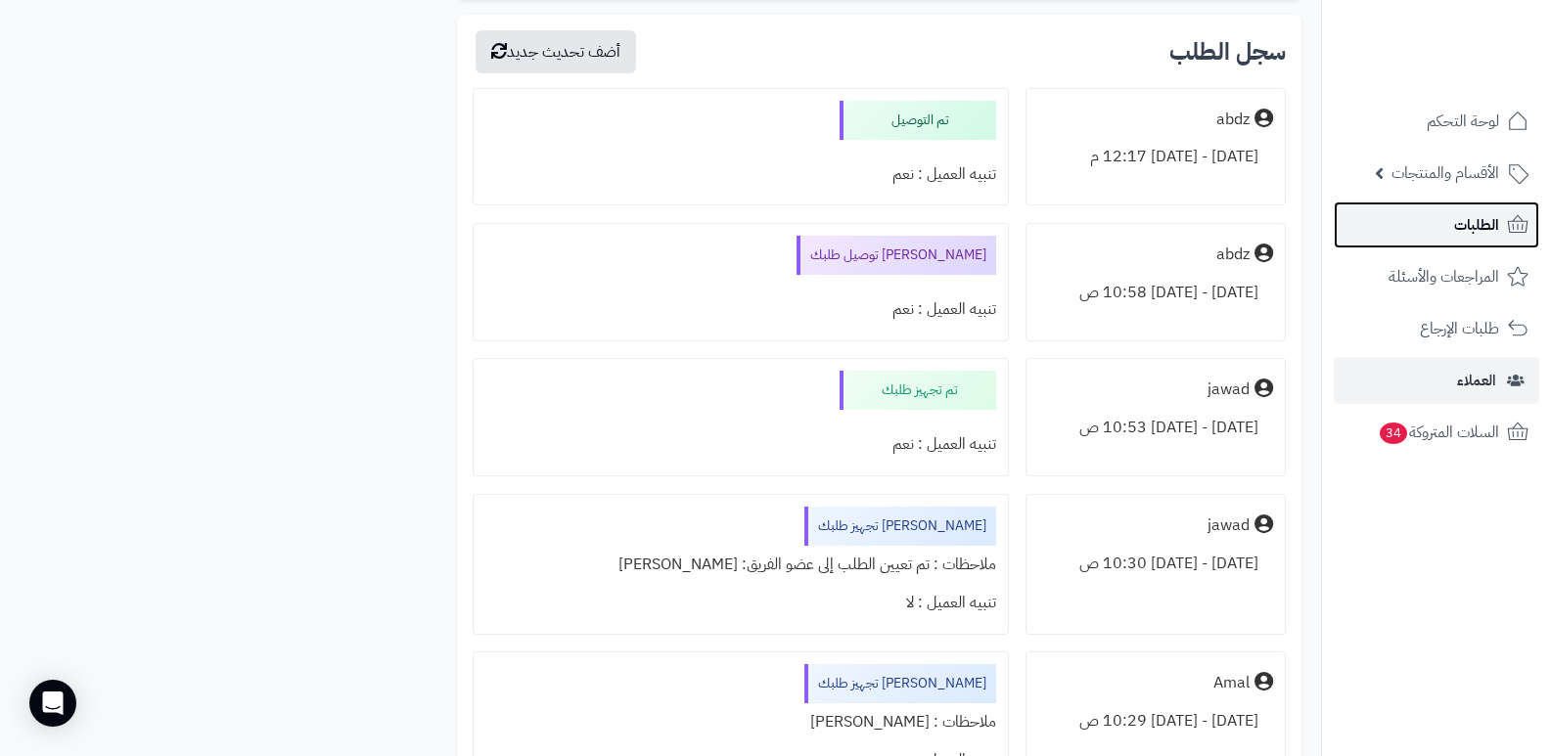
click at [1440, 230] on link "الطلبات" at bounding box center [1436, 225] width 205 height 47
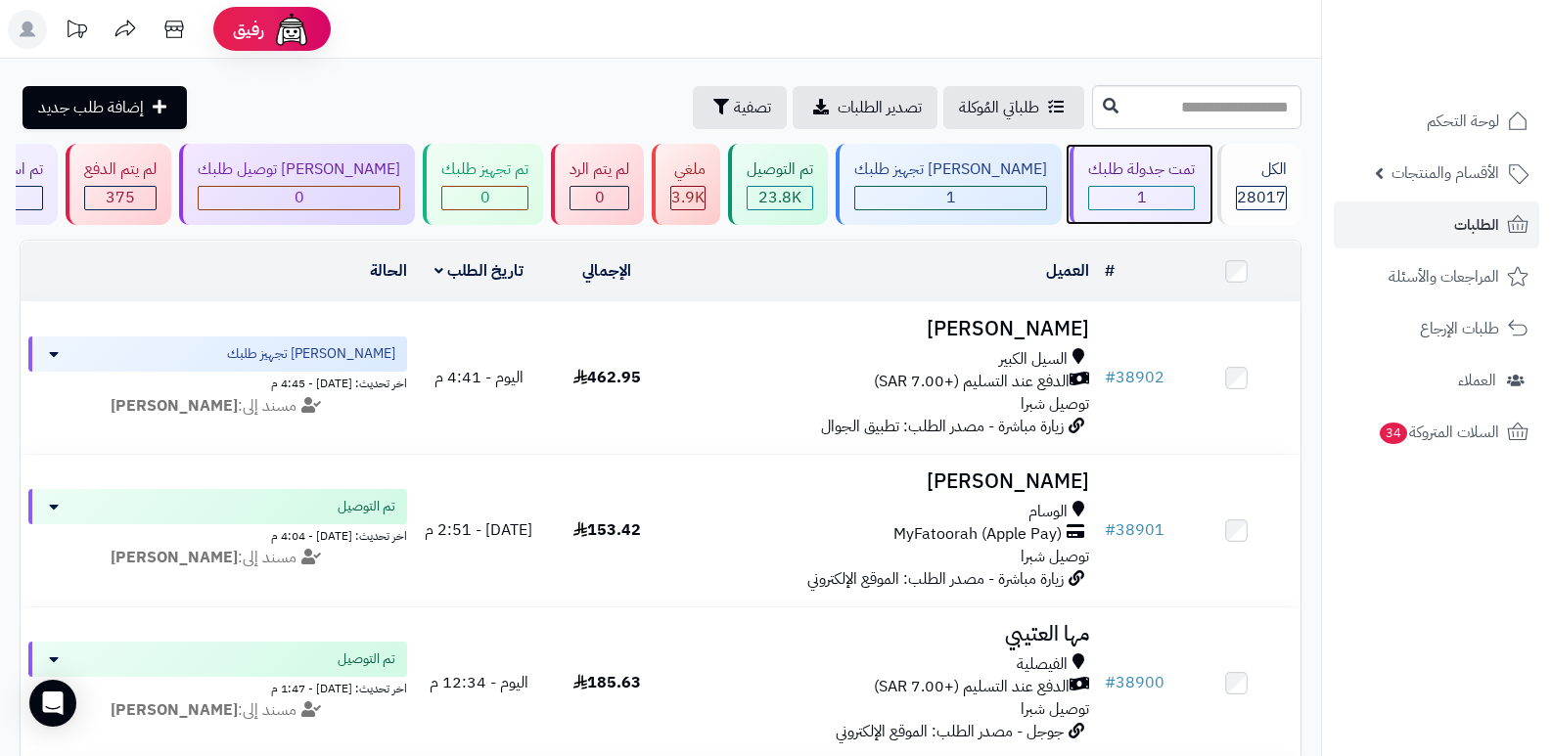
click at [1151, 183] on div "تمت جدولة طلبك 1" at bounding box center [1140, 184] width 140 height 81
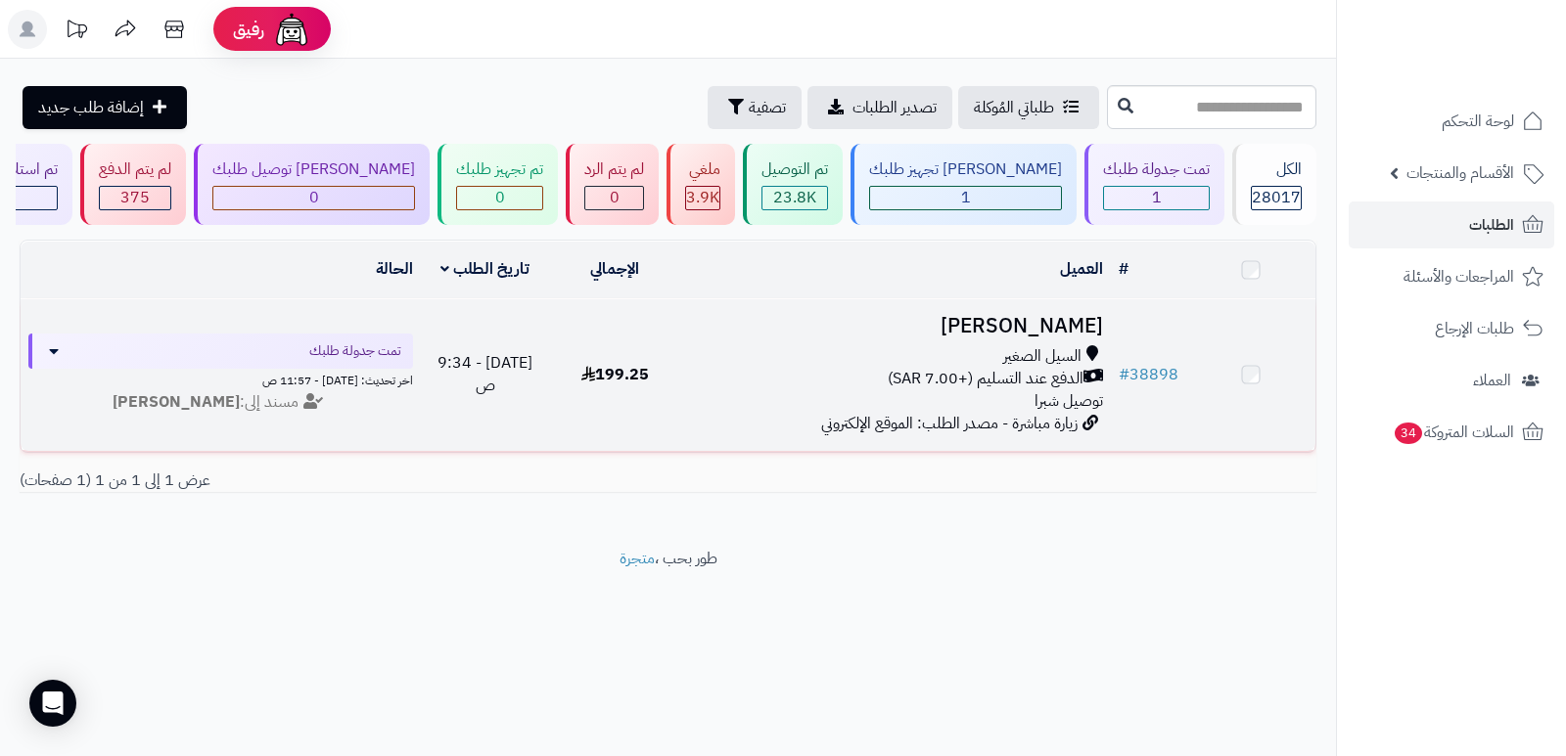
drag, startPoint x: 0, startPoint y: 0, endPoint x: 1026, endPoint y: 334, distance: 1079.3
click at [1026, 334] on h3 "[PERSON_NAME]" at bounding box center [895, 326] width 416 height 23
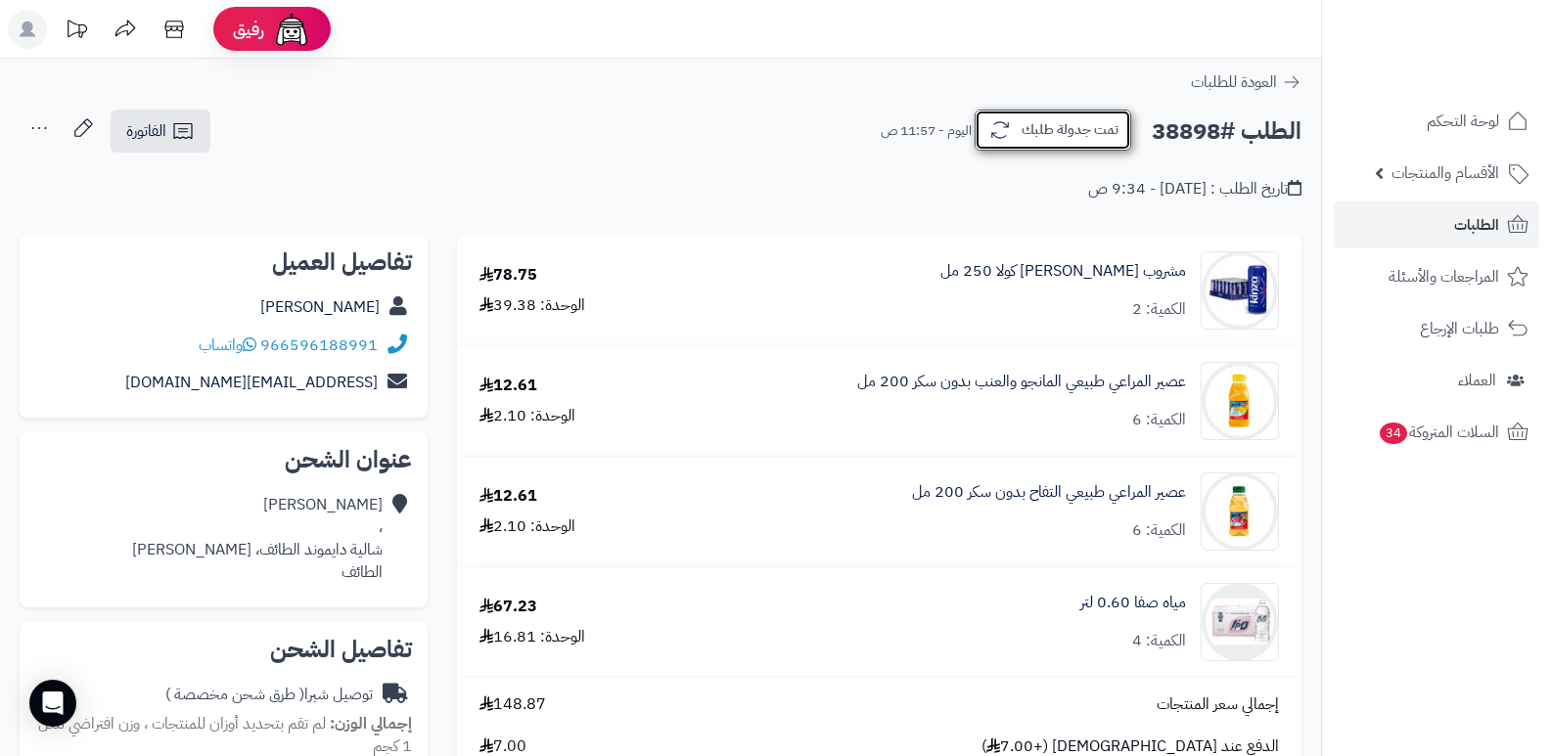
click at [1109, 125] on button "تمت جدولة طلبك" at bounding box center [1053, 130] width 157 height 41
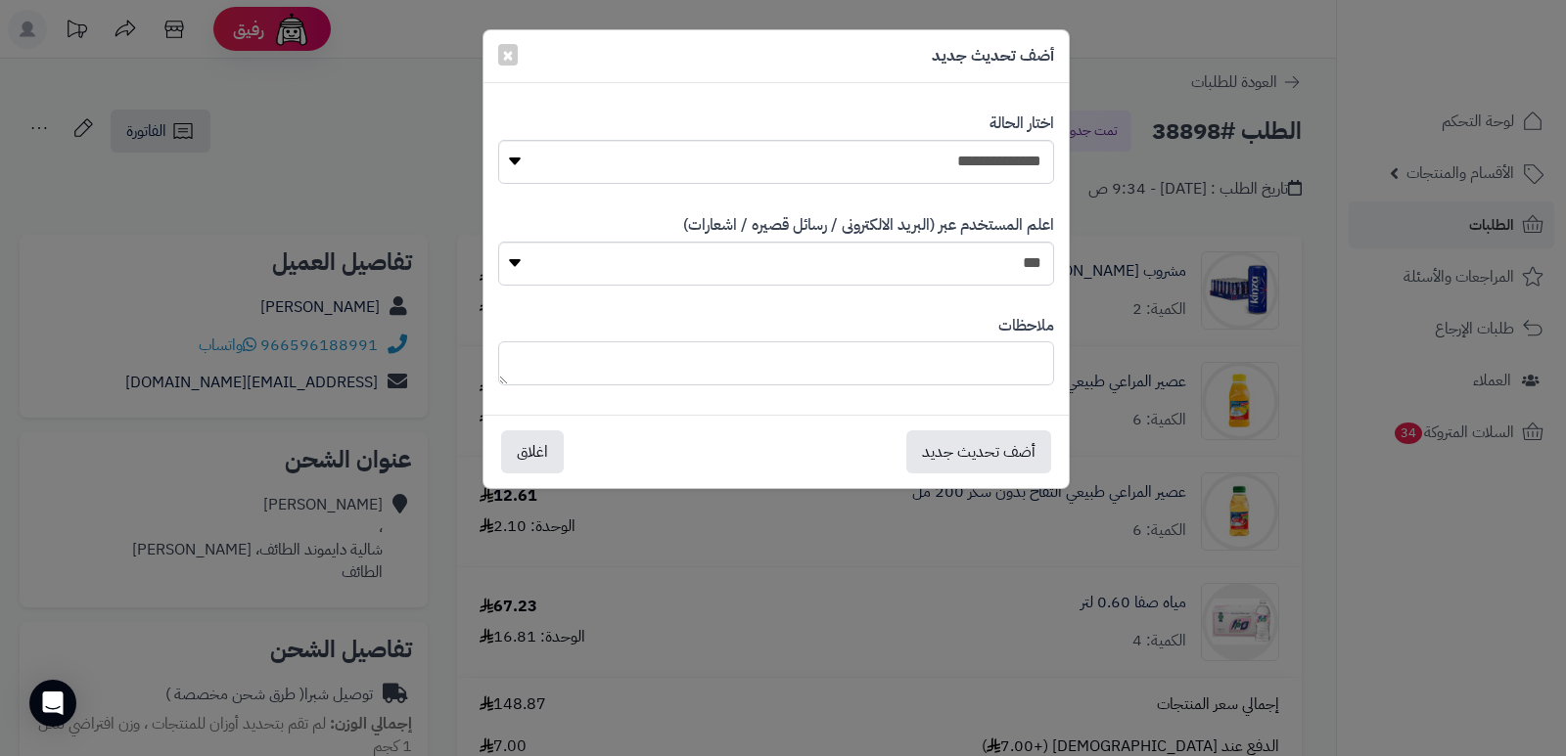
click at [979, 349] on textarea at bounding box center [776, 363] width 556 height 44
click at [1456, 580] on div "**********" at bounding box center [783, 378] width 1566 height 756
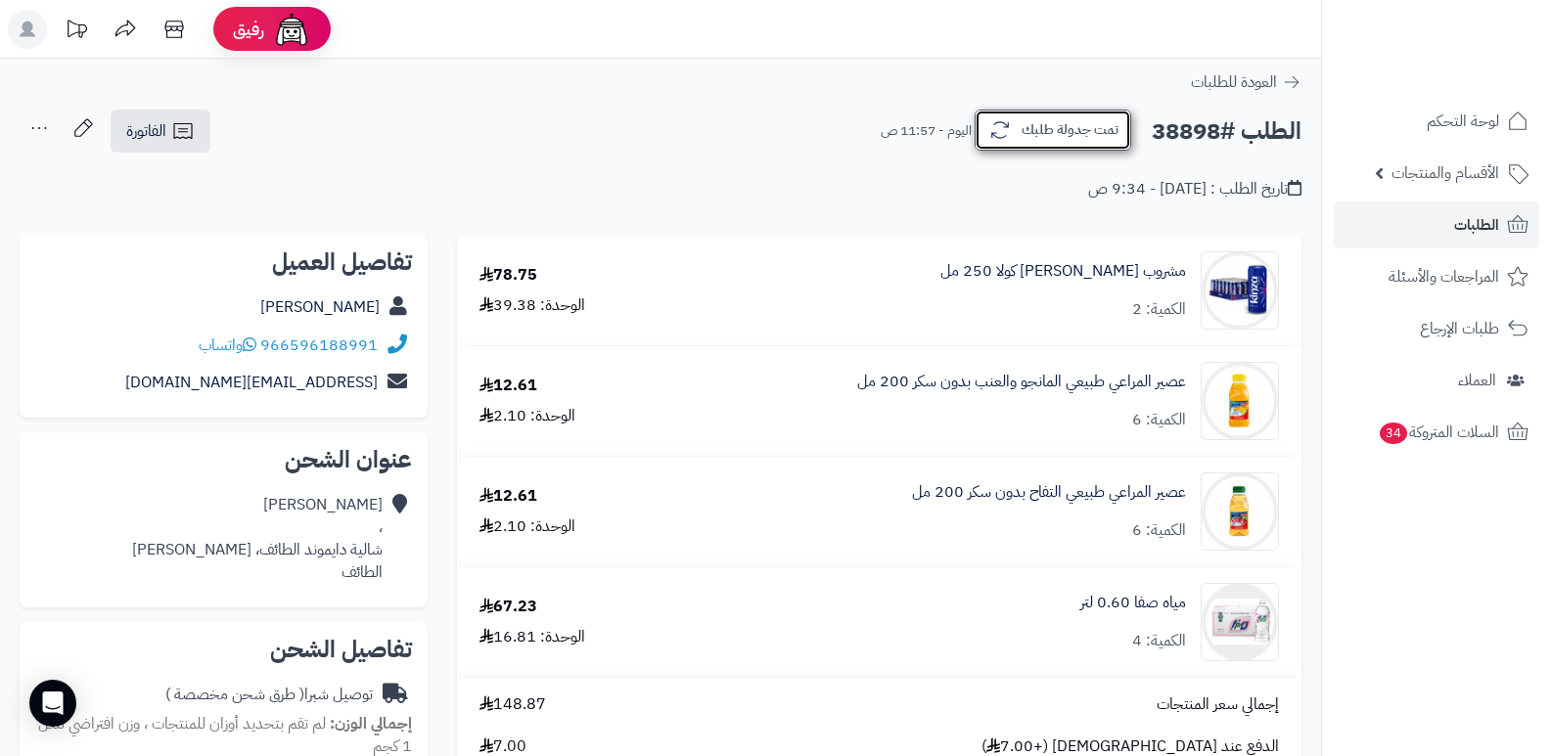
click at [1073, 123] on button "تمت جدولة طلبك" at bounding box center [1053, 130] width 157 height 41
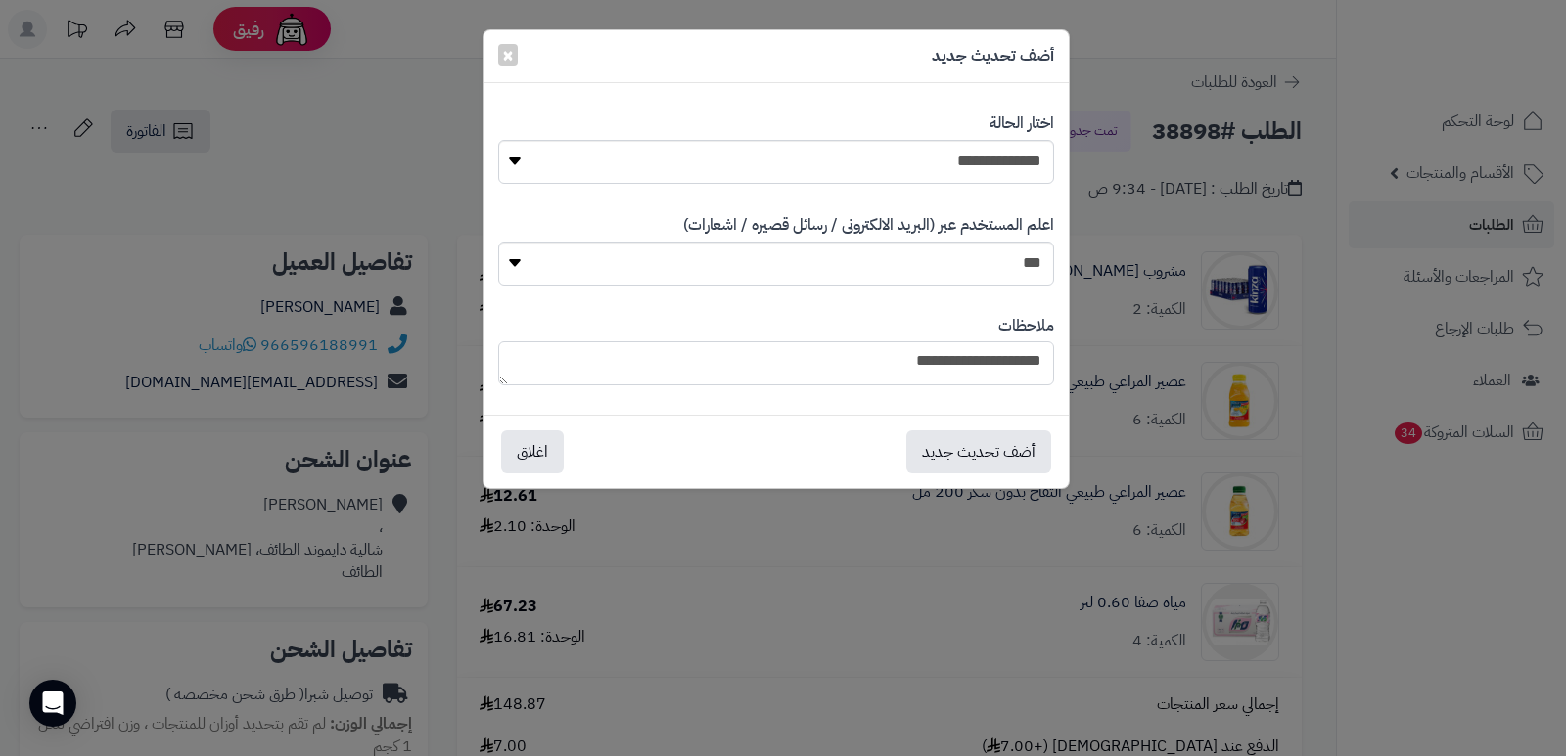
click at [862, 365] on textarea "**********" at bounding box center [776, 363] width 556 height 44
type textarea "**********"
click at [1031, 451] on button "أضف تحديث جديد" at bounding box center [978, 451] width 145 height 43
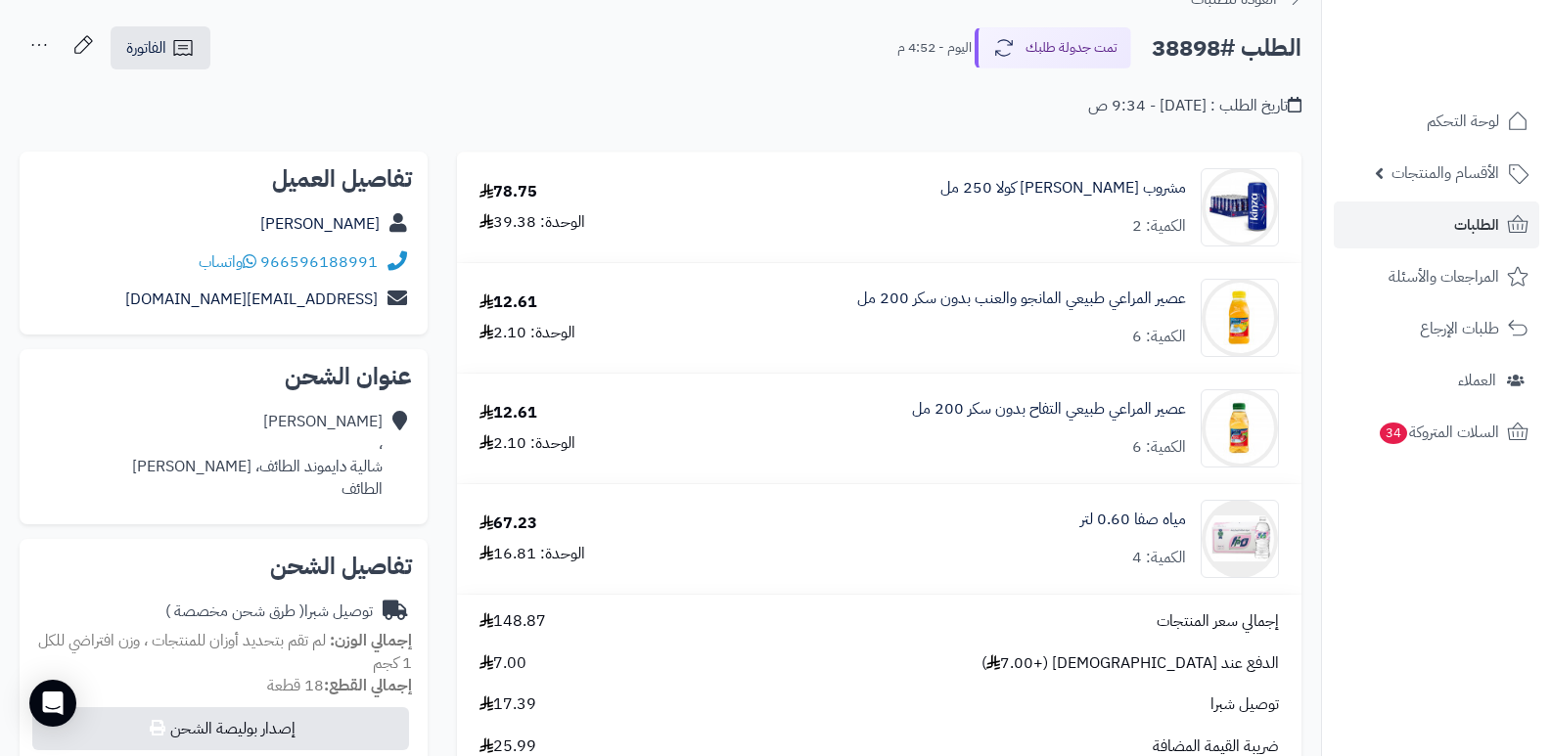
scroll to position [196, 0]
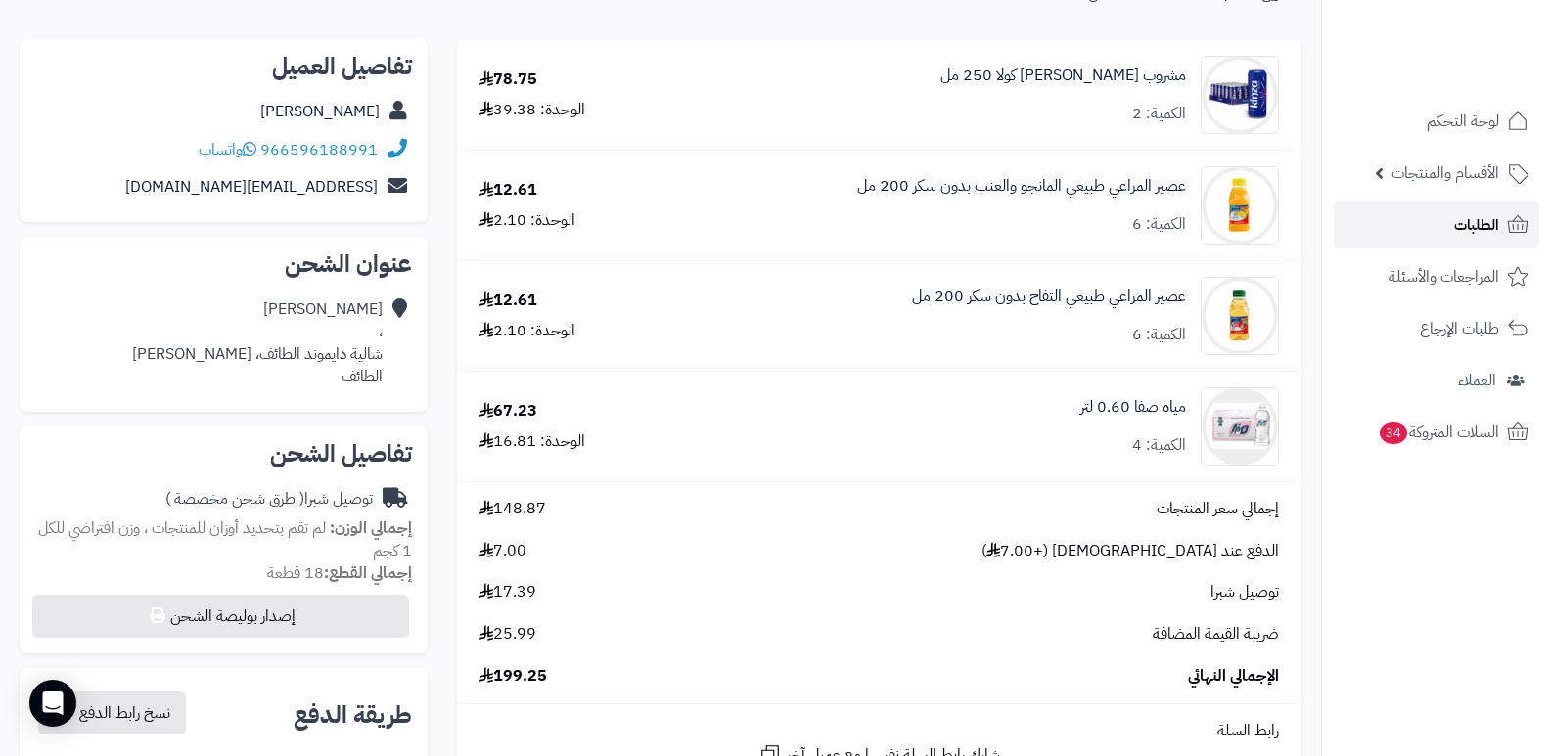
click at [1447, 221] on link "الطلبات" at bounding box center [1436, 225] width 205 height 47
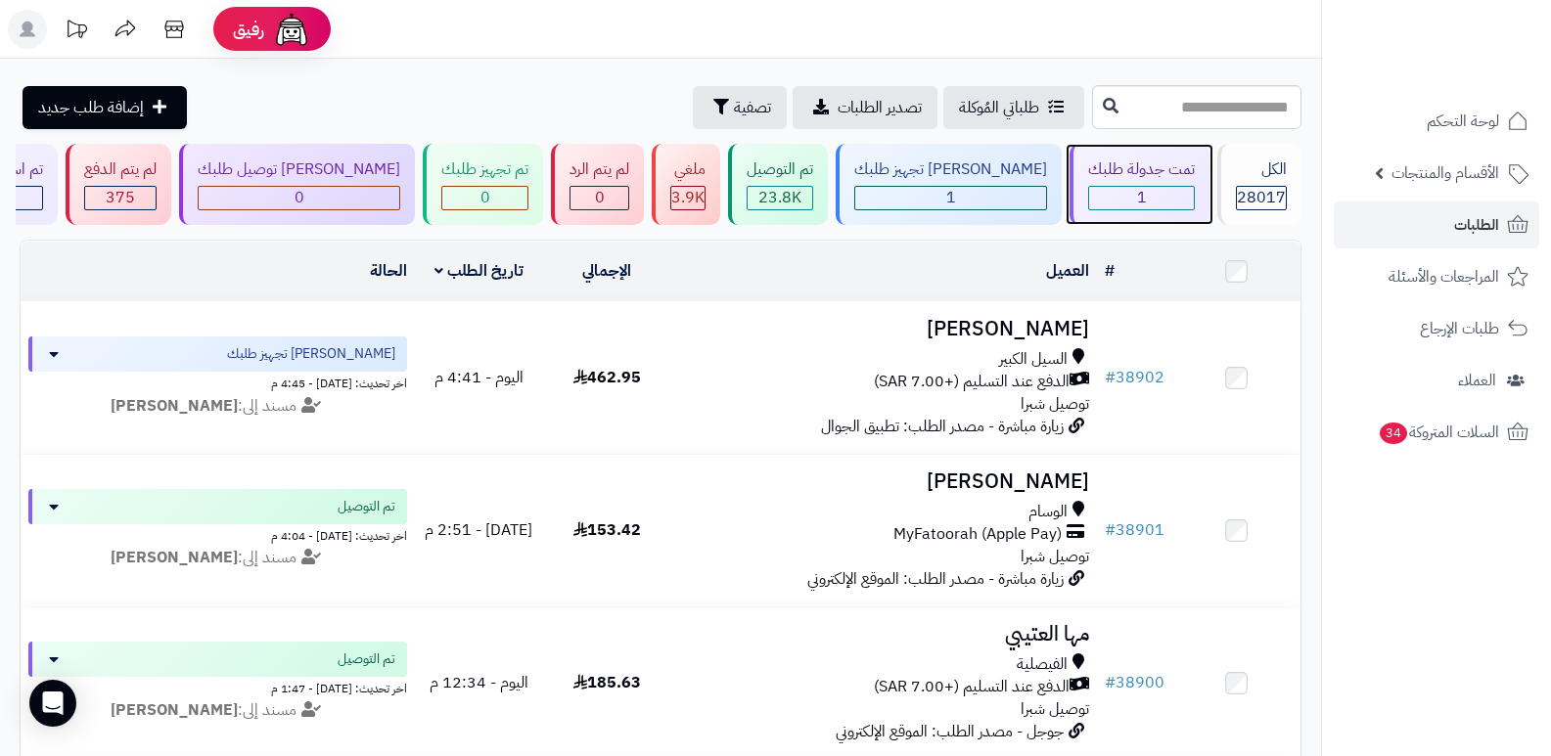
click at [1168, 181] on div "تمت جدولة طلبك 1" at bounding box center [1140, 184] width 140 height 81
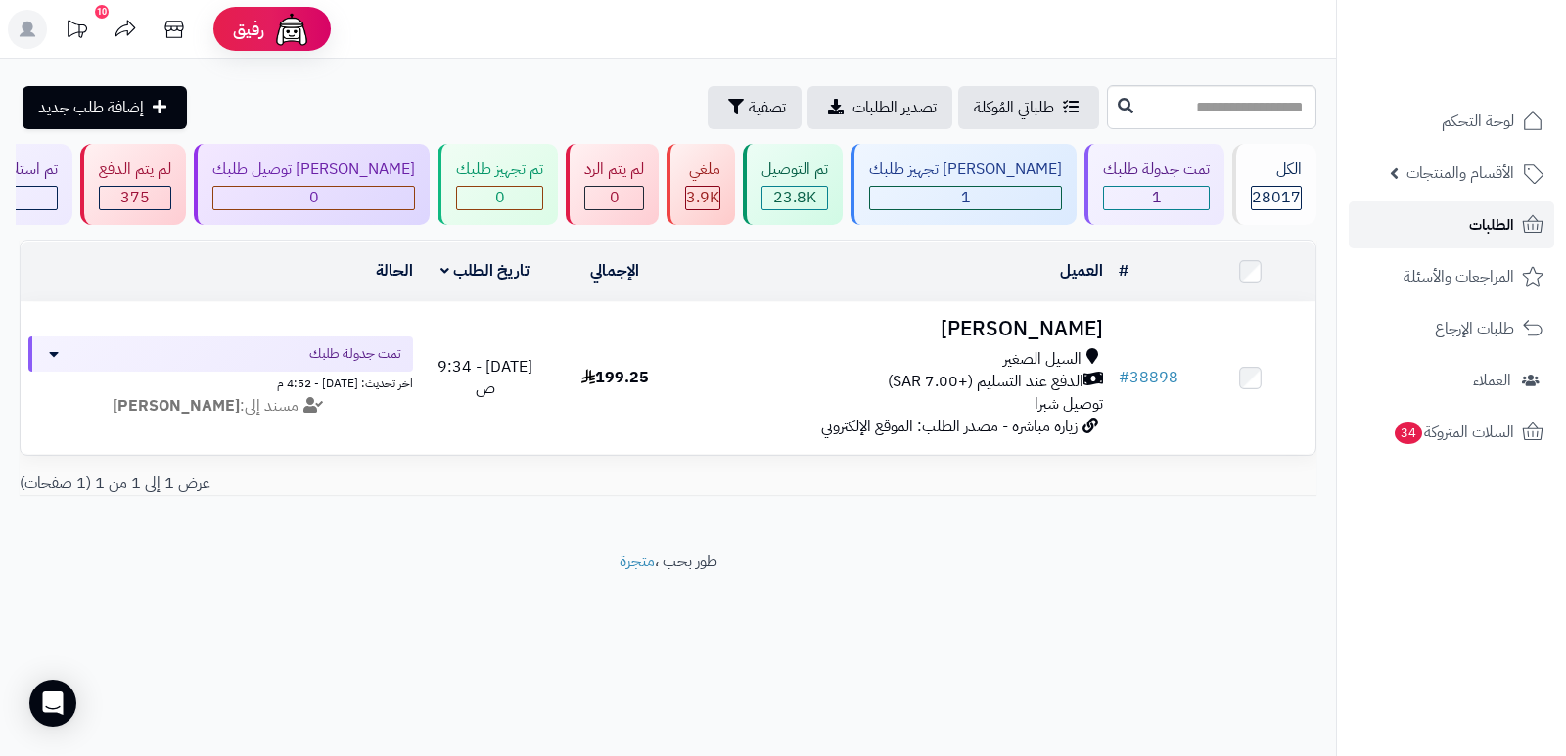
click at [1525, 224] on icon at bounding box center [1532, 224] width 23 height 23
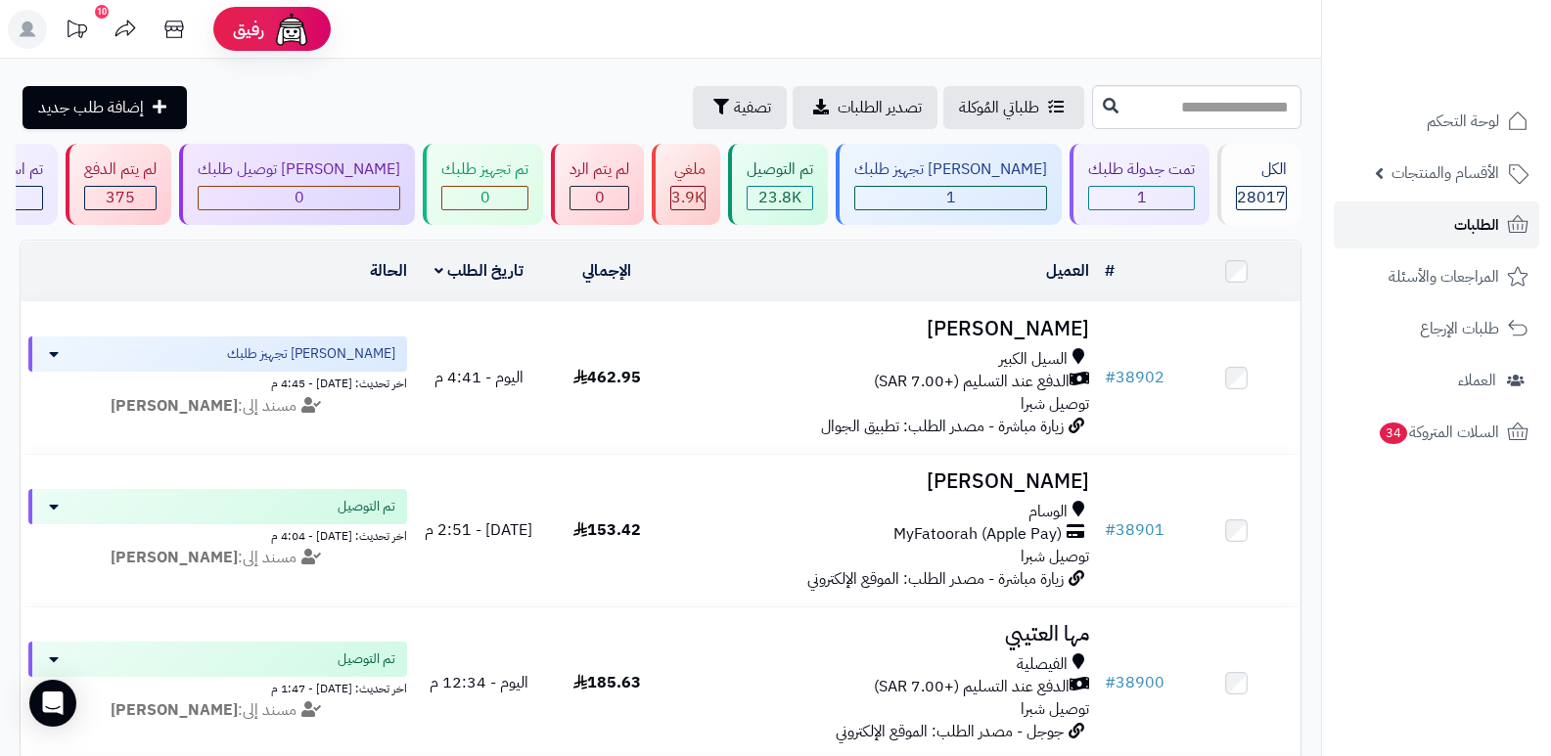
click at [1422, 230] on link "الطلبات" at bounding box center [1436, 225] width 205 height 47
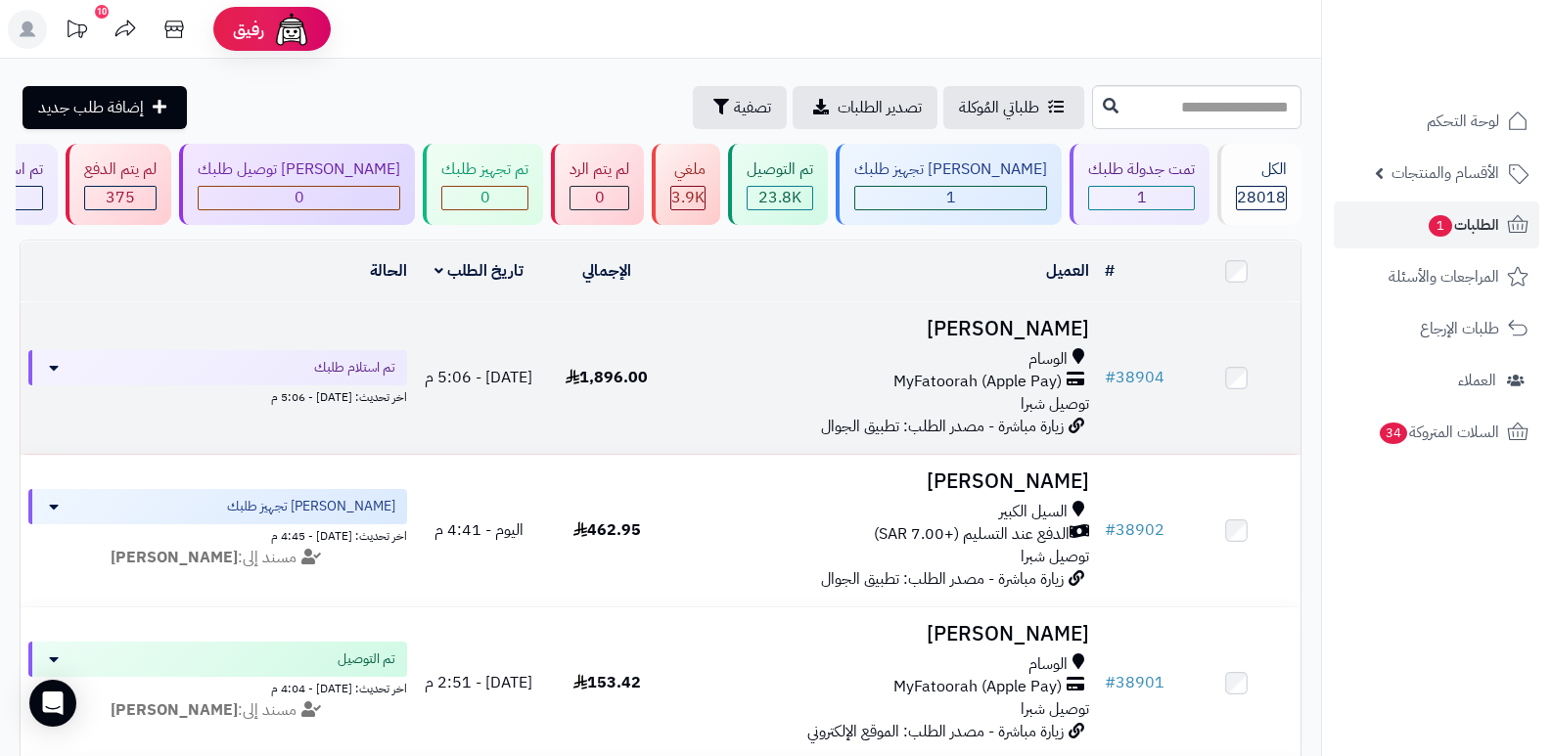
click at [1042, 318] on h3 "[PERSON_NAME]" at bounding box center [884, 329] width 411 height 23
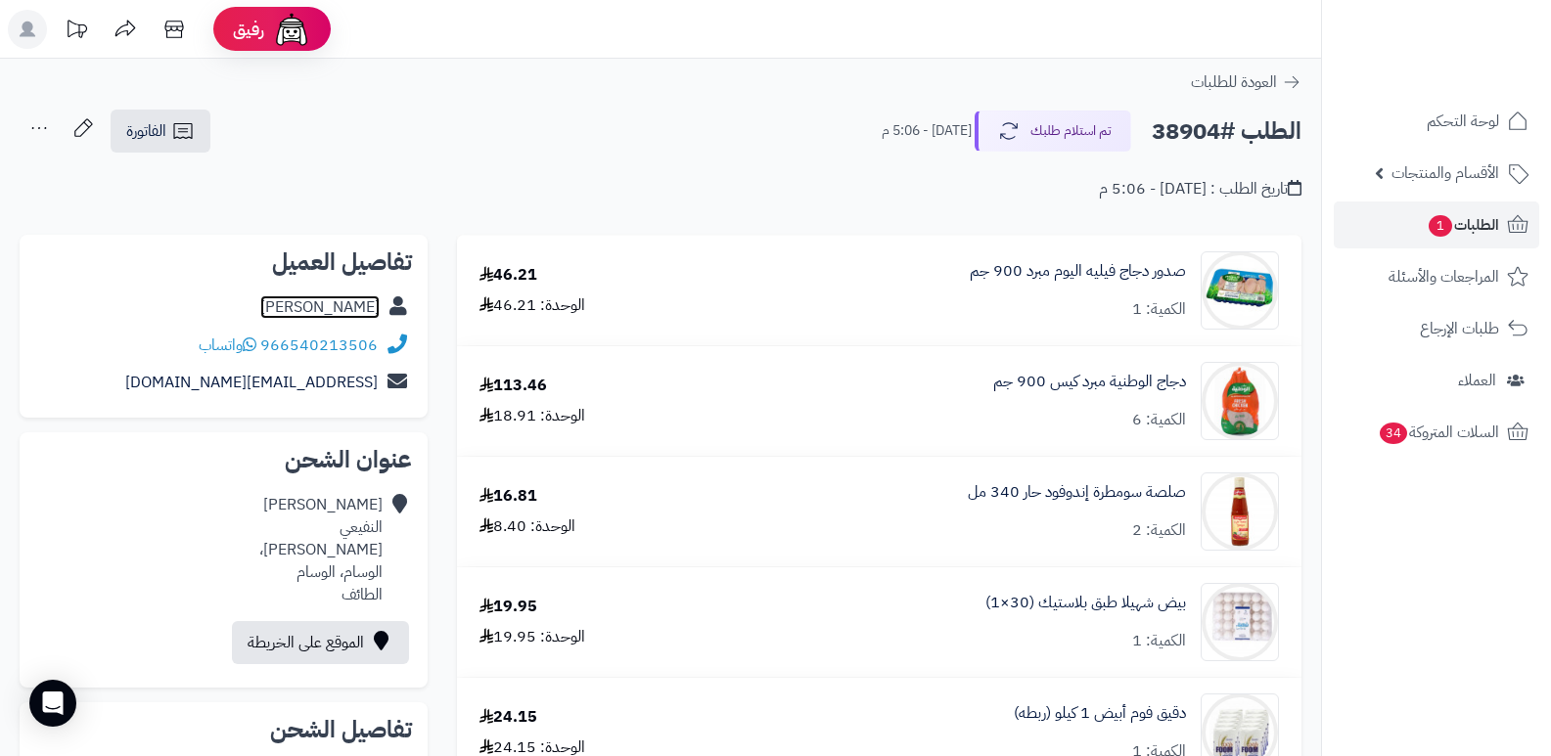
click at [310, 299] on link "احمد النفيعي" at bounding box center [319, 307] width 119 height 23
click at [1195, 142] on h2 "الطلب #38904" at bounding box center [1227, 132] width 150 height 40
copy h2 "38904"
click at [1474, 225] on span "الطلبات 1" at bounding box center [1463, 224] width 72 height 27
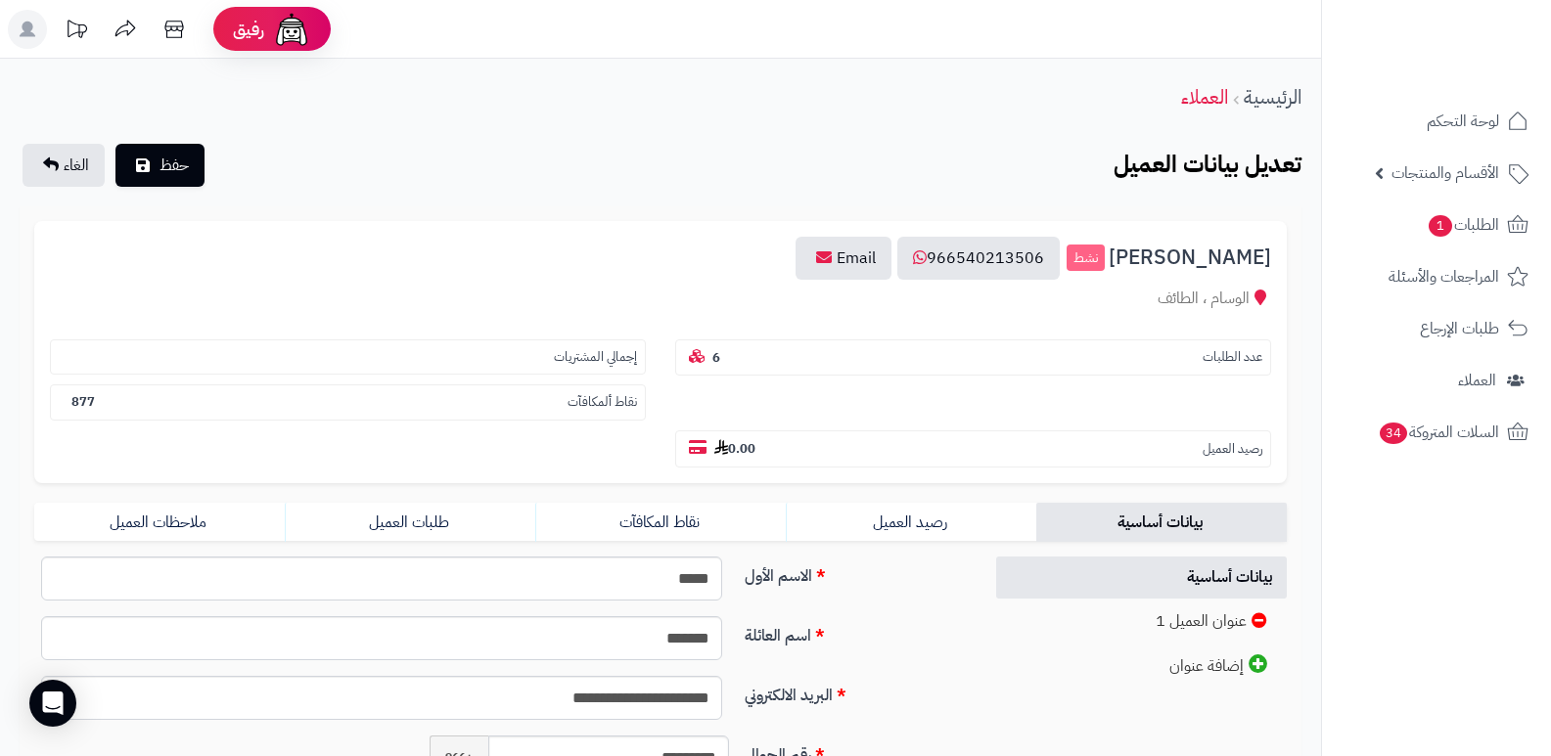
scroll to position [294, 0]
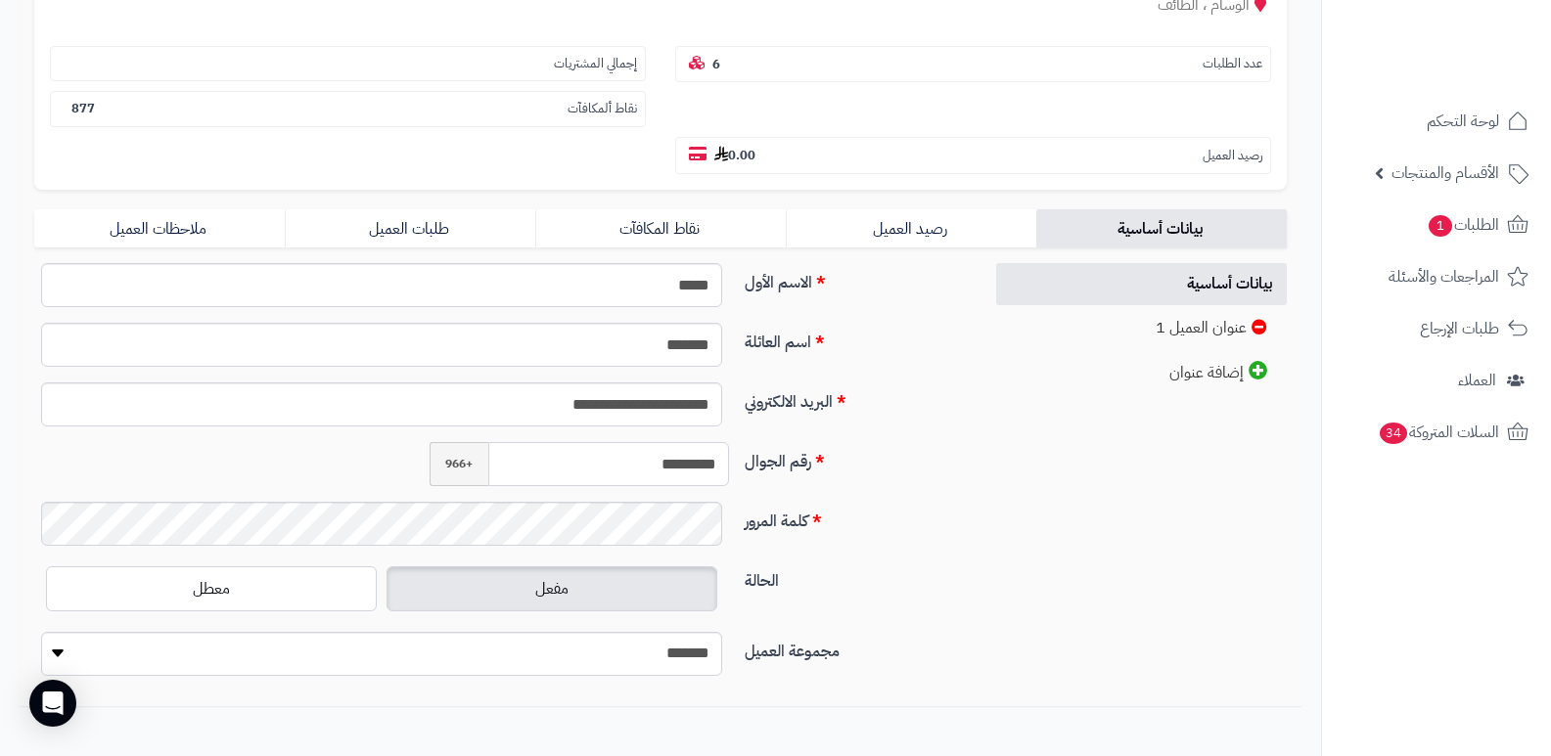
click at [681, 474] on input "*********" at bounding box center [609, 464] width 242 height 44
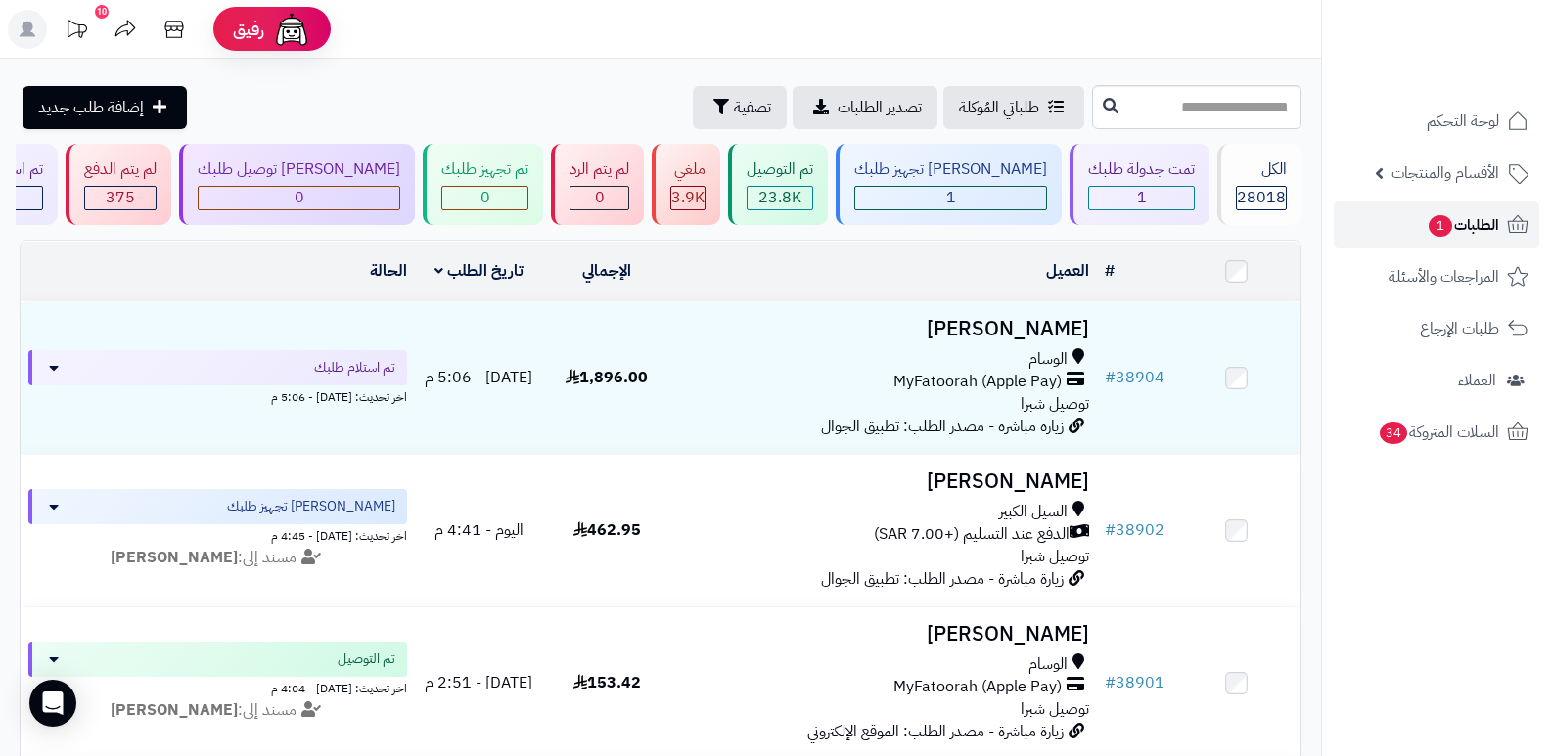
click at [1466, 219] on span "الطلبات 1" at bounding box center [1463, 224] width 72 height 27
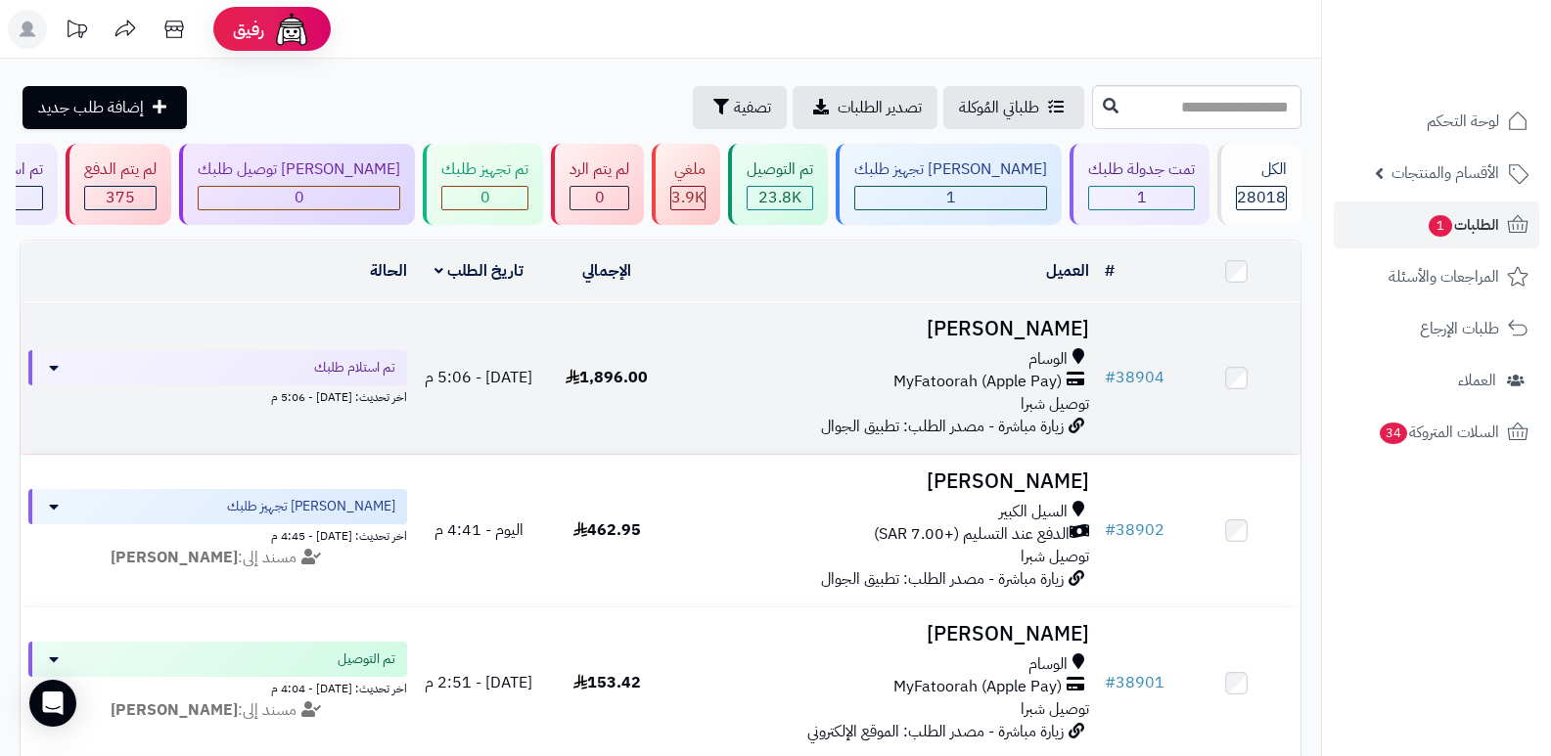
click at [1062, 302] on td "احمد النفيعي الوسام MyFatoorah (Apple Pay) توصيل شبرا زيارة مباشرة - مصدر الطلب…" at bounding box center [884, 378] width 427 height 152
click at [1034, 321] on h3 "[PERSON_NAME]" at bounding box center [884, 329] width 411 height 23
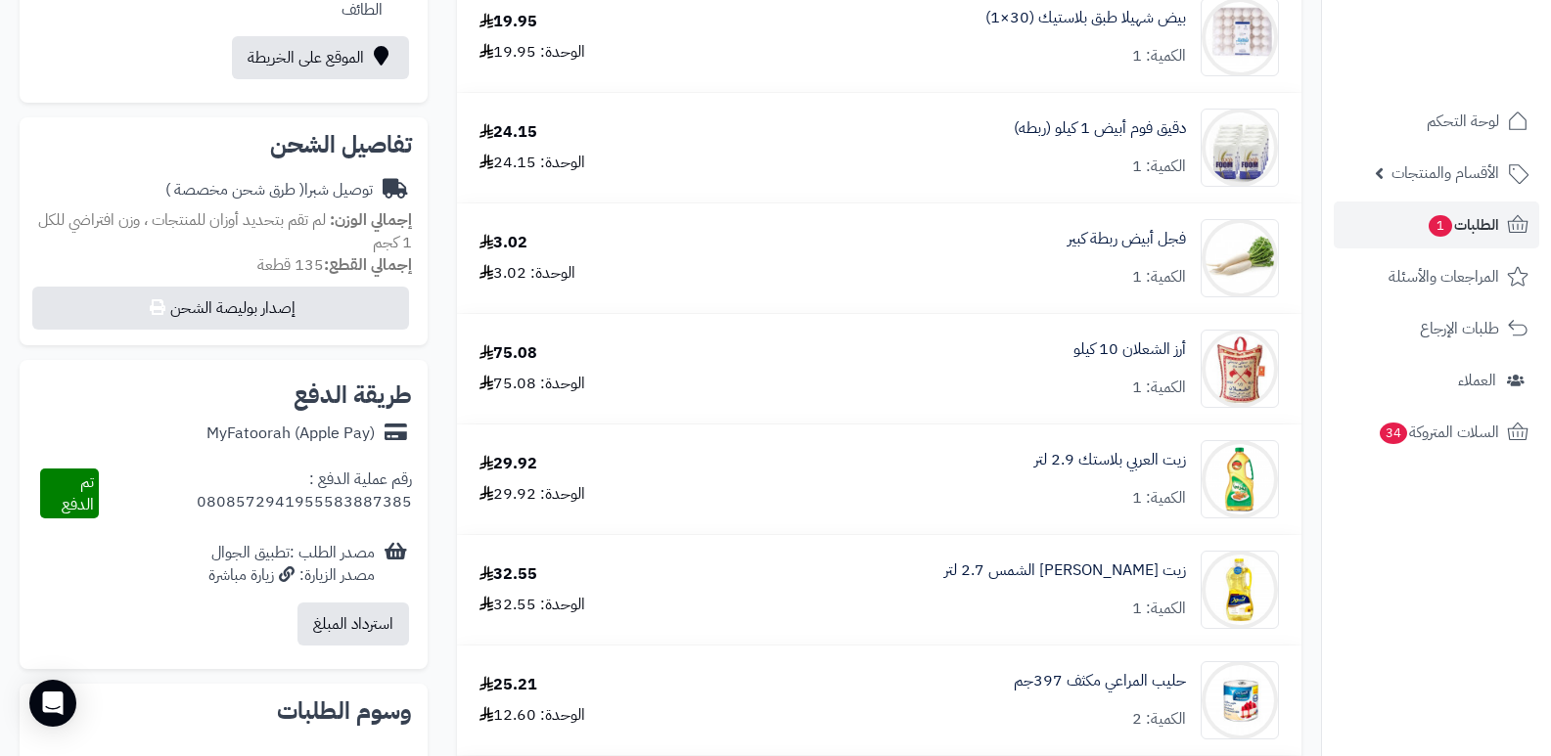
scroll to position [587, 0]
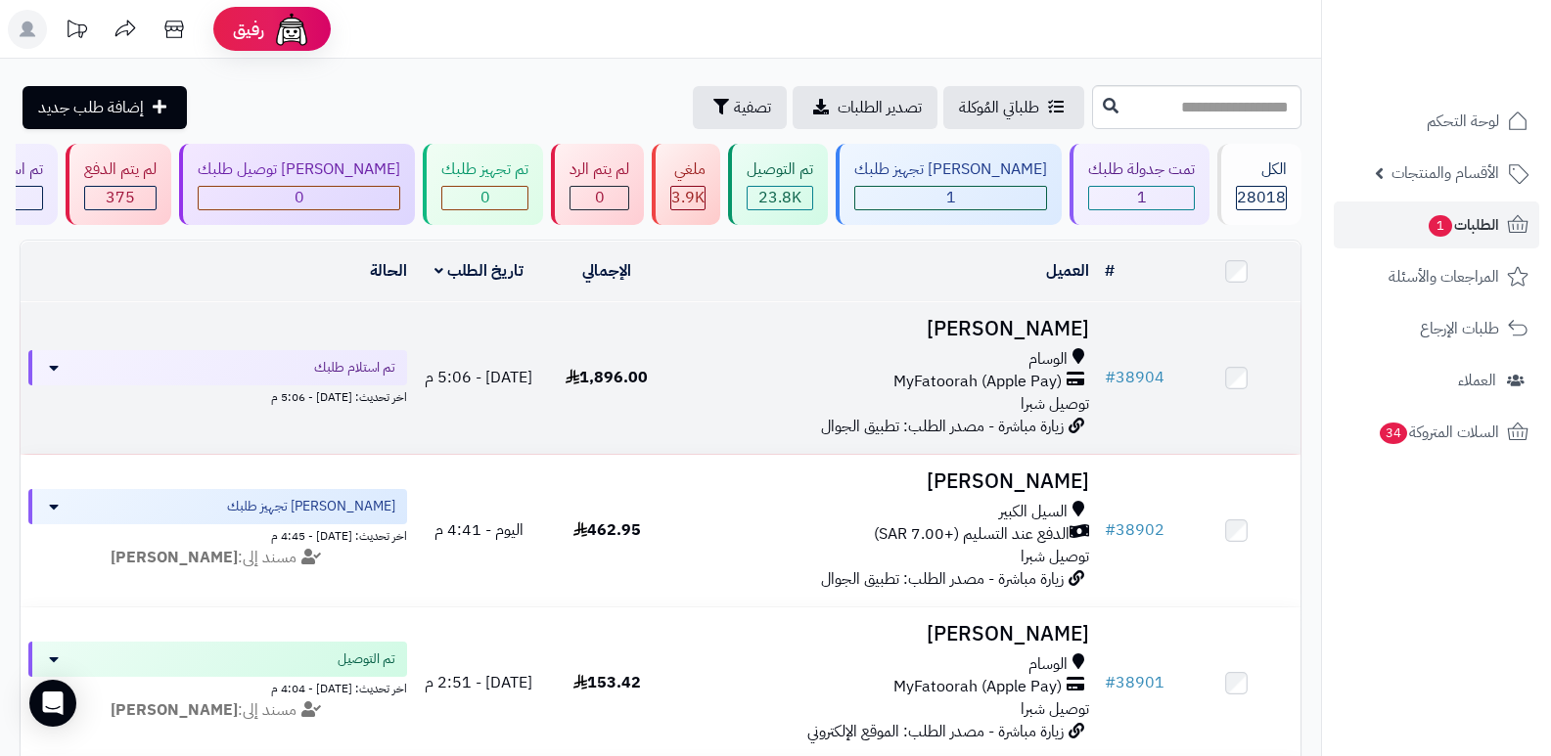
click at [1061, 320] on h3 "[PERSON_NAME]" at bounding box center [884, 329] width 411 height 23
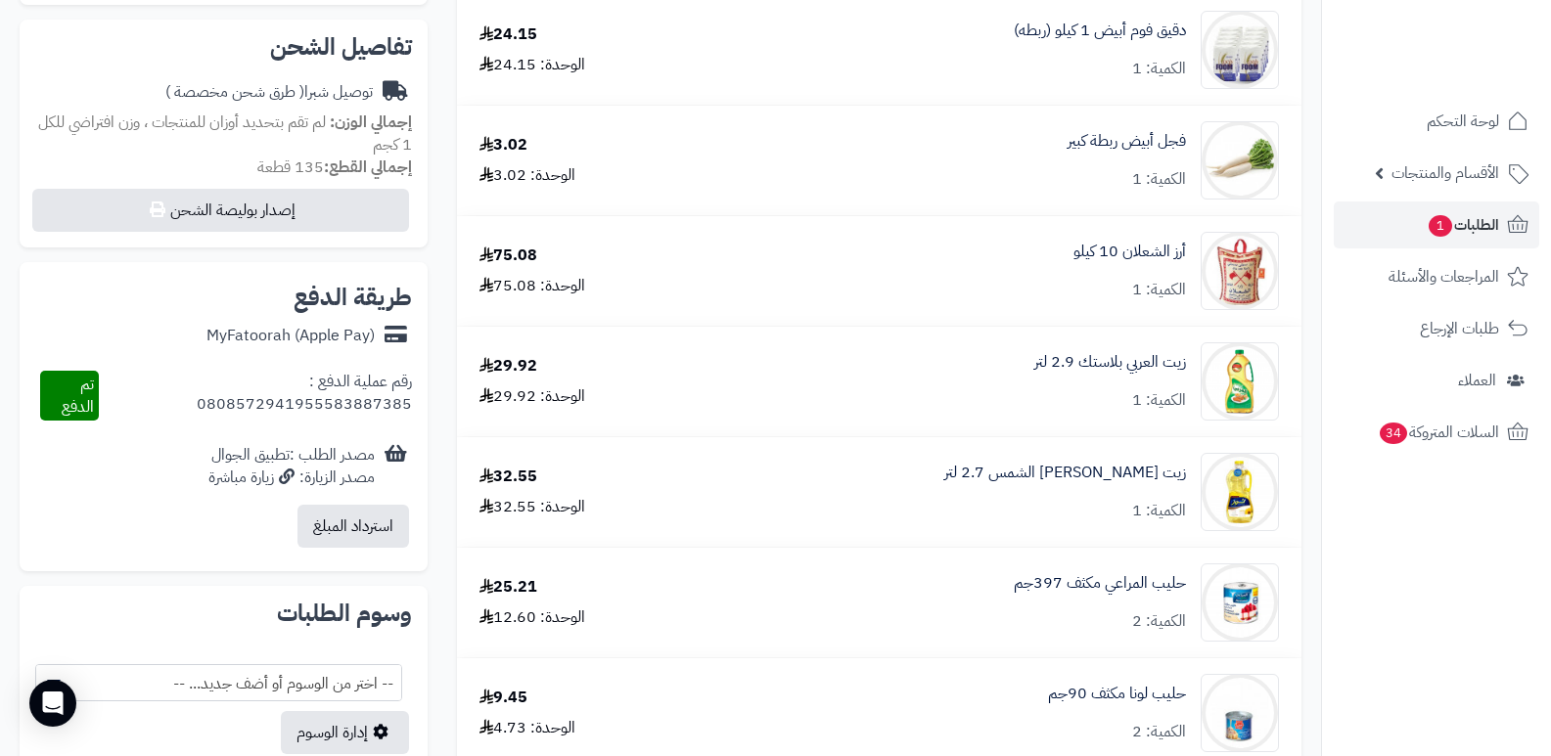
scroll to position [549, 0]
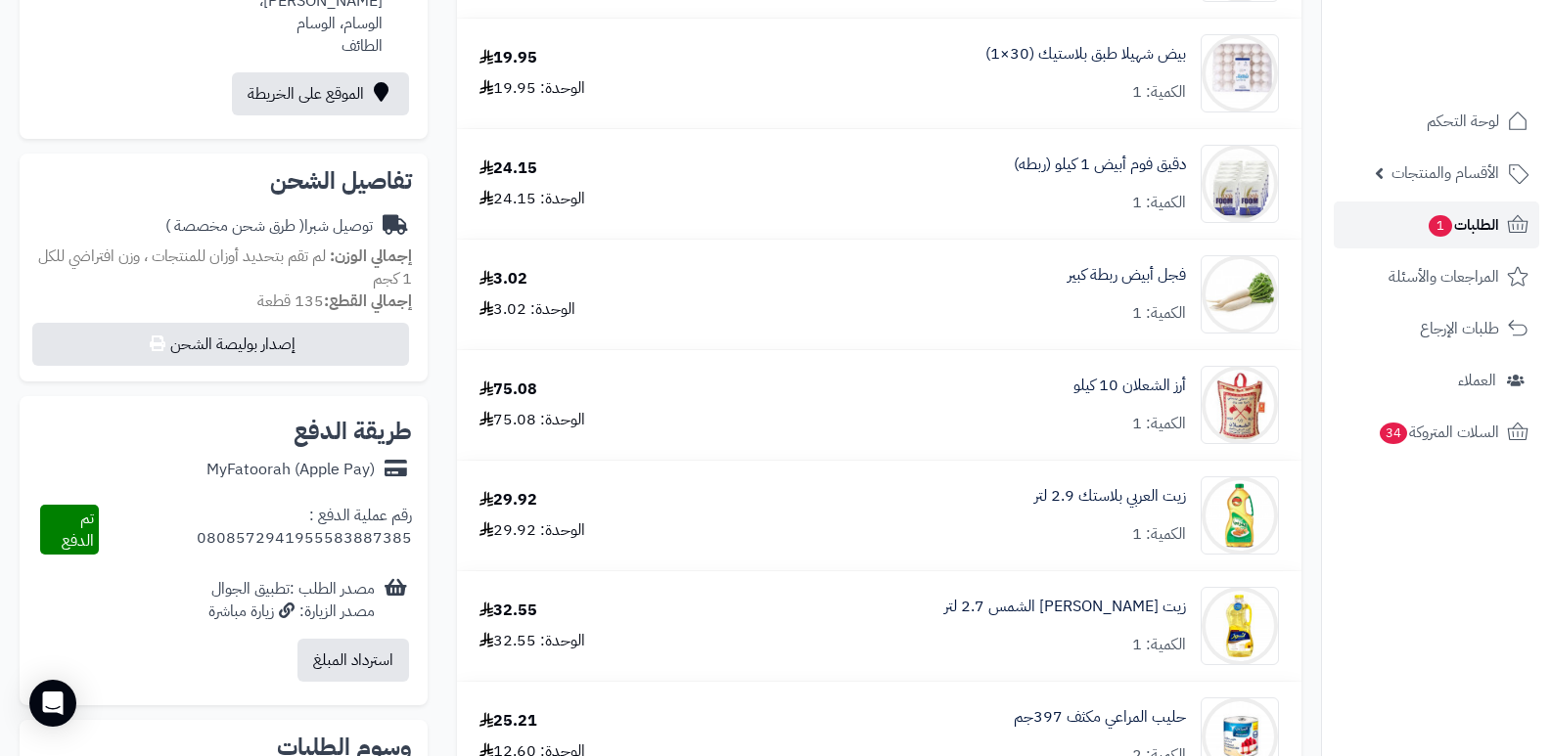
click at [1491, 225] on span "الطلبات 1" at bounding box center [1463, 224] width 72 height 27
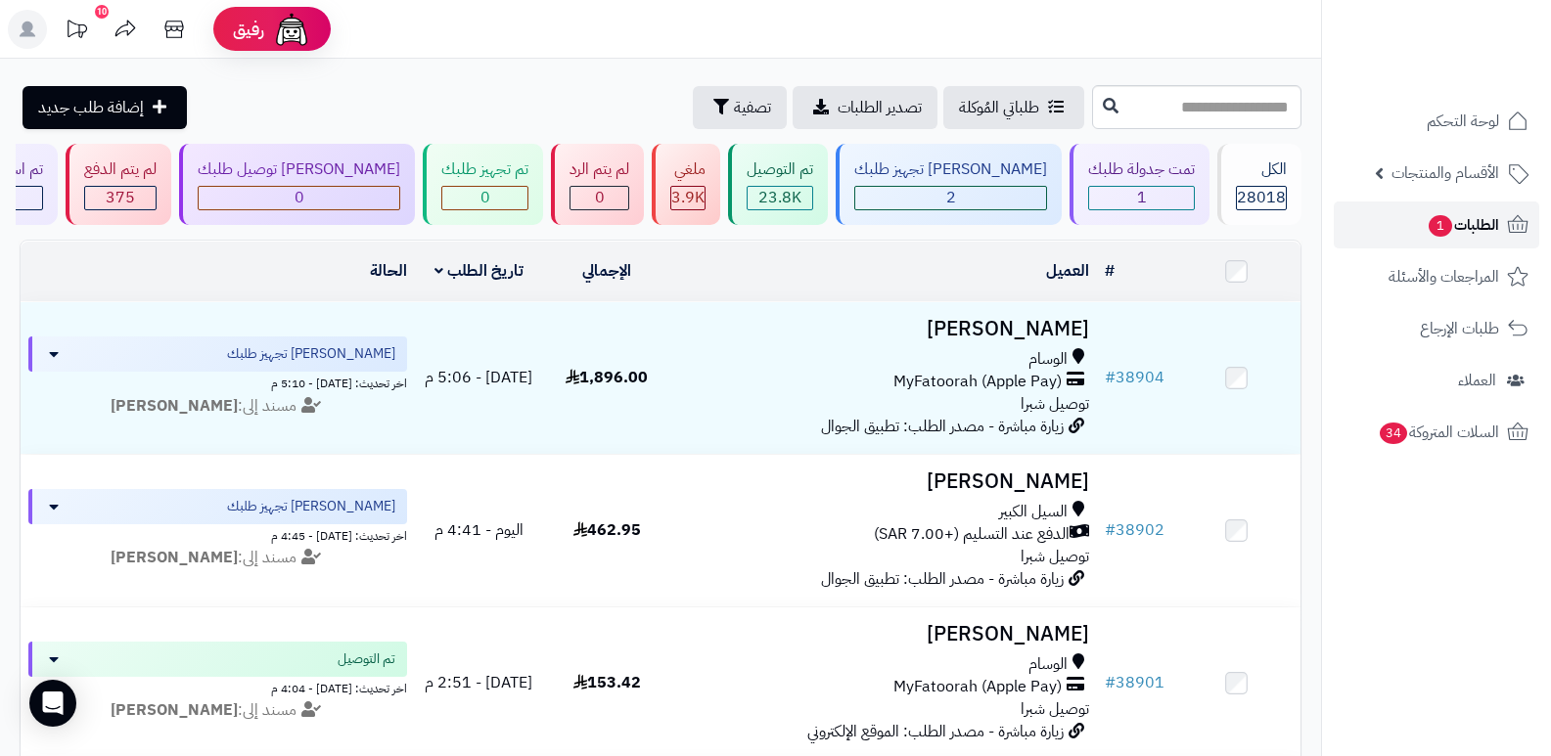
click at [1477, 223] on span "الطلبات 1" at bounding box center [1463, 224] width 72 height 27
paste input "*****"
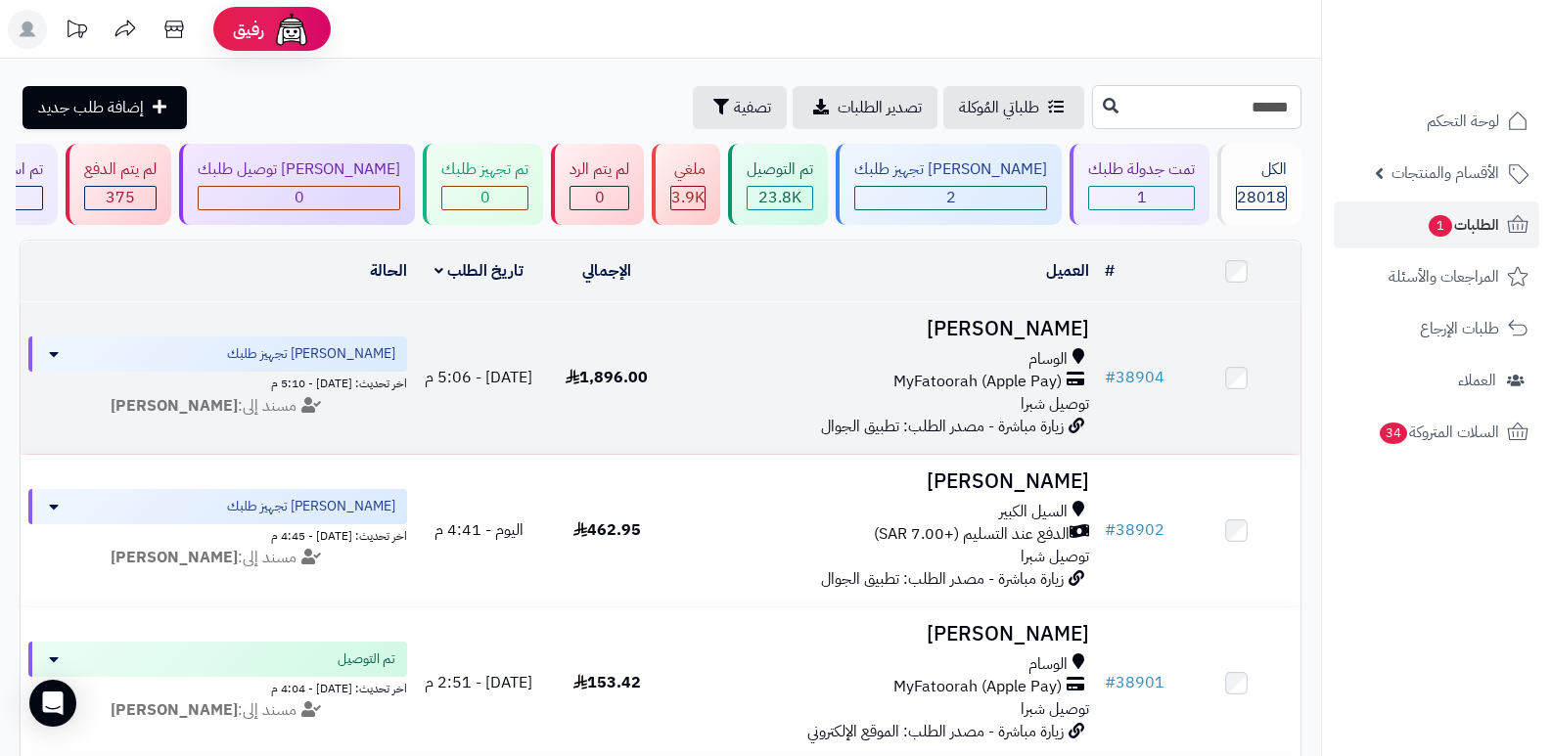
type input "*****"
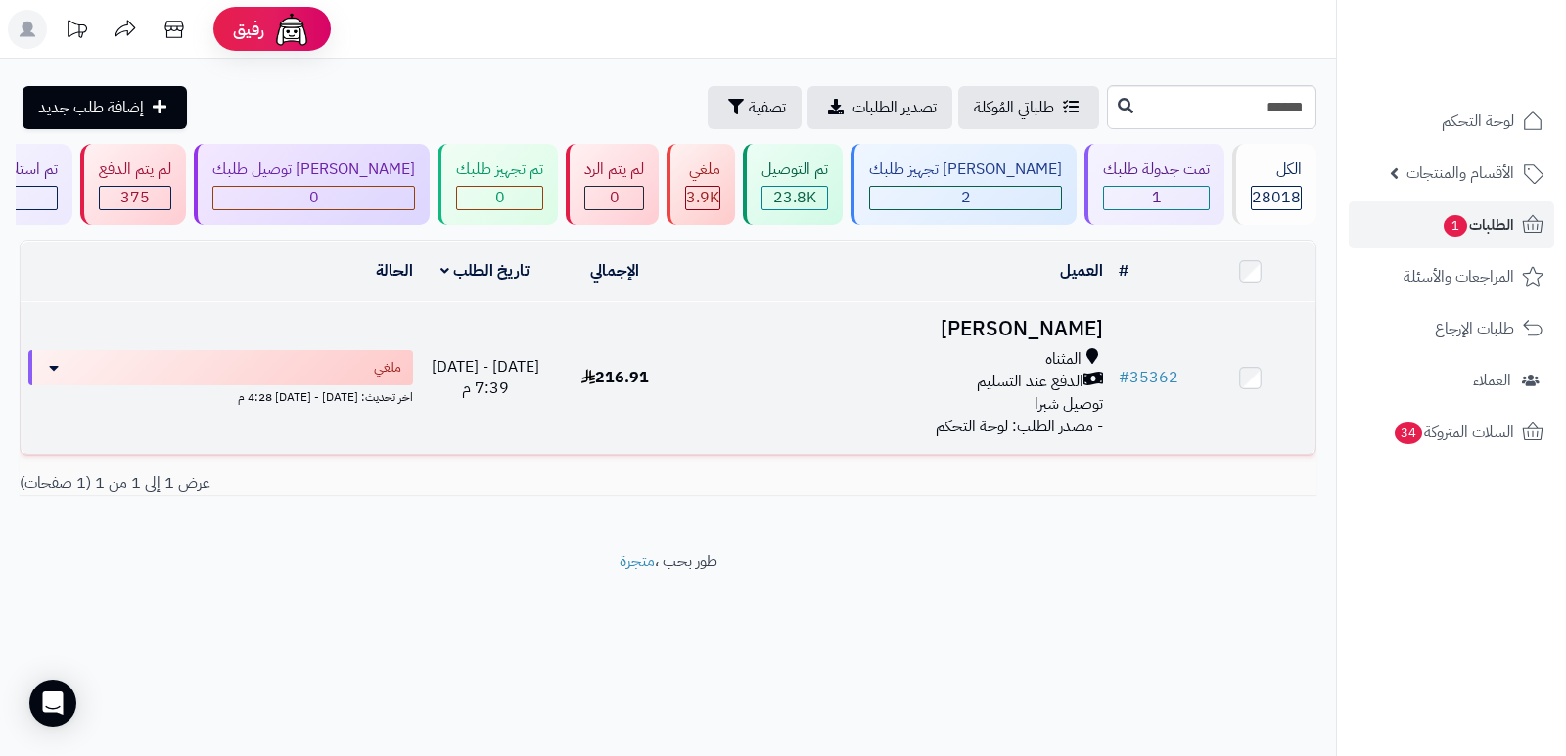
click at [1034, 329] on h3 "[PERSON_NAME]" at bounding box center [895, 329] width 416 height 23
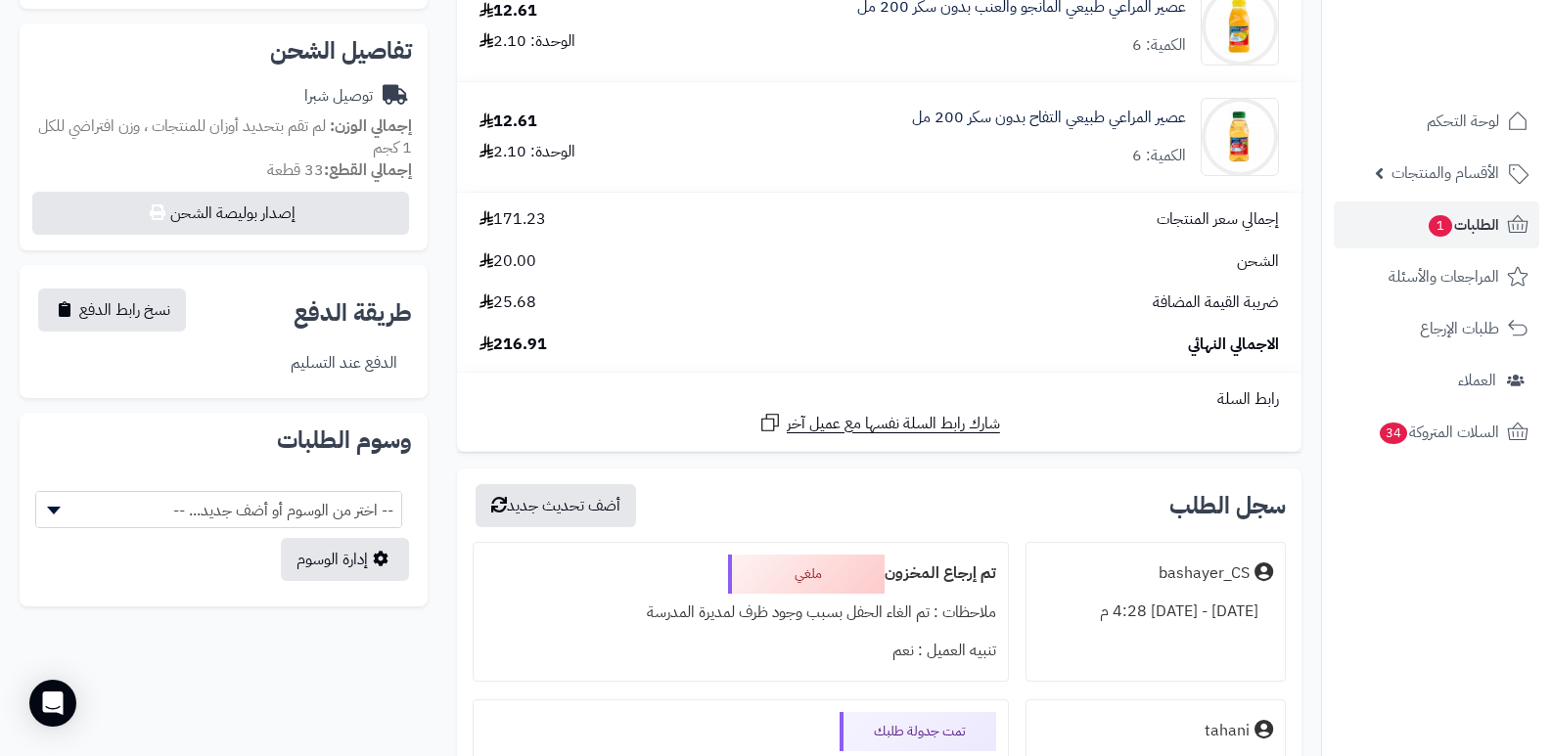
scroll to position [685, 0]
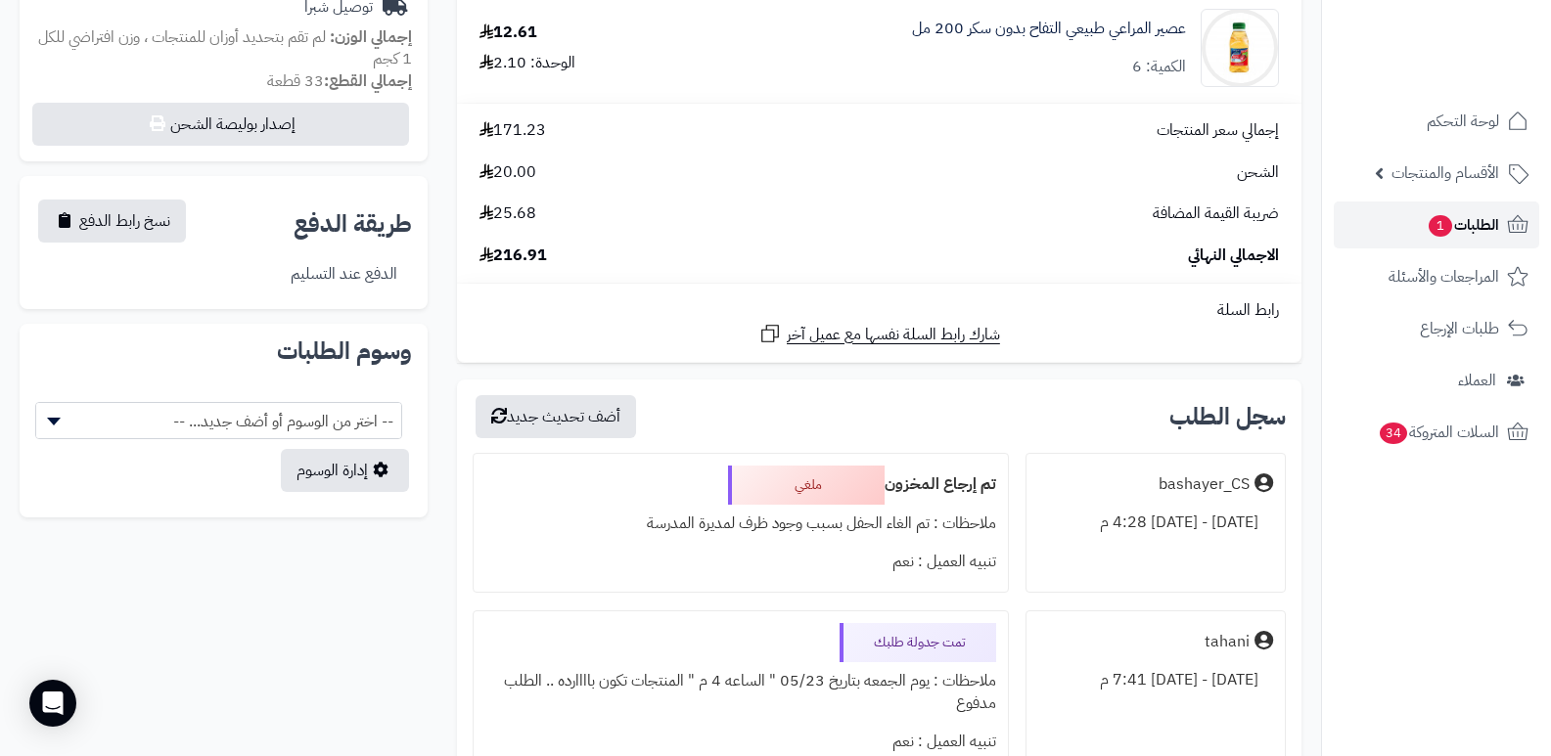
click at [1470, 219] on span "الطلبات 1" at bounding box center [1463, 224] width 72 height 27
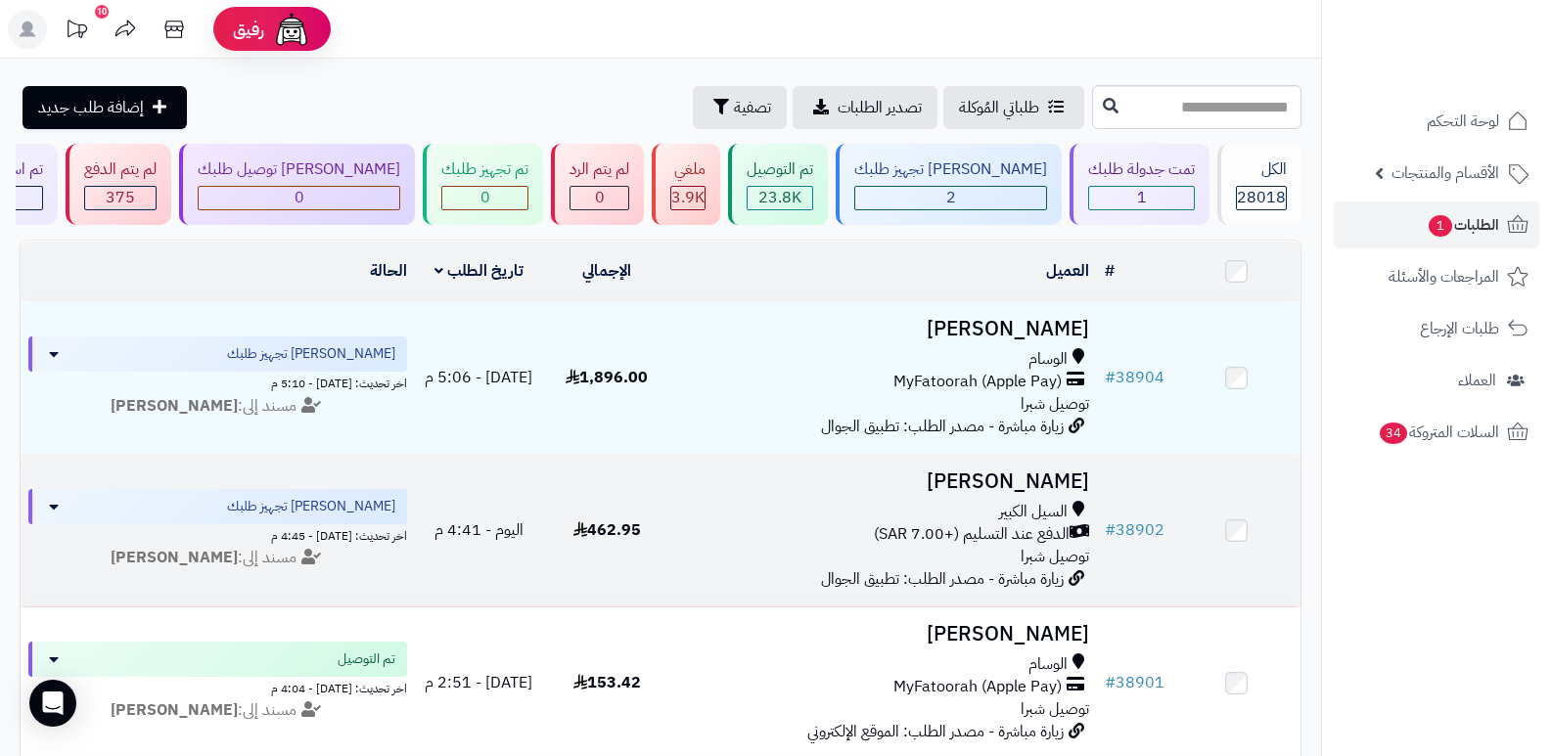
click at [1054, 482] on h3 "عارف الثبيتي" at bounding box center [884, 482] width 411 height 23
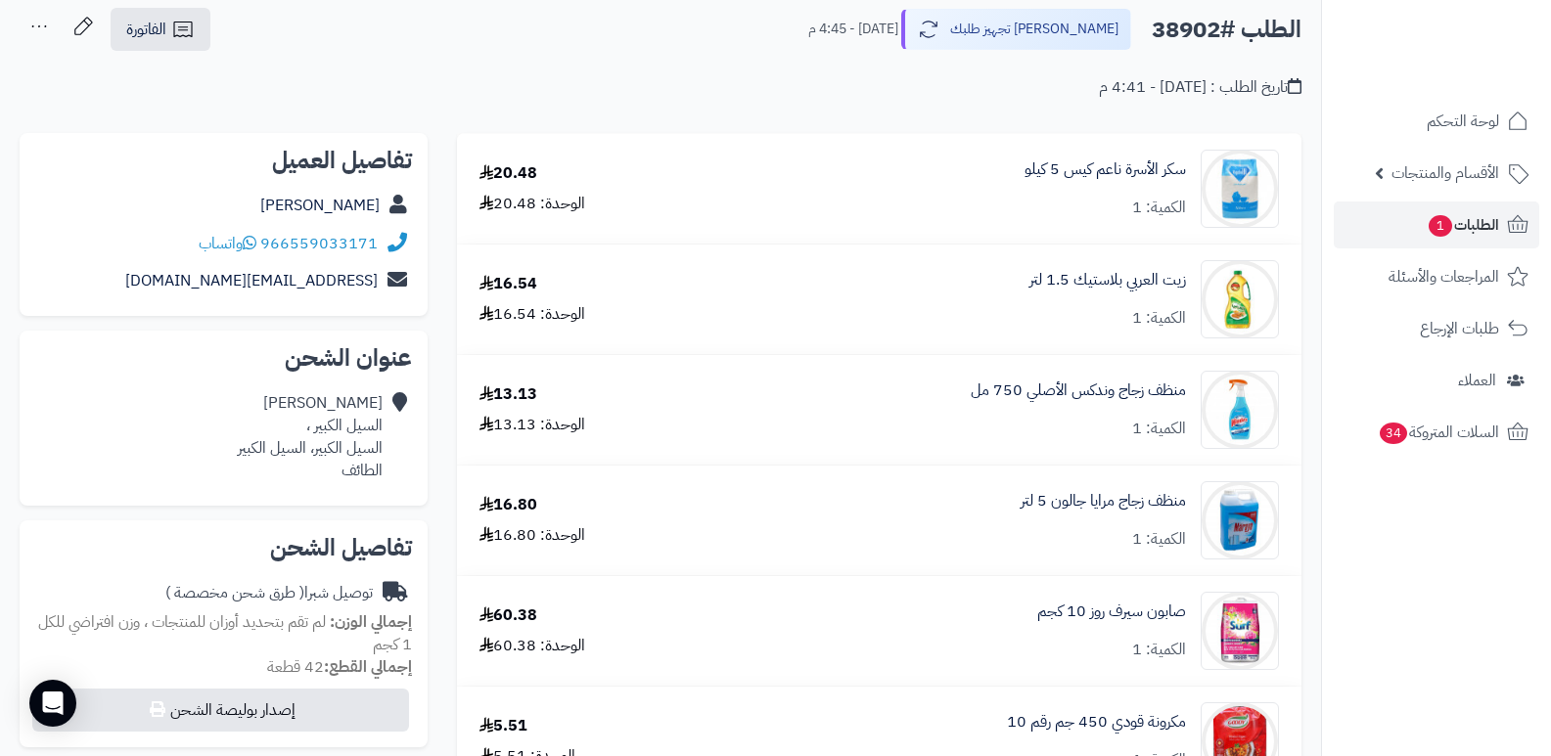
scroll to position [196, 0]
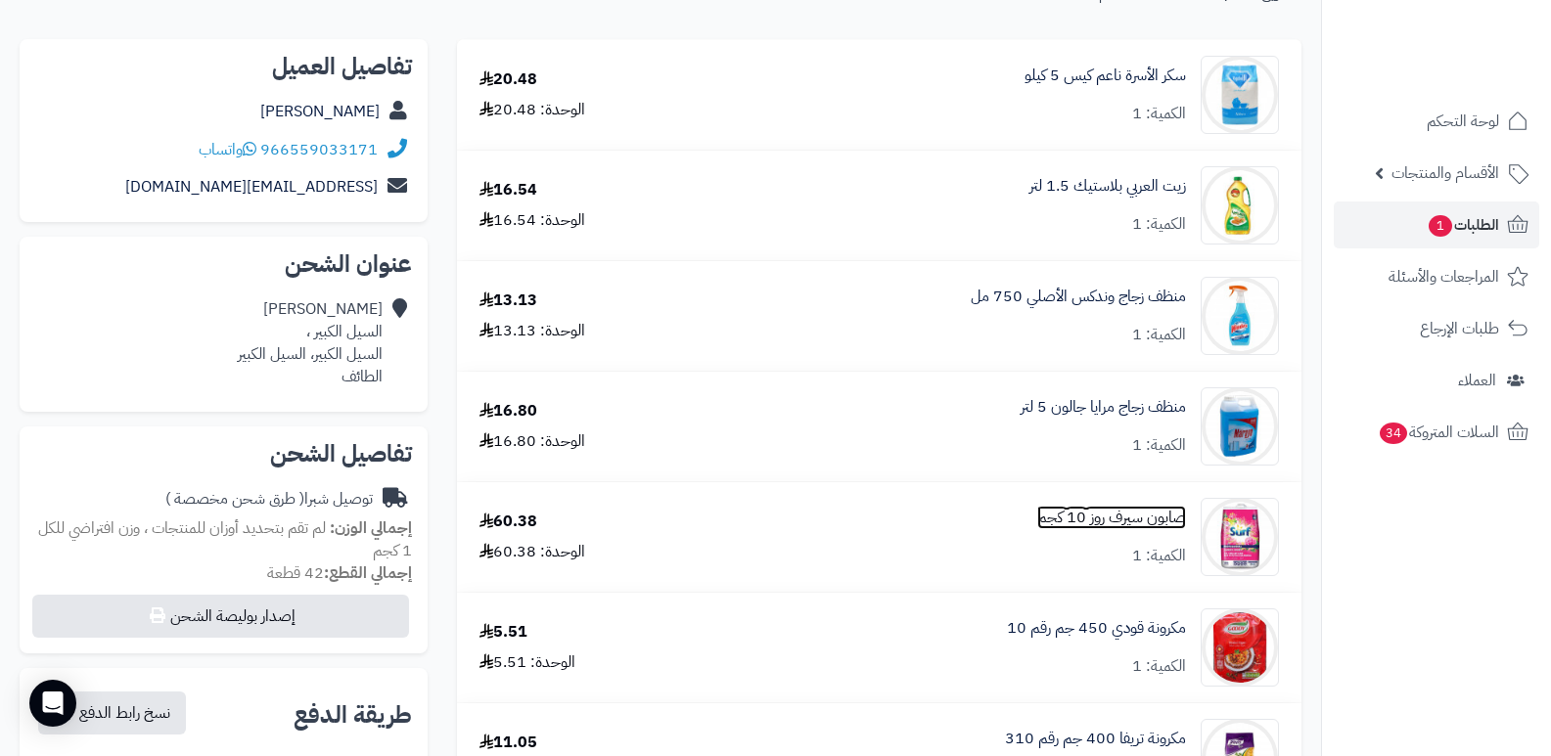
click at [1085, 520] on link "صابون سيرف روز 10 كجم" at bounding box center [1111, 518] width 149 height 23
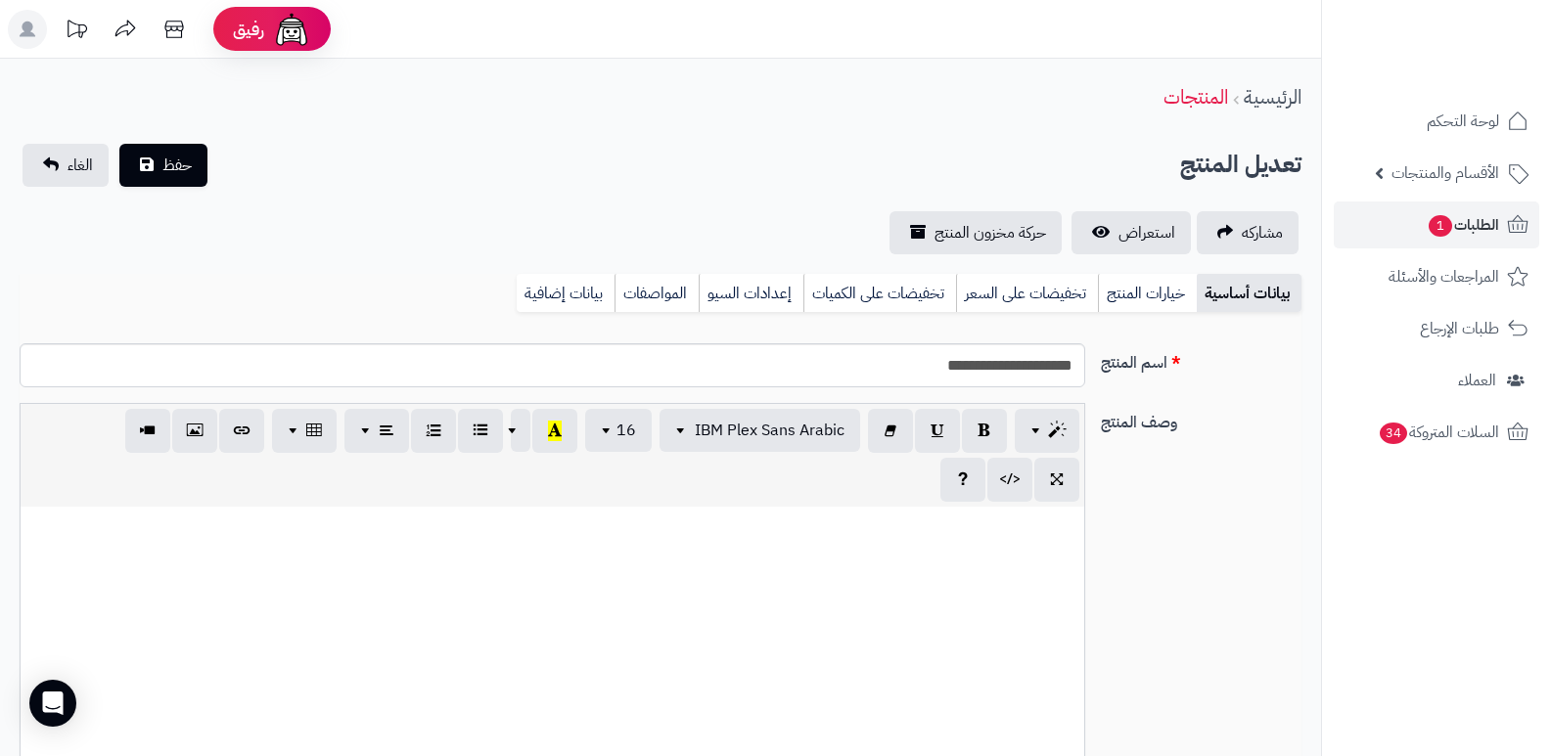
scroll to position [1923, 0]
click at [583, 300] on link "بيانات إضافية" at bounding box center [566, 293] width 98 height 39
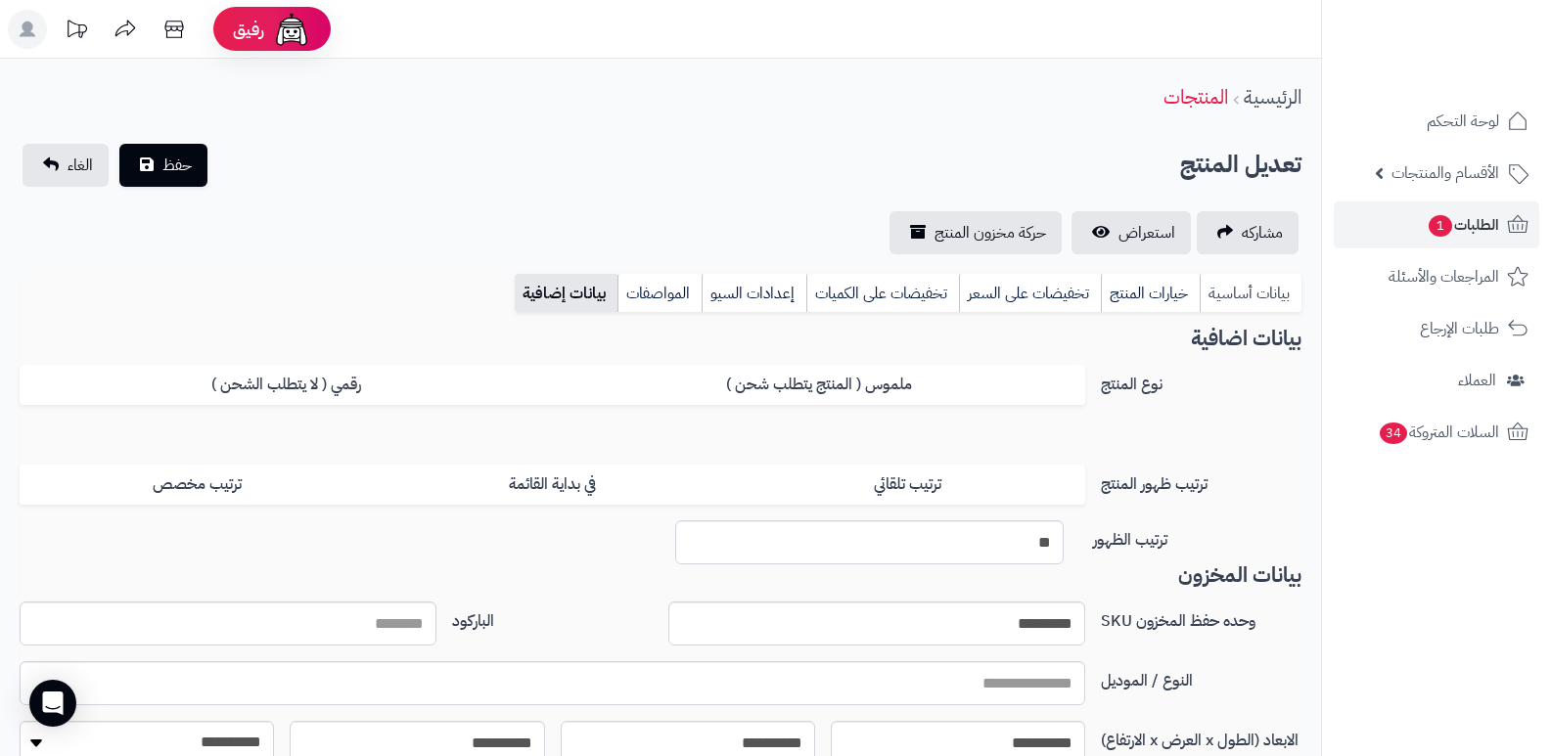
click at [1228, 299] on link "بيانات أساسية" at bounding box center [1251, 293] width 102 height 39
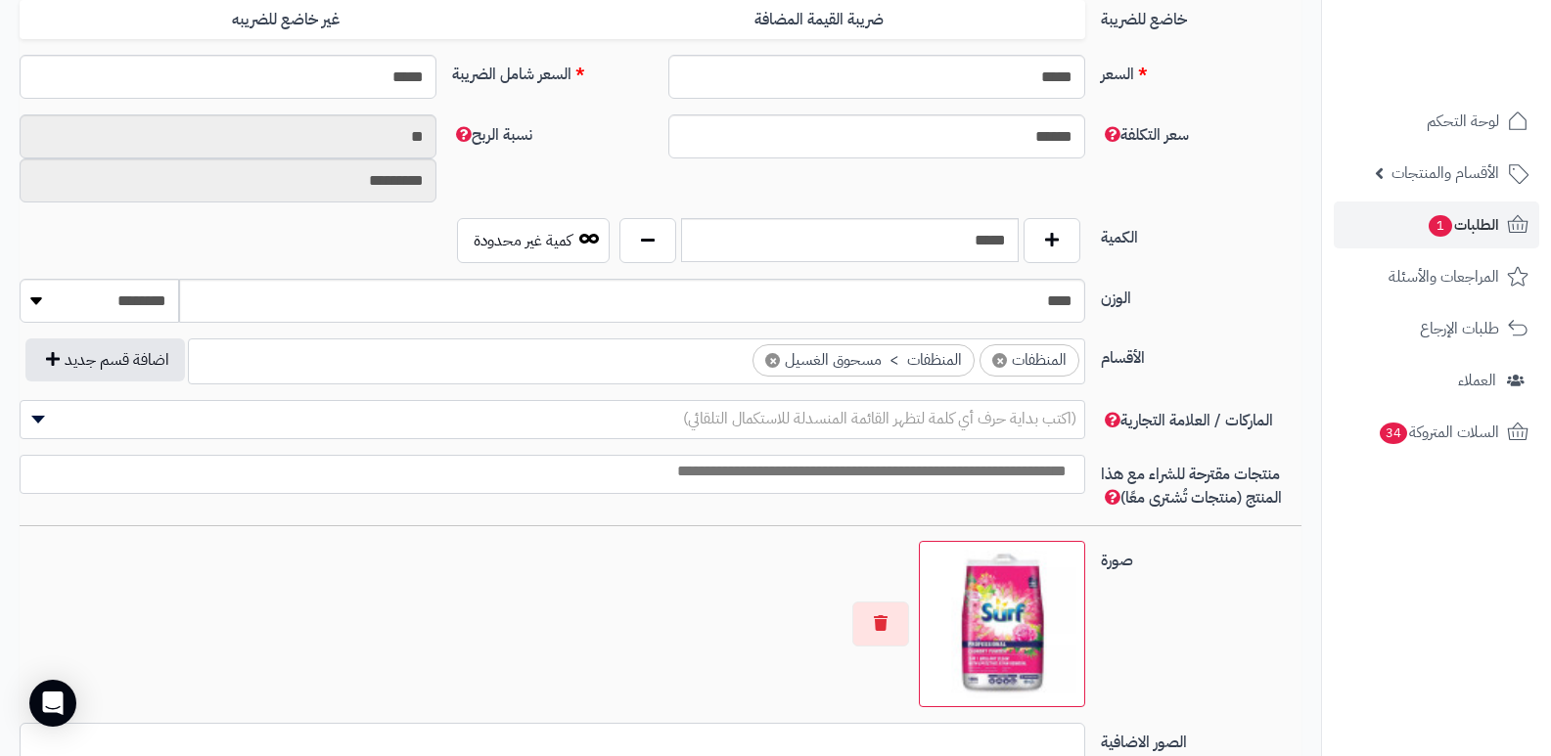
scroll to position [783, 0]
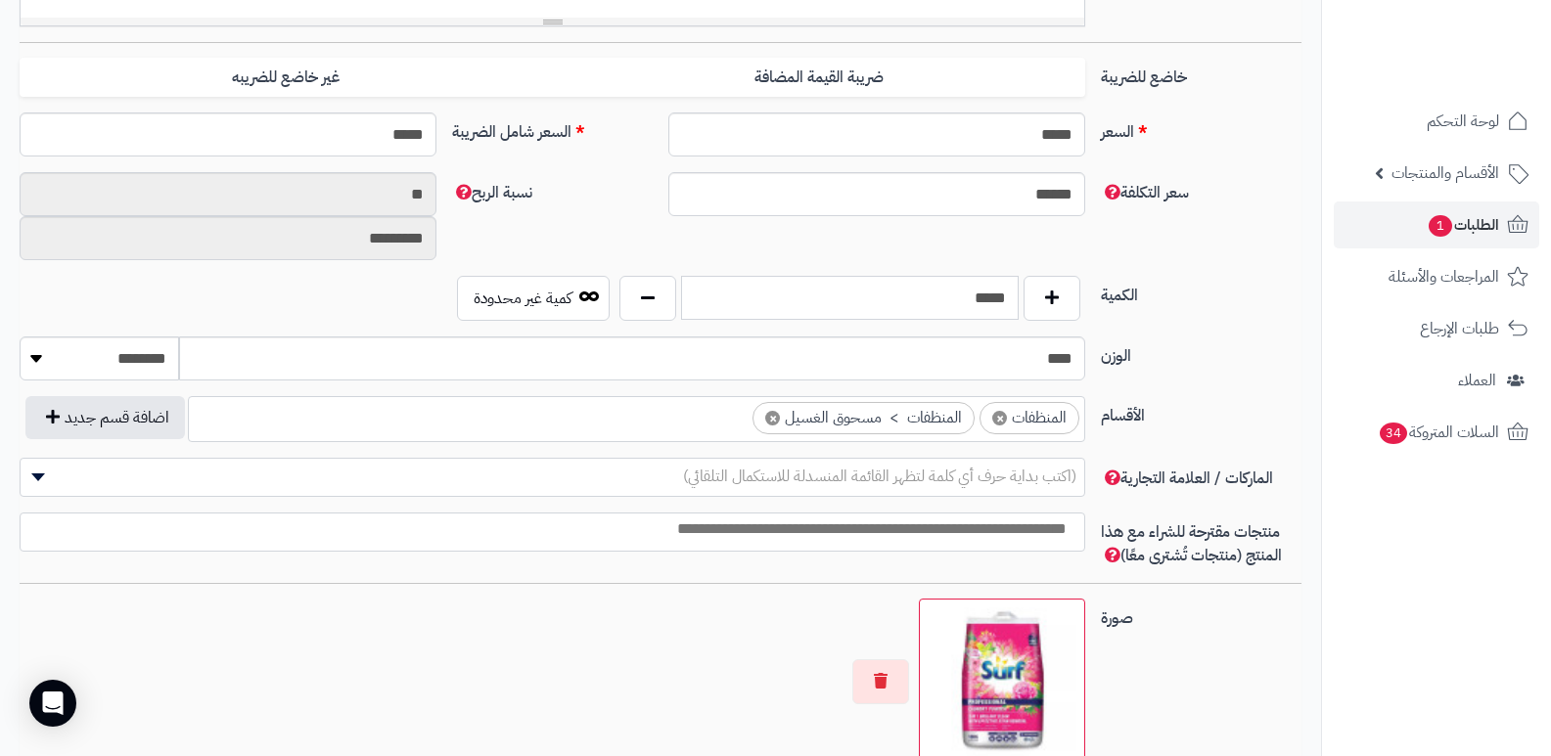
click at [966, 301] on input "*****" at bounding box center [850, 298] width 338 height 44
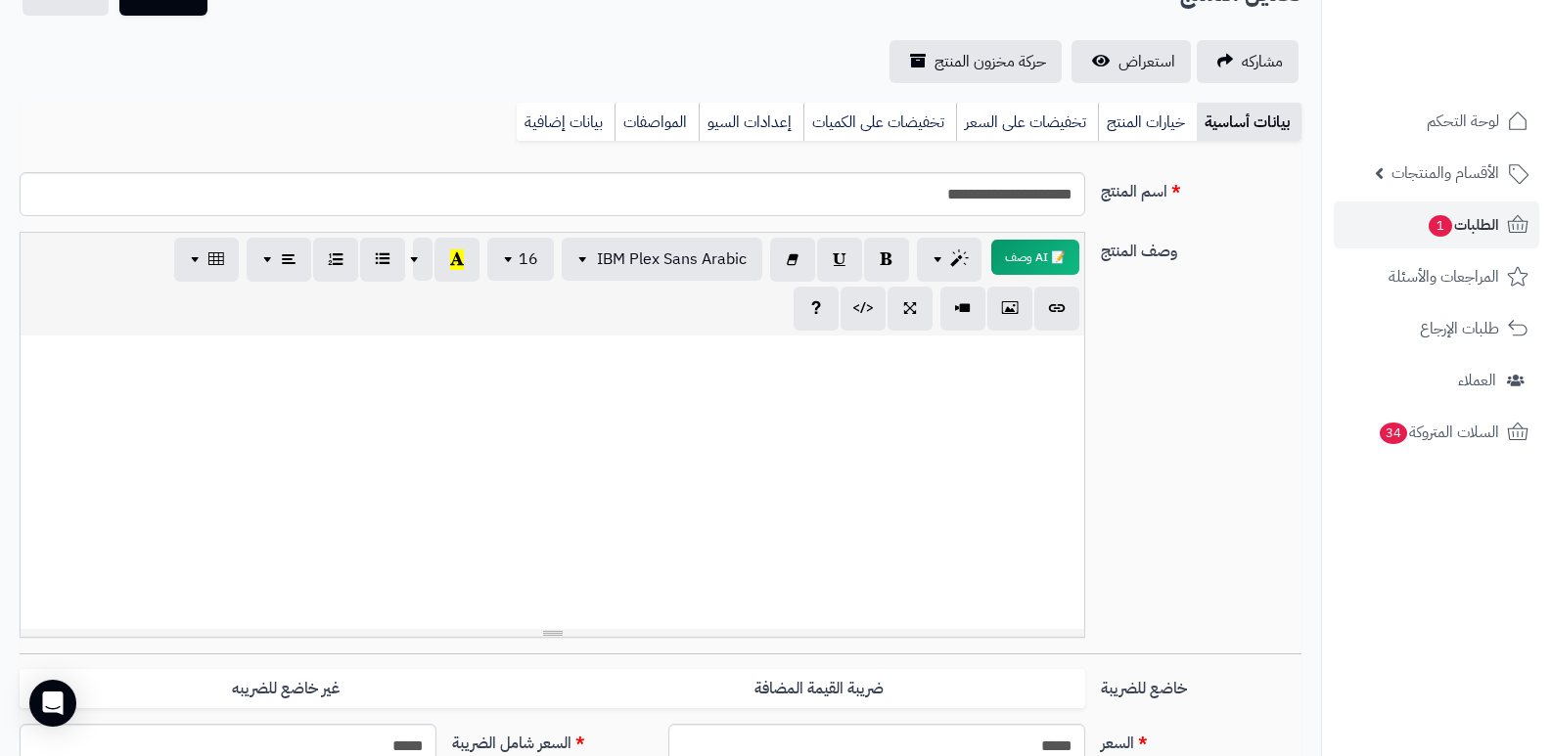
scroll to position [0, 0]
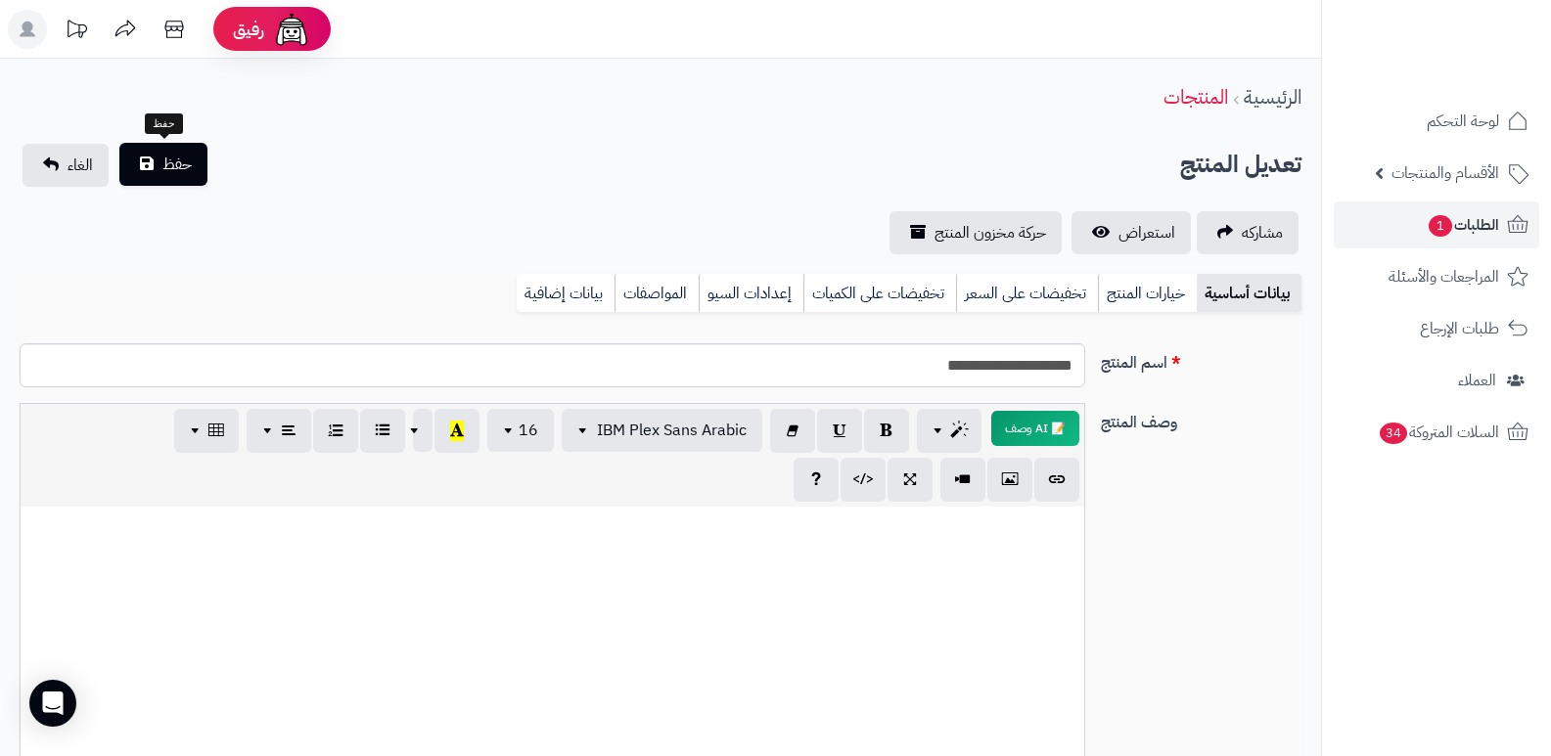
type input "*"
click at [182, 172] on span "حفظ" at bounding box center [176, 164] width 29 height 23
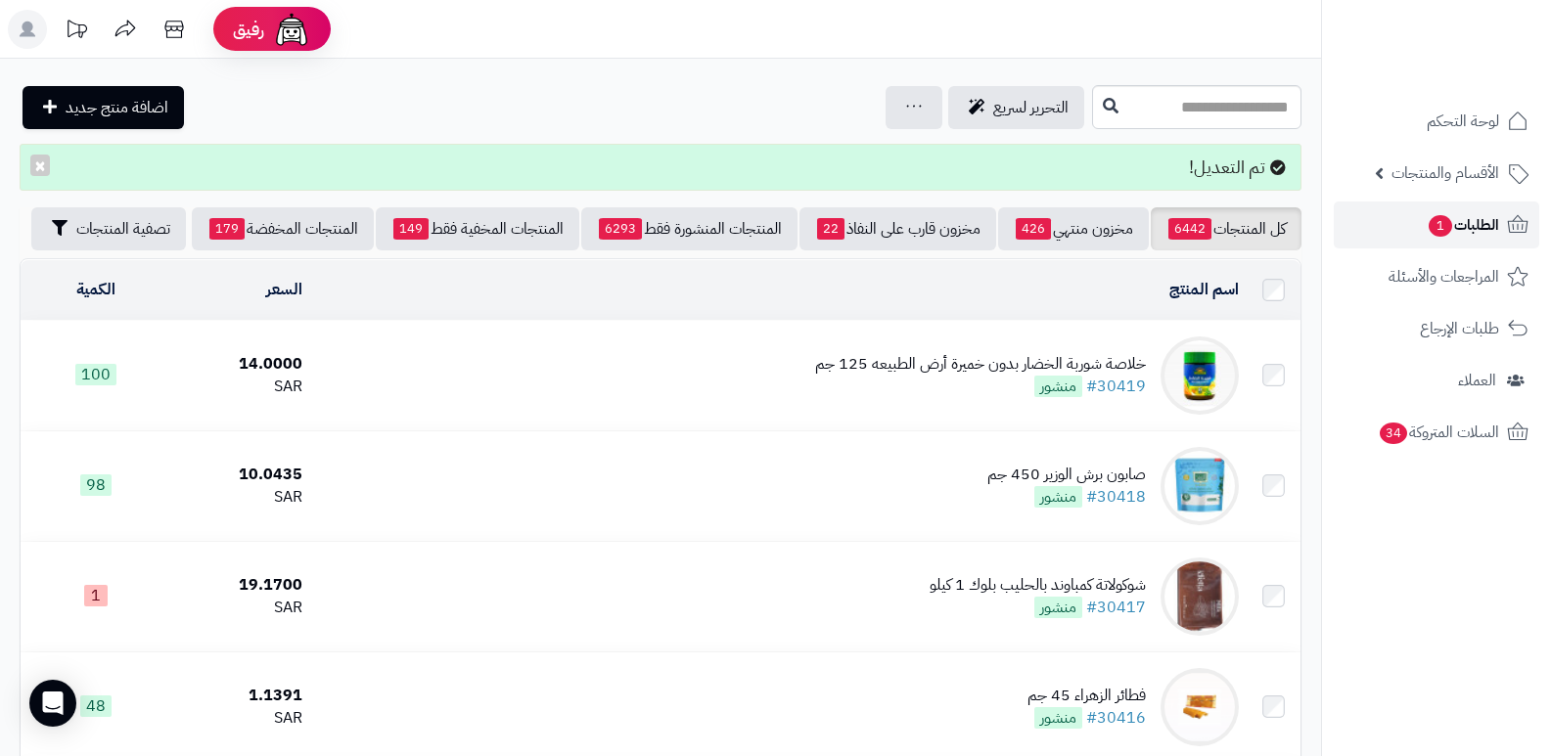
click at [1477, 230] on span "الطلبات 1" at bounding box center [1463, 224] width 72 height 27
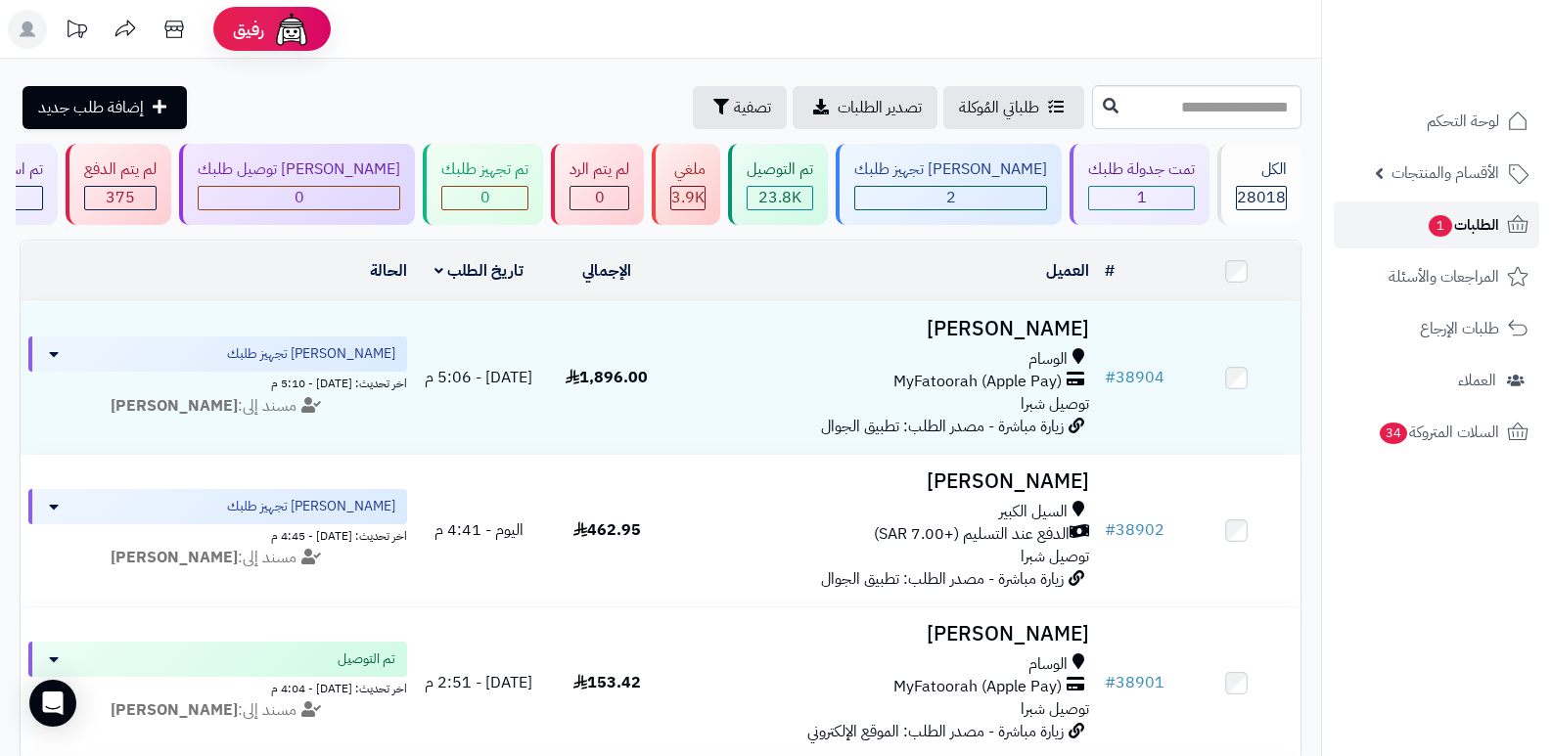
click at [1476, 219] on span "الطلبات 1" at bounding box center [1463, 224] width 72 height 27
click at [1468, 221] on span "الطلبات 1" at bounding box center [1463, 224] width 72 height 27
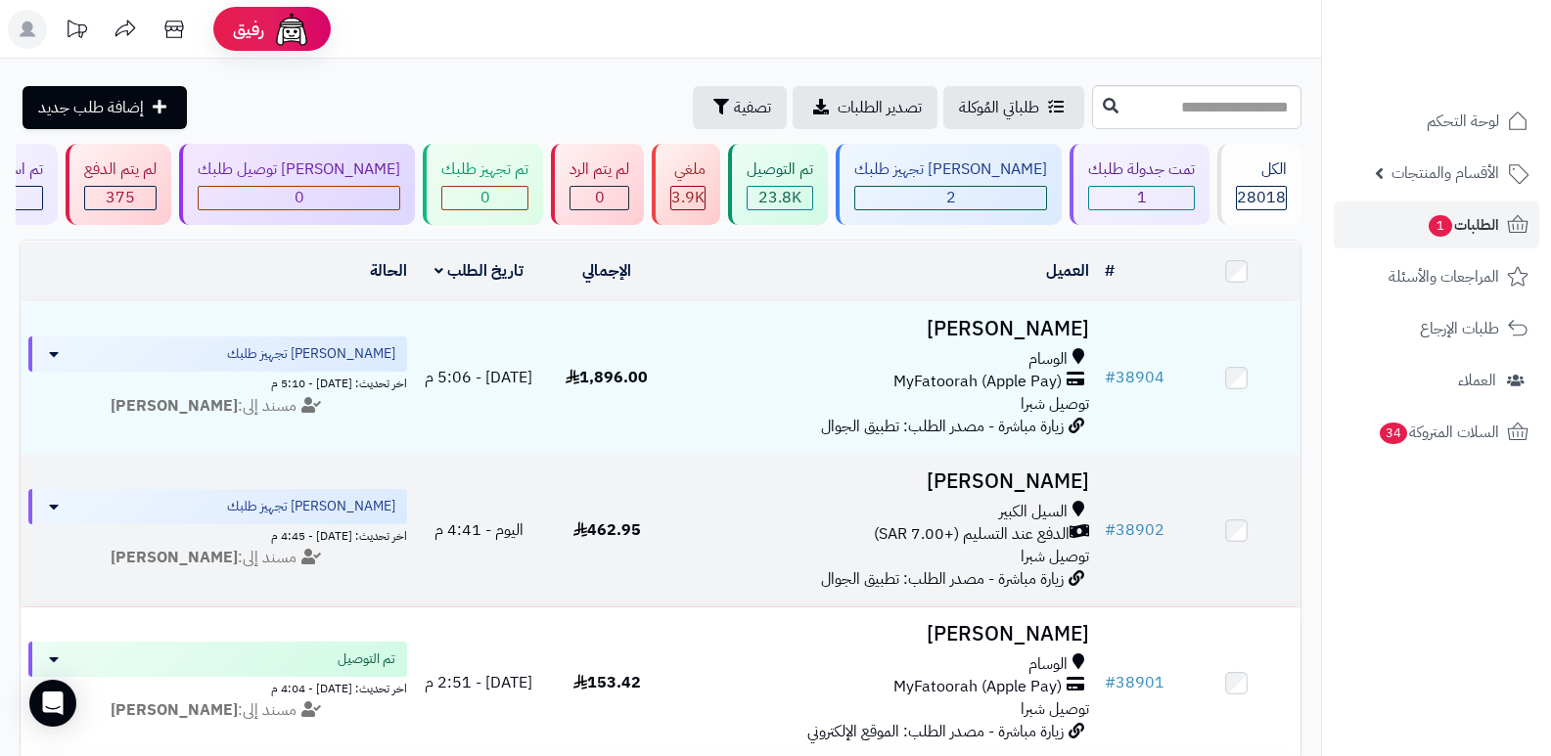
click at [1058, 484] on h3 "[PERSON_NAME]" at bounding box center [884, 482] width 411 height 23
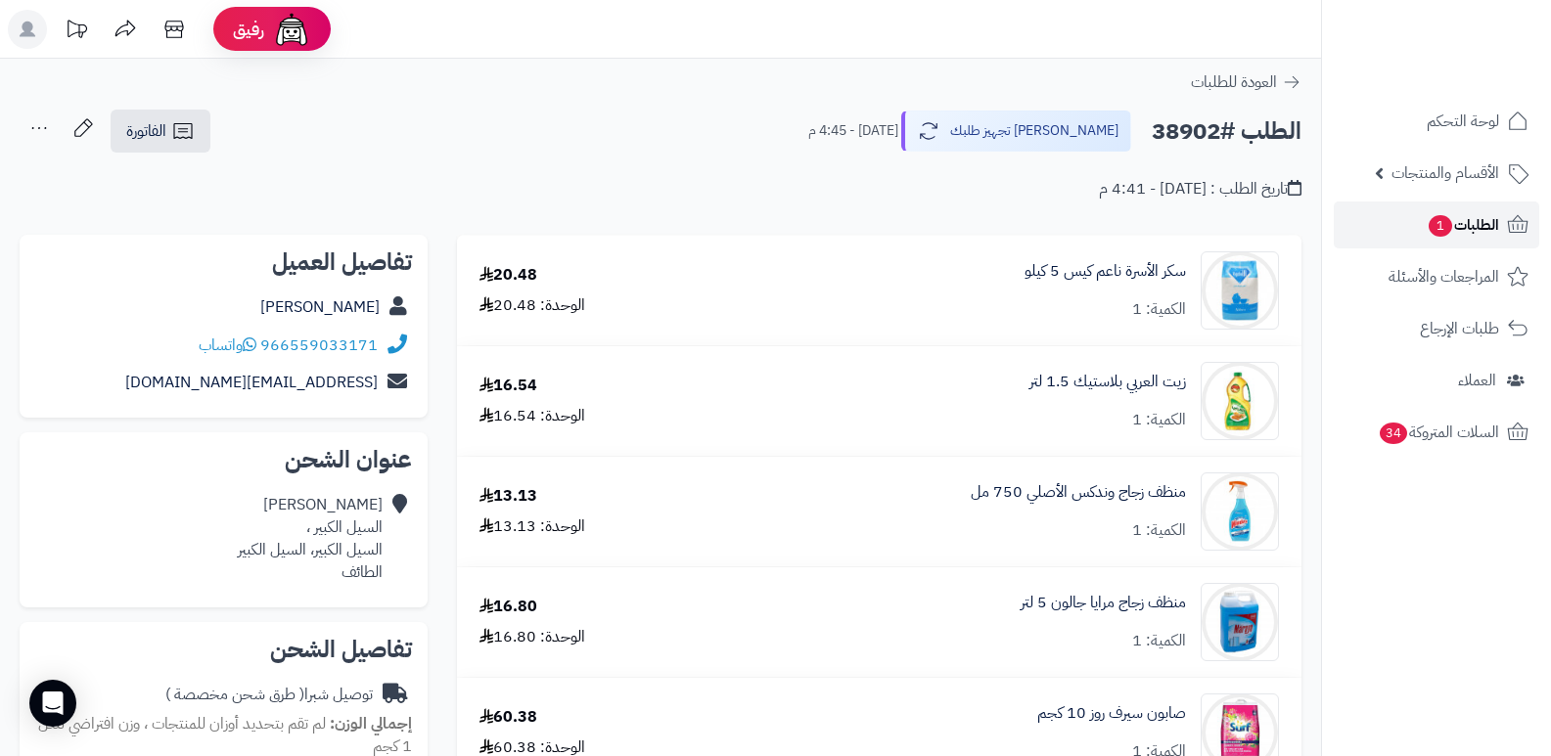
click at [1471, 216] on span "الطلبات 1" at bounding box center [1463, 224] width 72 height 27
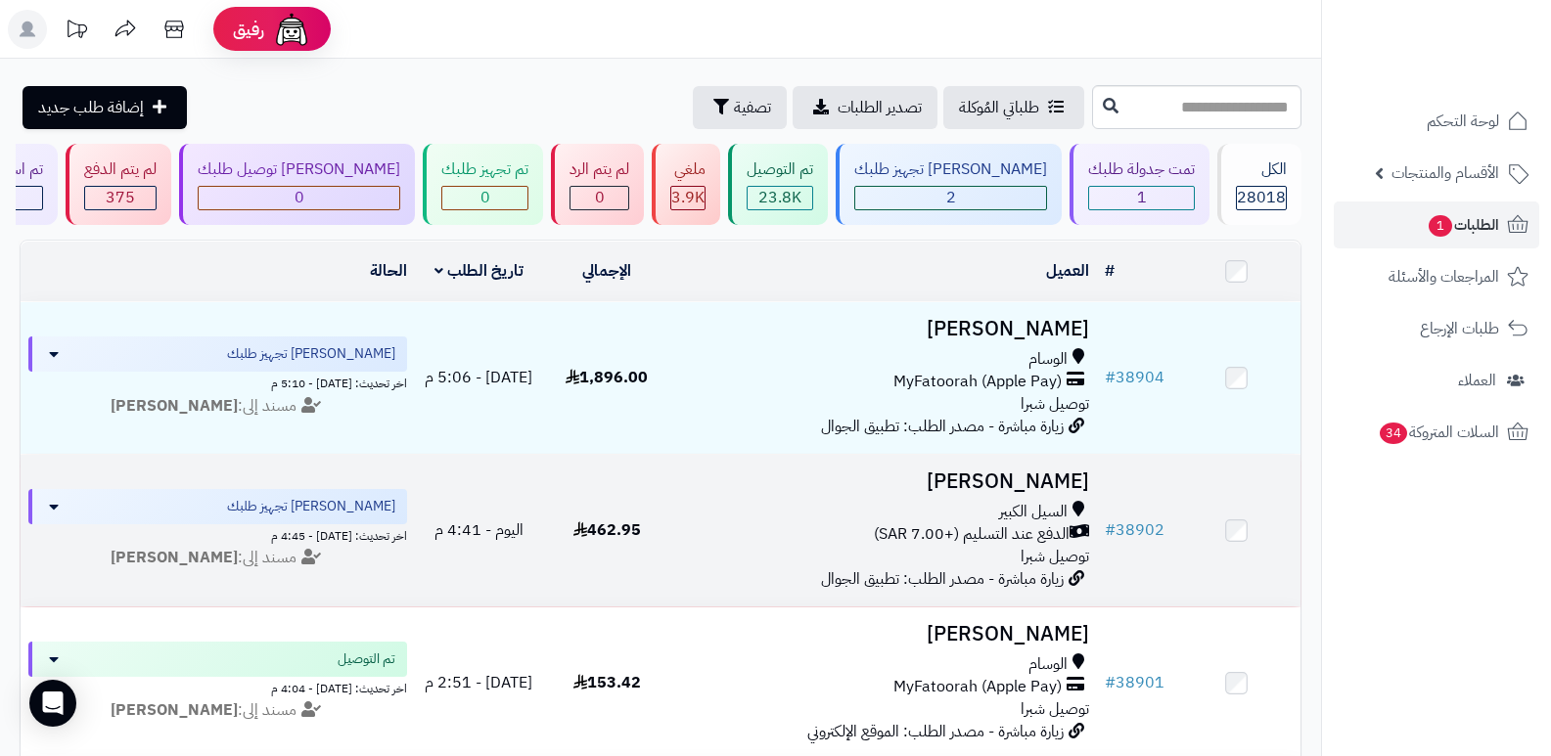
click at [1030, 473] on h3 "[PERSON_NAME]" at bounding box center [884, 482] width 411 height 23
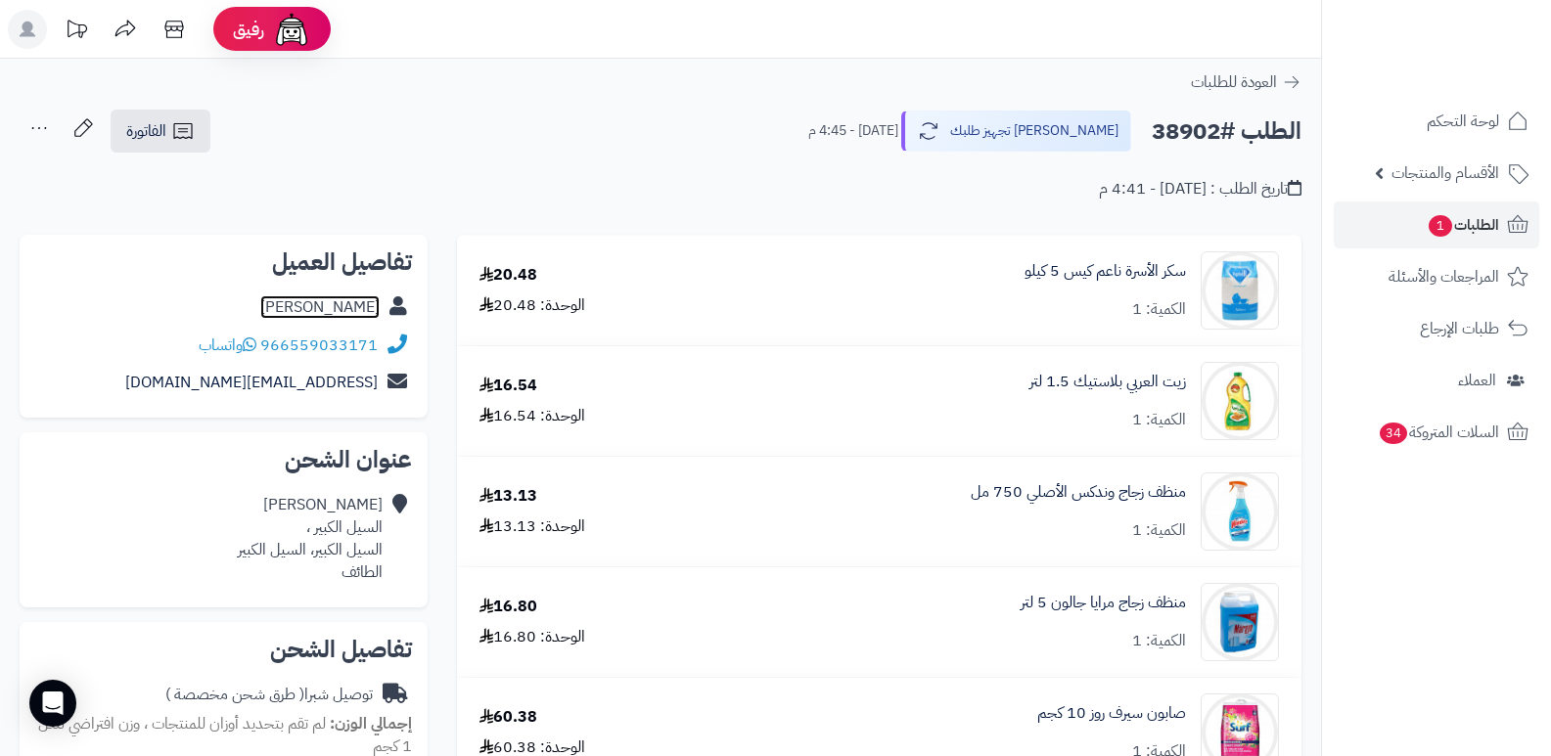
click at [333, 299] on link "عارف الثبيتي" at bounding box center [319, 307] width 119 height 23
click at [1455, 221] on span "الطلبات 1" at bounding box center [1463, 224] width 72 height 27
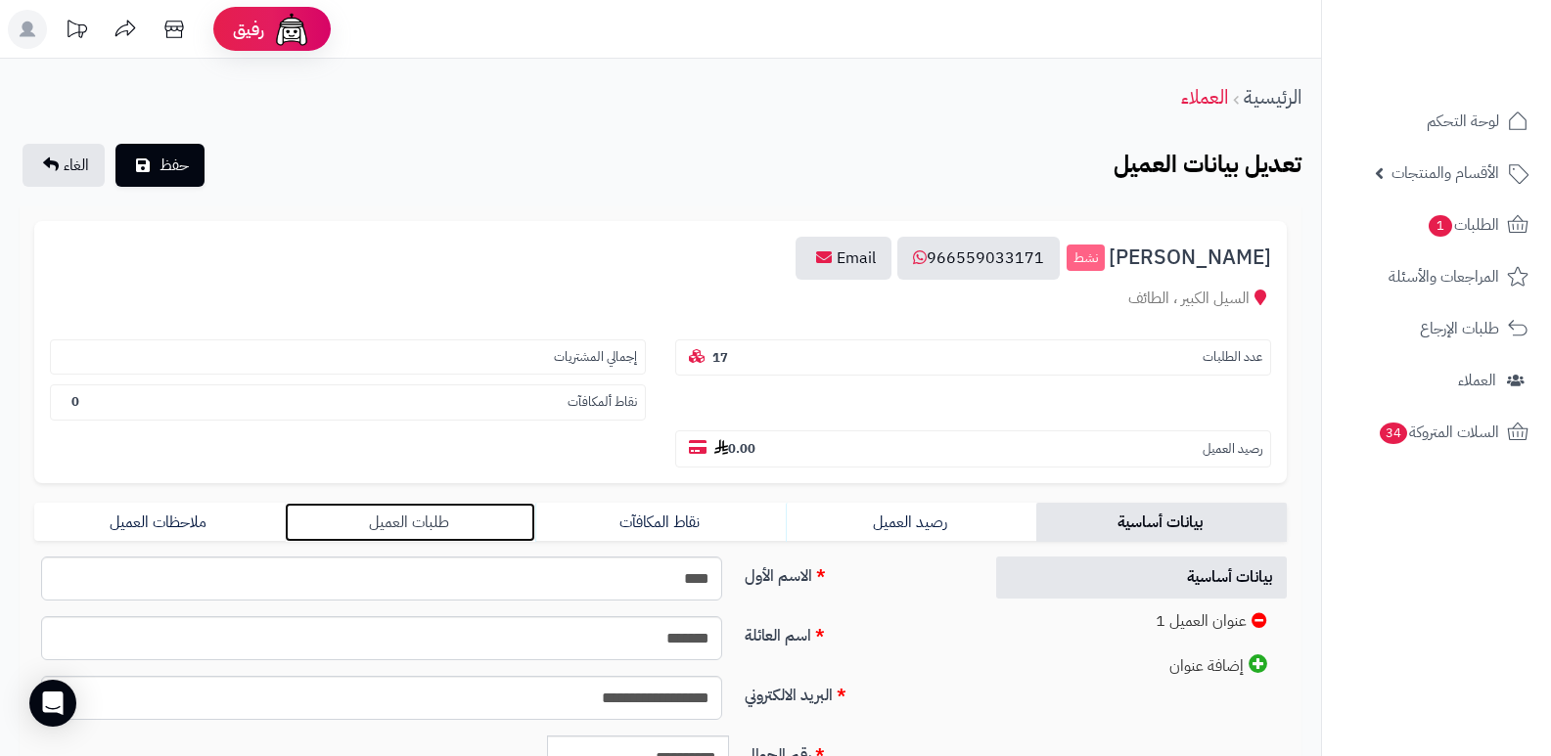
click at [428, 526] on link "طلبات العميل" at bounding box center [410, 522] width 250 height 39
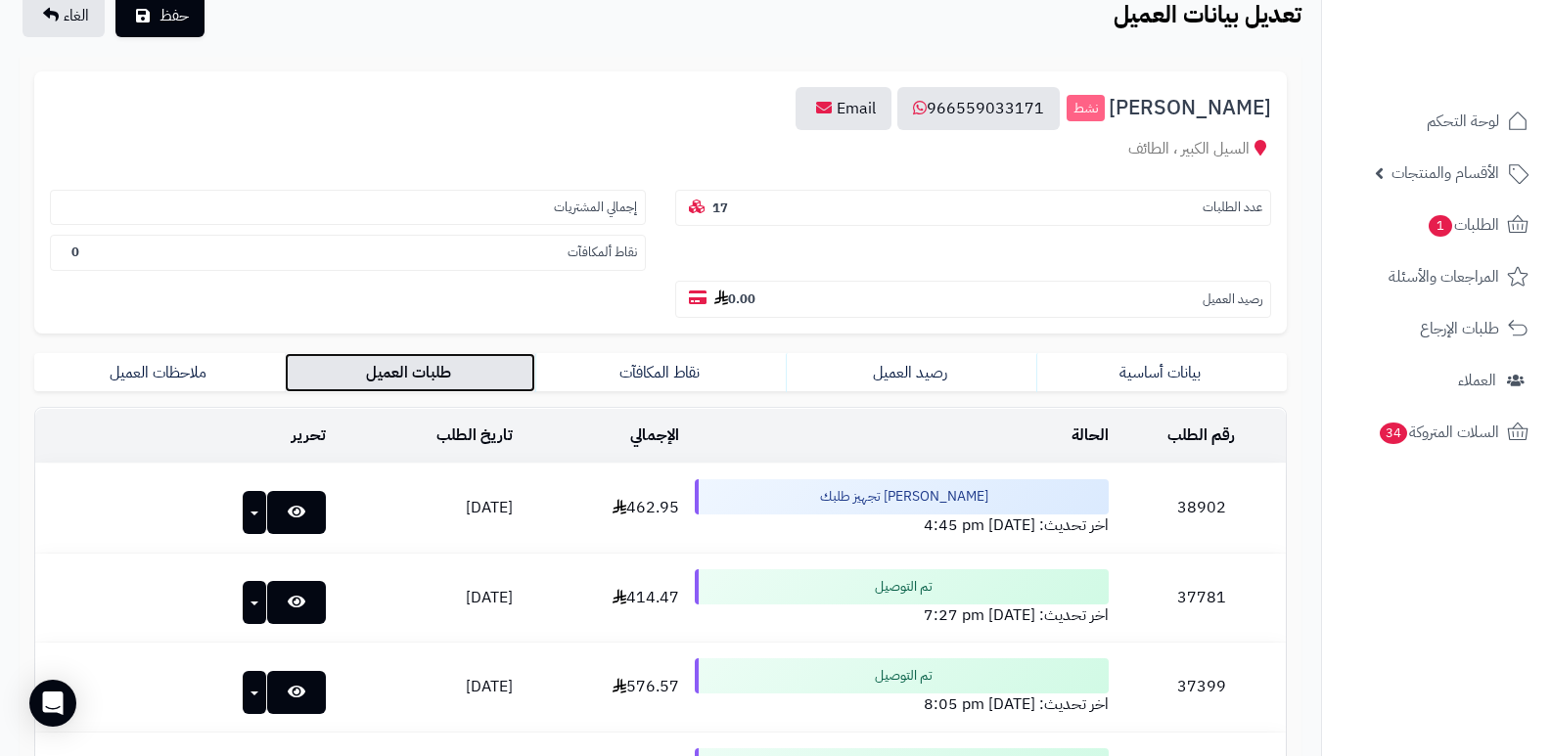
scroll to position [294, 0]
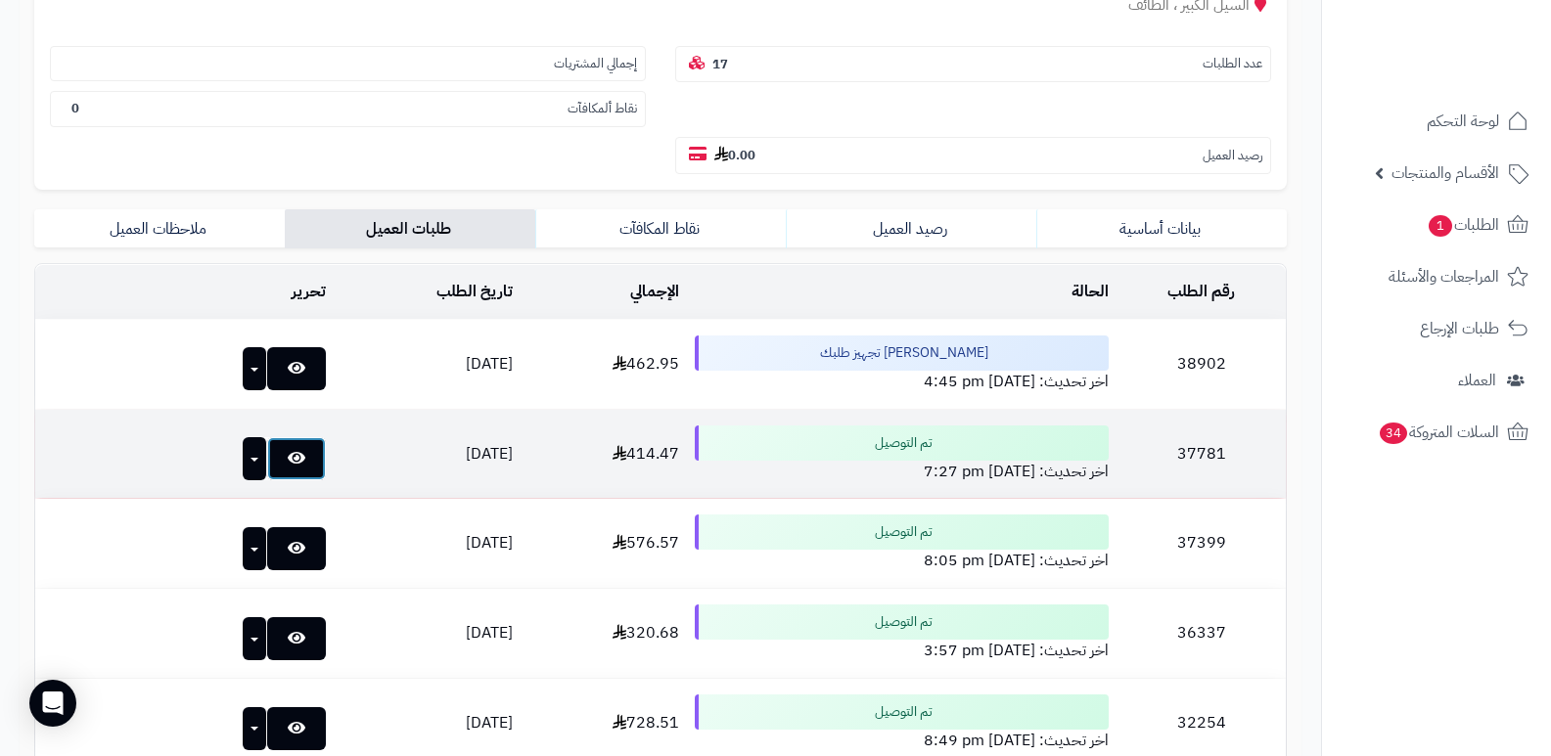
click at [288, 454] on icon at bounding box center [297, 458] width 18 height 16
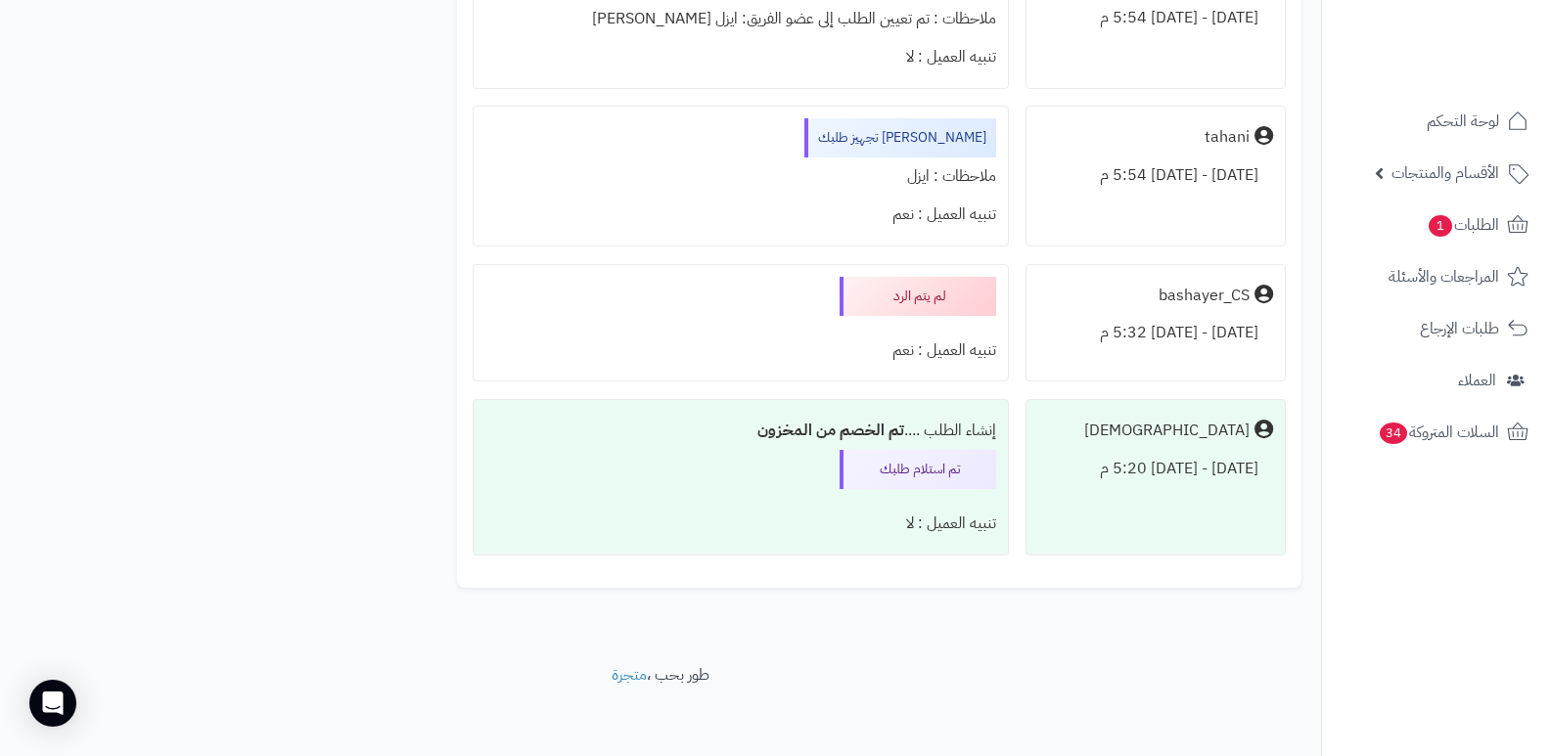
scroll to position [4144, 0]
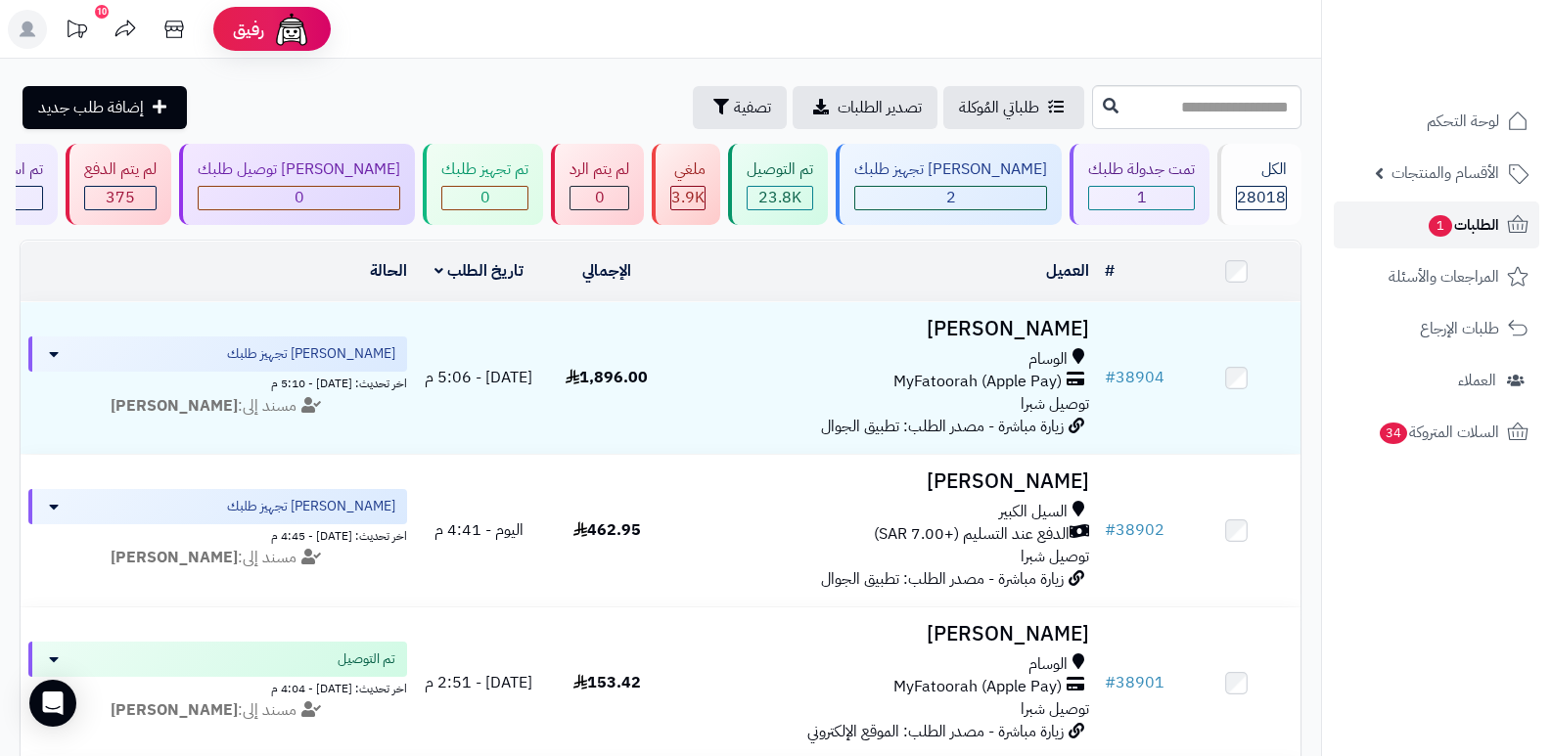
click at [1473, 229] on span "الطلبات 1" at bounding box center [1463, 224] width 72 height 27
click at [1447, 230] on span "1" at bounding box center [1441, 226] width 24 height 23
click at [34, 30] on rect at bounding box center [27, 29] width 39 height 39
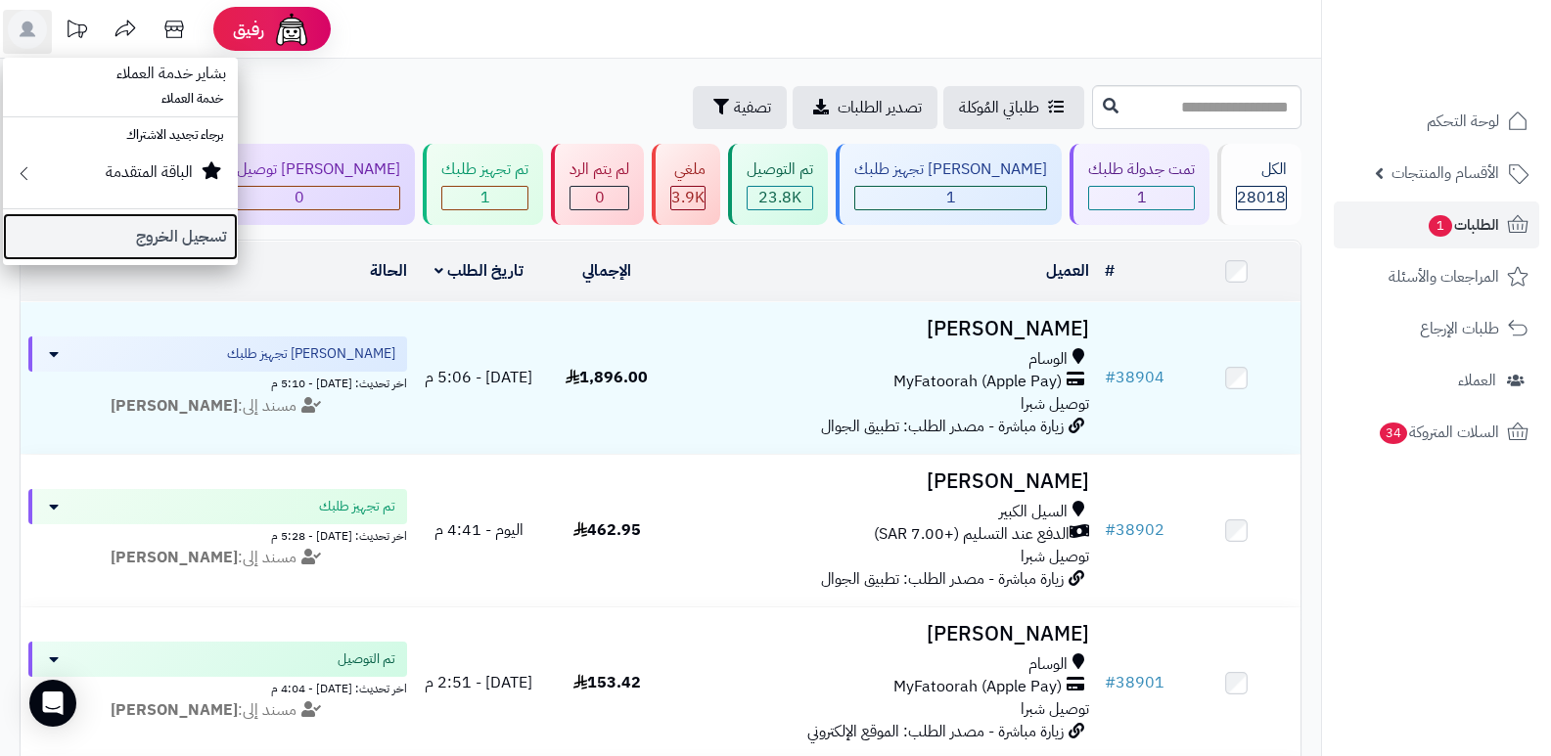
click at [132, 232] on link "تسجيل الخروج" at bounding box center [120, 236] width 235 height 47
